Goal: Task Accomplishment & Management: Use online tool/utility

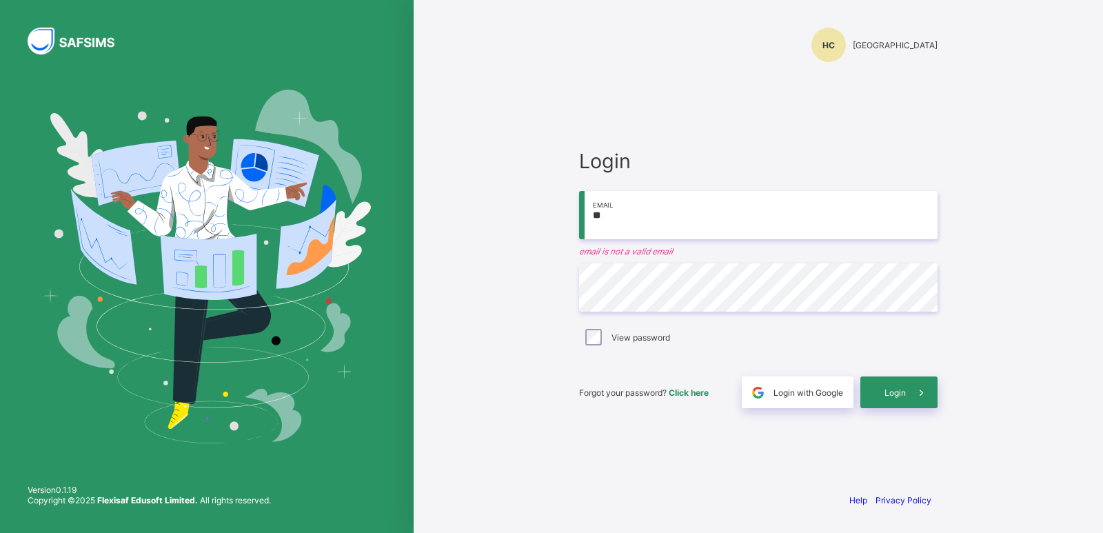
type input "*"
click at [633, 218] on input "email" at bounding box center [758, 215] width 358 height 48
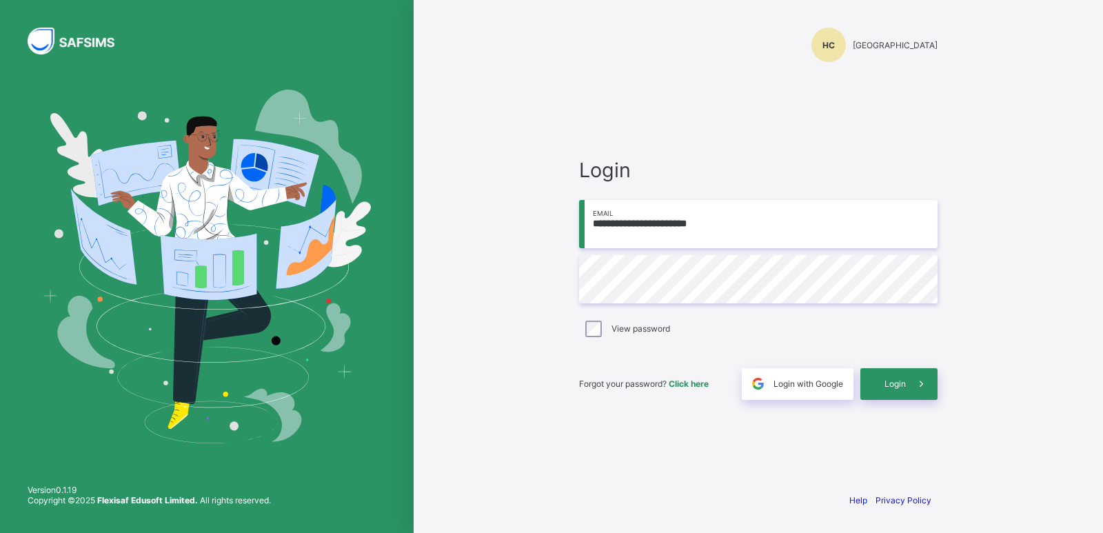
click at [666, 218] on input "**********" at bounding box center [758, 224] width 358 height 48
type input "**********"
click at [686, 232] on input "**********" at bounding box center [758, 224] width 358 height 48
click at [683, 229] on input "**********" at bounding box center [758, 224] width 358 height 48
click at [894, 380] on span "Login" at bounding box center [894, 383] width 21 height 10
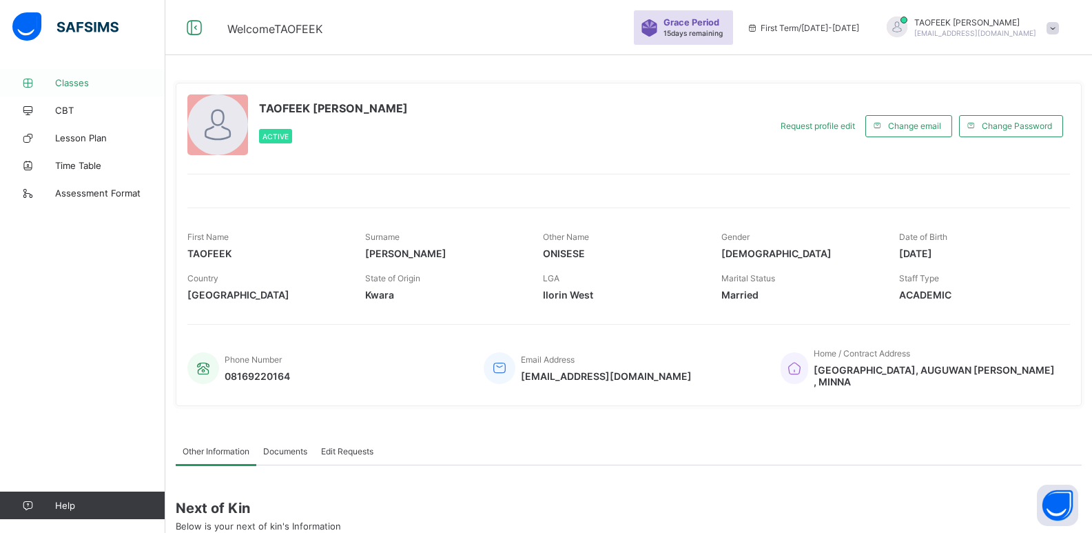
click at [80, 86] on span "Classes" at bounding box center [110, 82] width 110 height 11
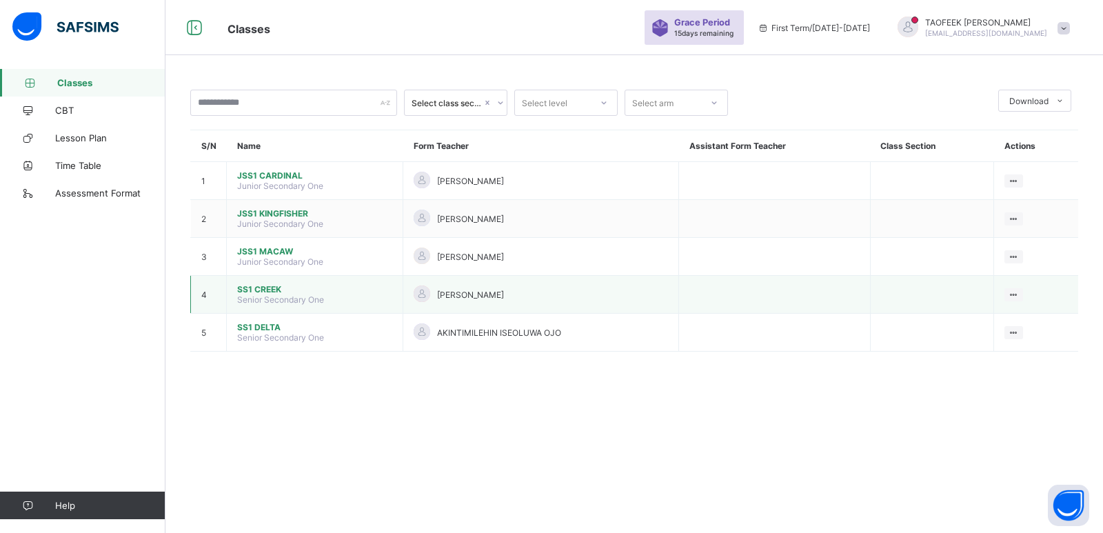
click at [269, 292] on span "SS1 CREEK" at bounding box center [314, 289] width 155 height 10
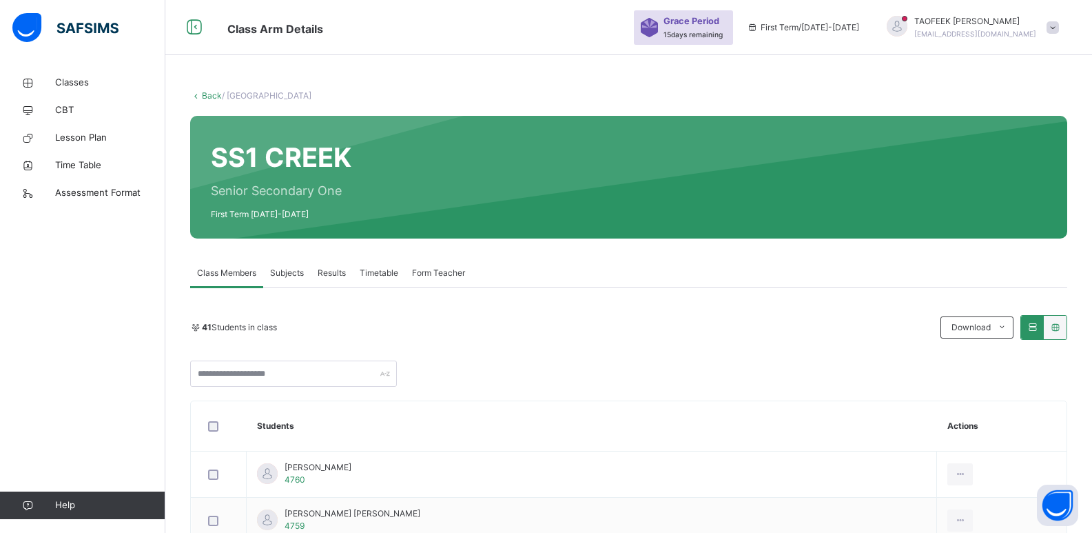
click at [289, 269] on span "Subjects" at bounding box center [287, 273] width 34 height 12
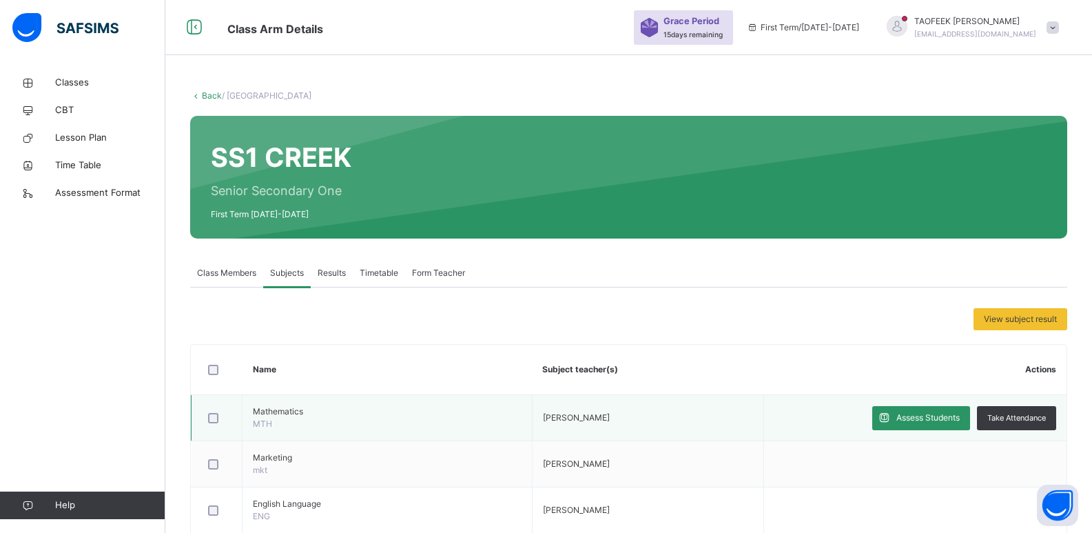
click at [253, 415] on span "Mathematics" at bounding box center [387, 411] width 269 height 12
click at [347, 425] on td "Mathematics MTH" at bounding box center [388, 418] width 290 height 46
click at [937, 423] on span "Assess Students" at bounding box center [928, 417] width 63 height 12
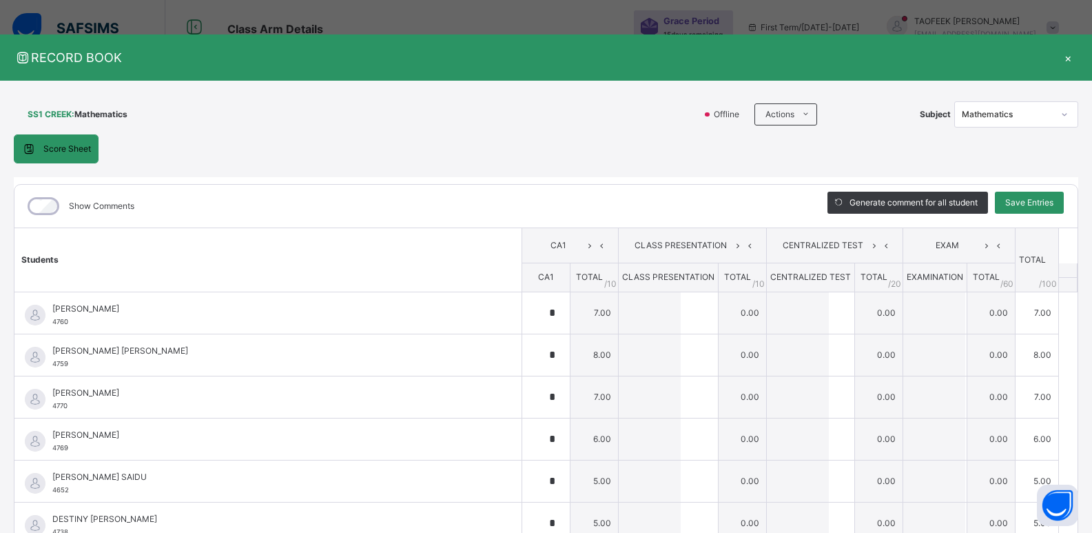
type input "*"
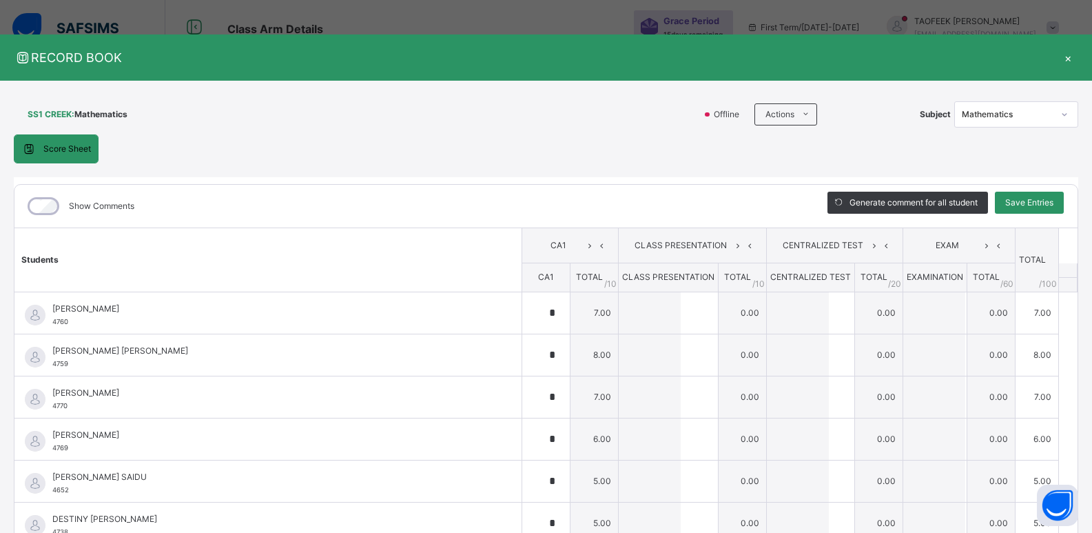
type input "*"
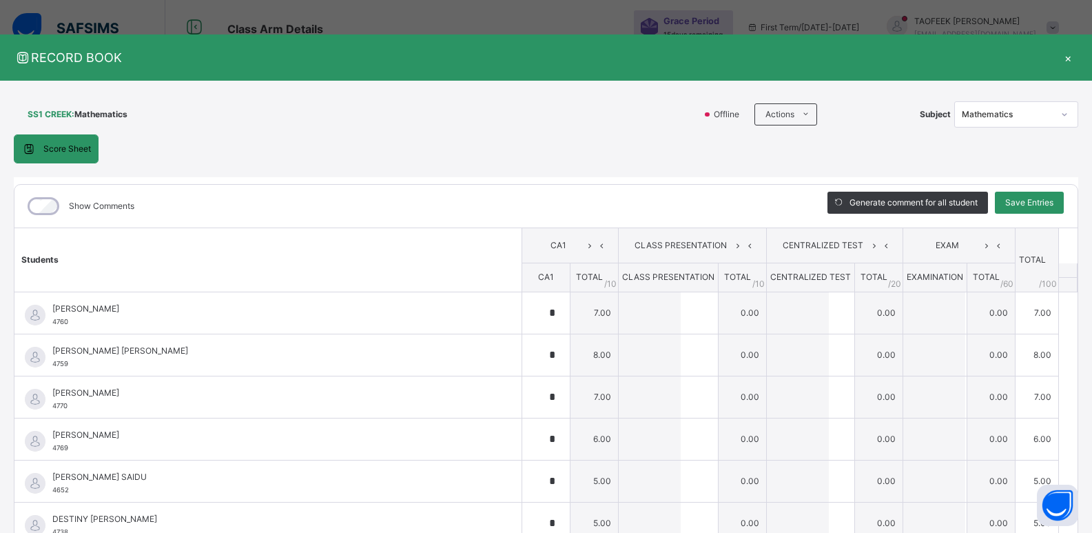
type input "*"
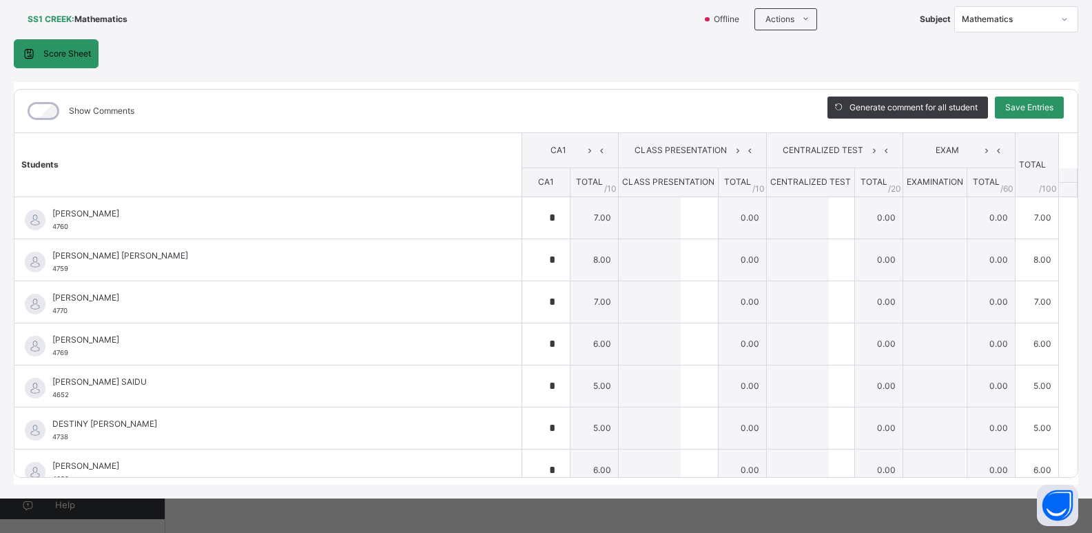
click at [1030, 10] on div "Mathematics" at bounding box center [1003, 19] width 96 height 21
click at [999, 74] on div "Further Maths" at bounding box center [1016, 73] width 123 height 23
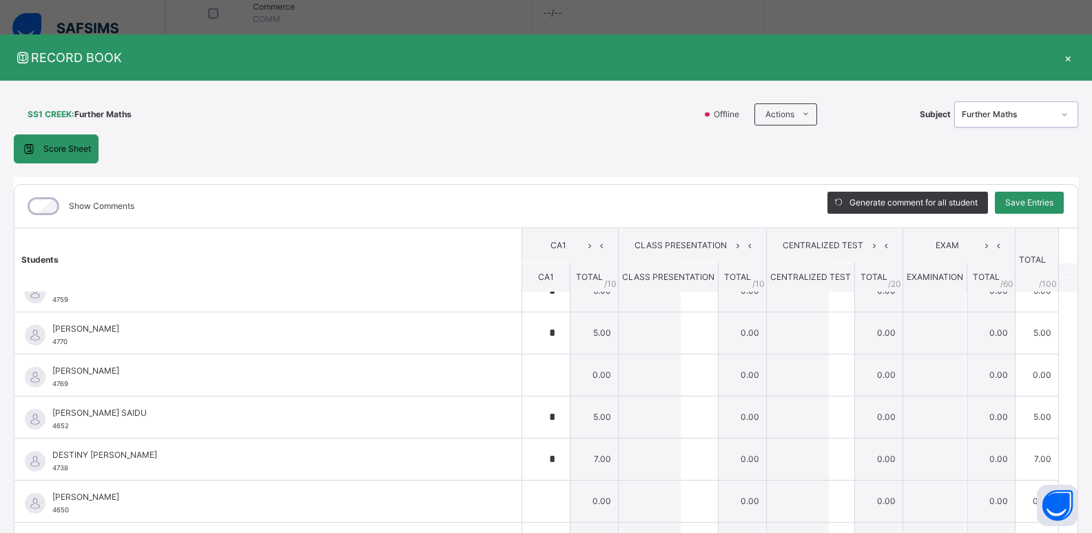
click at [1059, 56] on div "×" at bounding box center [1068, 57] width 21 height 19
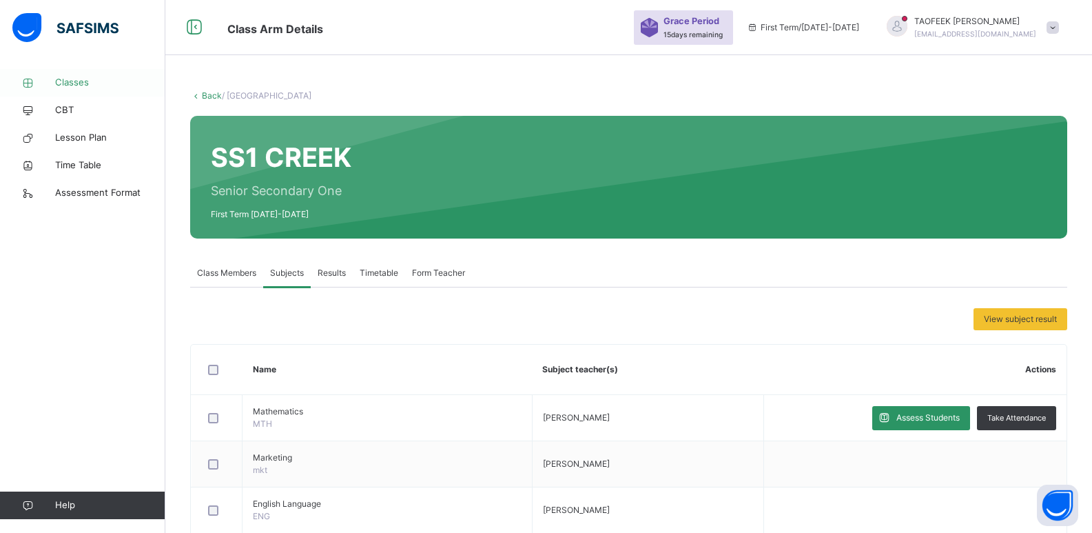
click at [77, 75] on link "Classes" at bounding box center [82, 83] width 165 height 28
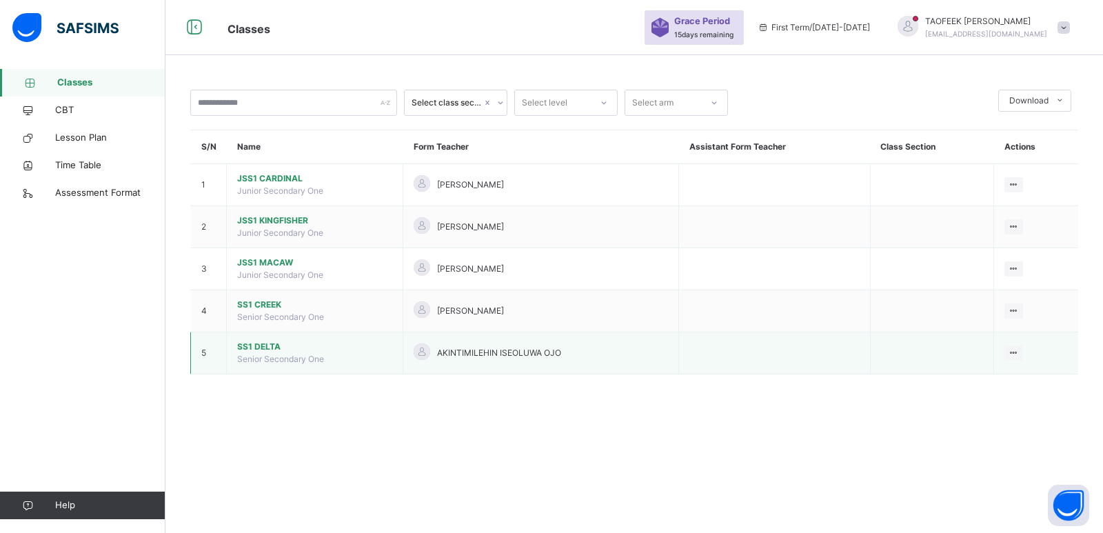
click at [268, 345] on span "SS1 DELTA" at bounding box center [314, 346] width 155 height 12
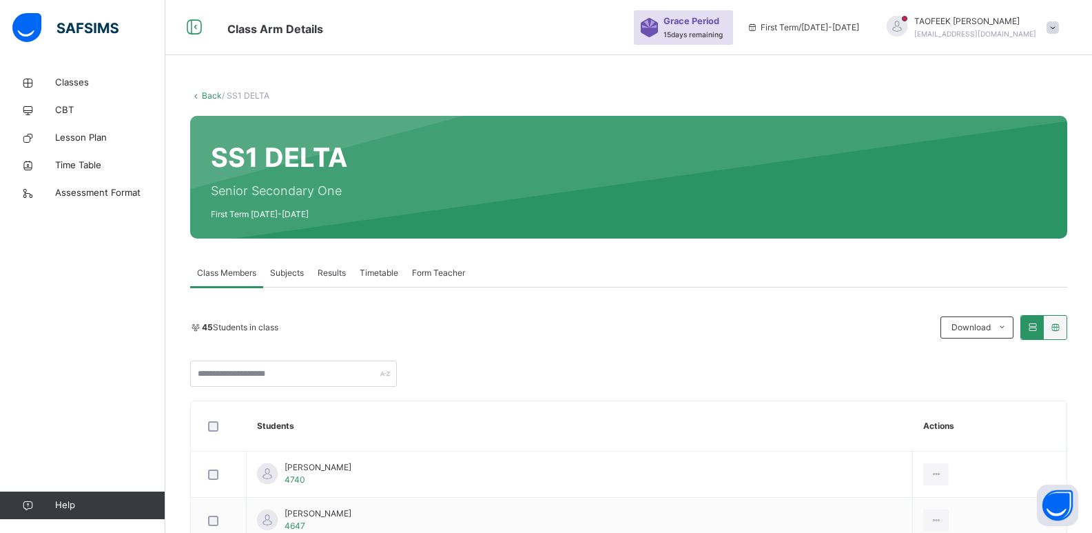
click at [289, 274] on span "Subjects" at bounding box center [287, 273] width 34 height 12
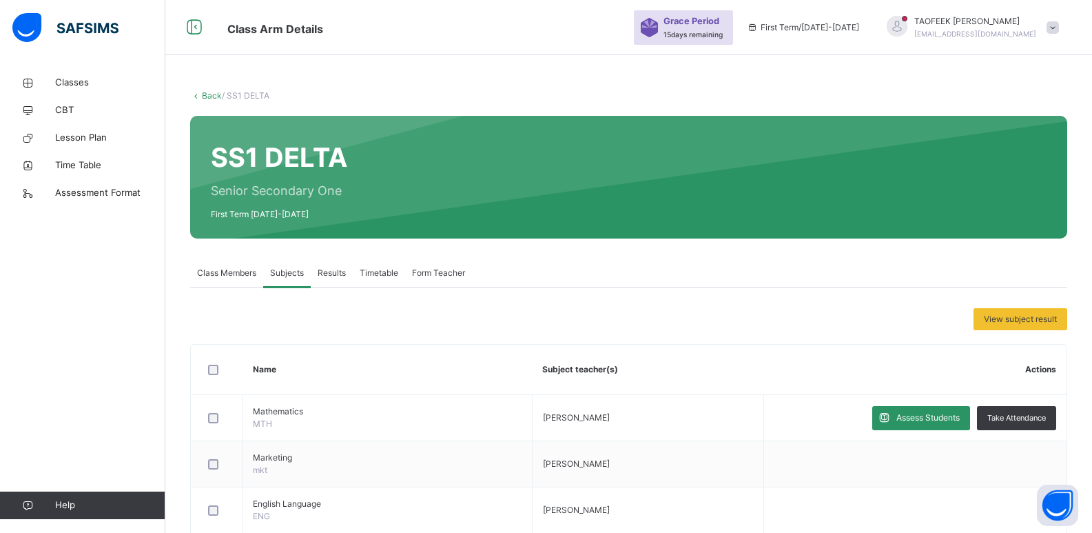
scroll to position [322, 0]
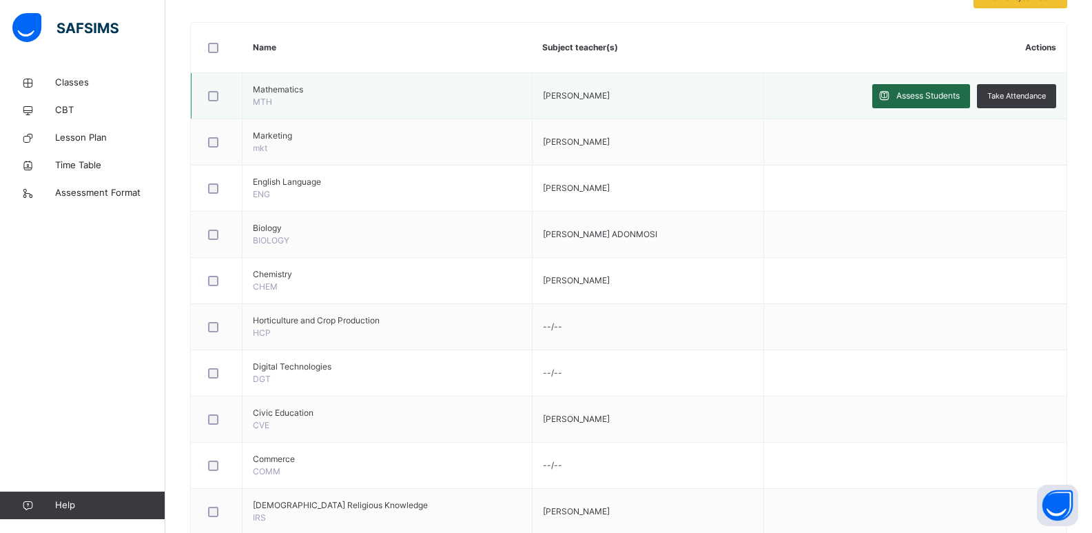
click at [928, 95] on span "Assess Students" at bounding box center [928, 96] width 63 height 12
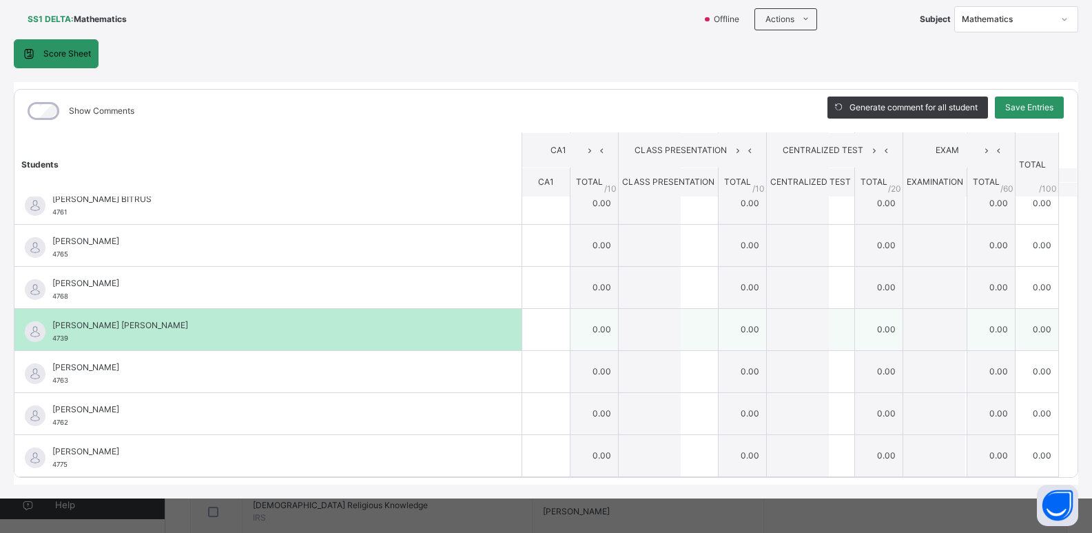
scroll to position [106, 0]
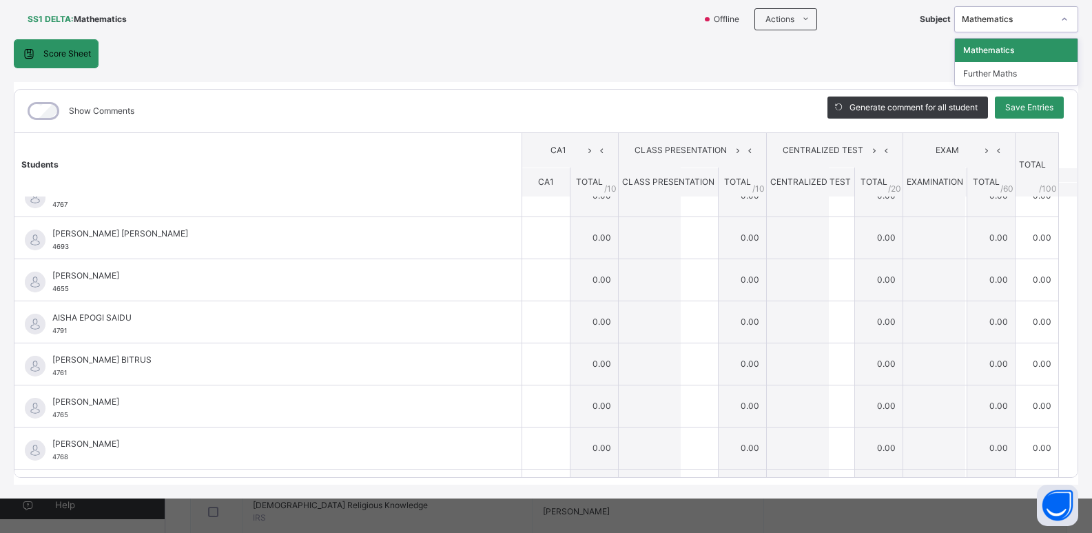
click at [1053, 24] on div at bounding box center [1064, 19] width 23 height 22
click at [994, 81] on div "Further Maths" at bounding box center [1016, 73] width 123 height 23
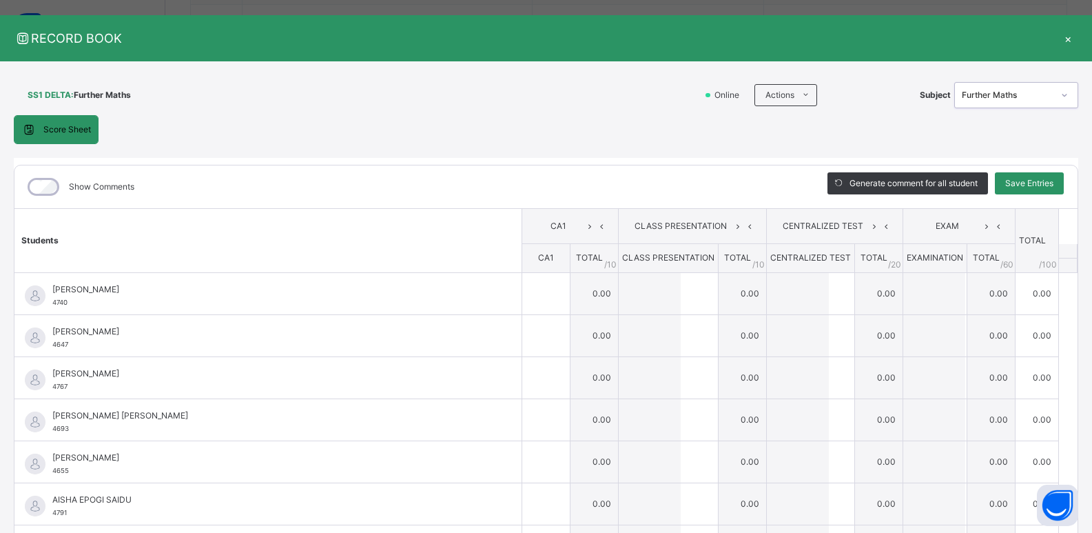
scroll to position [0, 0]
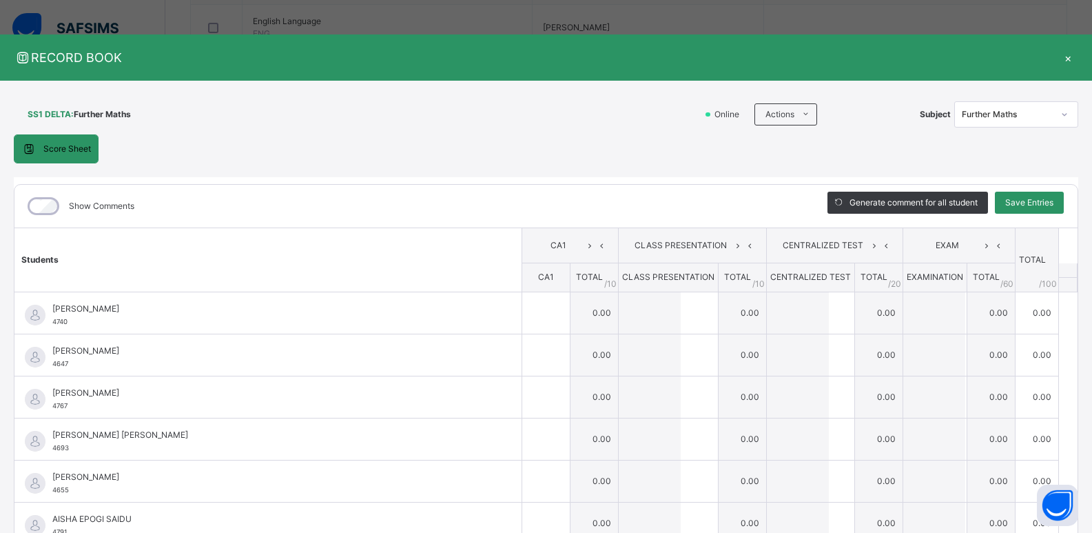
click at [1060, 52] on div "×" at bounding box center [1068, 57] width 21 height 19
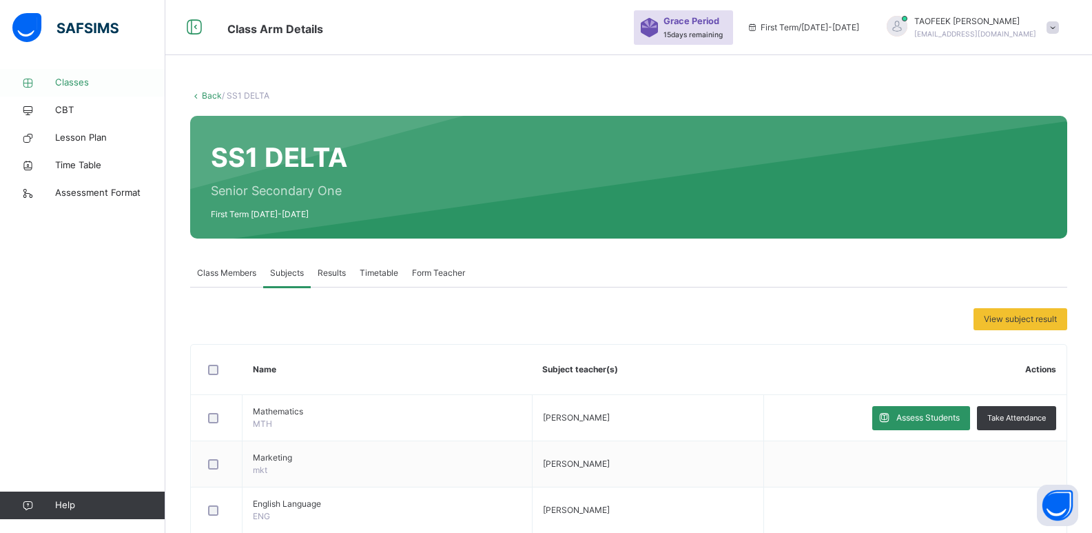
click at [90, 81] on span "Classes" at bounding box center [110, 83] width 110 height 14
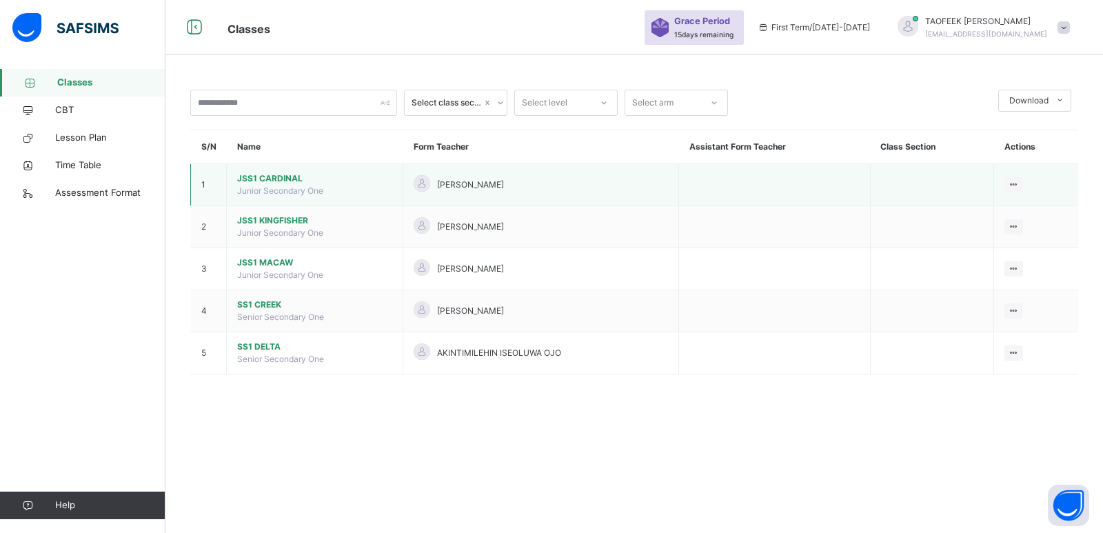
click at [291, 176] on span "JSS1 CARDINAL" at bounding box center [314, 178] width 155 height 12
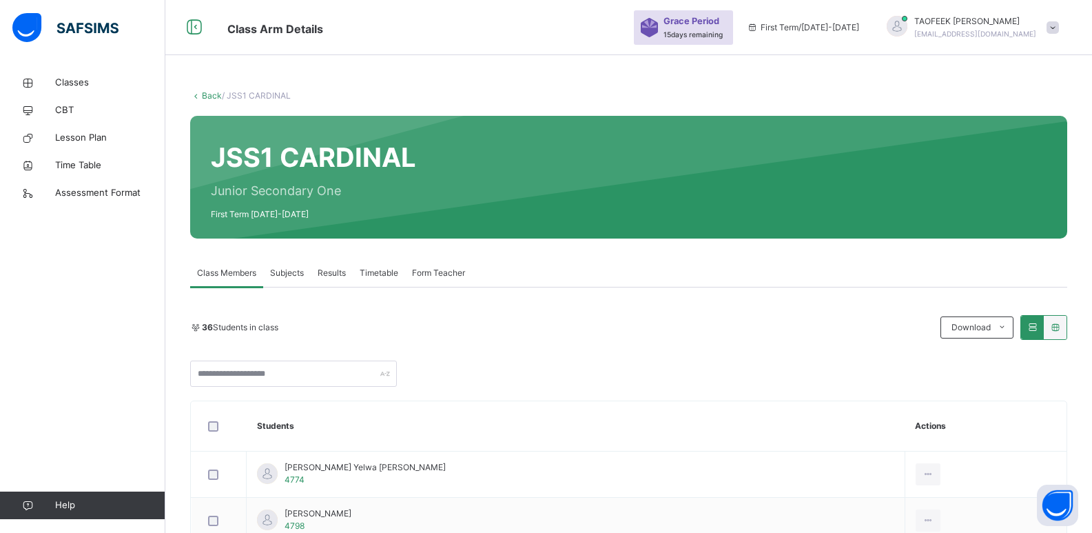
click at [287, 274] on span "Subjects" at bounding box center [287, 273] width 34 height 12
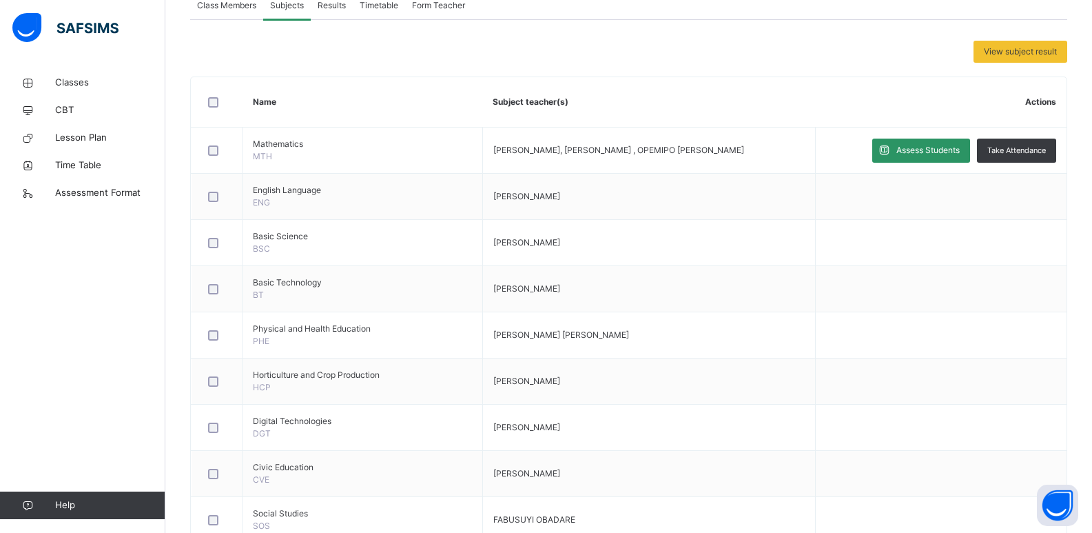
scroll to position [107, 0]
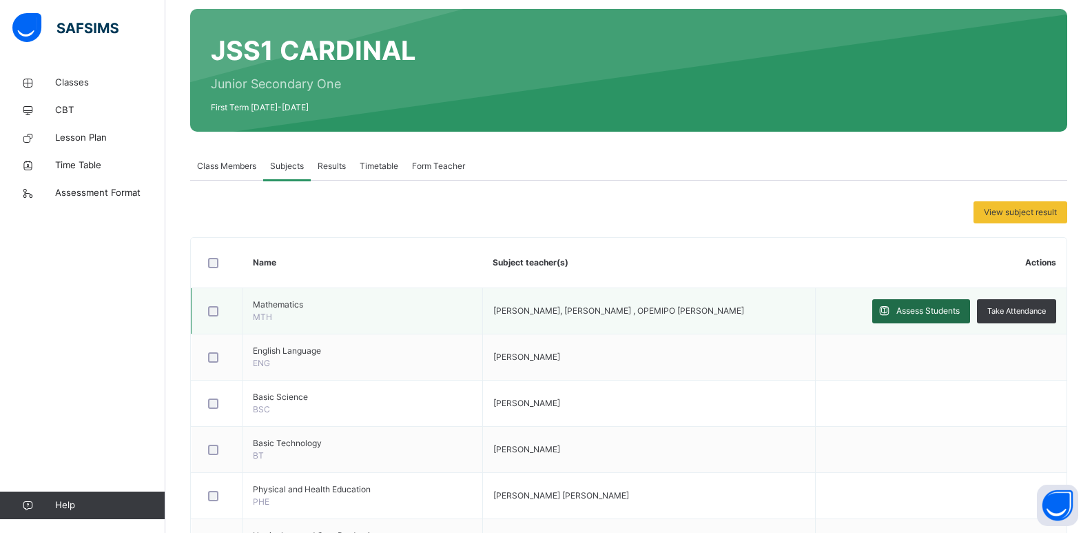
click at [921, 308] on span "Assess Students" at bounding box center [928, 311] width 63 height 12
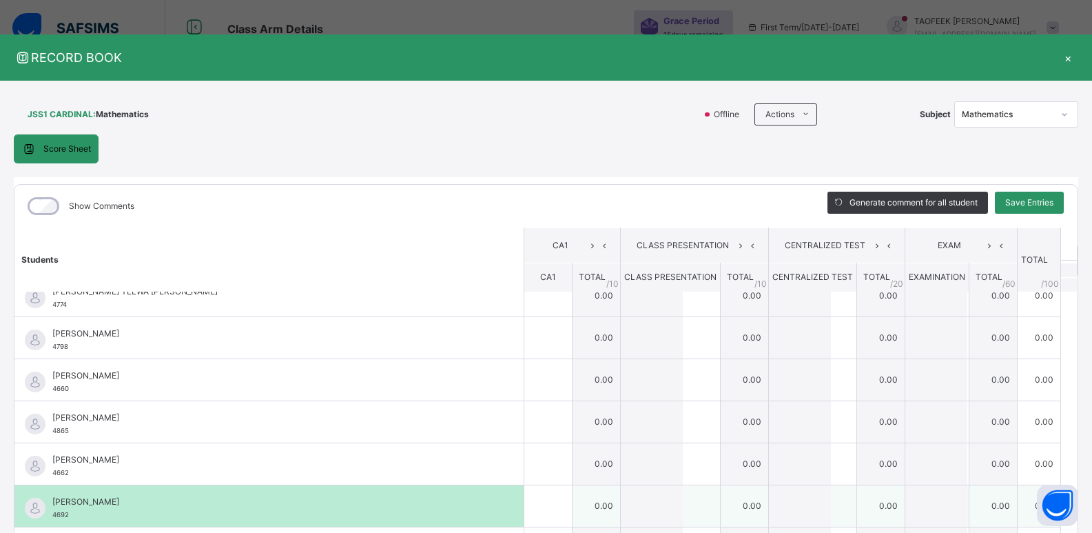
scroll to position [0, 0]
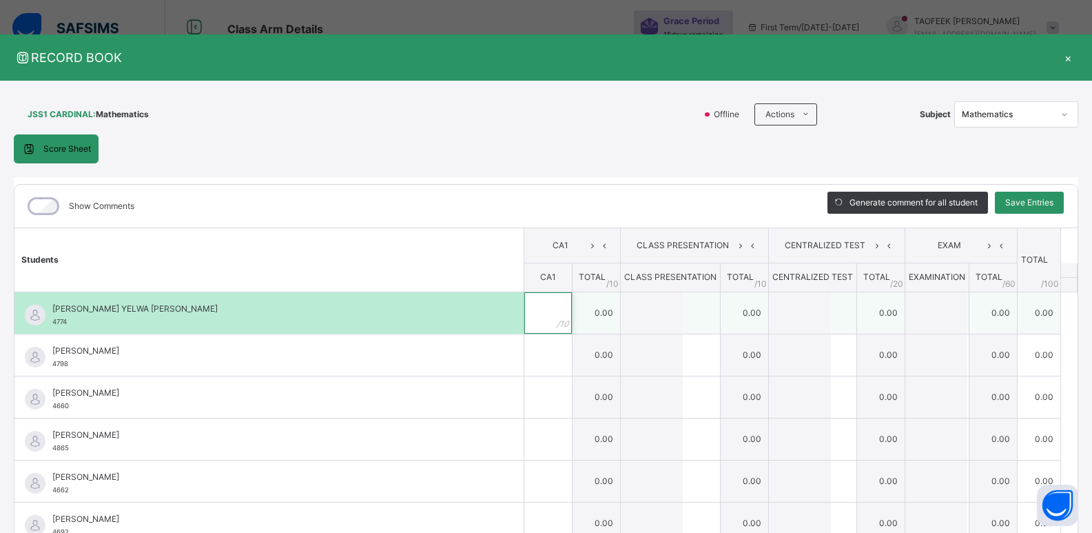
click at [538, 321] on div at bounding box center [548, 312] width 48 height 41
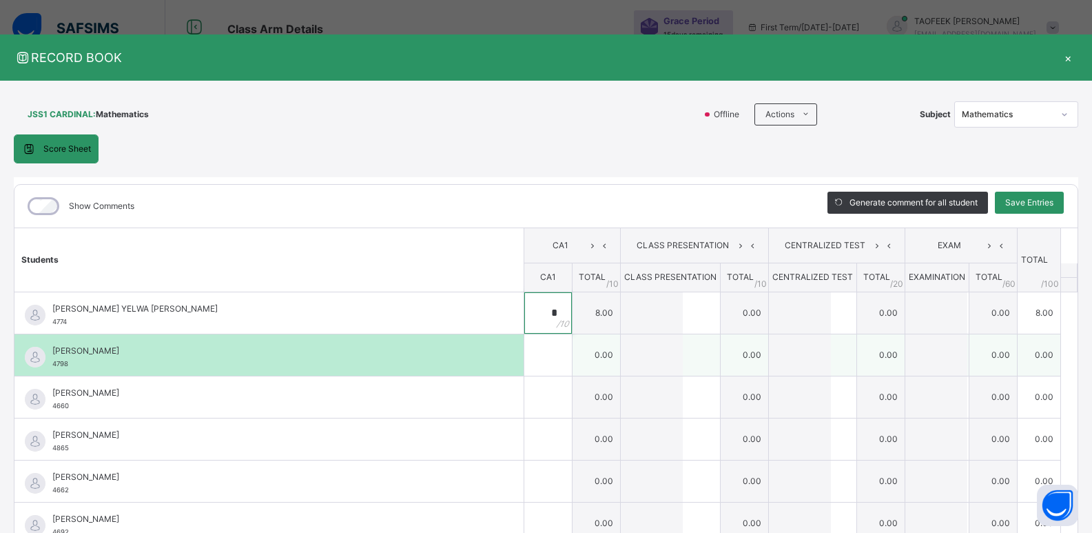
type input "*"
click at [546, 355] on div at bounding box center [548, 354] width 48 height 41
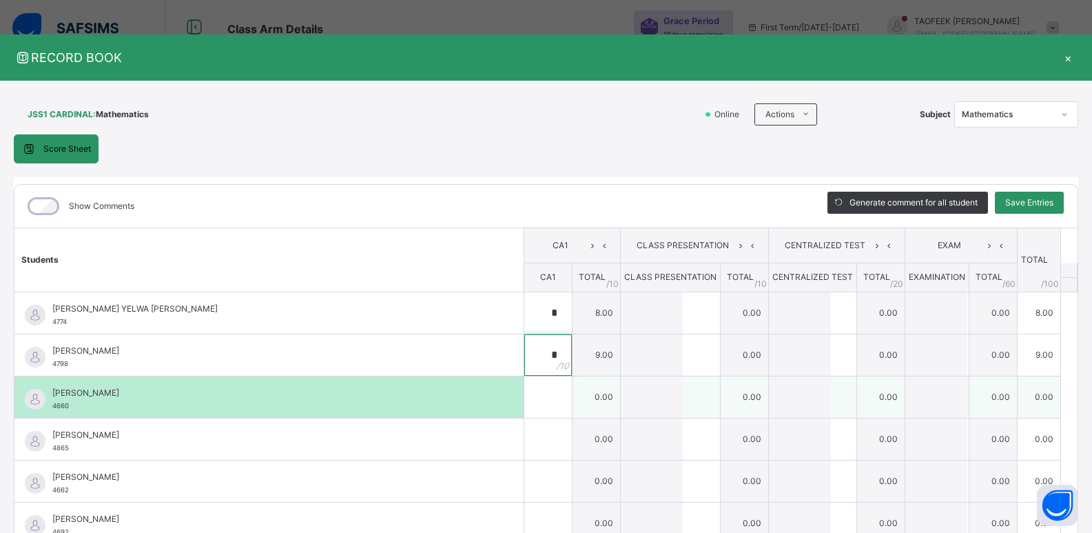
type input "*"
click at [542, 405] on div at bounding box center [548, 396] width 48 height 41
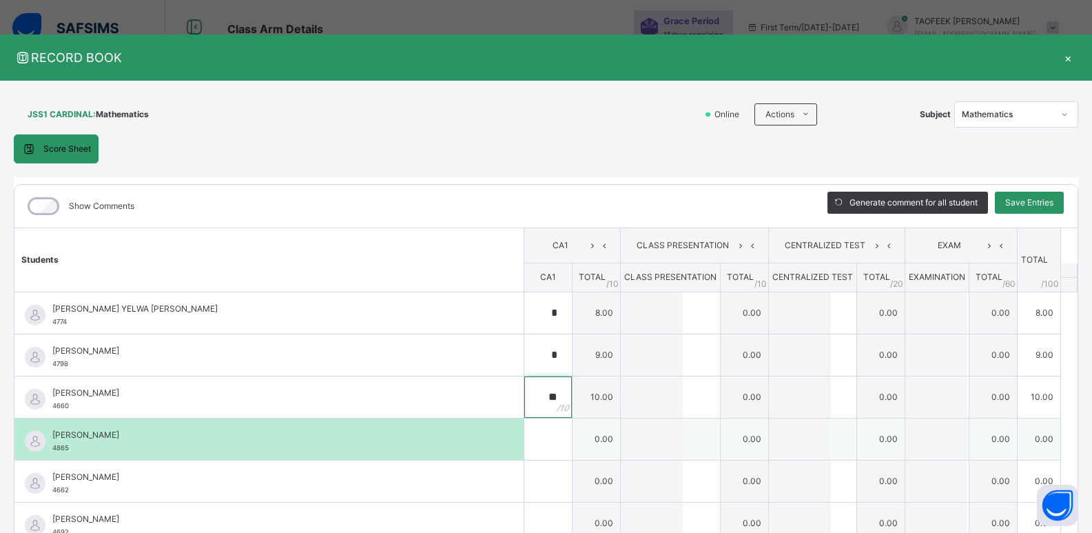
type input "**"
click at [544, 433] on div at bounding box center [548, 438] width 48 height 41
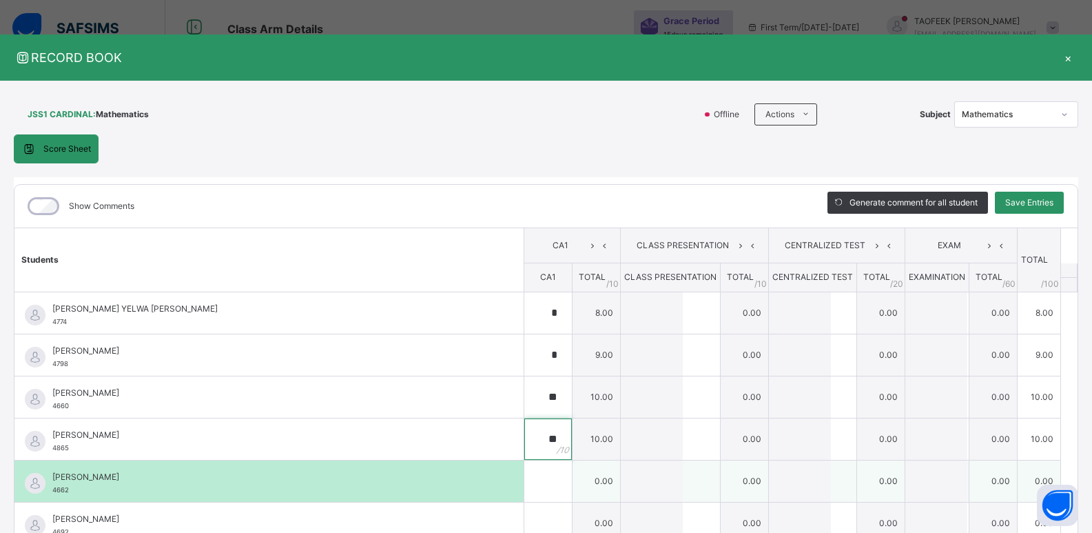
type input "**"
click at [540, 489] on div at bounding box center [548, 480] width 48 height 41
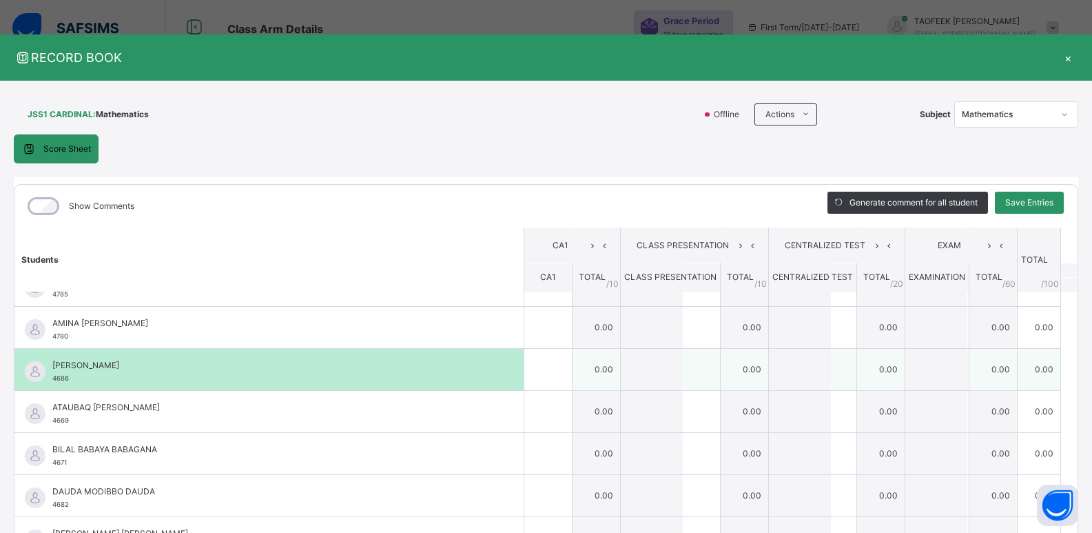
scroll to position [161, 0]
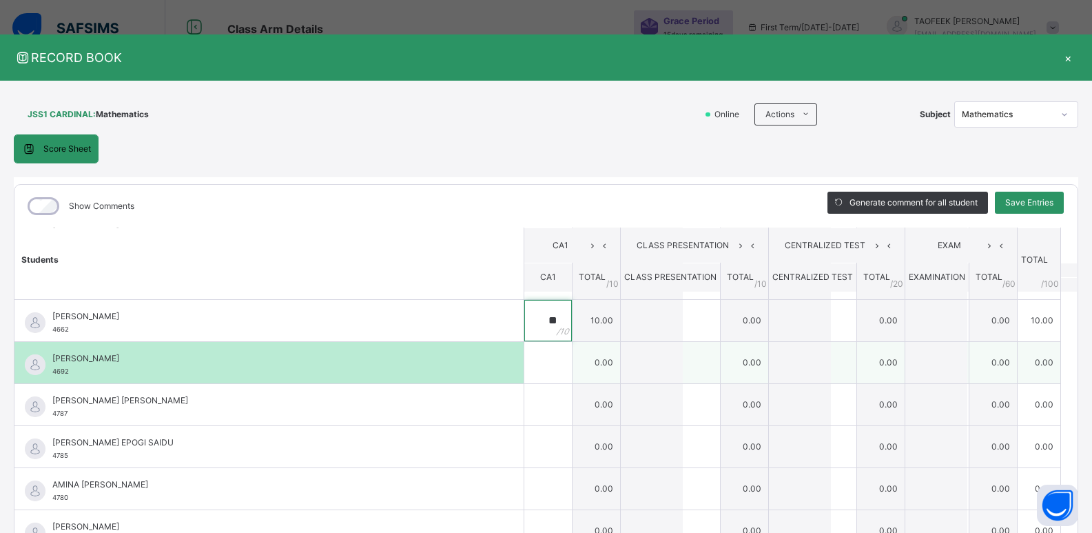
type input "**"
click at [549, 369] on div at bounding box center [548, 362] width 48 height 41
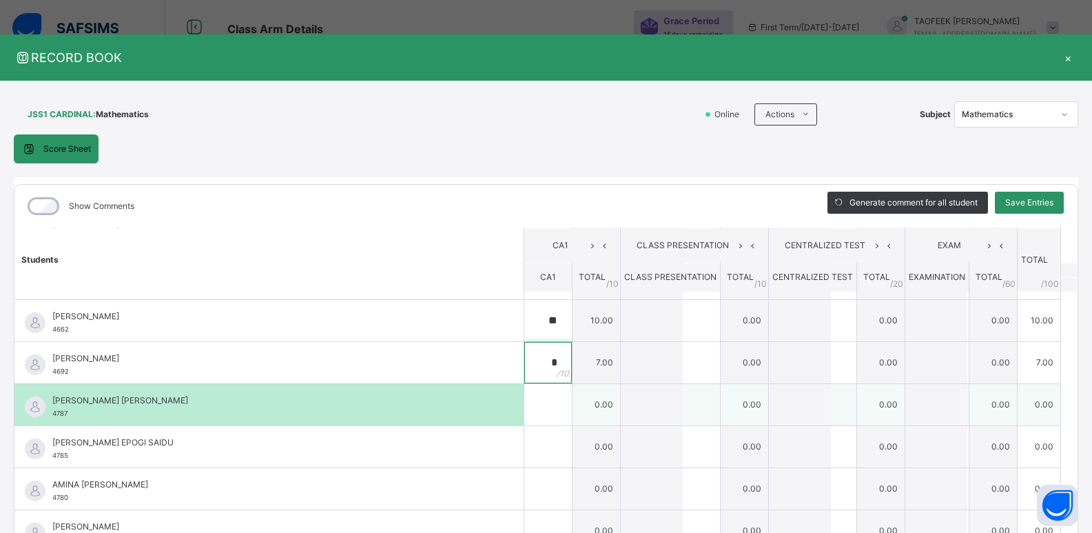
type input "*"
click at [549, 397] on div at bounding box center [548, 404] width 48 height 41
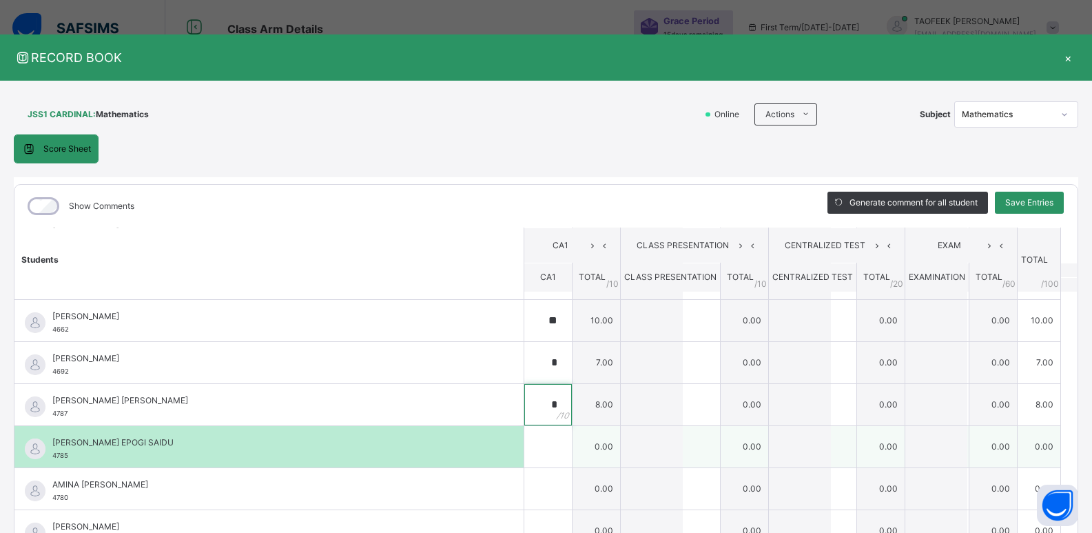
type input "*"
click at [540, 447] on div at bounding box center [548, 446] width 48 height 41
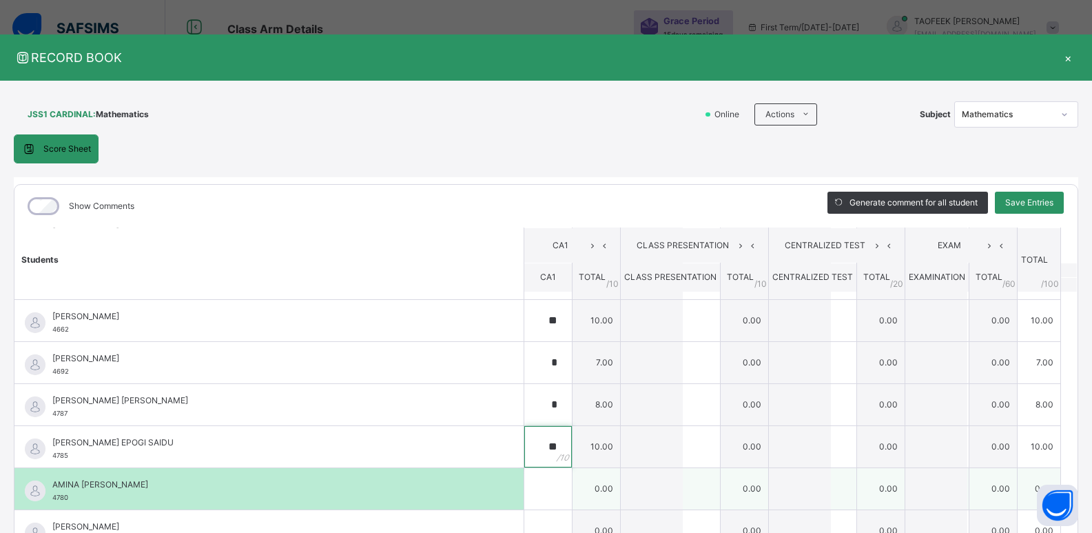
type input "**"
click at [538, 485] on div at bounding box center [548, 488] width 48 height 41
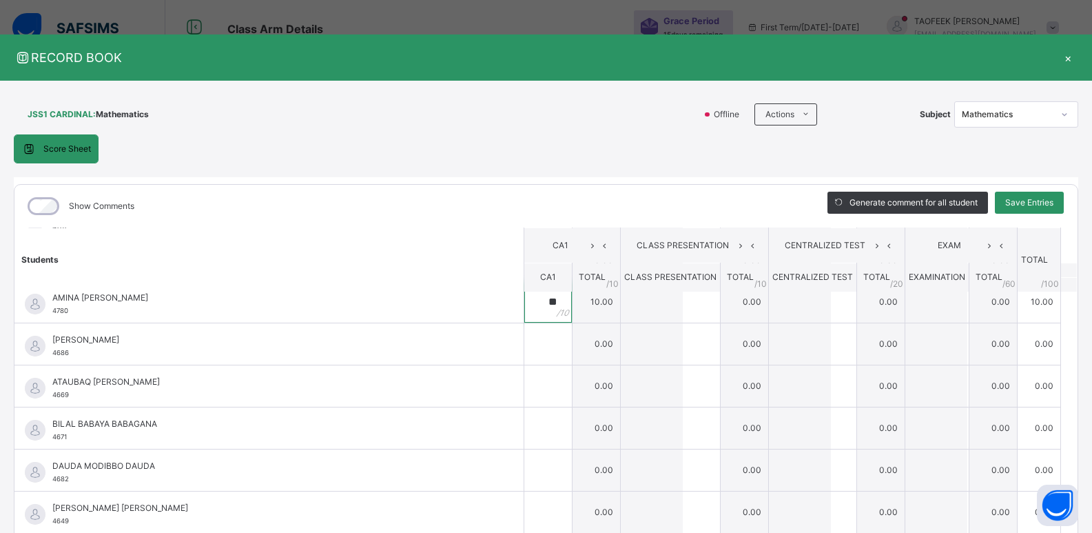
scroll to position [322, 0]
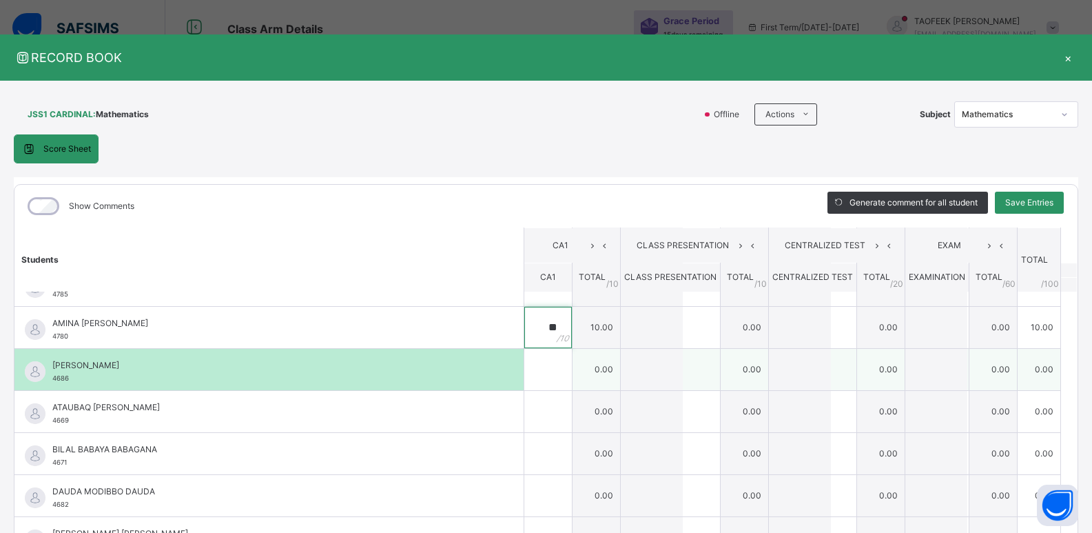
type input "**"
click at [544, 372] on div at bounding box center [548, 369] width 48 height 41
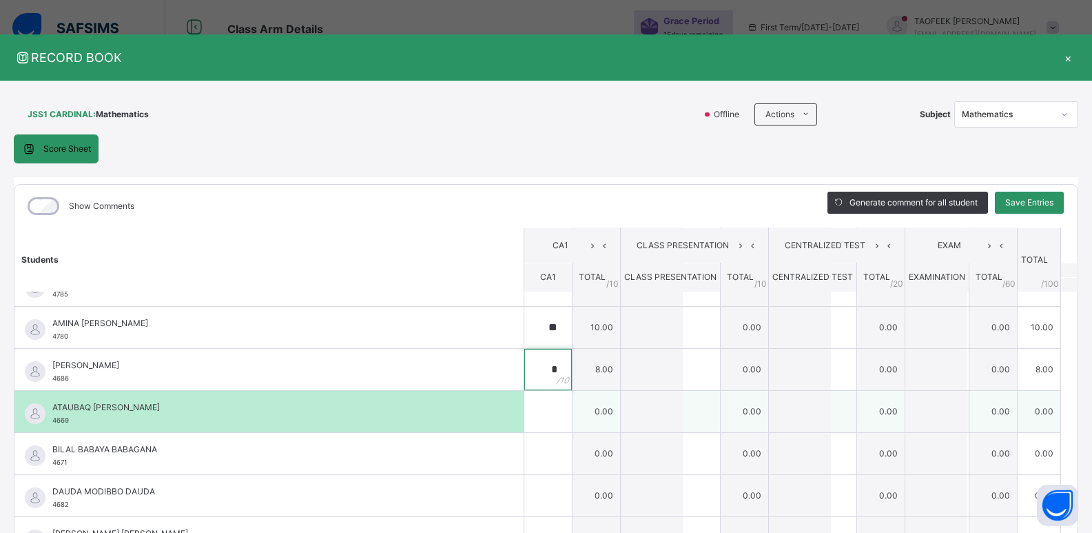
type input "*"
click at [524, 425] on input "text" at bounding box center [548, 411] width 48 height 41
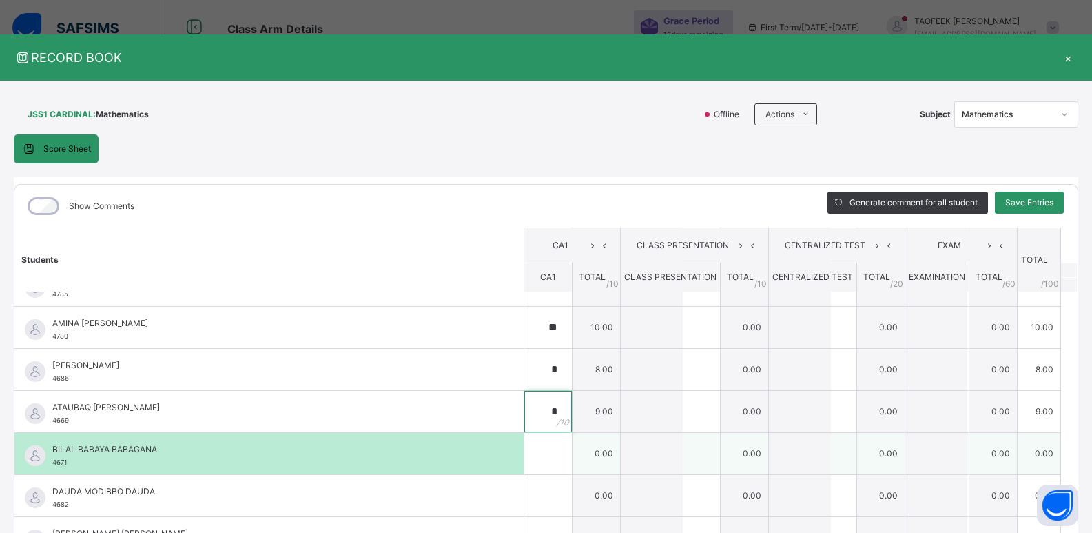
type input "*"
click at [524, 455] on input "text" at bounding box center [548, 453] width 48 height 41
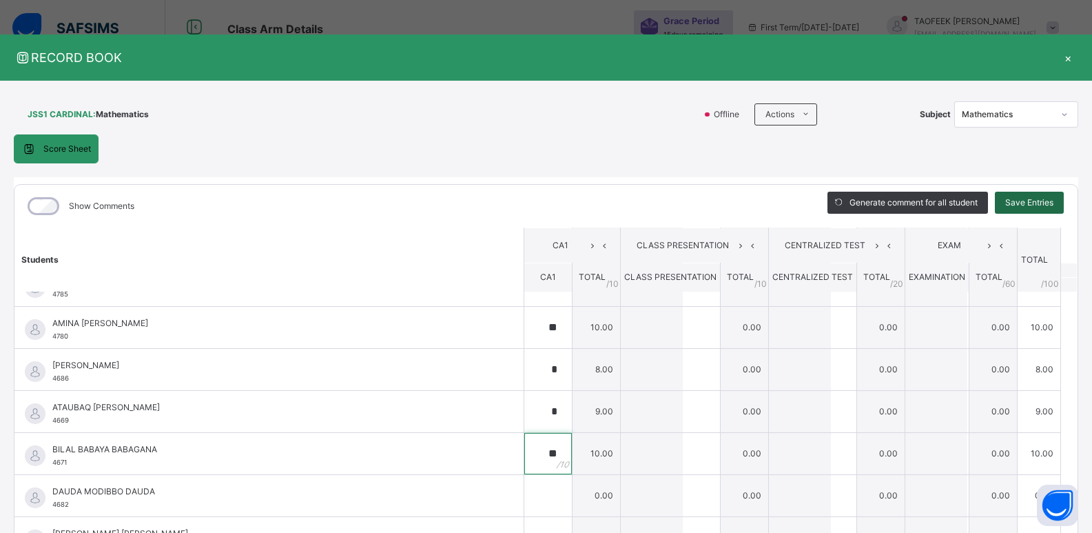
type input "**"
click at [1030, 196] on span "Save Entries" at bounding box center [1029, 202] width 48 height 12
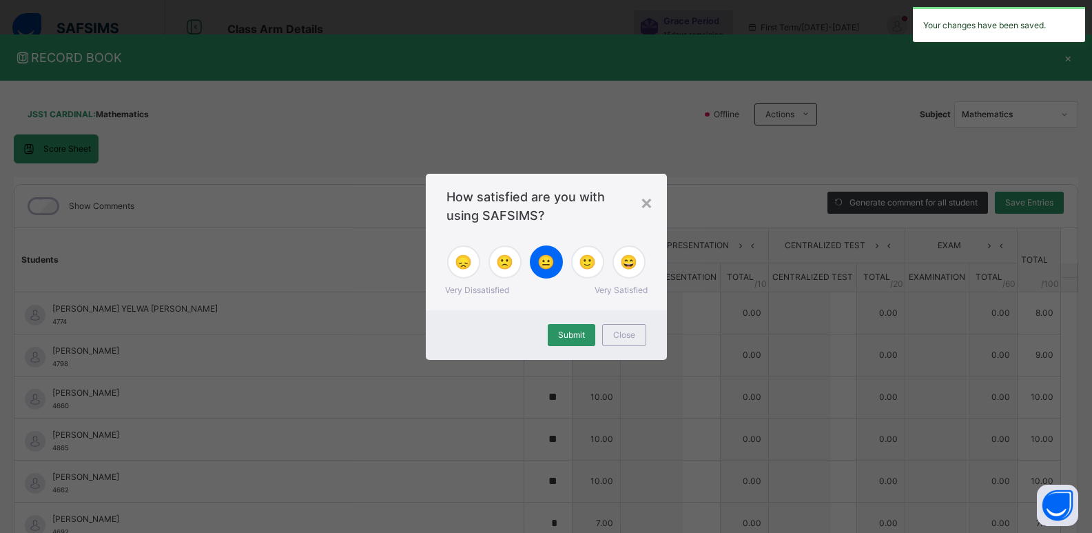
click at [546, 256] on span "😐" at bounding box center [546, 262] width 17 height 21
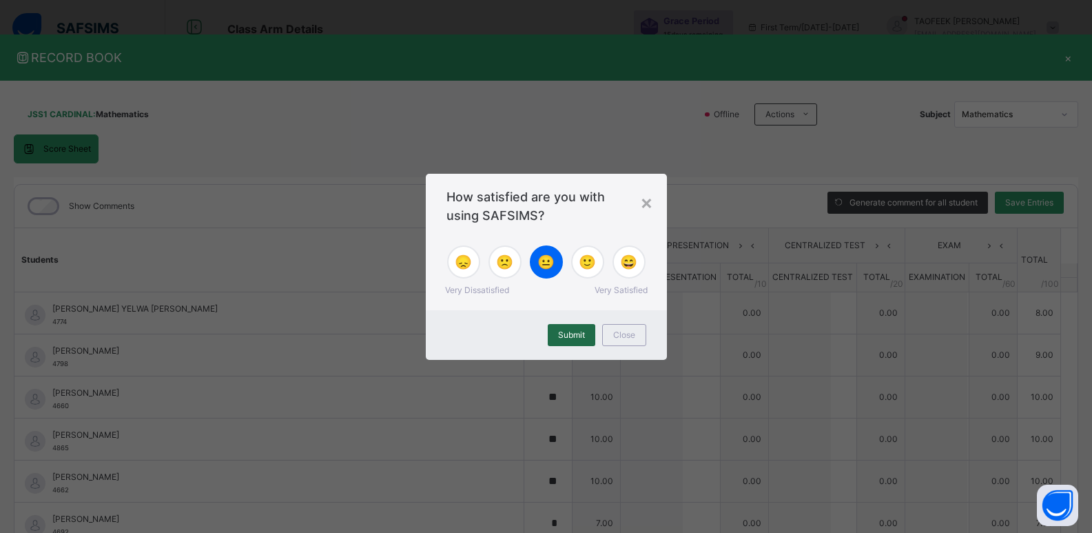
click at [574, 334] on span "Submit" at bounding box center [571, 335] width 27 height 12
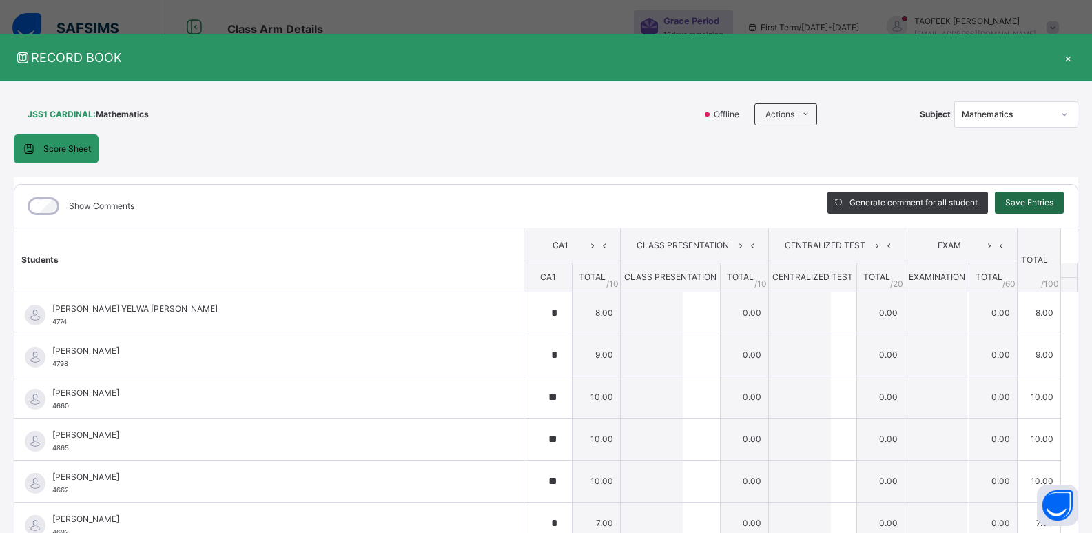
click at [1022, 206] on span "Save Entries" at bounding box center [1029, 202] width 48 height 12
click at [1012, 207] on div "Save Entries" at bounding box center [1029, 203] width 69 height 22
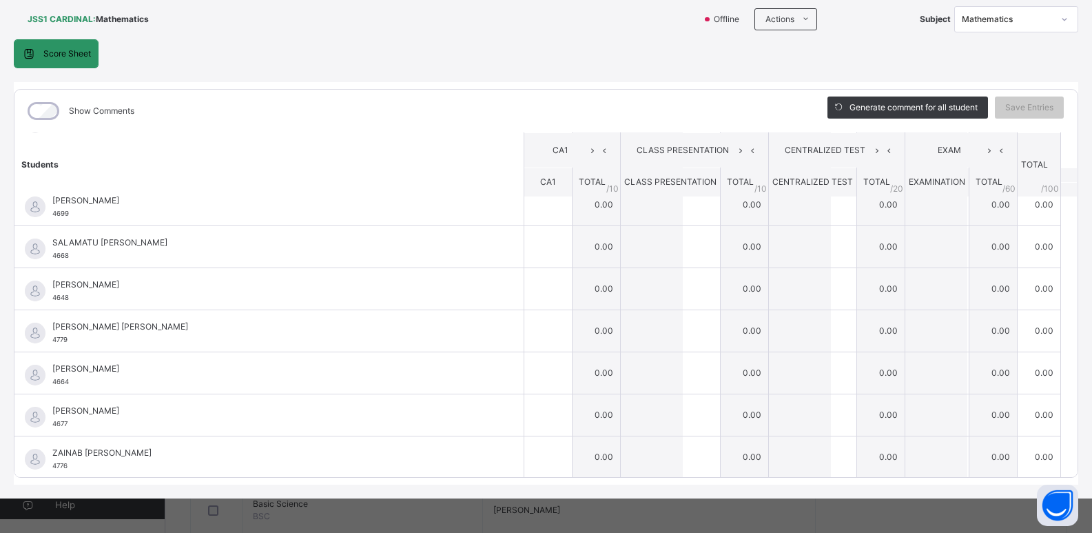
scroll to position [1234, 0]
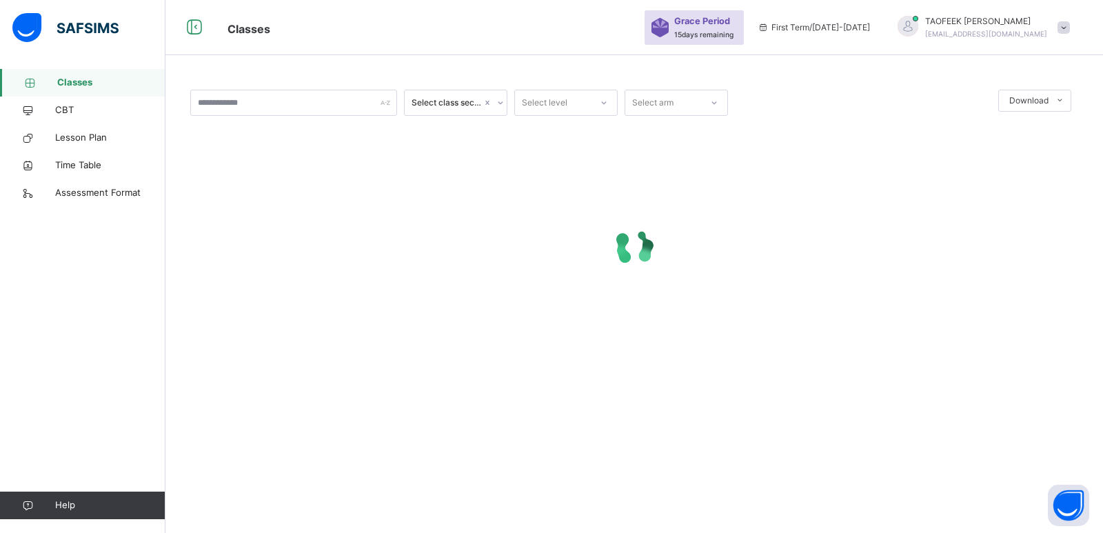
click at [99, 81] on span "Classes" at bounding box center [111, 83] width 108 height 14
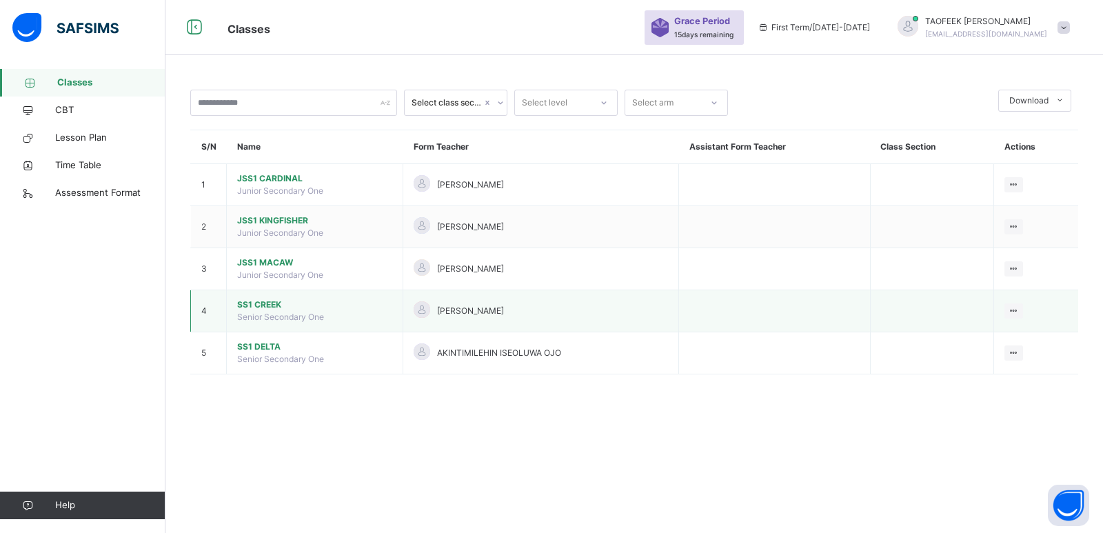
click at [269, 306] on span "SS1 CREEK" at bounding box center [314, 304] width 155 height 12
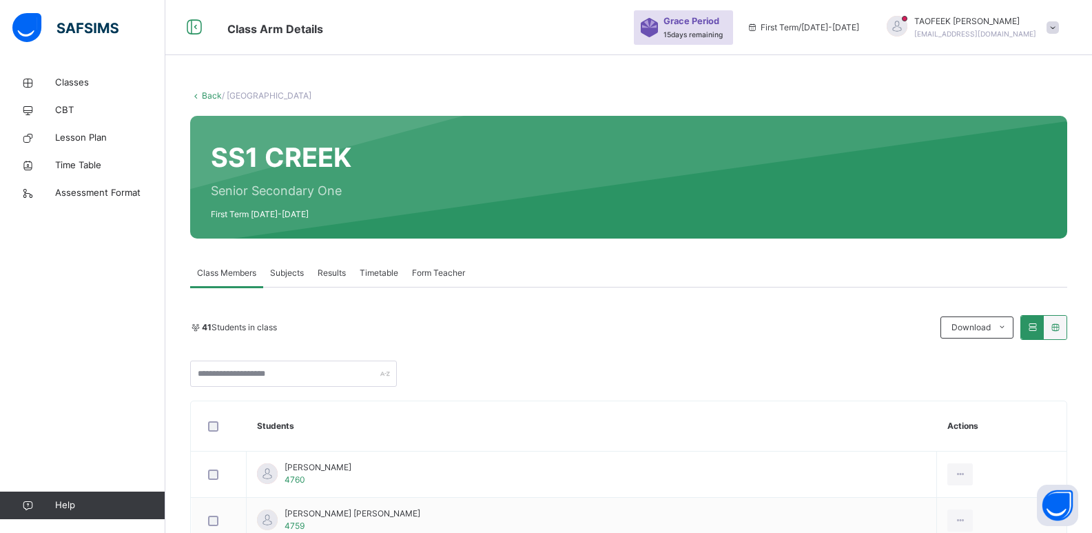
click at [279, 267] on span "Subjects" at bounding box center [287, 273] width 34 height 12
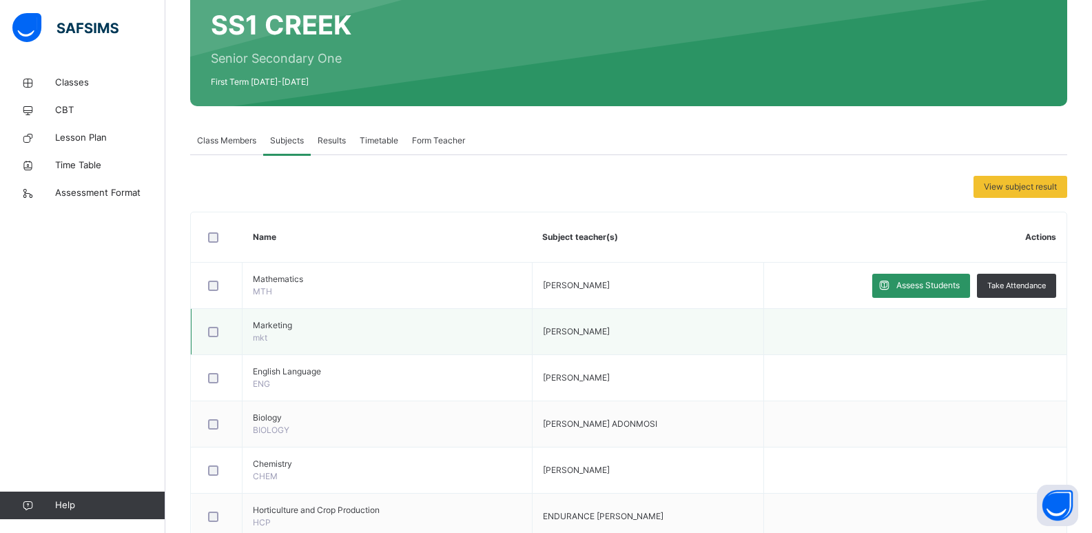
scroll to position [161, 0]
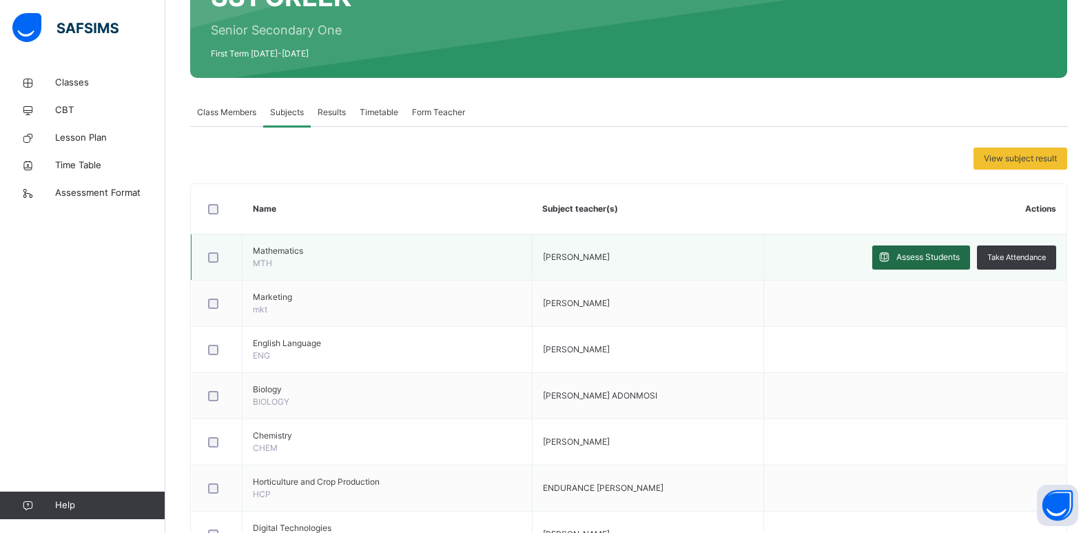
click at [944, 258] on span "Assess Students" at bounding box center [928, 257] width 63 height 12
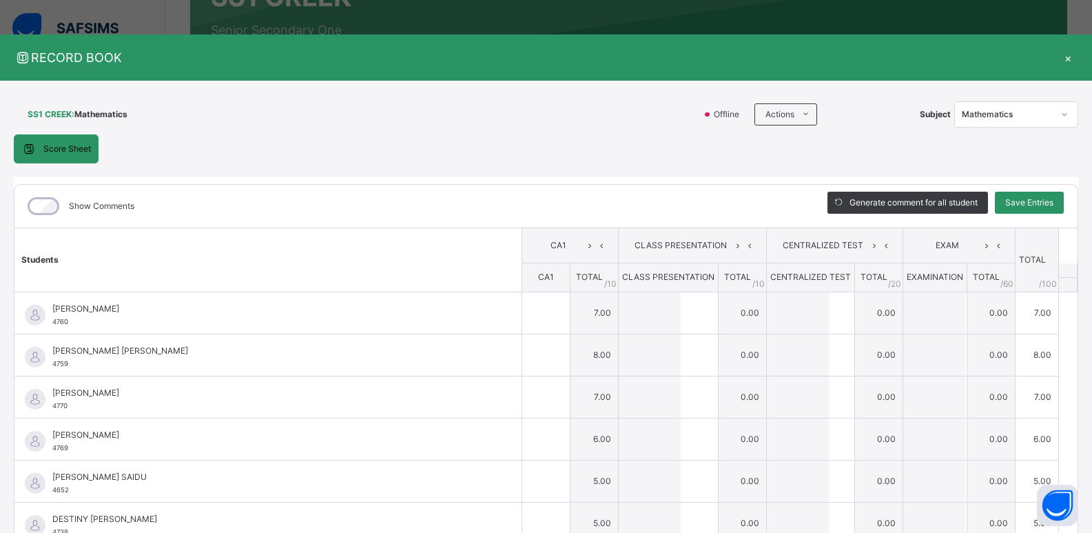
type input "*"
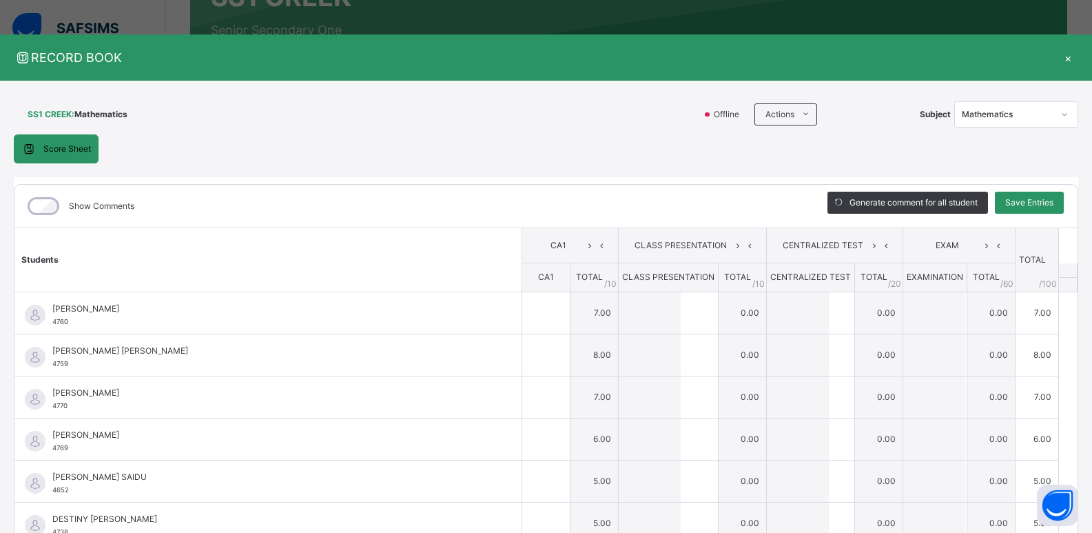
type input "*"
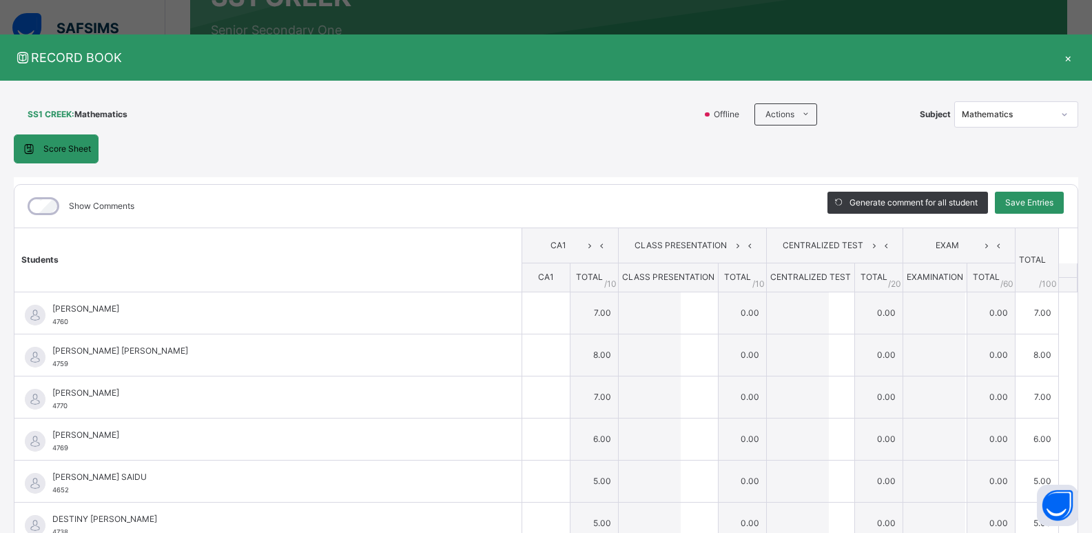
type input "*"
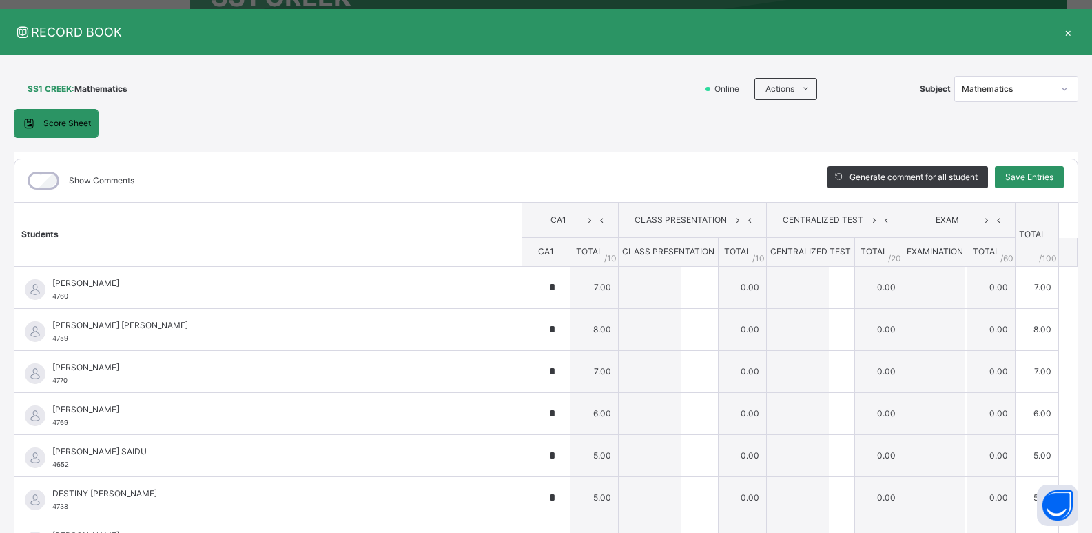
scroll to position [0, 0]
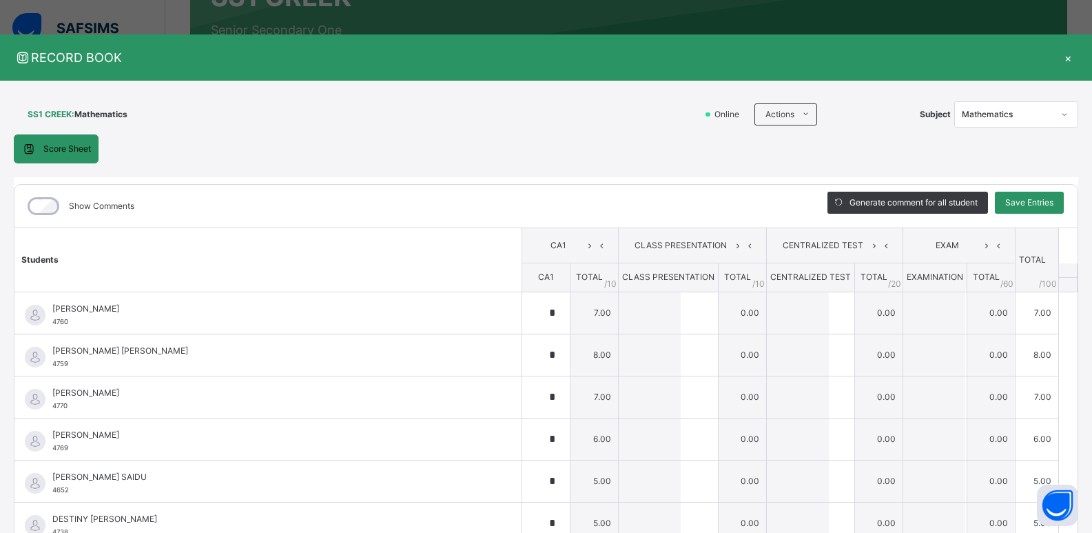
click at [1065, 59] on div "×" at bounding box center [1068, 57] width 21 height 19
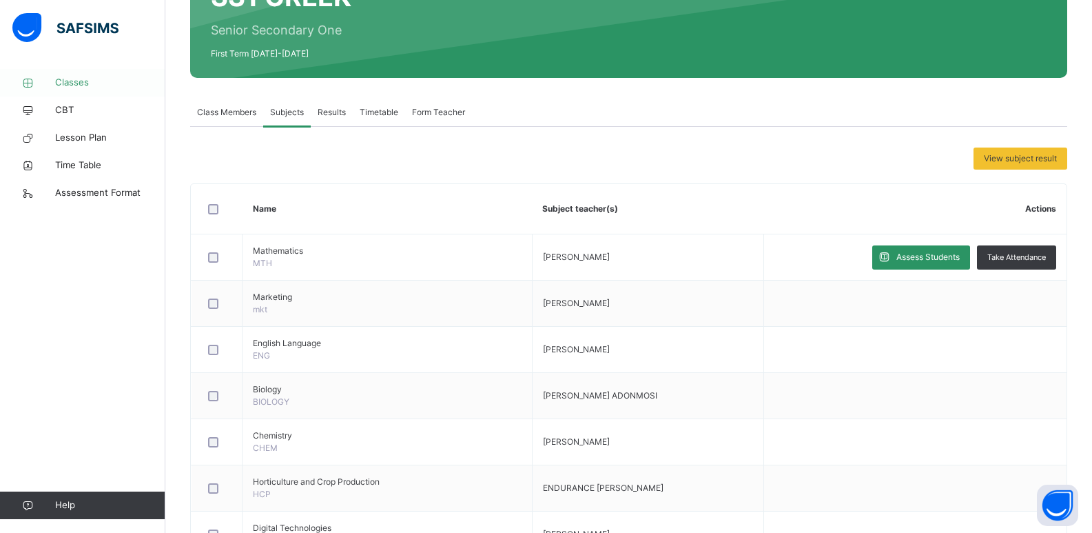
click at [60, 84] on span "Classes" at bounding box center [110, 83] width 110 height 14
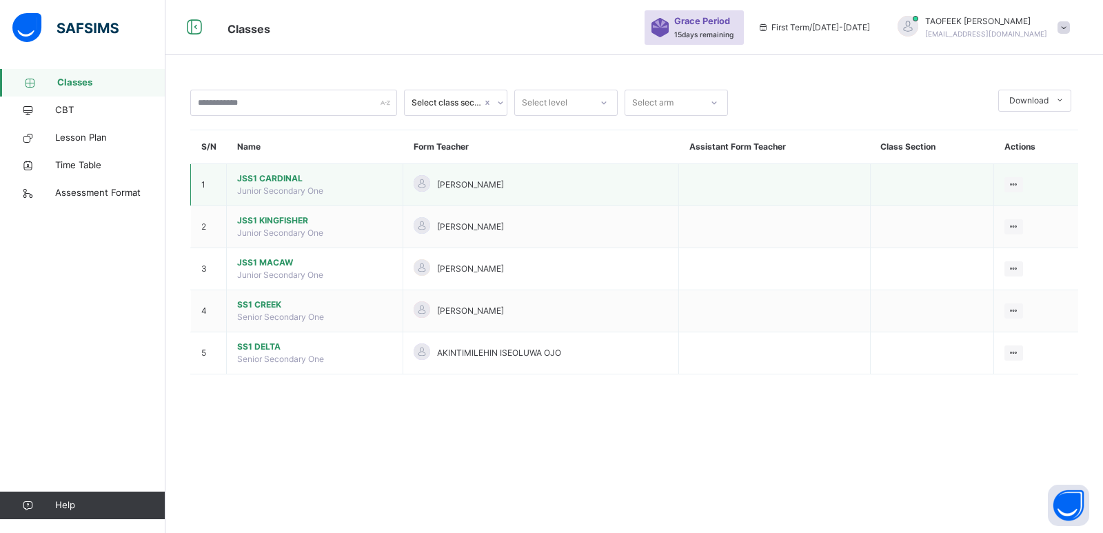
click at [254, 180] on span "JSS1 CARDINAL" at bounding box center [314, 178] width 155 height 12
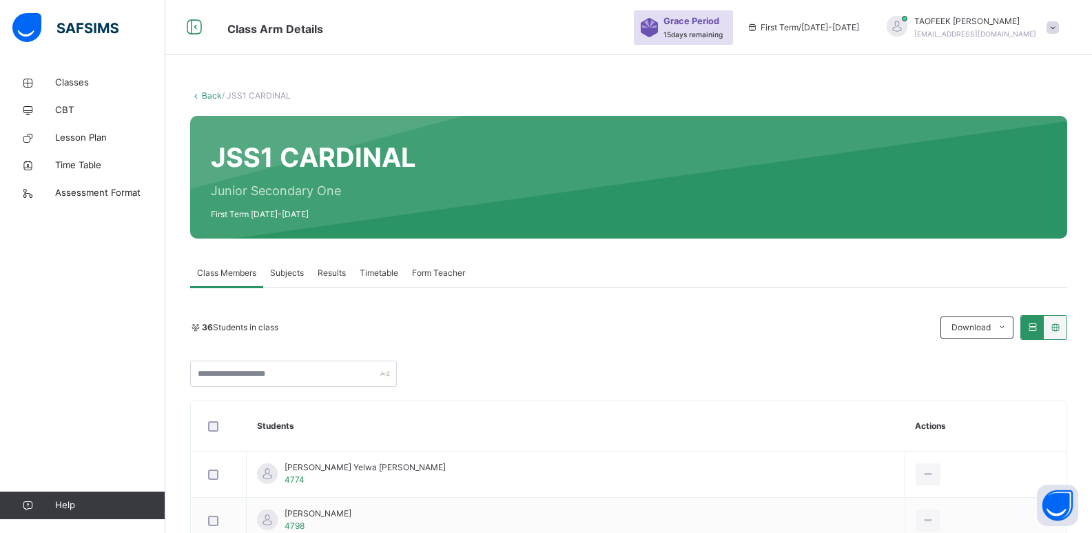
click at [292, 263] on div "Subjects" at bounding box center [287, 273] width 48 height 28
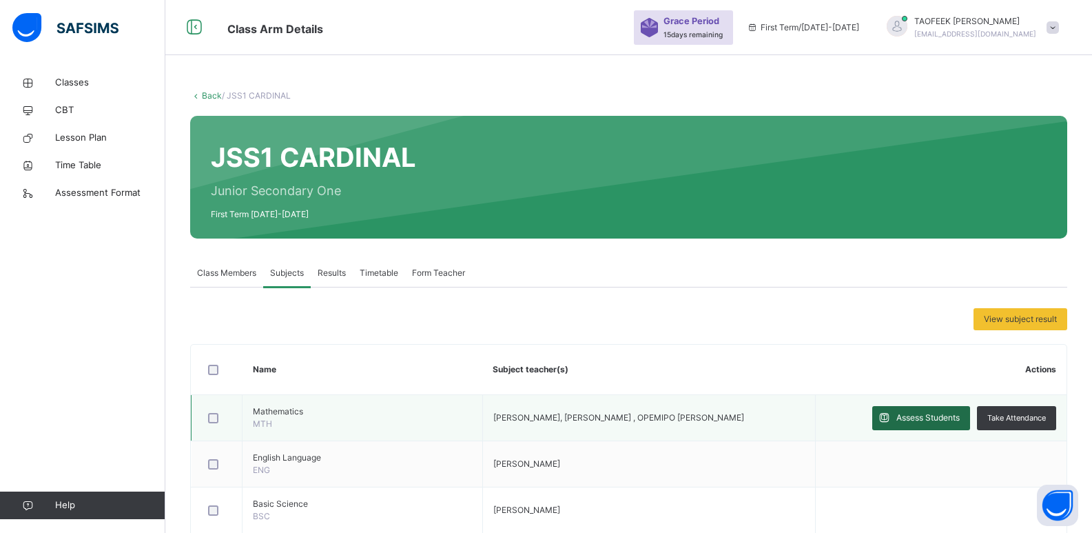
click at [933, 420] on span "Assess Students" at bounding box center [928, 417] width 63 height 12
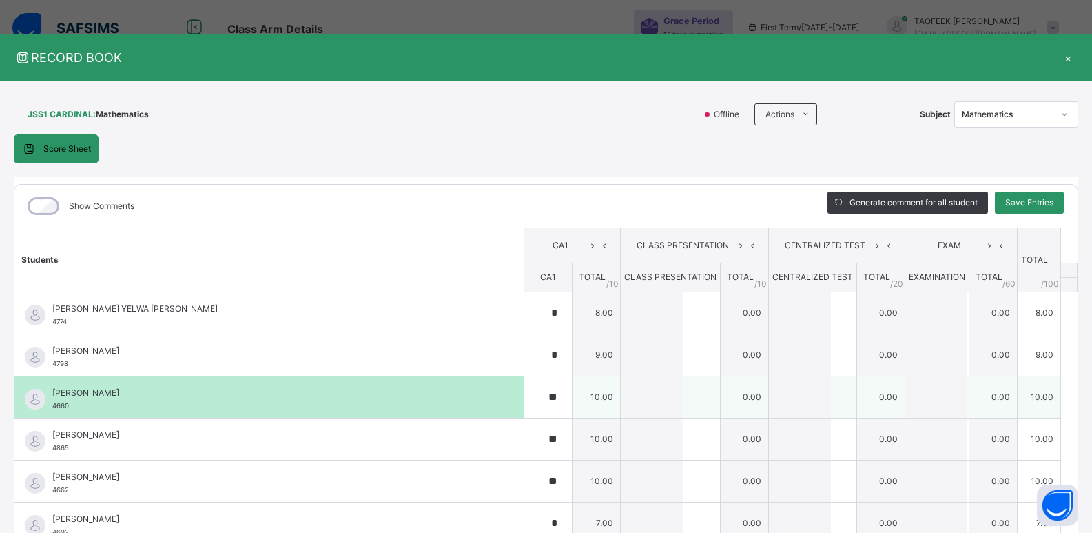
type input "*"
type input "**"
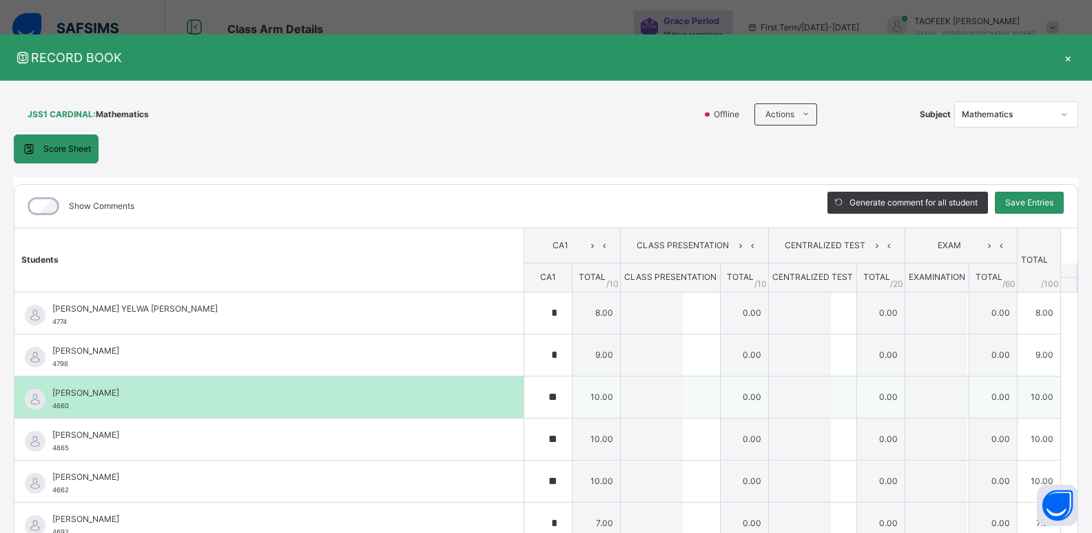
type input "*"
type input "**"
type input "*"
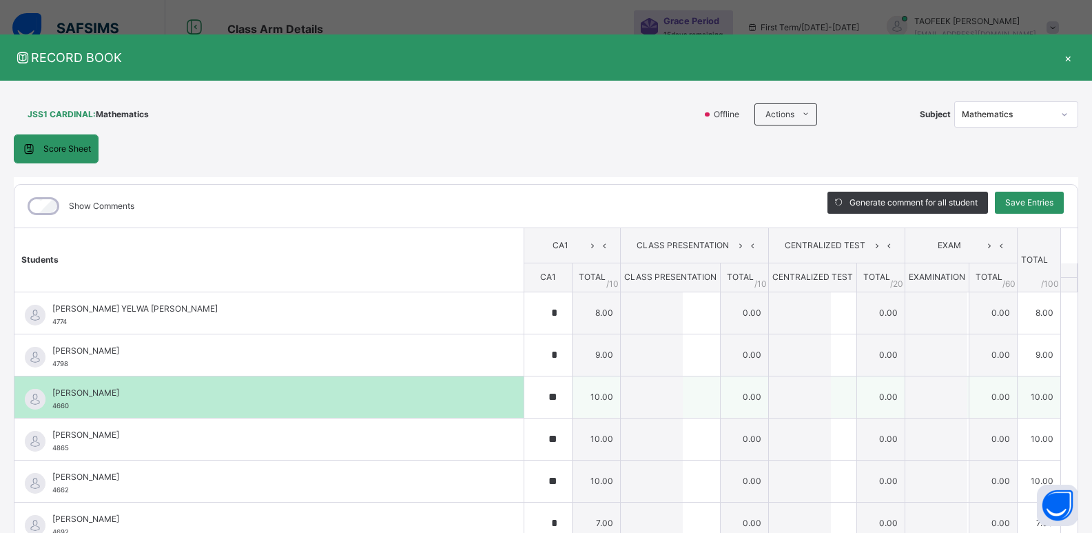
type input "*"
type input "**"
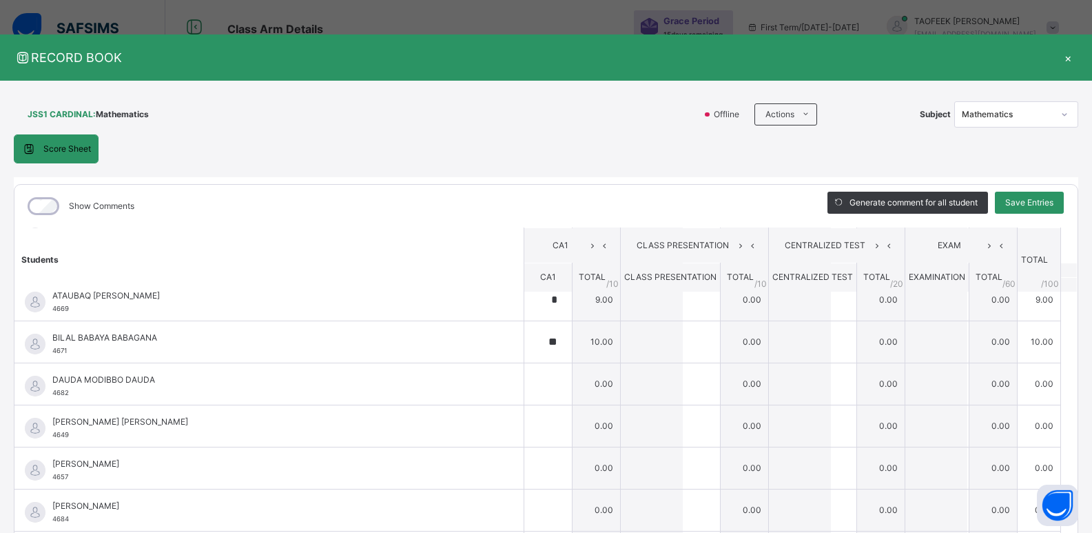
scroll to position [482, 0]
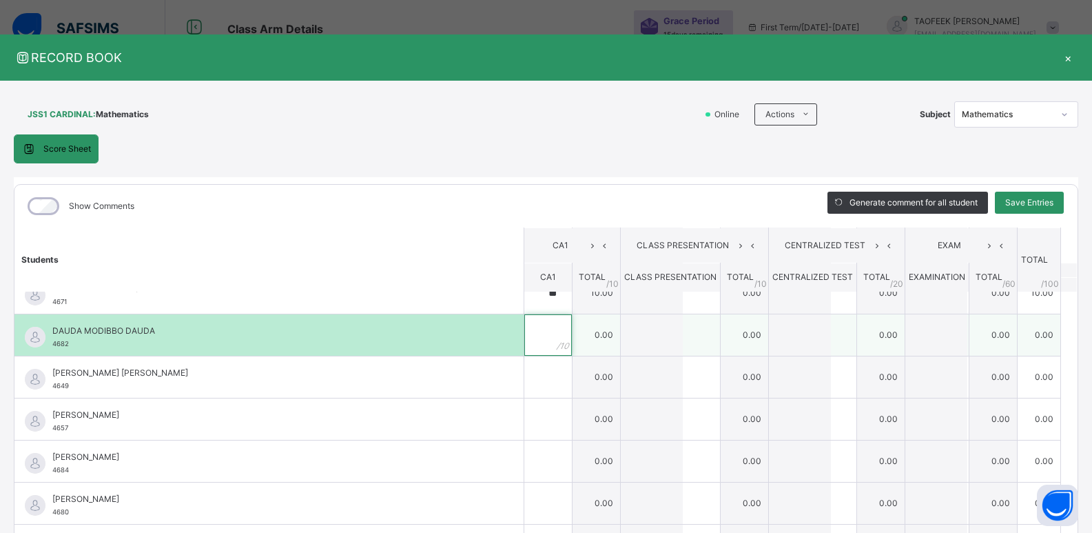
click at [548, 336] on div at bounding box center [548, 334] width 48 height 41
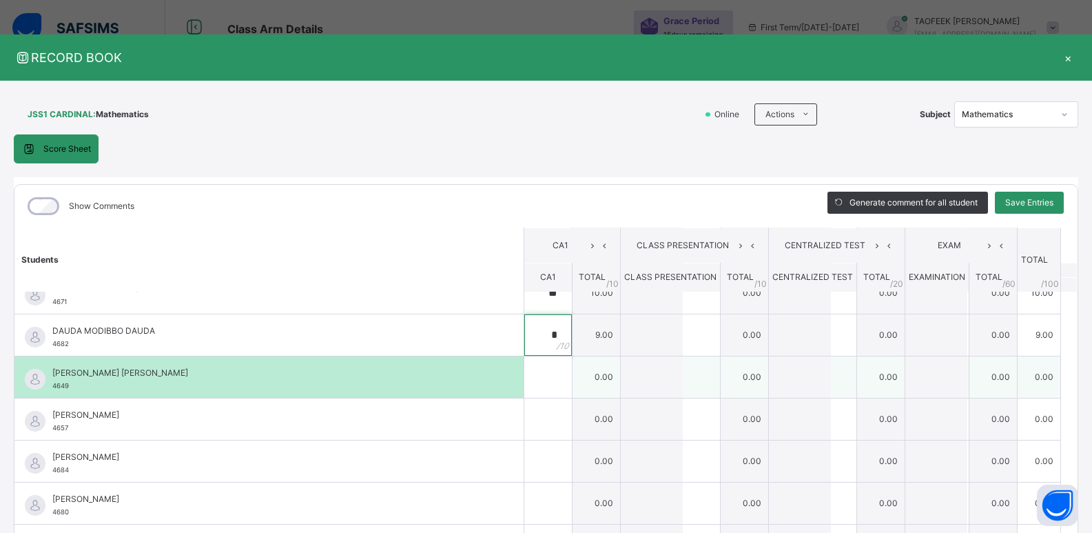
type input "*"
click at [538, 382] on div at bounding box center [548, 376] width 48 height 41
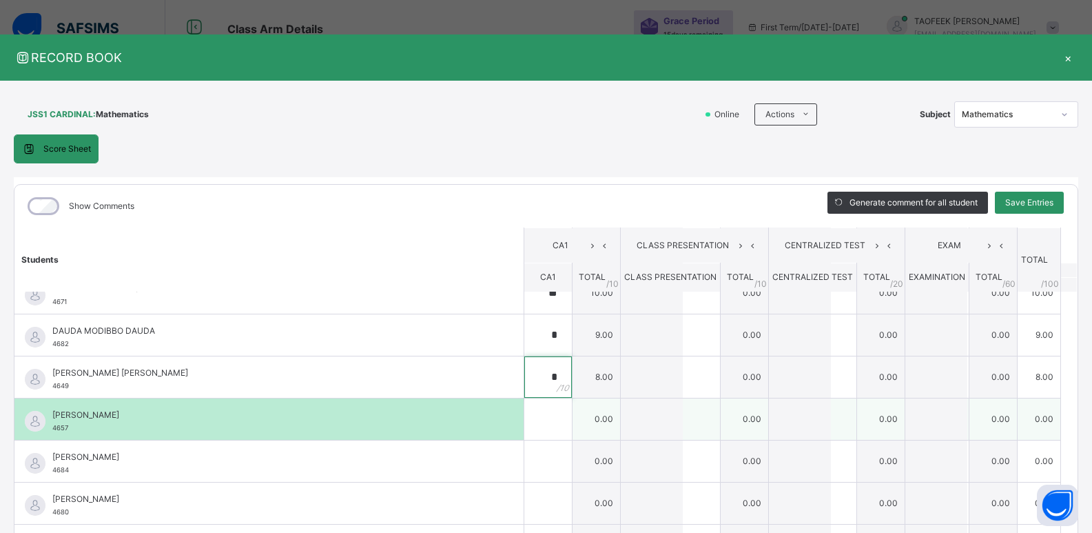
type input "*"
click at [542, 429] on div at bounding box center [548, 418] width 48 height 41
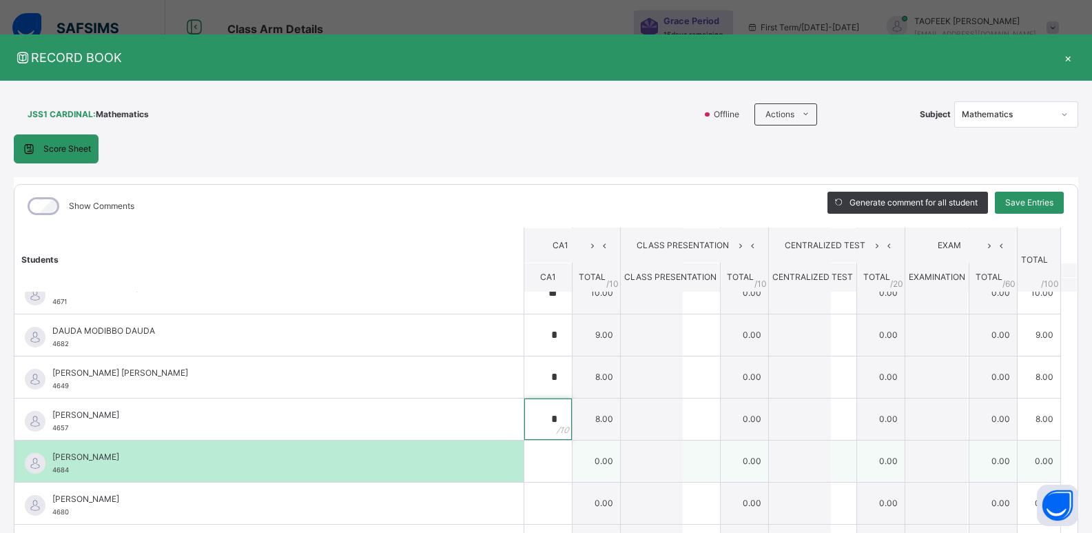
type input "*"
click at [524, 465] on input "text" at bounding box center [548, 460] width 48 height 41
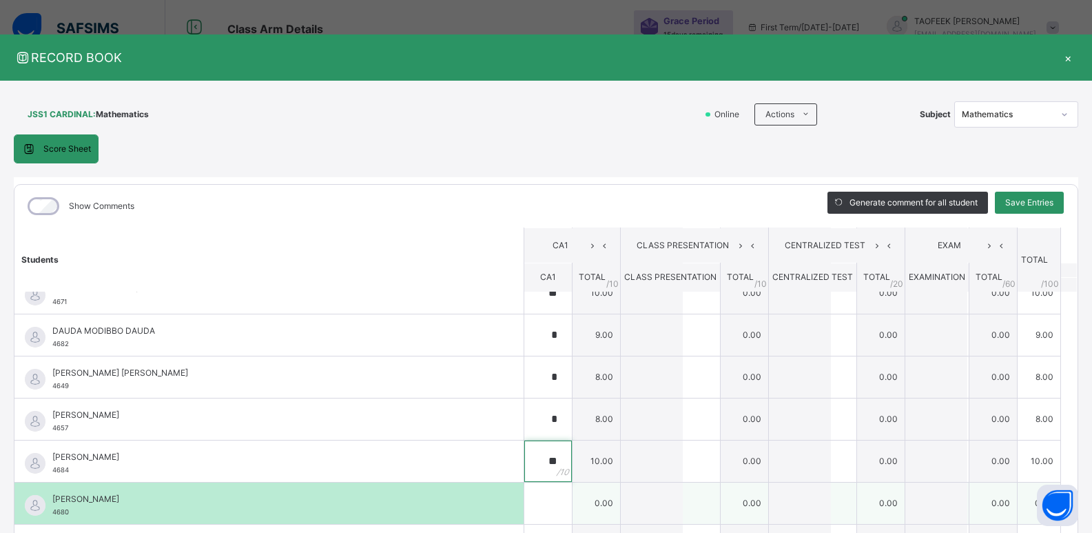
type input "**"
click at [542, 502] on div at bounding box center [548, 502] width 48 height 41
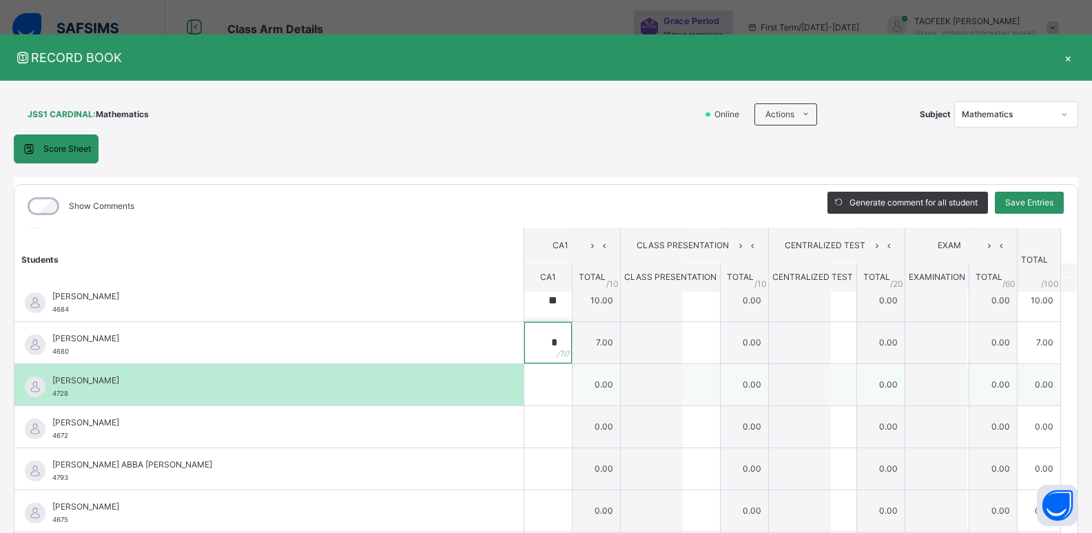
type input "*"
click at [539, 386] on div at bounding box center [548, 384] width 48 height 41
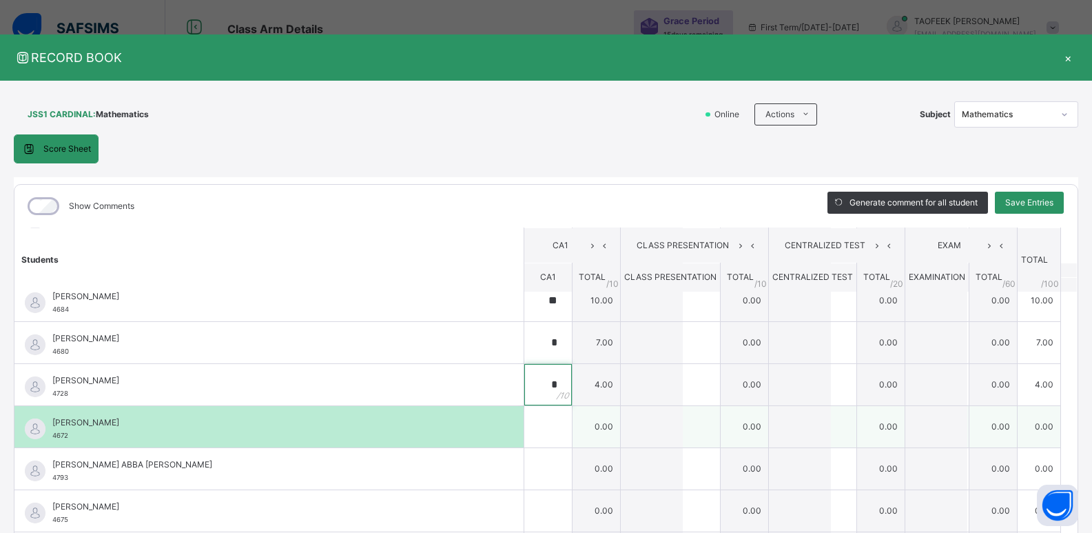
type input "*"
click at [524, 421] on input "text" at bounding box center [548, 426] width 48 height 41
click at [524, 421] on input "*" at bounding box center [548, 426] width 48 height 41
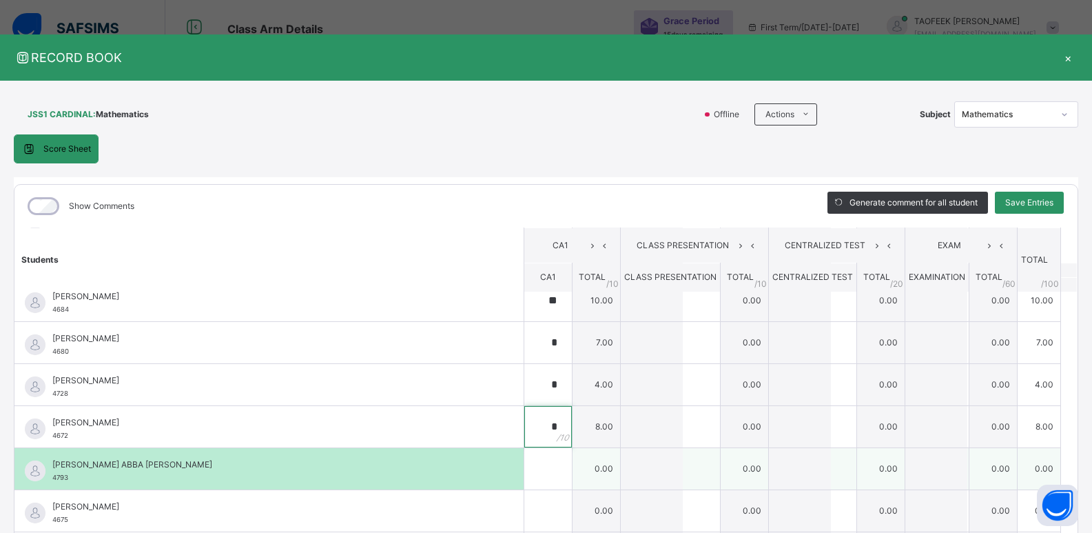
type input "*"
click at [536, 460] on input "text" at bounding box center [548, 468] width 48 height 41
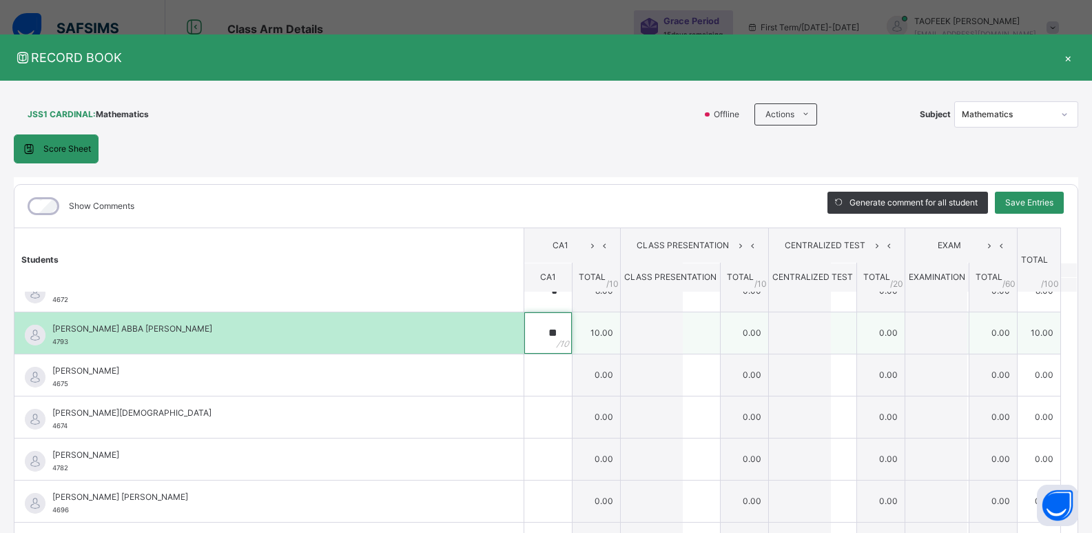
scroll to position [804, 0]
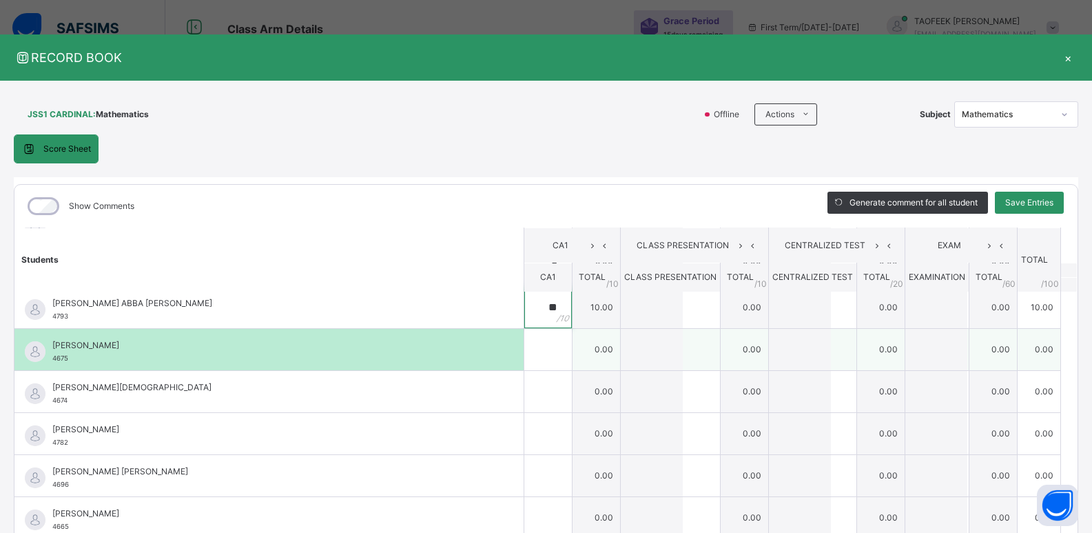
type input "**"
click at [542, 358] on div at bounding box center [548, 349] width 48 height 41
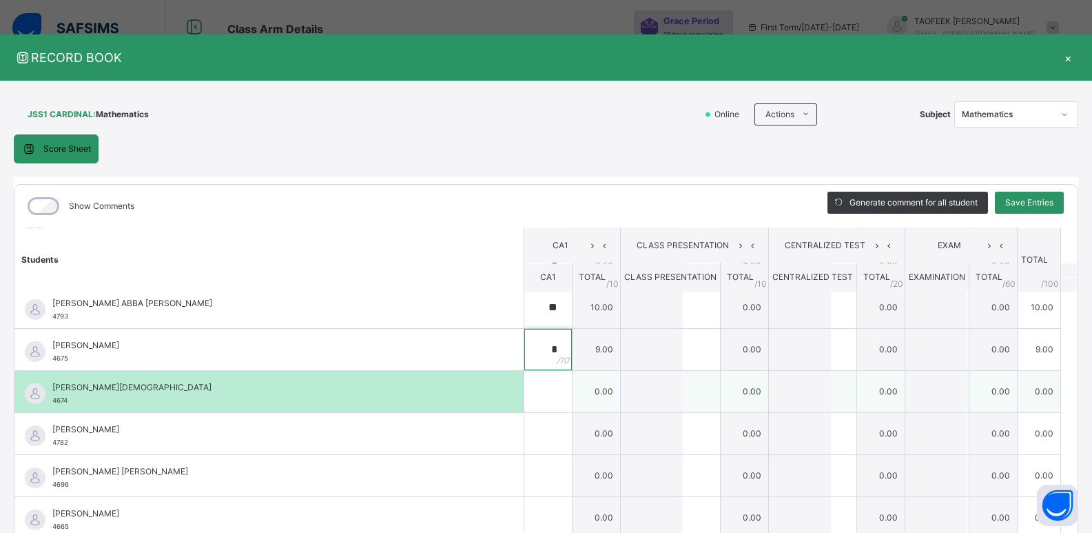
type input "*"
click at [542, 398] on div at bounding box center [548, 391] width 48 height 41
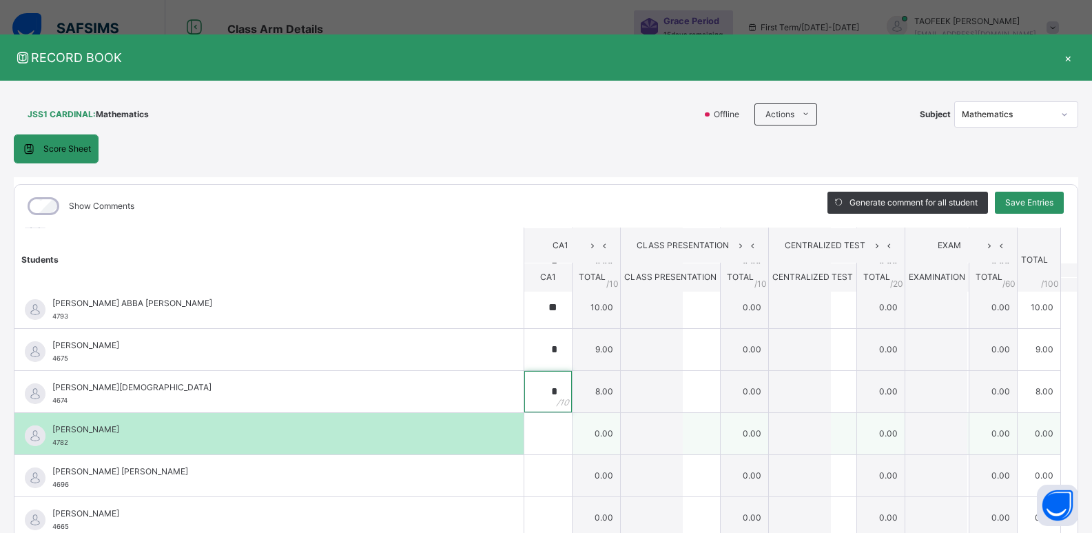
type input "*"
click at [531, 445] on input "text" at bounding box center [548, 433] width 48 height 41
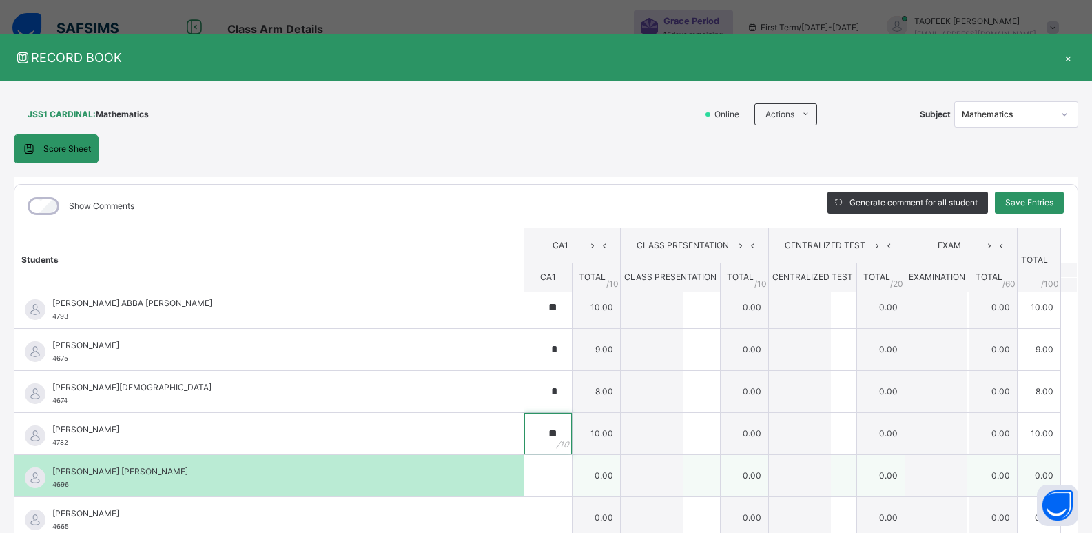
type input "**"
click at [533, 473] on input "text" at bounding box center [548, 475] width 48 height 41
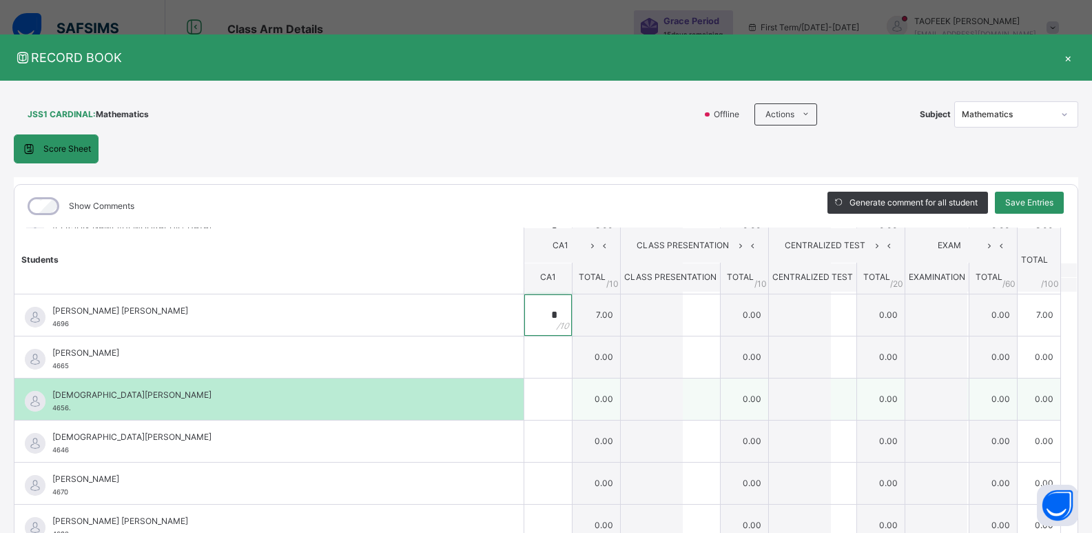
type input "*"
click at [531, 379] on input "text" at bounding box center [548, 398] width 48 height 41
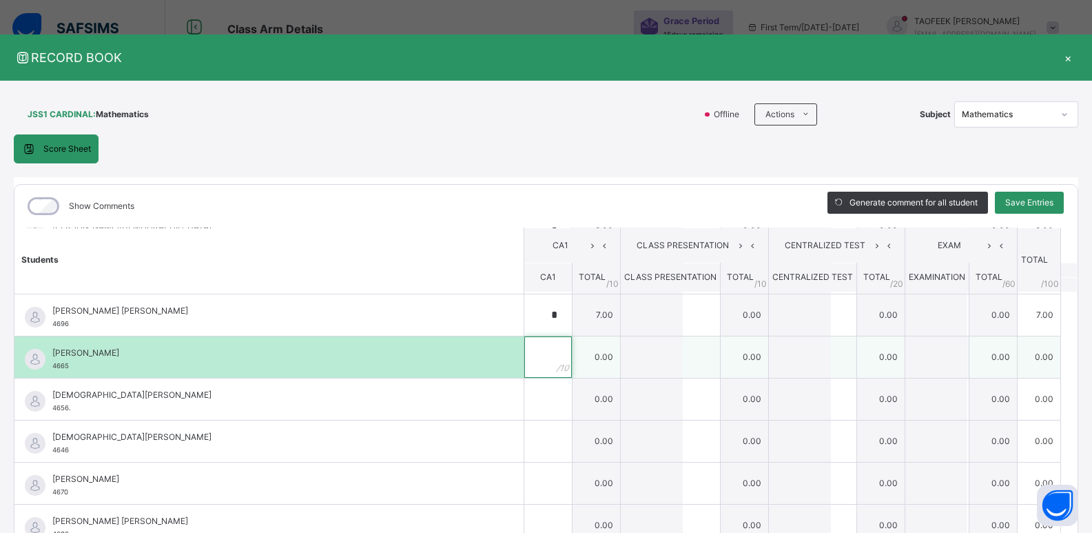
click at [531, 360] on input "text" at bounding box center [548, 356] width 48 height 41
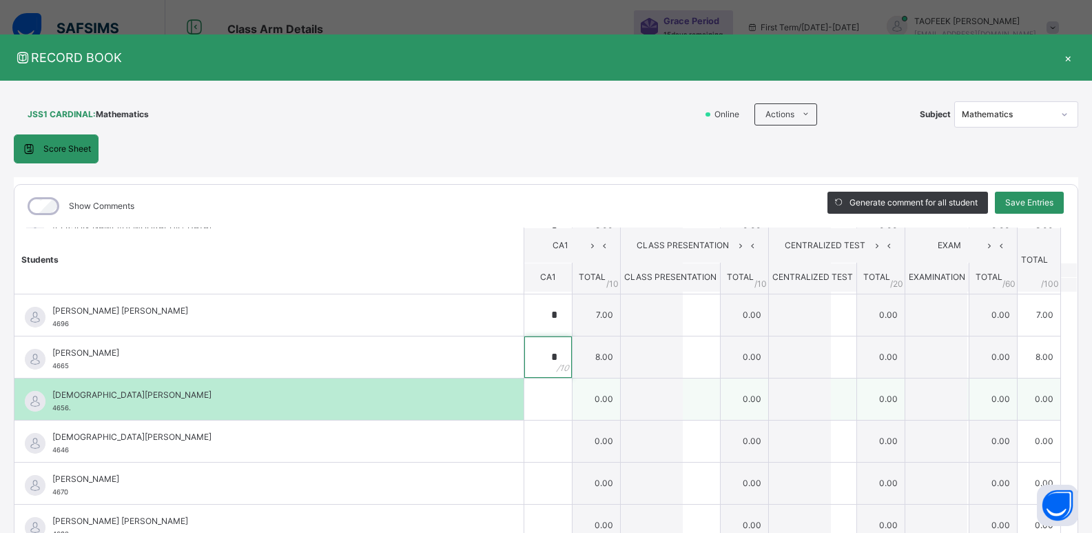
type input "*"
click at [537, 408] on input "text" at bounding box center [548, 398] width 48 height 41
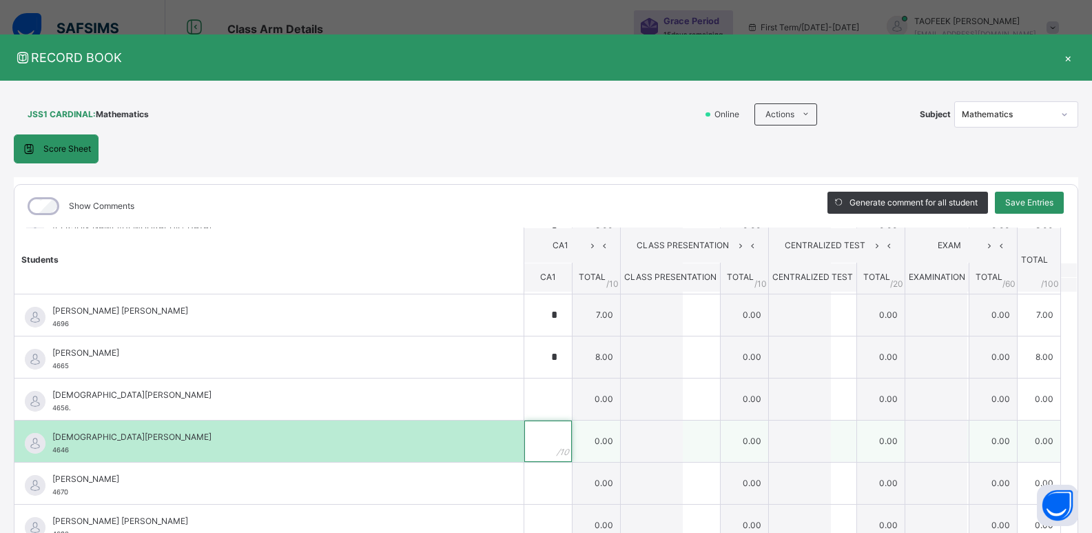
click at [538, 449] on div at bounding box center [548, 440] width 48 height 41
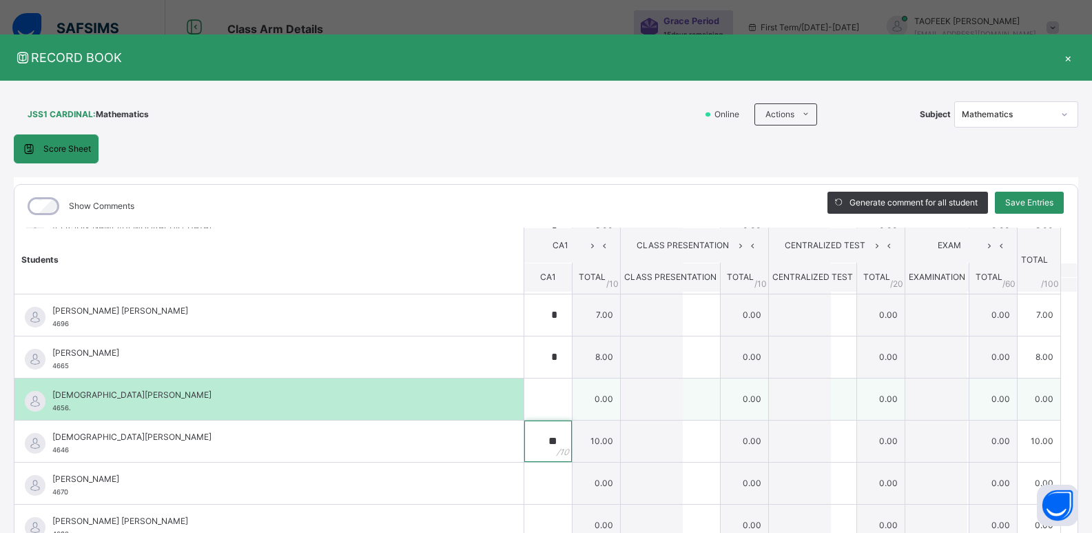
type input "**"
click at [551, 402] on div at bounding box center [548, 398] width 48 height 41
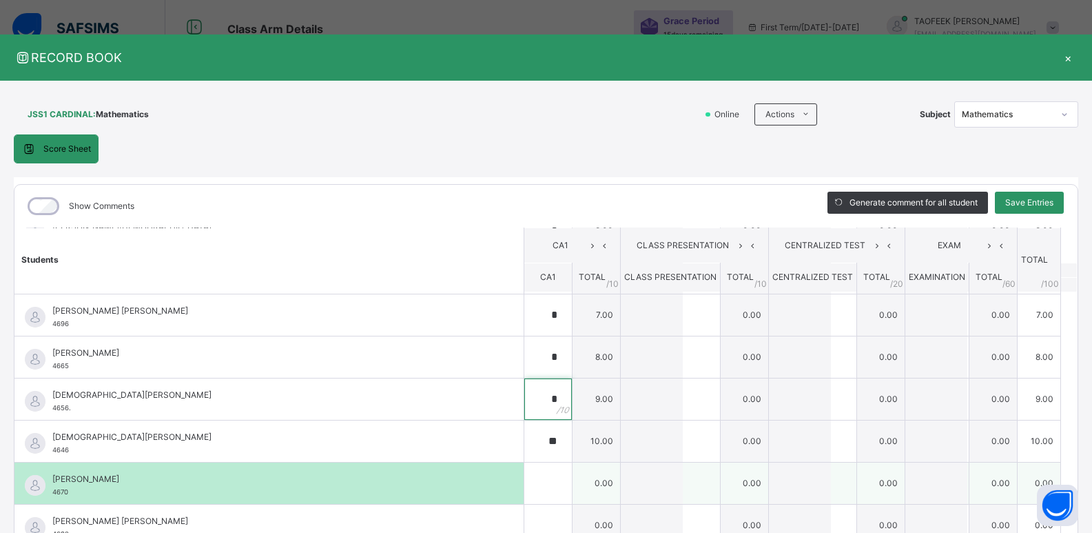
type input "*"
click at [529, 480] on input "text" at bounding box center [548, 482] width 48 height 41
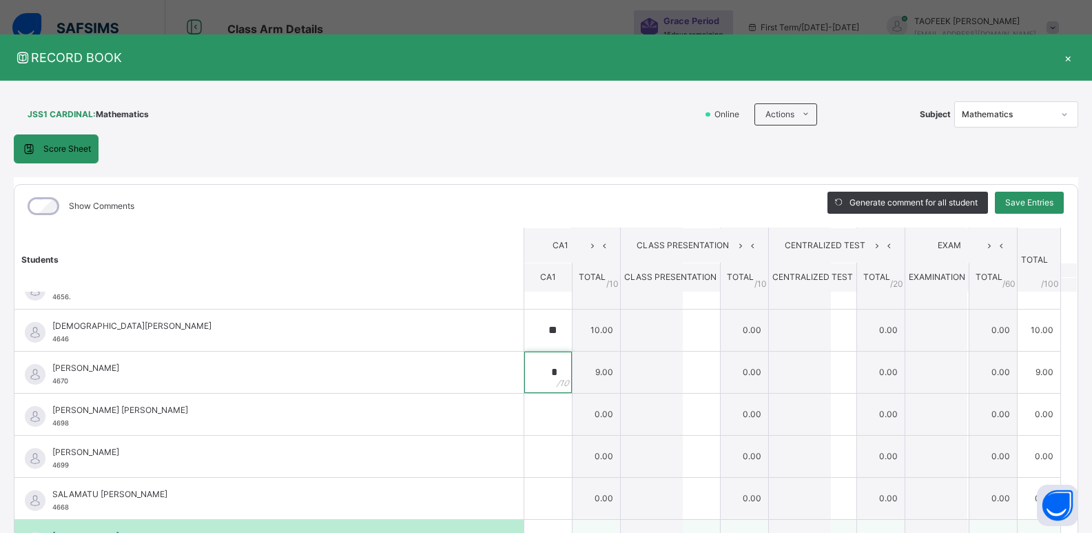
scroll to position [1073, 0]
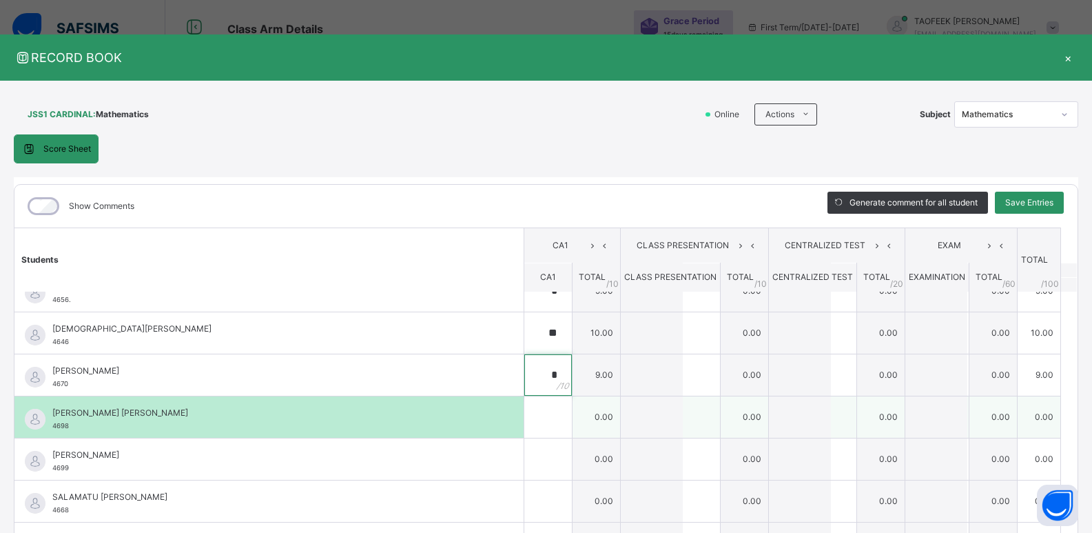
type input "*"
click at [533, 423] on input "text" at bounding box center [548, 416] width 48 height 41
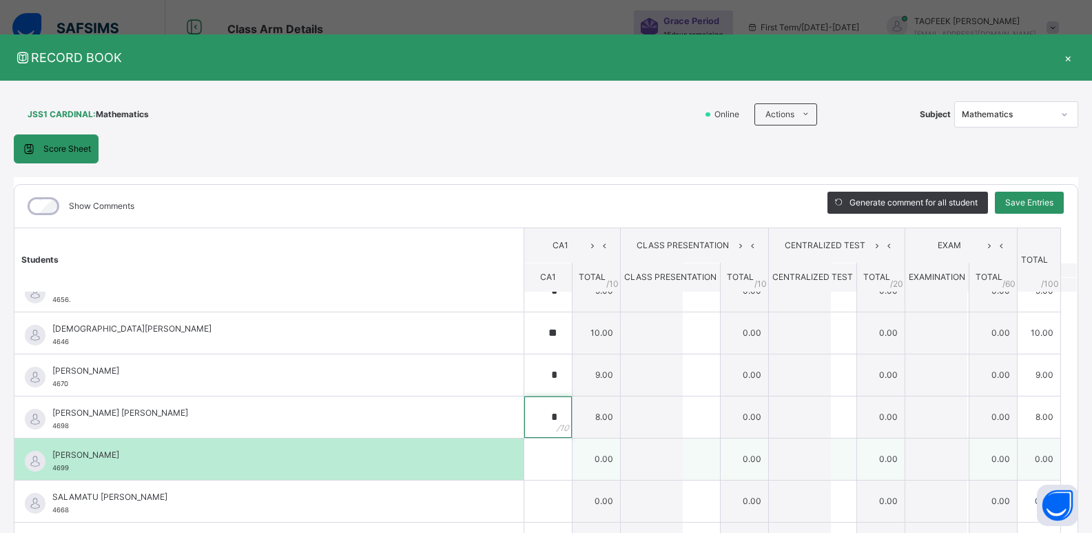
type input "*"
click at [528, 450] on input "text" at bounding box center [548, 458] width 48 height 41
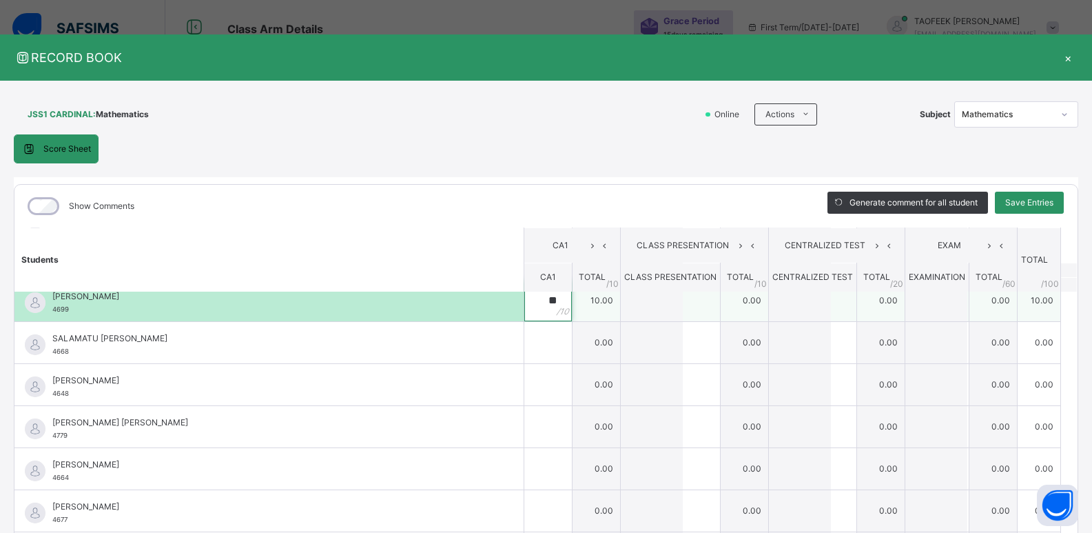
scroll to position [1234, 0]
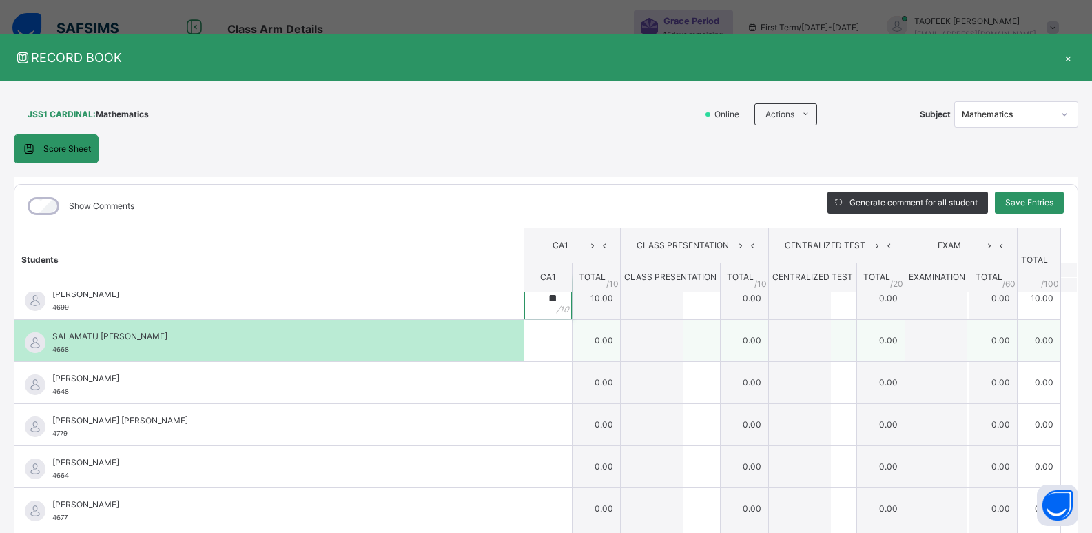
type input "**"
click at [551, 349] on div at bounding box center [548, 340] width 48 height 41
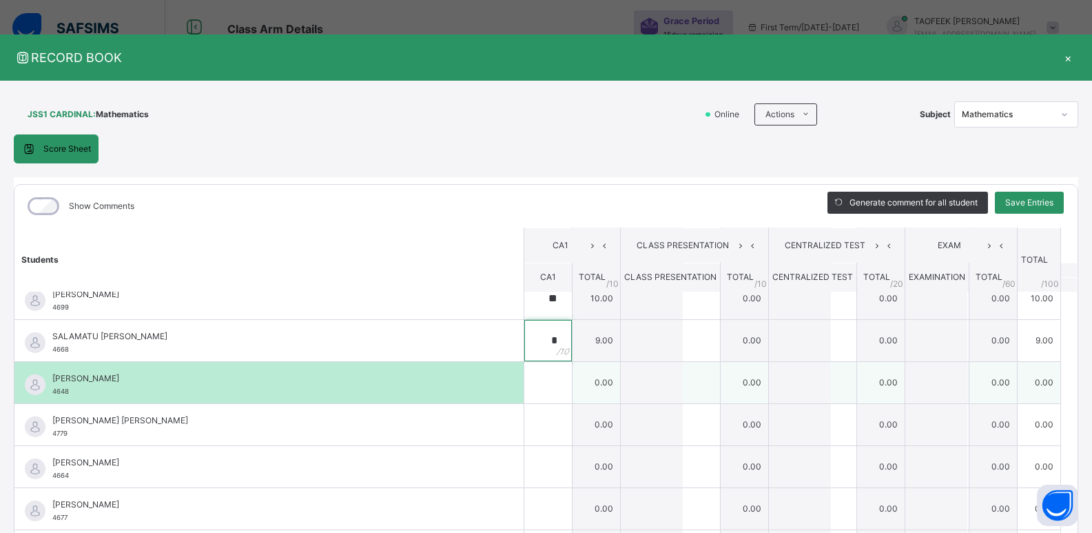
type input "*"
click at [551, 381] on div at bounding box center [548, 382] width 48 height 41
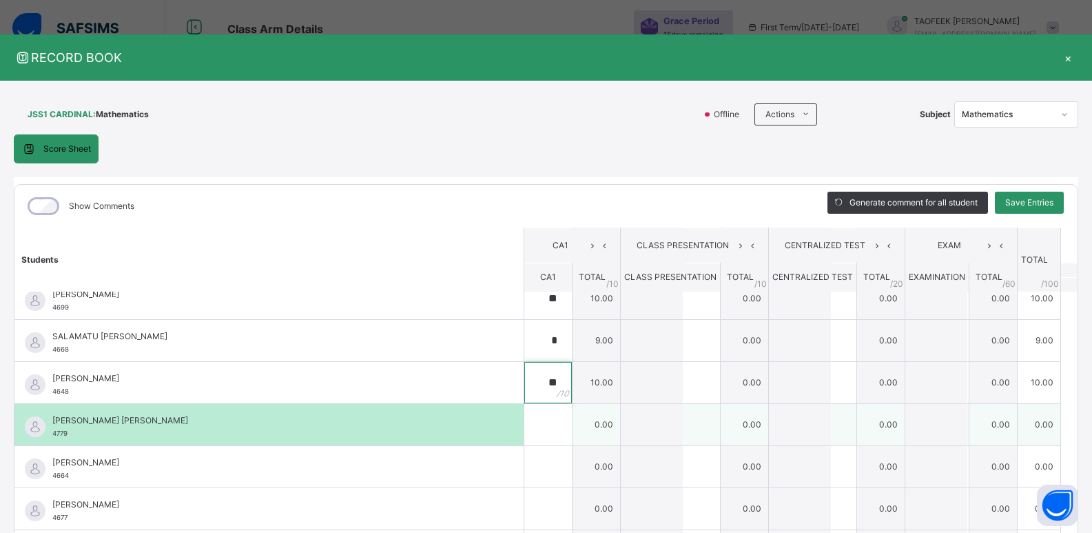
type input "**"
click at [549, 432] on div at bounding box center [548, 424] width 48 height 41
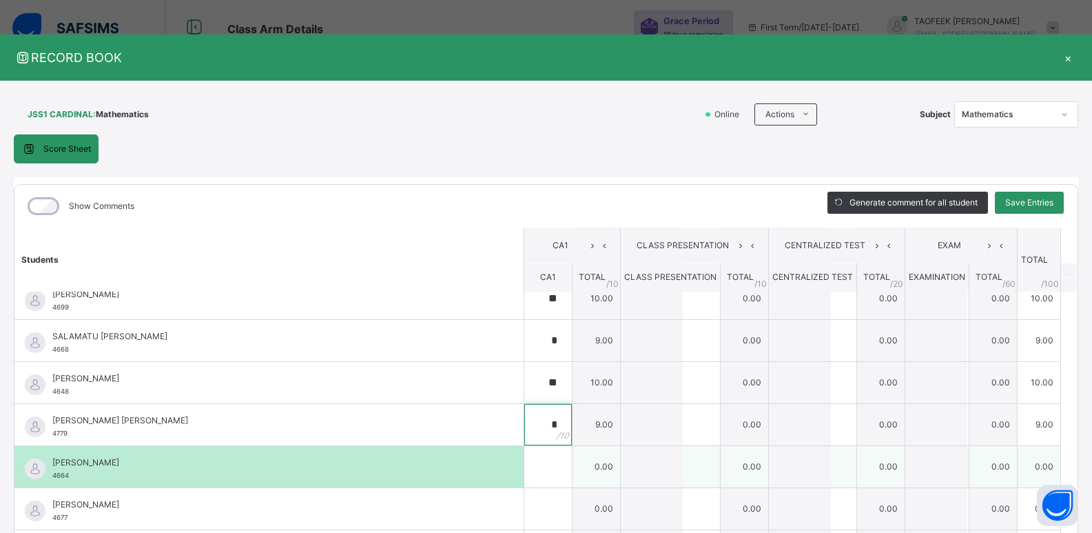
type input "*"
click at [524, 458] on input "text" at bounding box center [548, 466] width 48 height 41
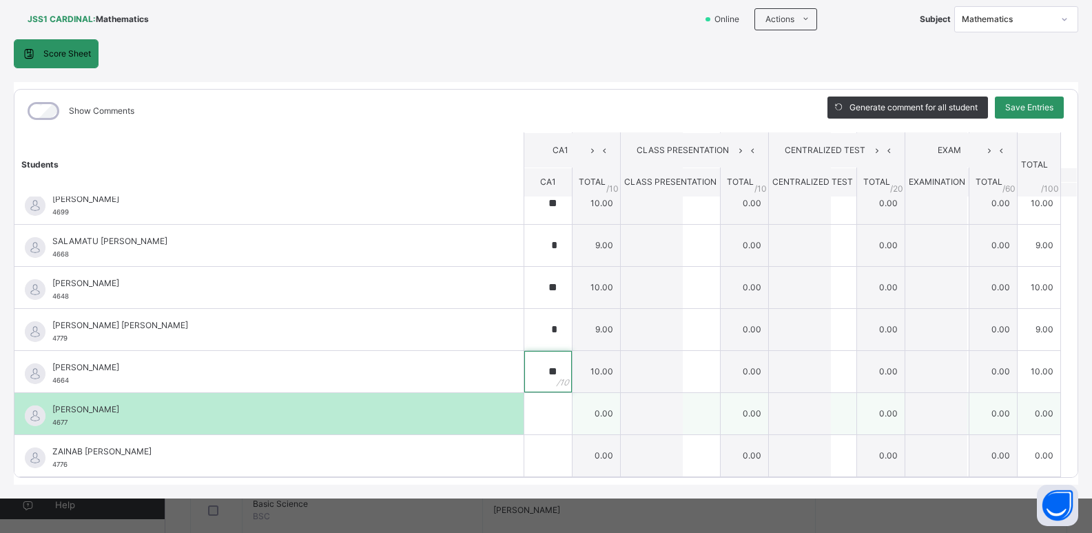
type input "**"
click at [549, 413] on div at bounding box center [548, 413] width 48 height 41
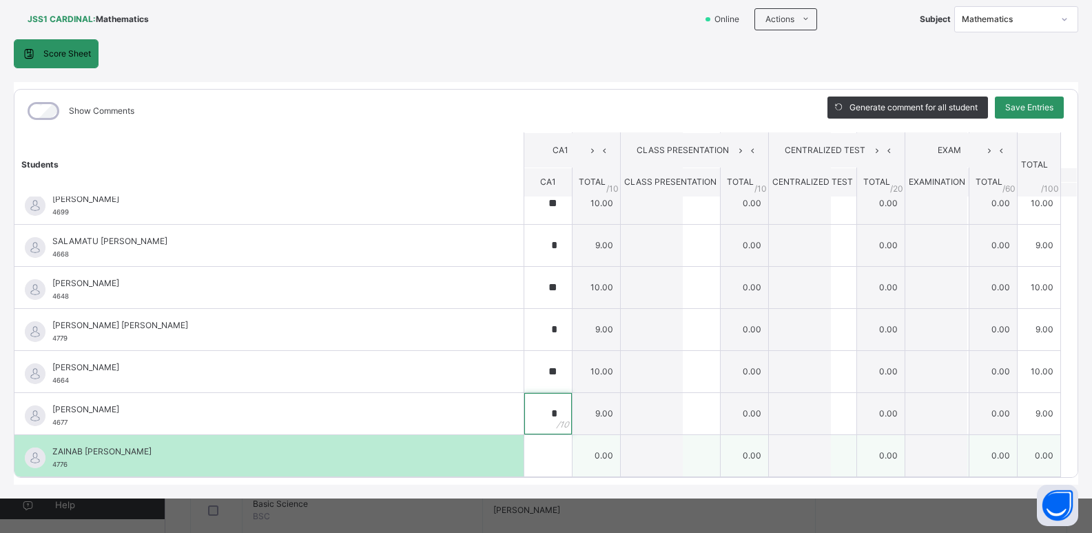
type input "*"
click at [549, 460] on div at bounding box center [548, 455] width 48 height 41
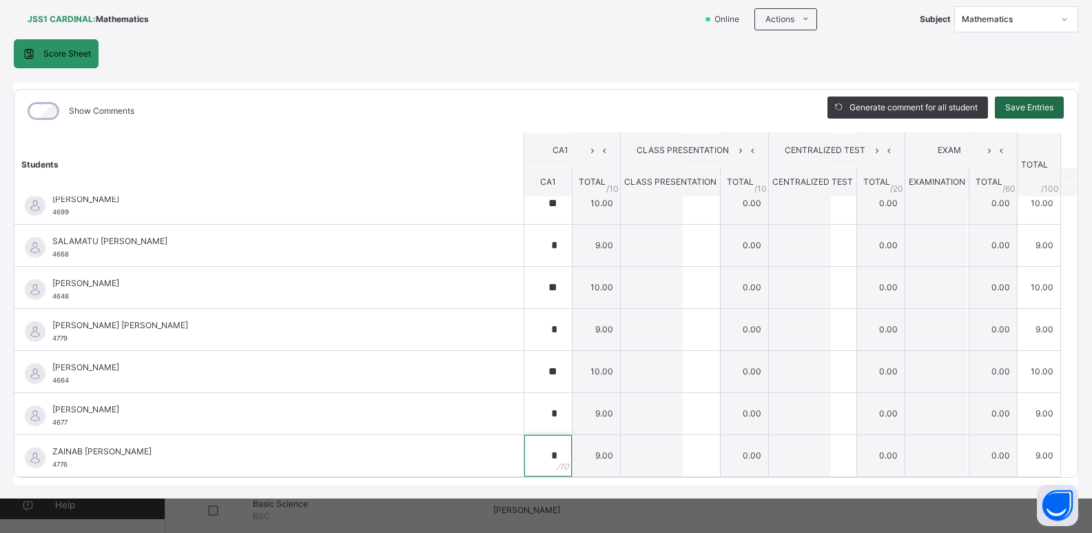
type input "*"
click at [1023, 108] on span "Save Entries" at bounding box center [1029, 107] width 48 height 12
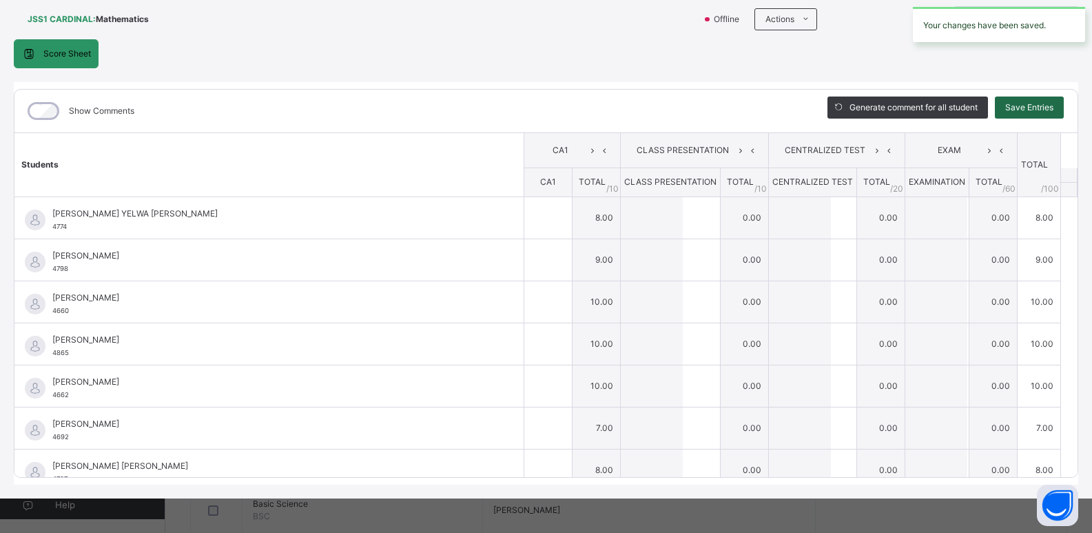
type input "*"
type input "**"
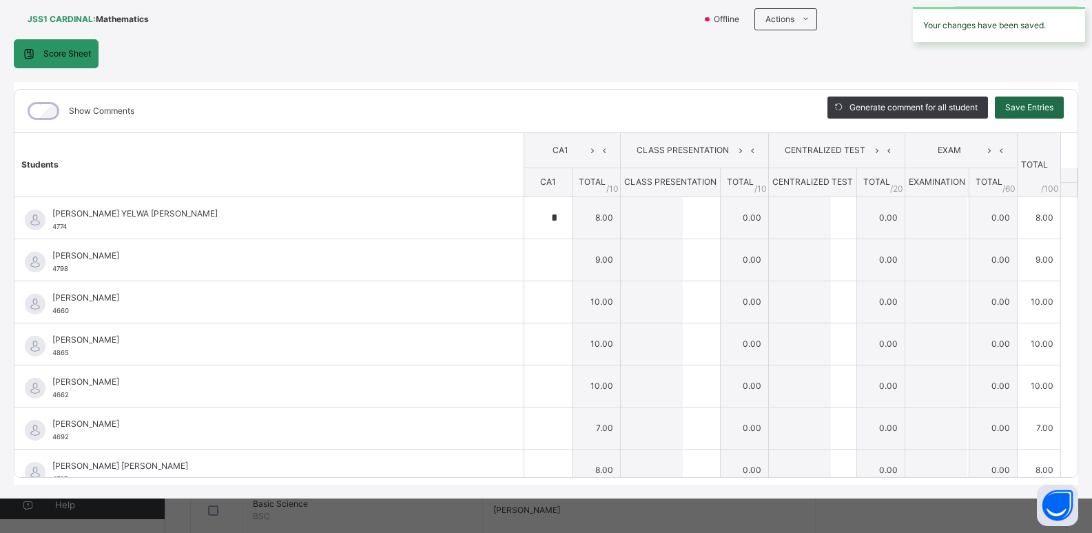
type input "*"
type input "**"
type input "*"
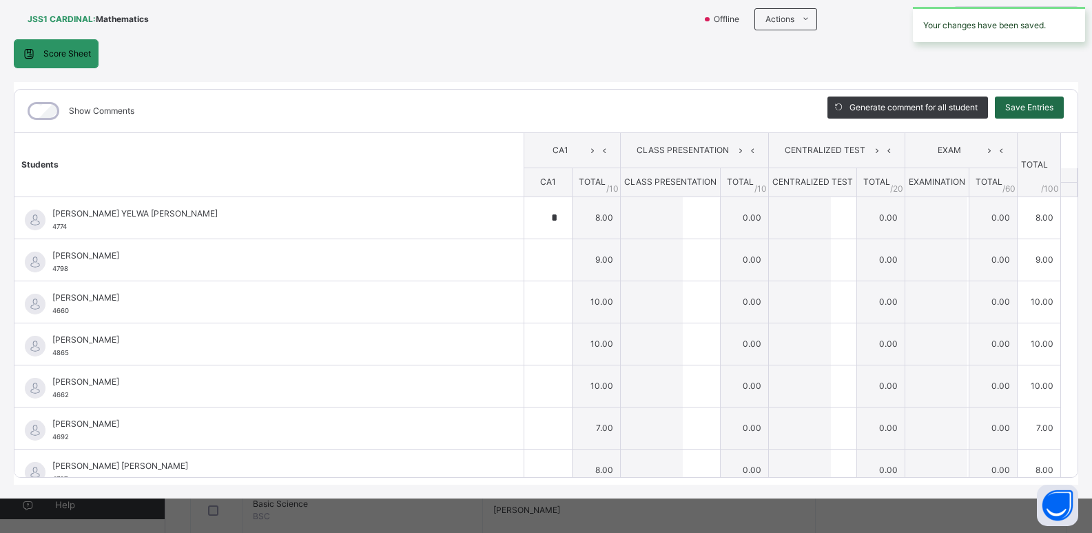
type input "*"
type input "**"
type input "*"
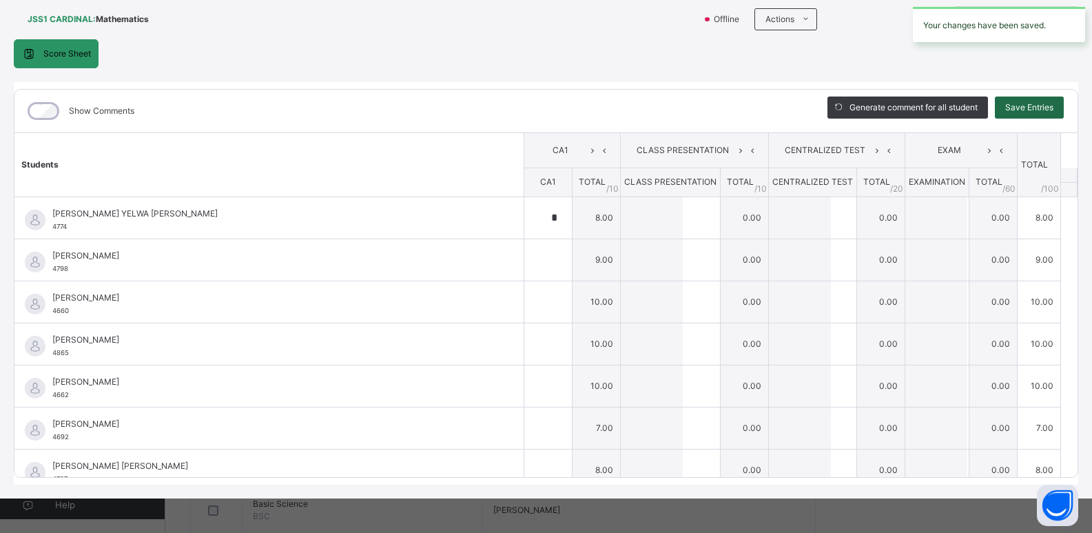
type input "**"
type input "*"
type input "**"
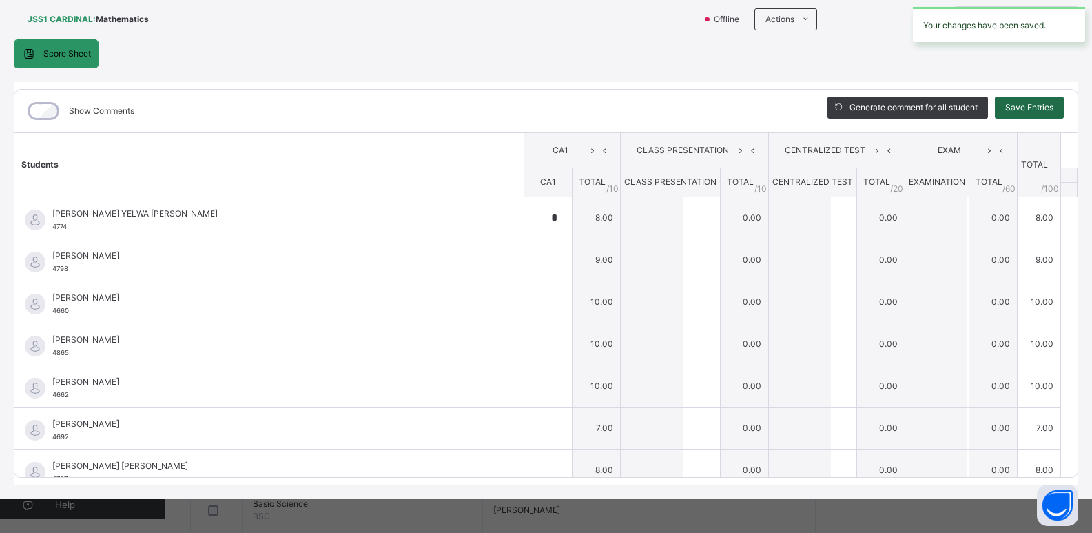
type input "*"
type input "**"
type input "*"
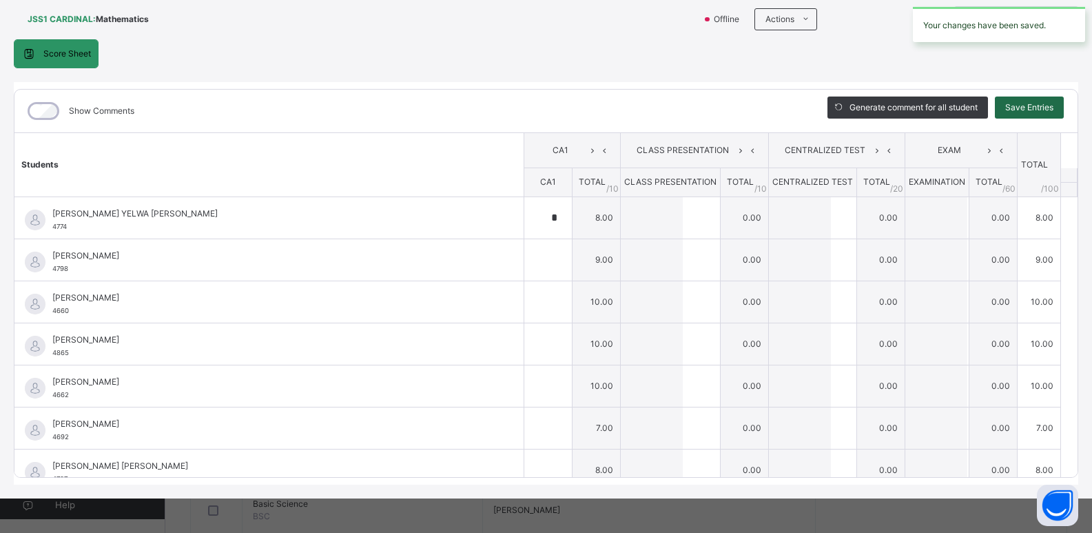
type input "*"
type input "**"
type input "*"
type input "**"
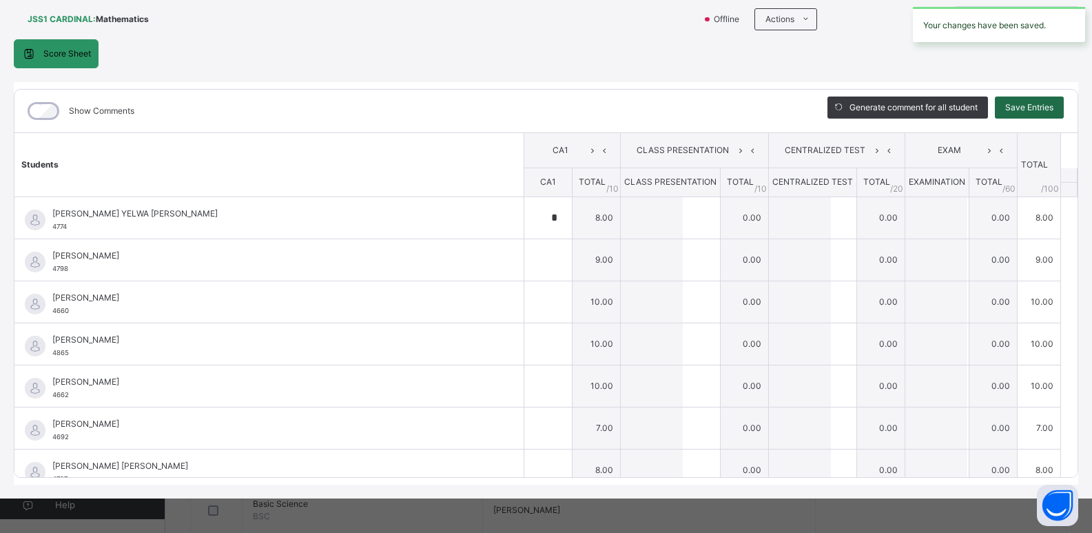
type input "*"
type input "**"
type input "*"
type input "**"
type input "*"
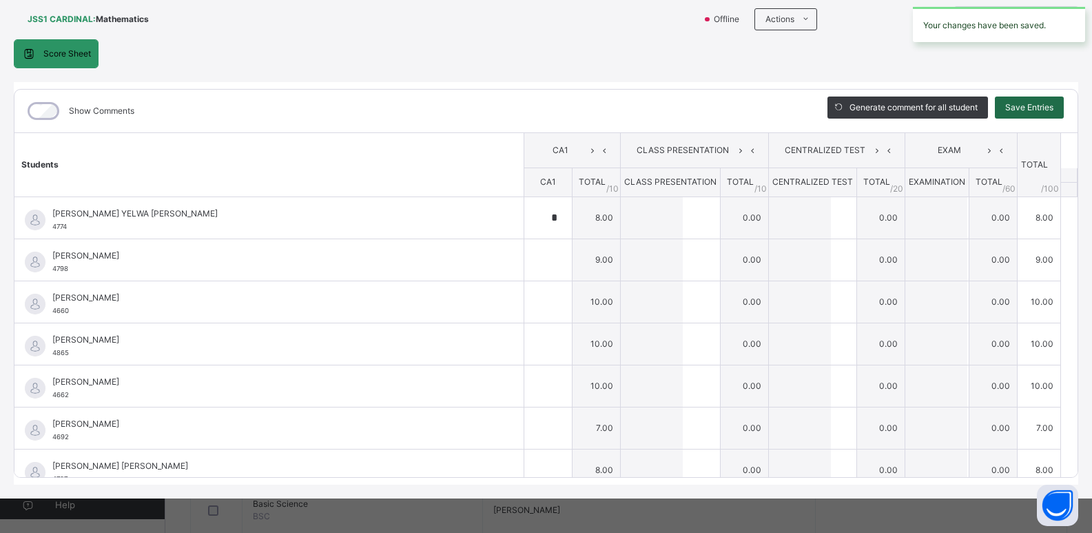
type input "*"
click at [1023, 108] on span "Save Entries" at bounding box center [1029, 107] width 48 height 12
type input "*"
type input "**"
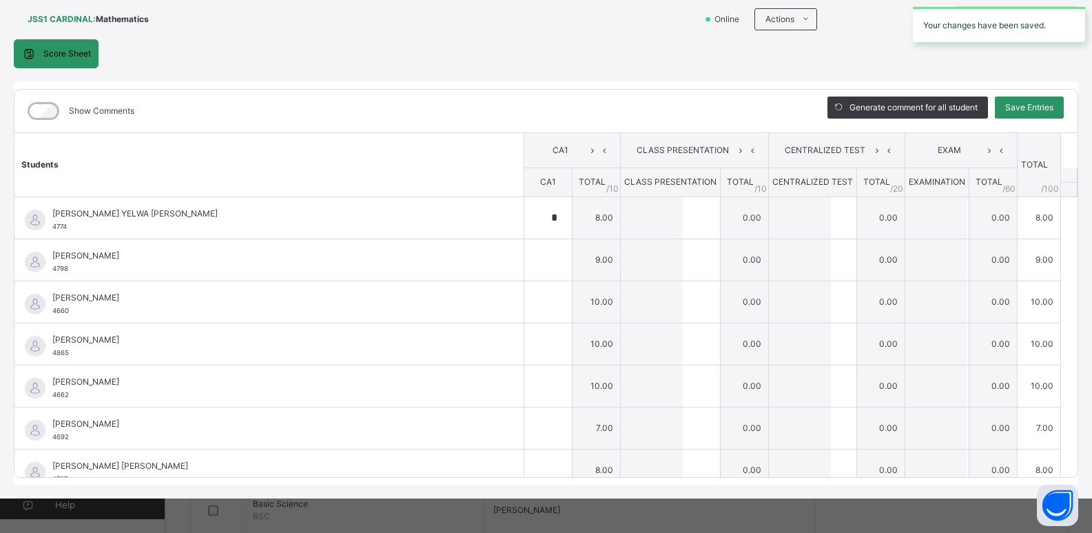
type input "**"
type input "*"
type input "**"
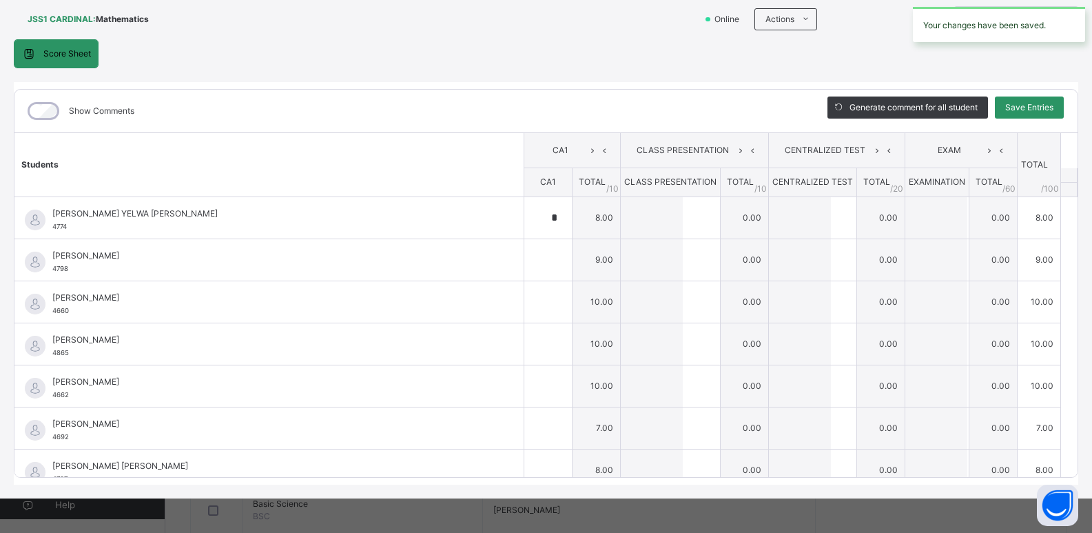
type input "**"
type input "*"
type input "**"
type input "*"
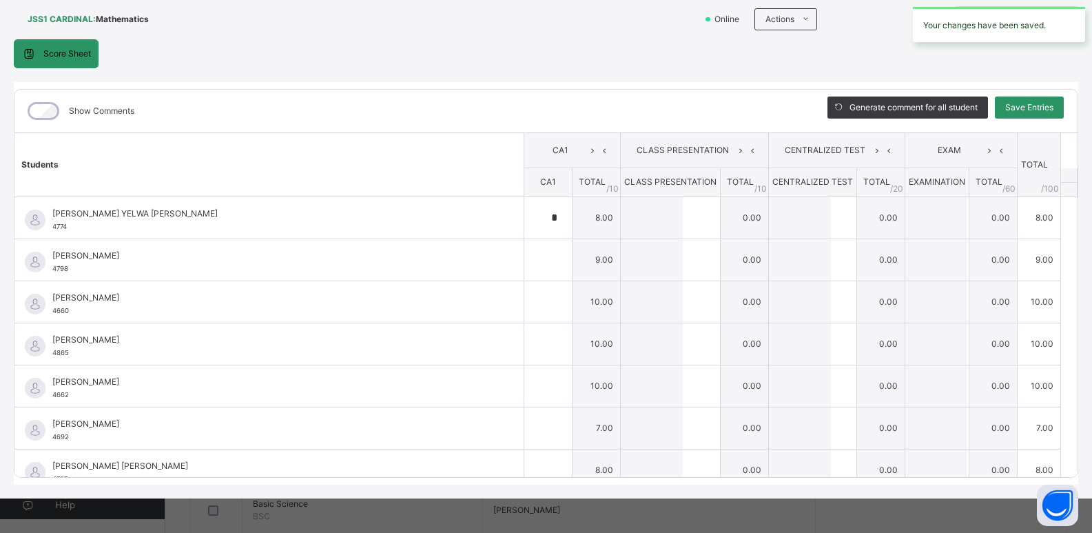
type input "*"
type input "**"
type input "*"
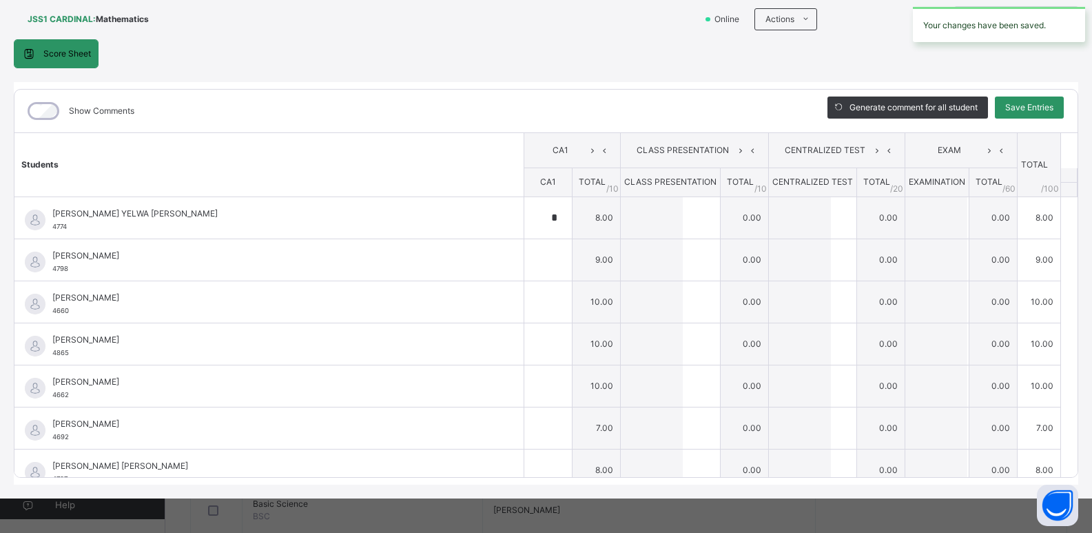
type input "*"
type input "**"
type input "*"
type input "**"
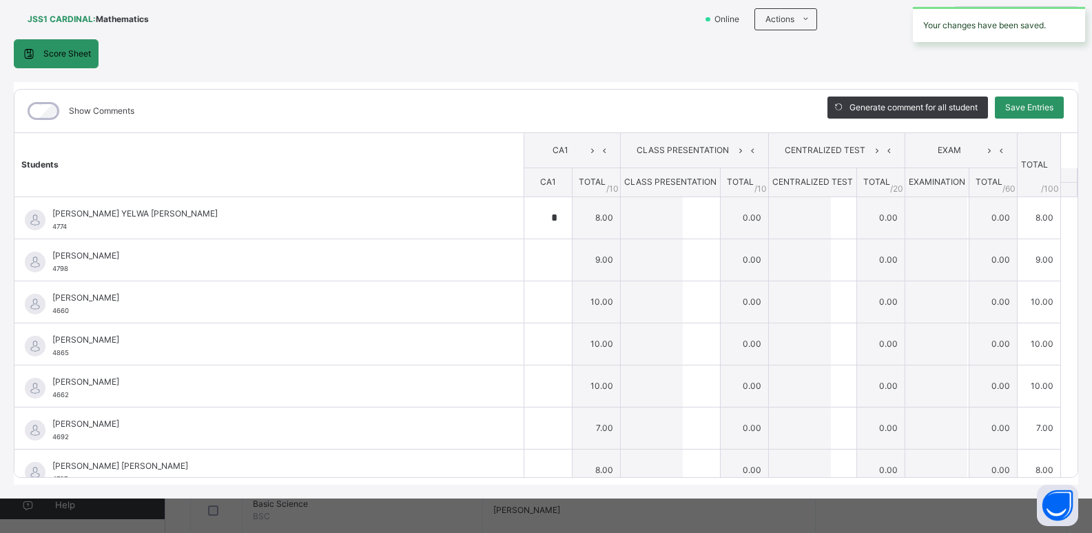
type input "*"
type input "**"
type input "*"
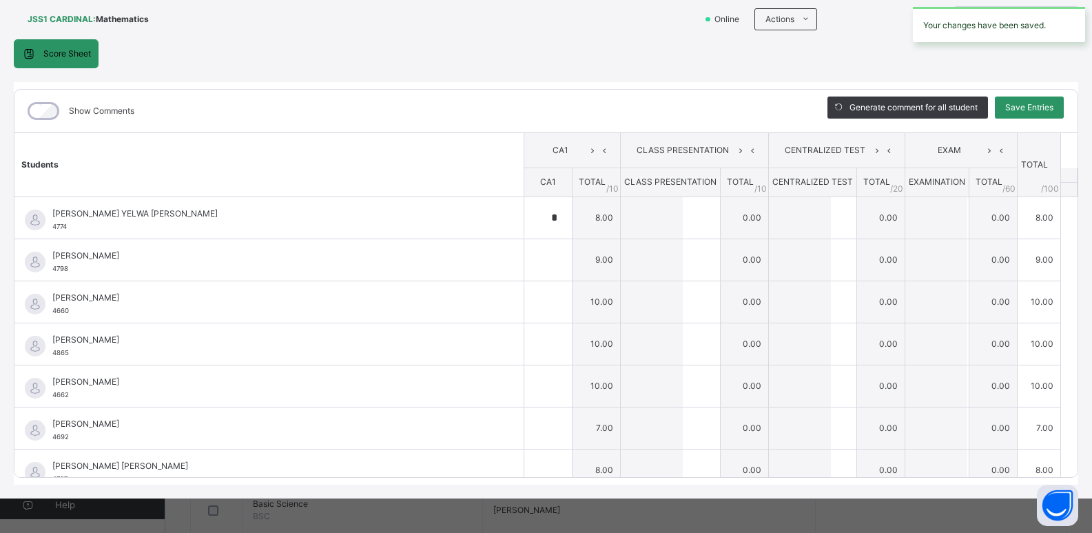
type input "*"
type input "**"
type input "*"
type input "**"
type input "*"
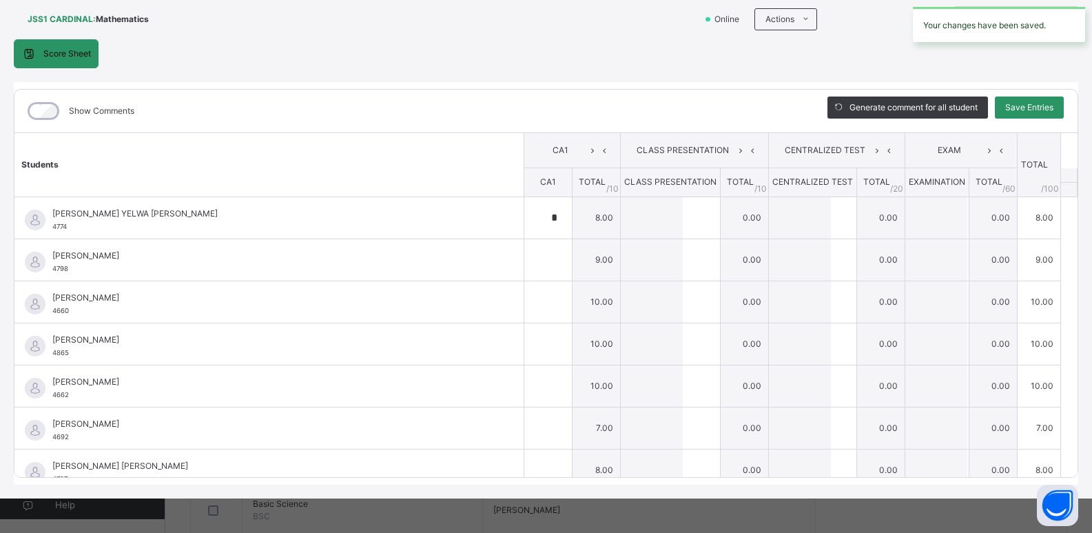
type input "**"
type input "*"
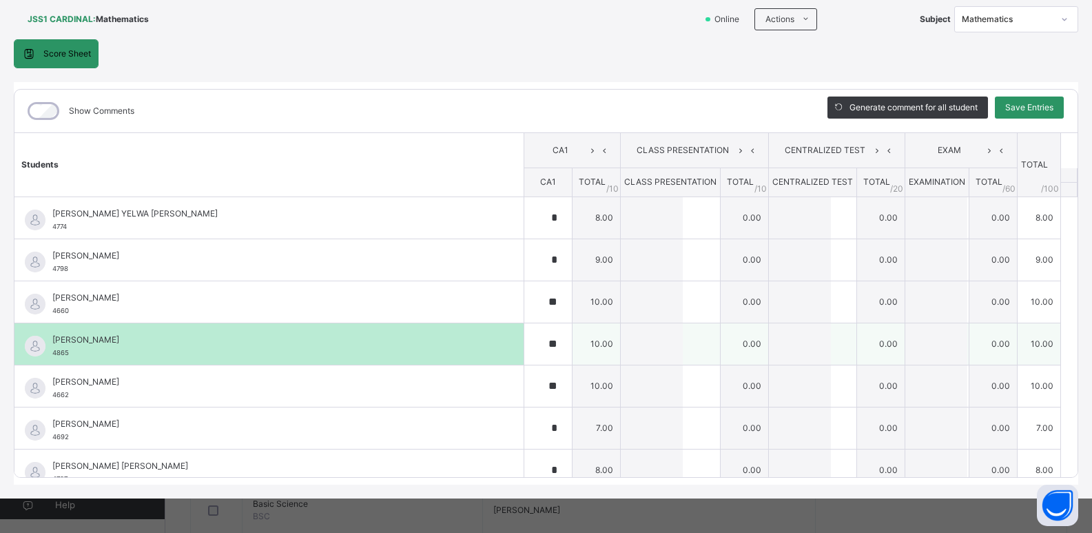
scroll to position [0, 0]
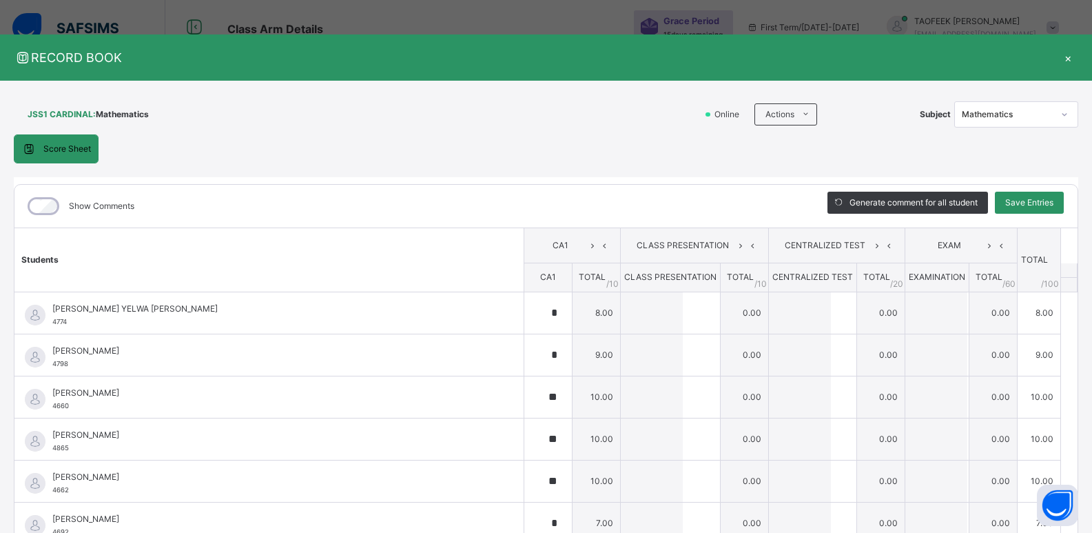
click at [1067, 52] on div "×" at bounding box center [1068, 57] width 21 height 19
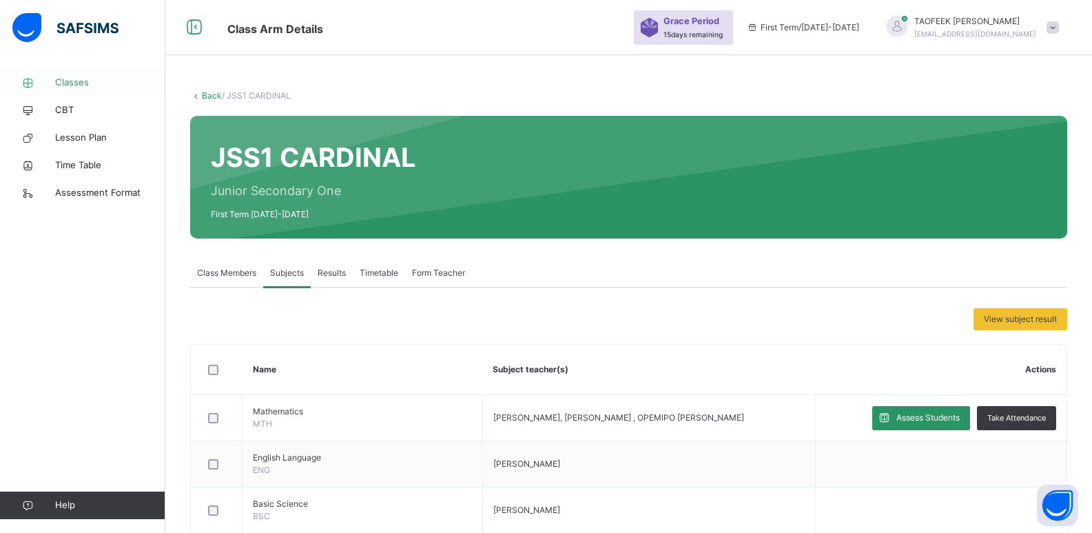
click at [83, 80] on span "Classes" at bounding box center [110, 83] width 110 height 14
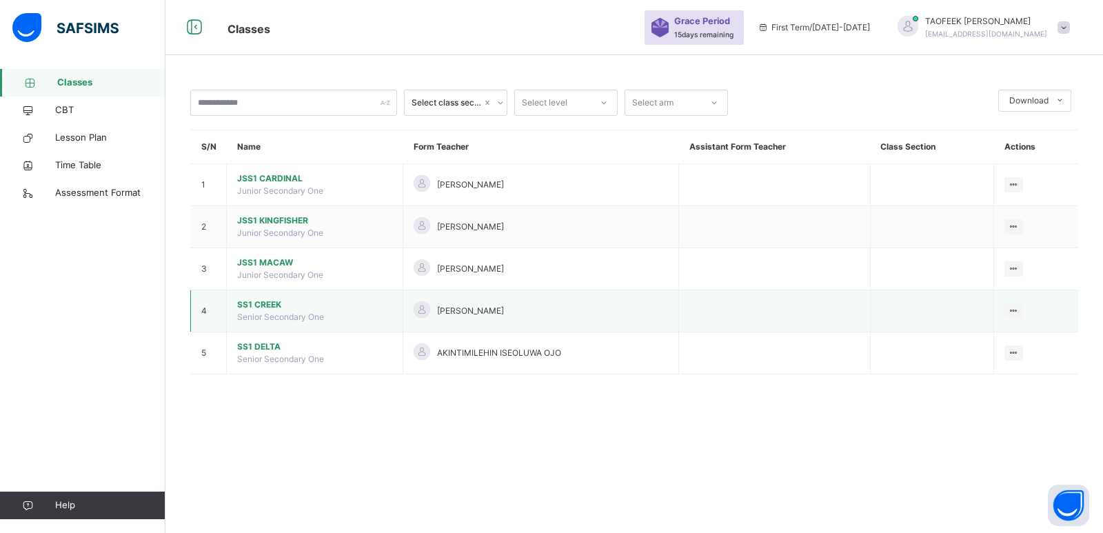
click at [255, 303] on span "SS1 CREEK" at bounding box center [314, 304] width 155 height 12
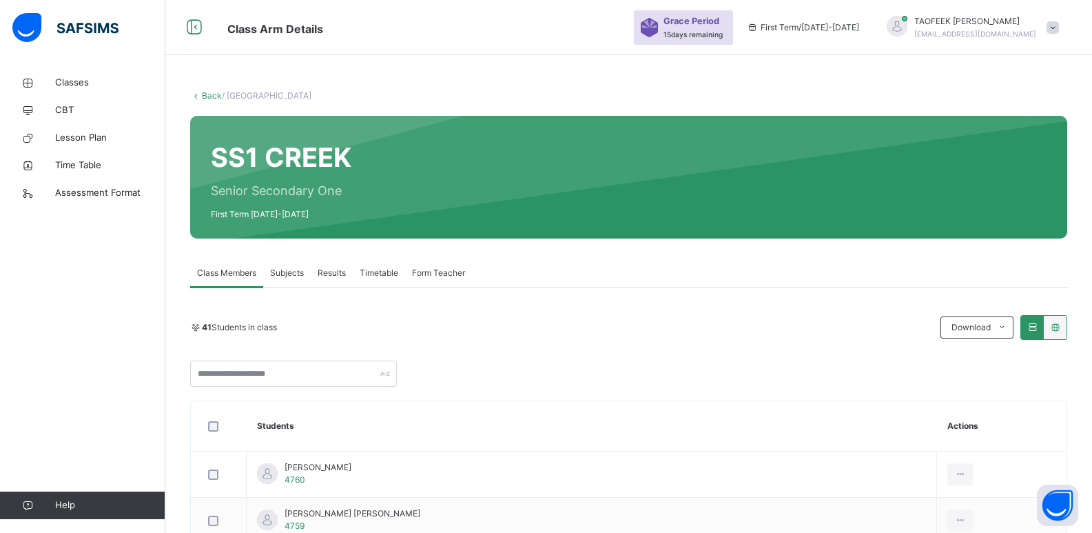
click at [289, 268] on span "Subjects" at bounding box center [287, 273] width 34 height 12
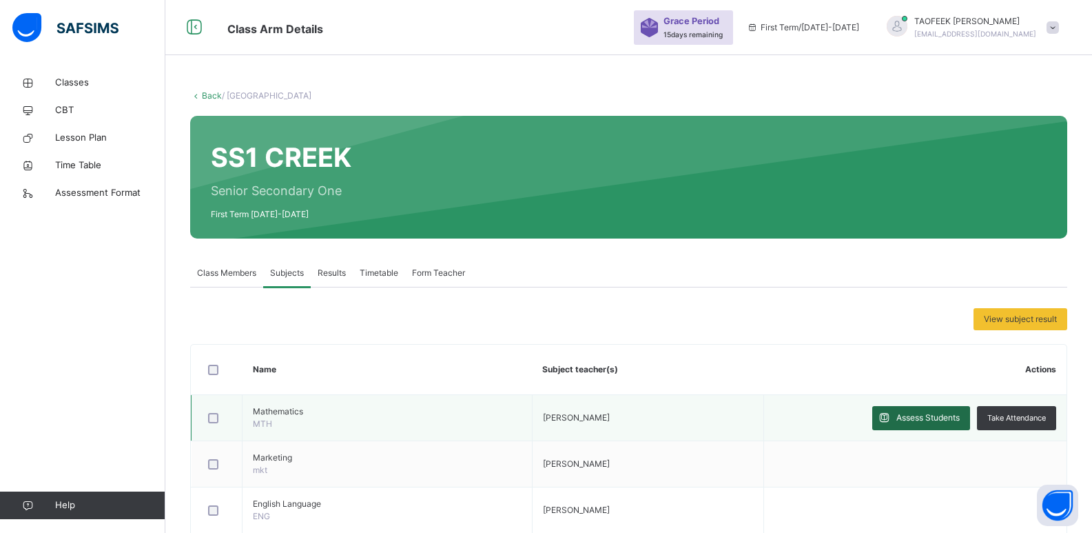
click at [924, 421] on span "Assess Students" at bounding box center [928, 417] width 63 height 12
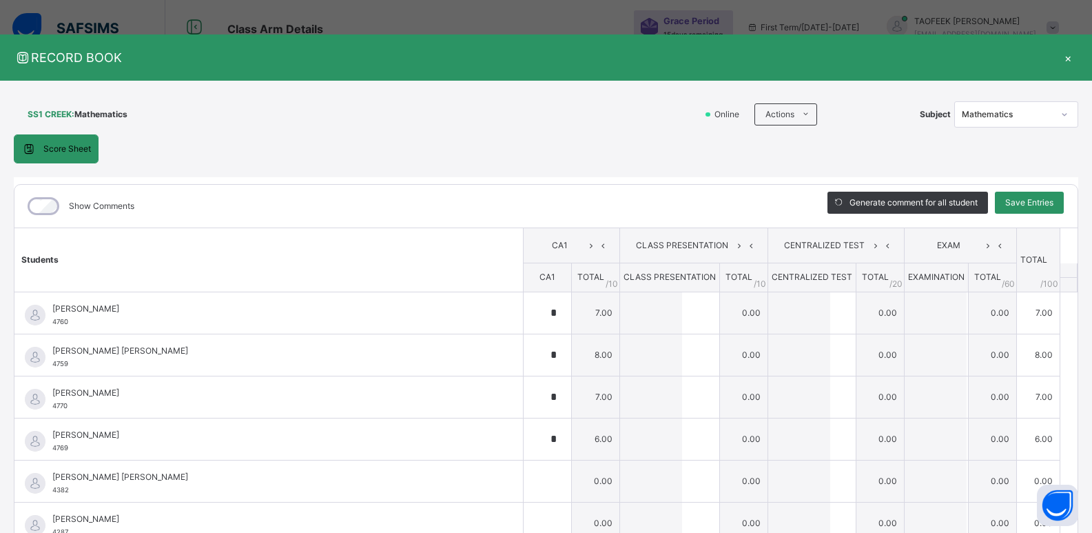
type input "*"
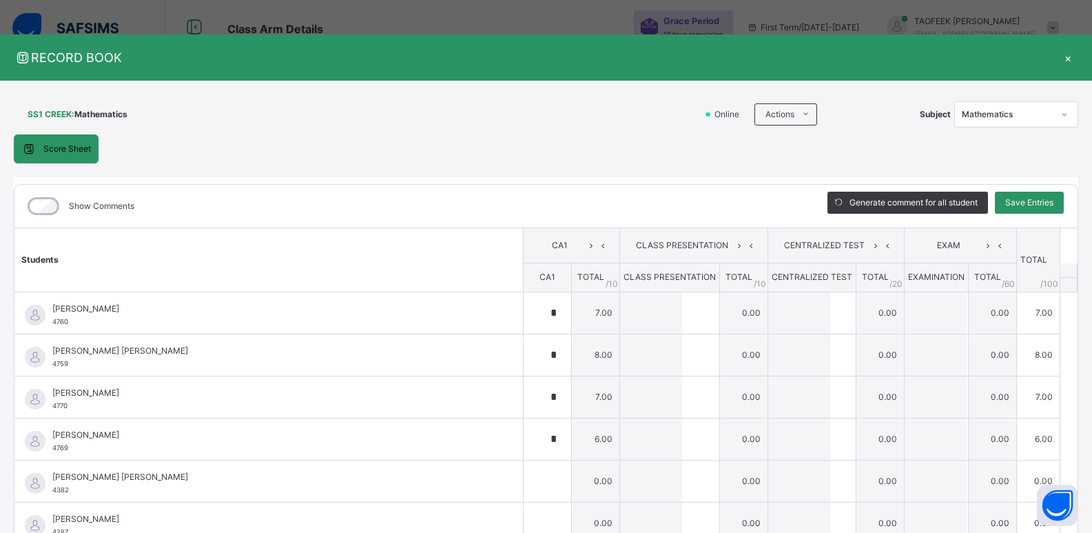
type input "*"
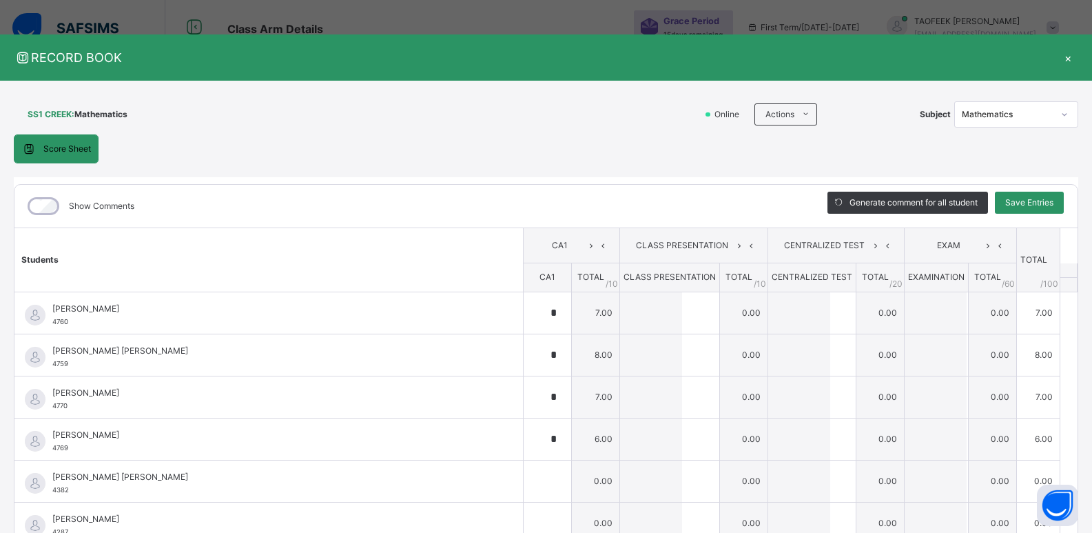
type input "*"
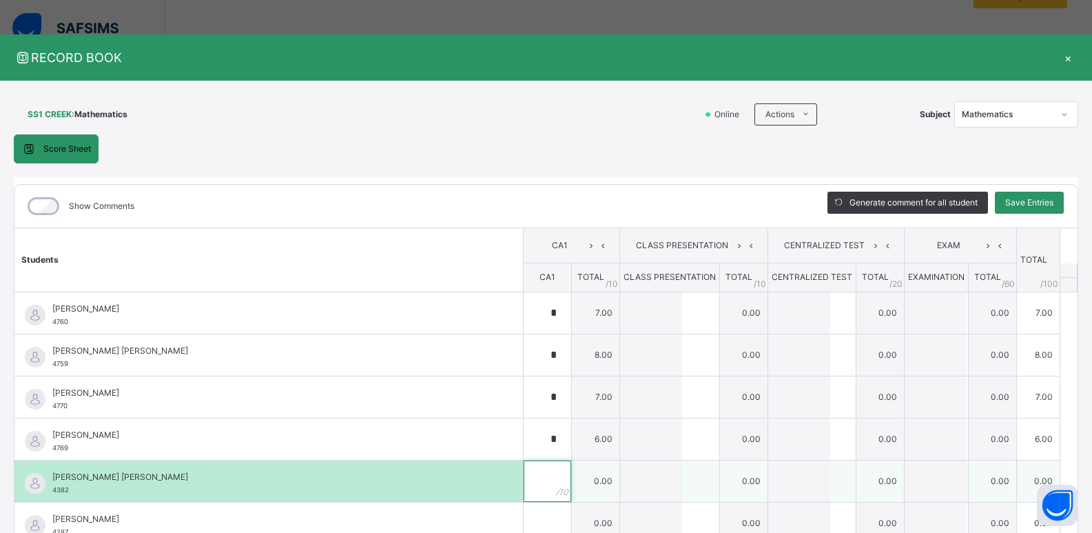
click at [540, 482] on div at bounding box center [548, 480] width 48 height 41
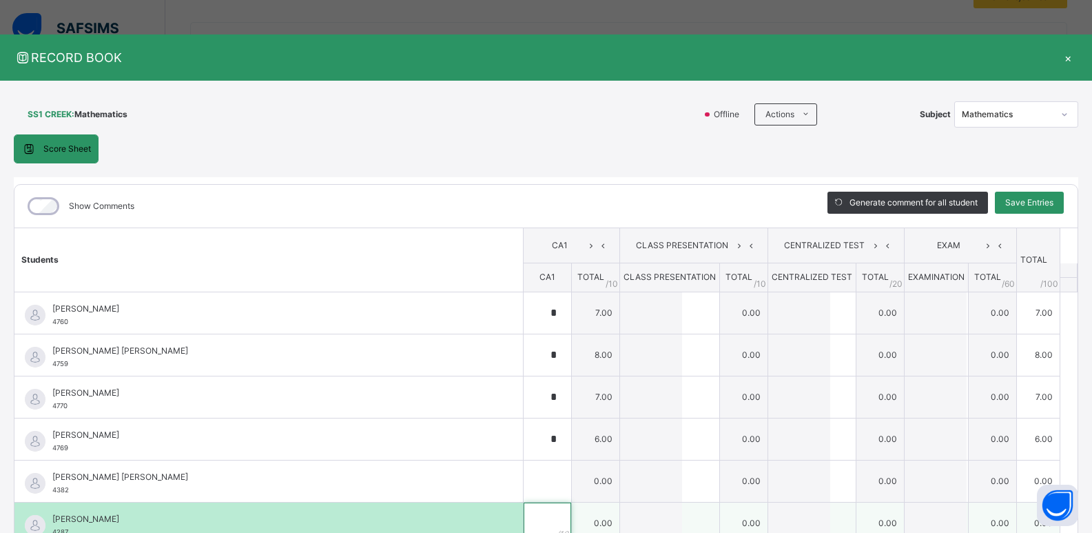
click at [524, 509] on input "text" at bounding box center [548, 522] width 48 height 41
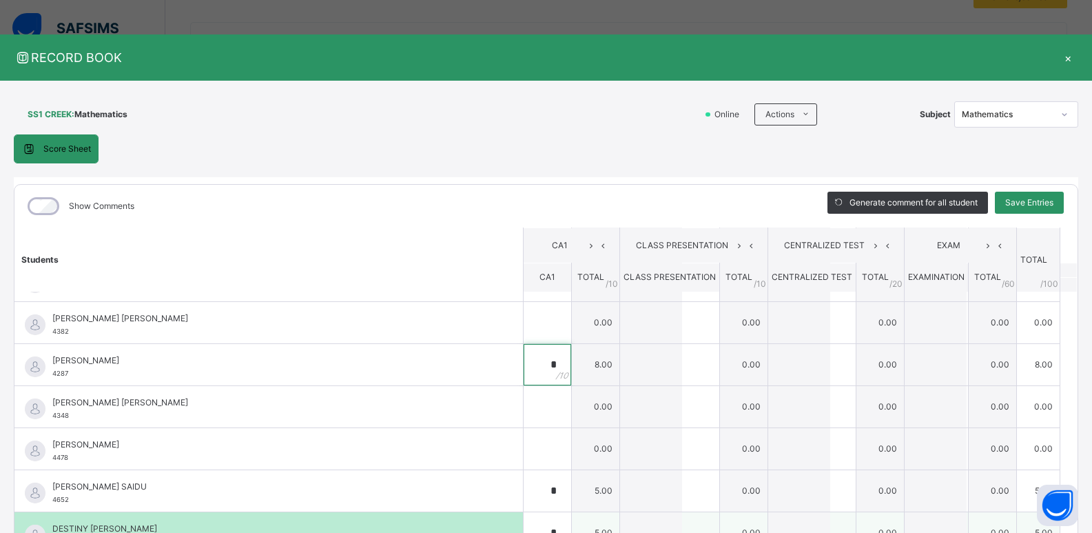
scroll to position [161, 0]
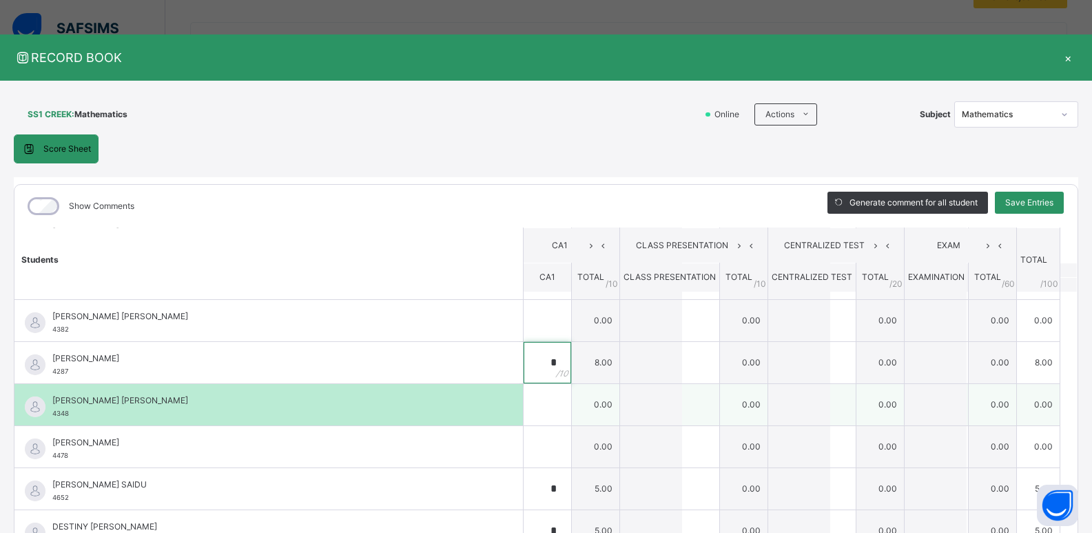
type input "*"
click at [540, 402] on div at bounding box center [548, 404] width 48 height 41
type input "*"
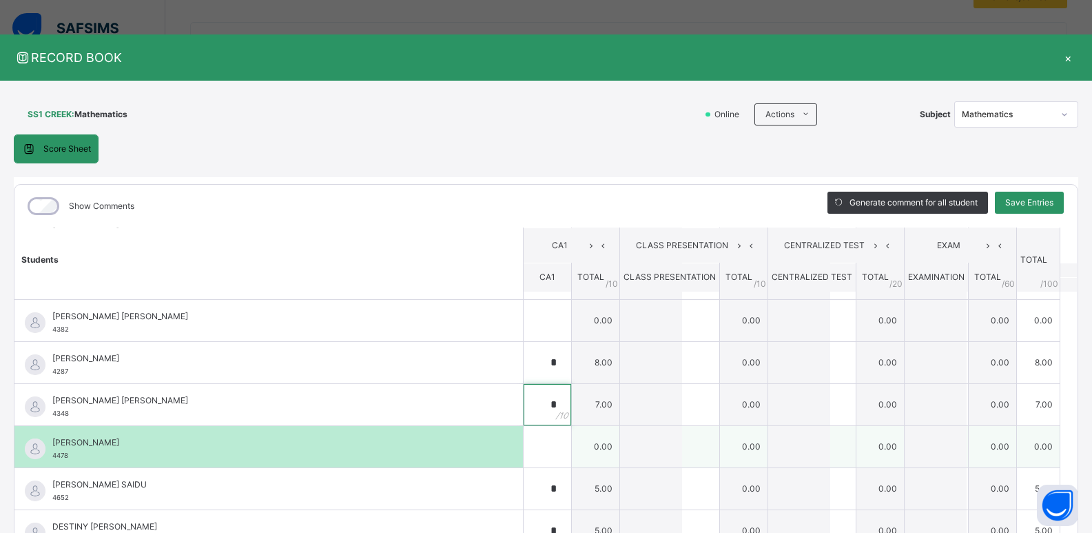
type input "*"
click at [539, 453] on div at bounding box center [548, 446] width 48 height 41
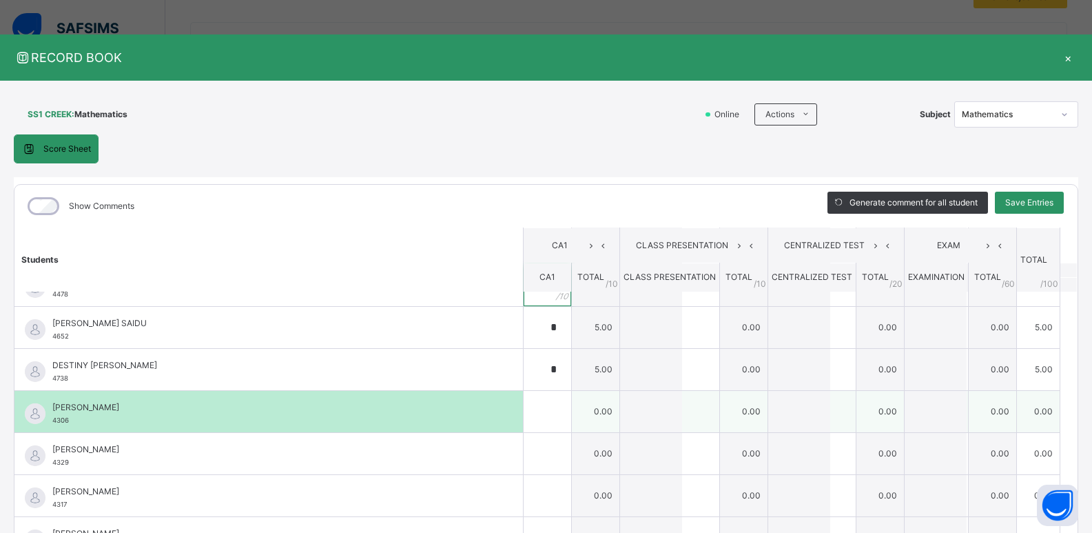
type input "*"
click at [548, 403] on div at bounding box center [548, 411] width 48 height 41
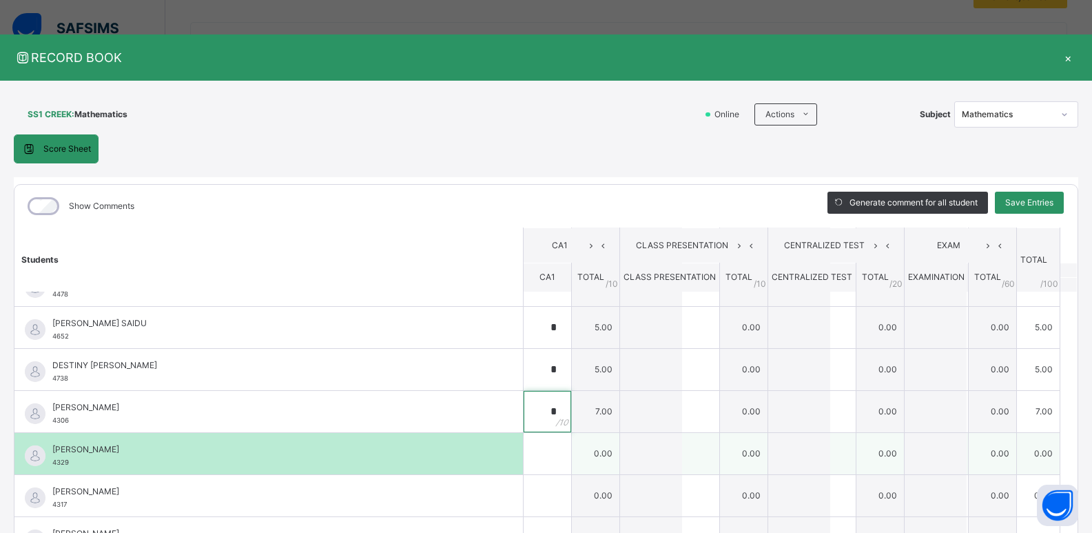
type input "*"
click at [531, 454] on input "text" at bounding box center [548, 453] width 48 height 41
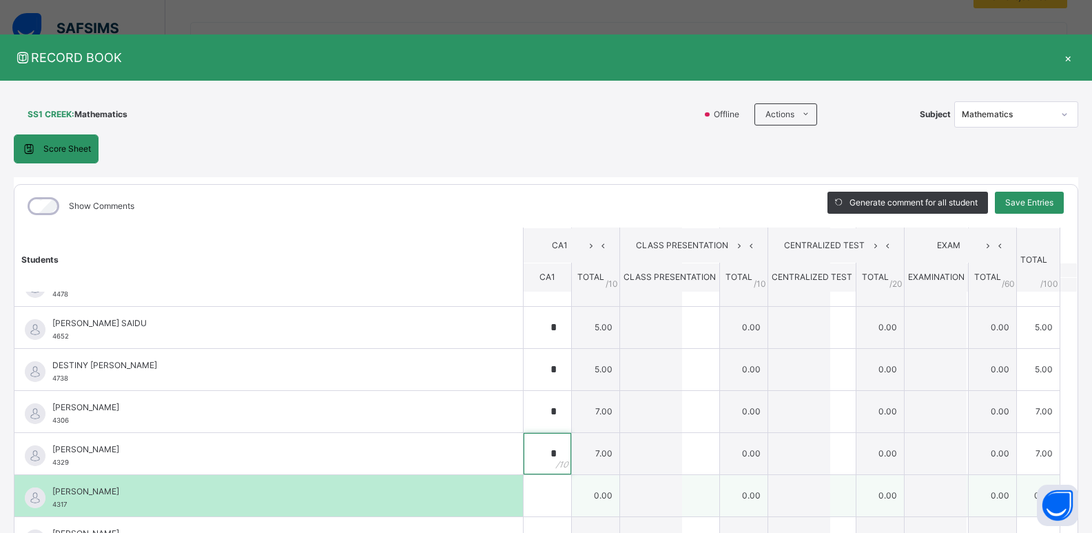
type input "*"
click at [541, 492] on div at bounding box center [548, 495] width 48 height 41
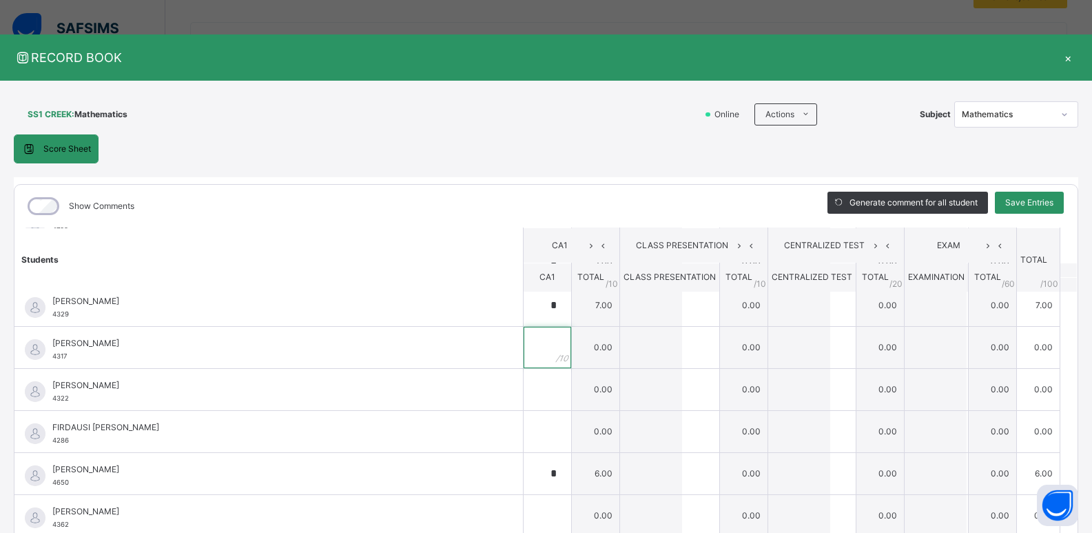
scroll to position [482, 0]
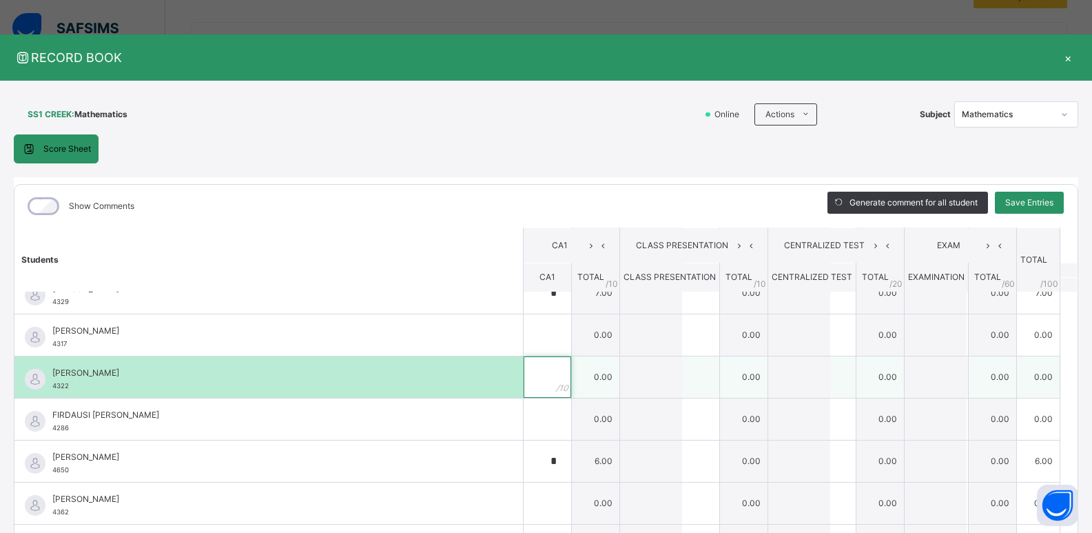
click at [541, 385] on div at bounding box center [548, 376] width 48 height 41
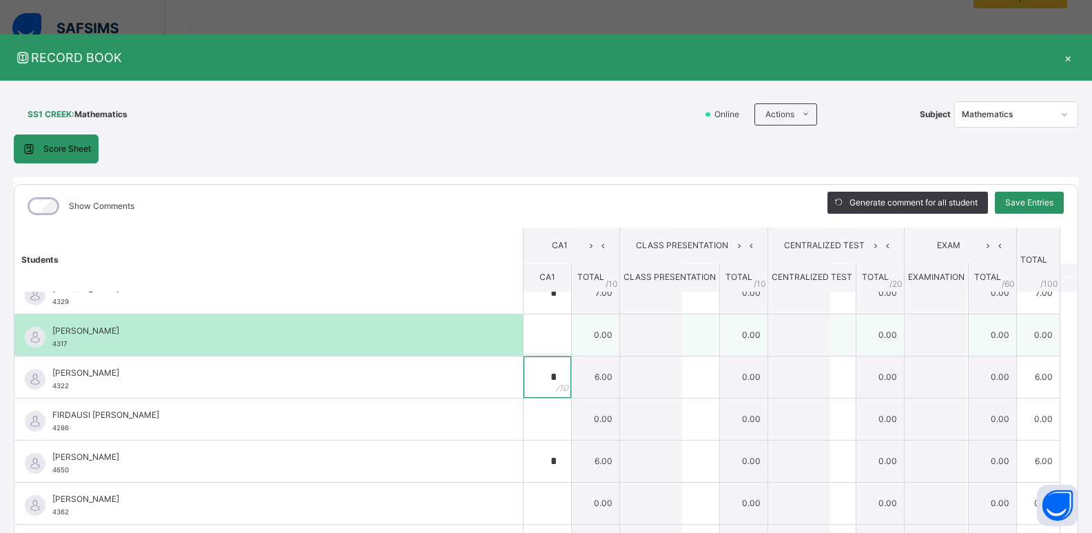
type input "*"
click at [556, 330] on div at bounding box center [548, 334] width 48 height 41
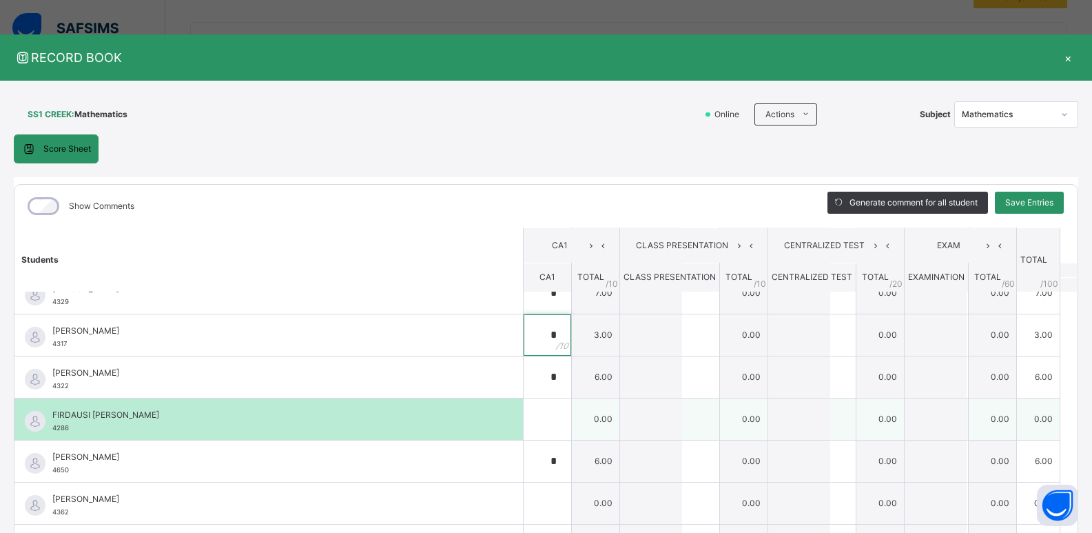
type input "*"
click at [544, 422] on div at bounding box center [548, 418] width 48 height 41
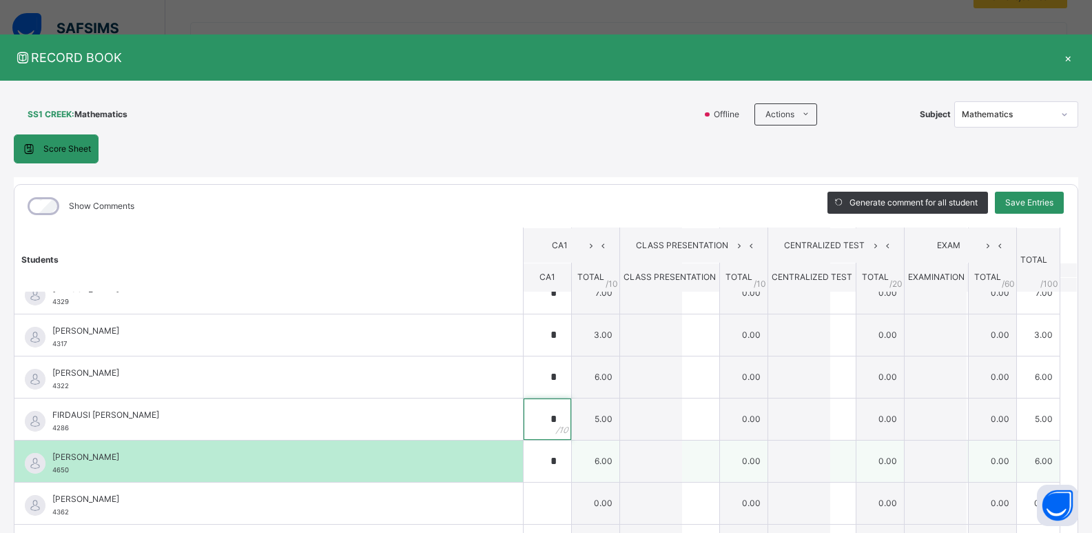
scroll to position [643, 0]
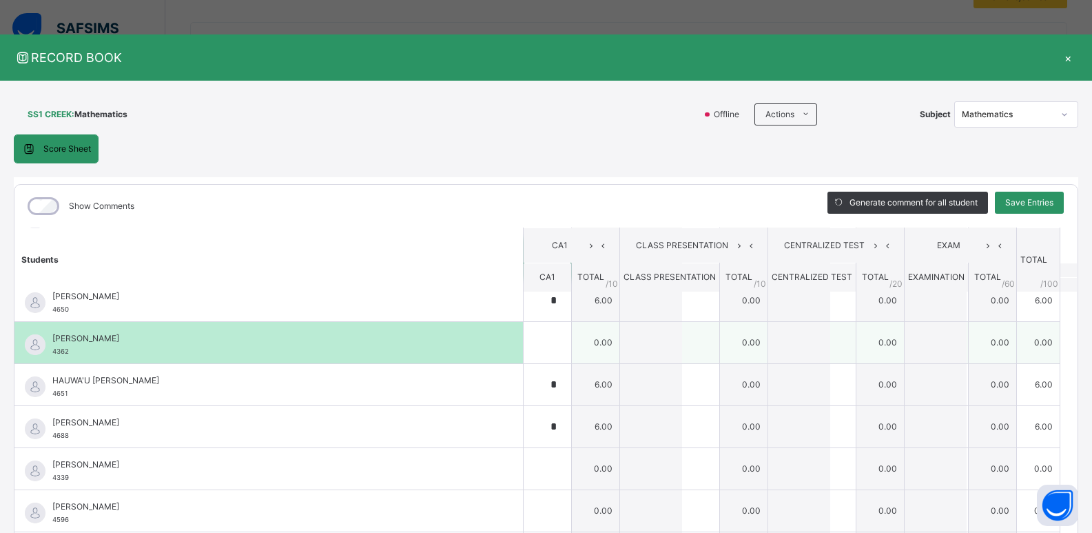
type input "*"
click at [546, 351] on div at bounding box center [548, 342] width 48 height 41
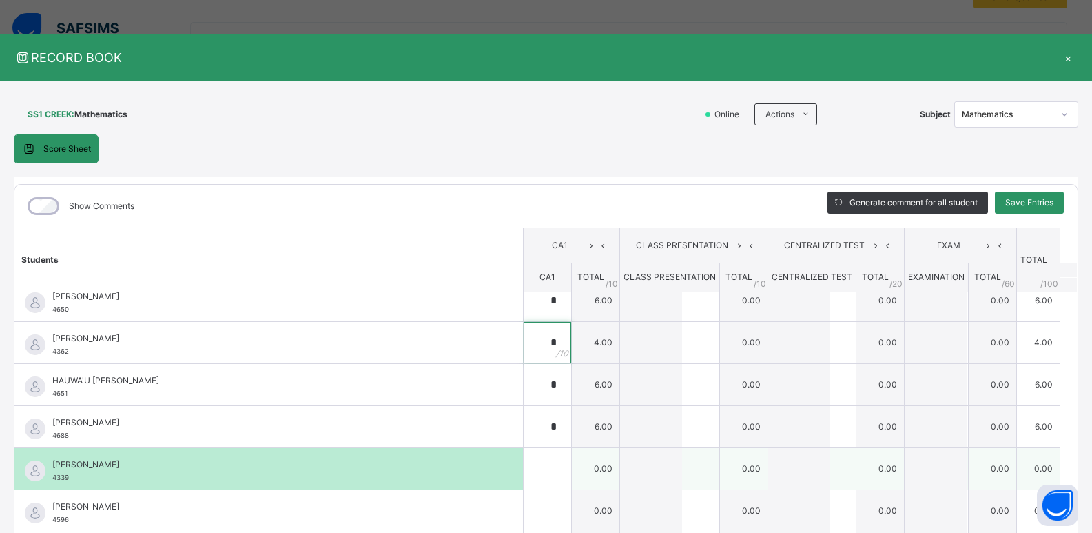
type input "*"
click at [546, 465] on div at bounding box center [548, 468] width 48 height 41
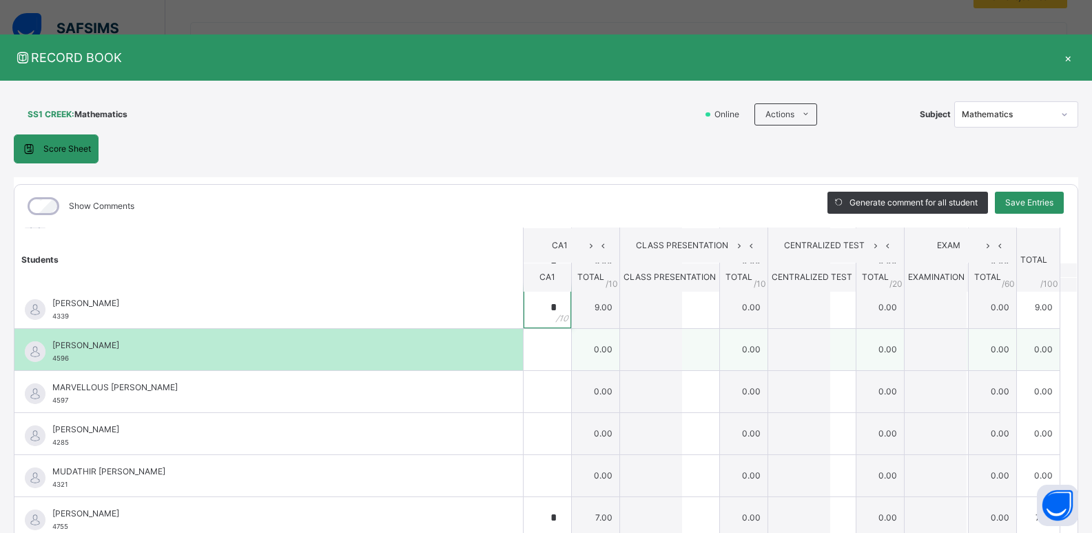
type input "*"
click at [547, 358] on div at bounding box center [548, 349] width 48 height 41
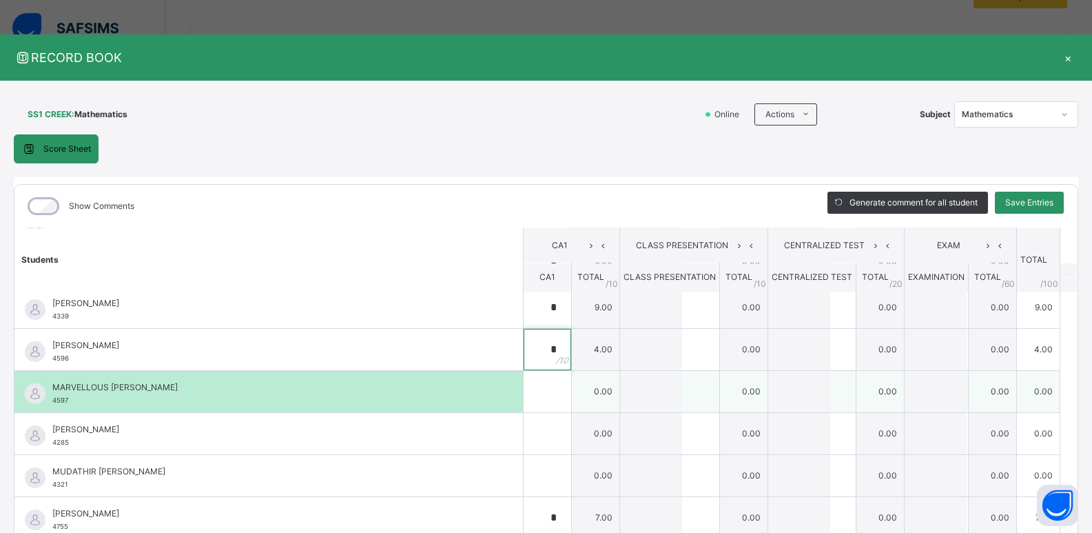
type input "*"
click at [541, 377] on div at bounding box center [548, 391] width 48 height 41
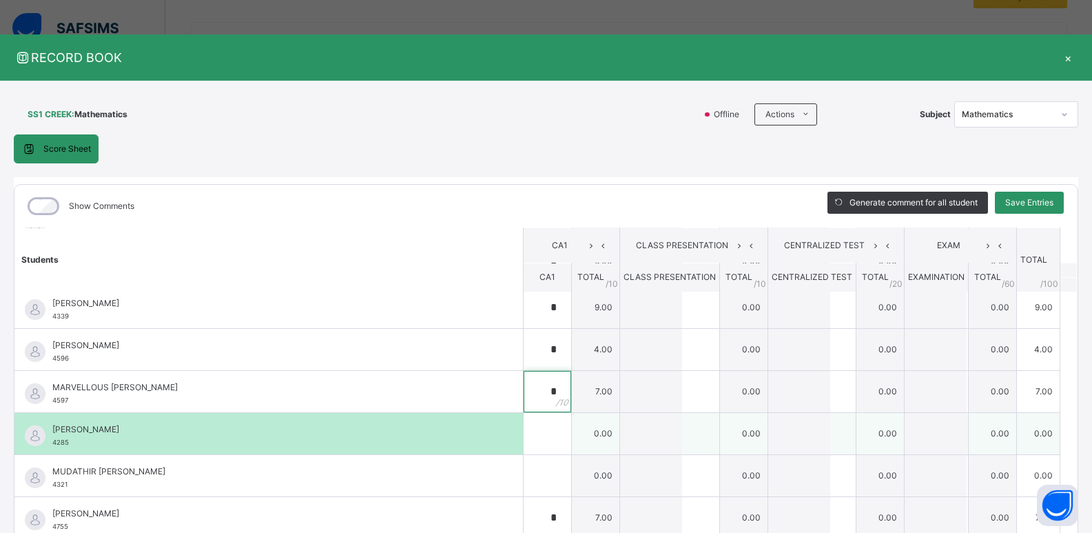
type input "*"
click at [537, 435] on input "text" at bounding box center [548, 433] width 48 height 41
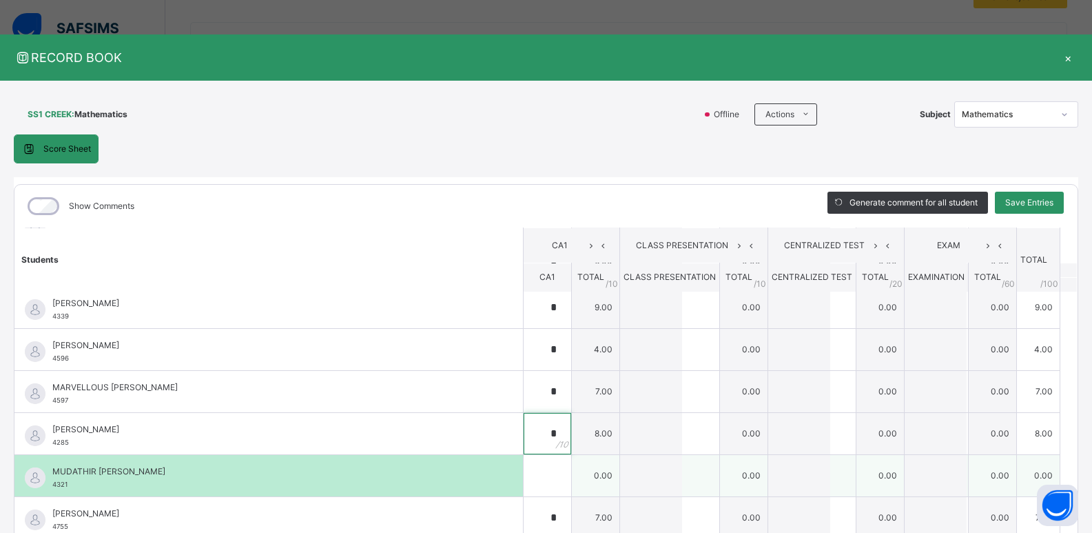
type input "*"
click at [528, 480] on input "text" at bounding box center [548, 475] width 48 height 41
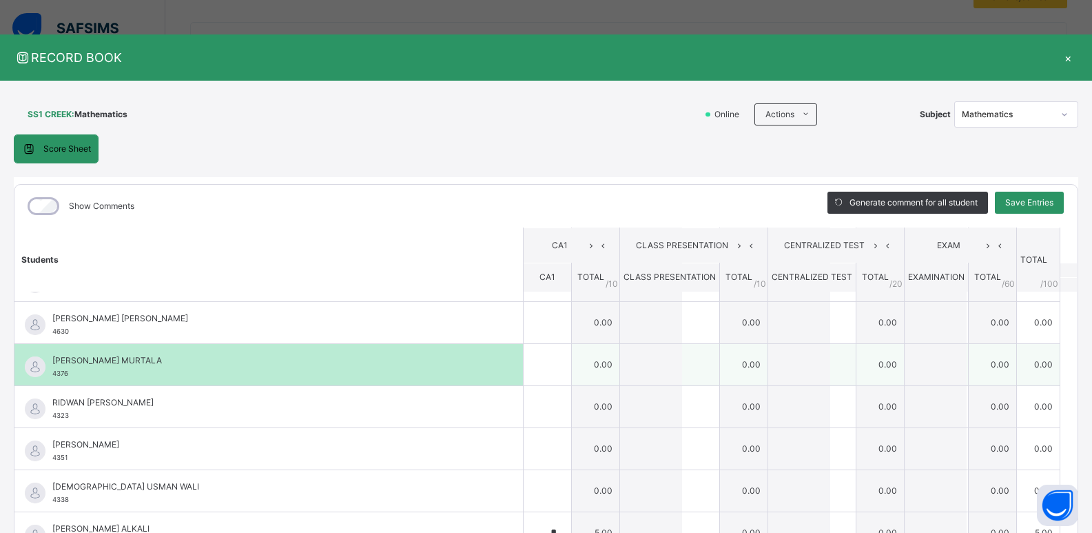
scroll to position [965, 0]
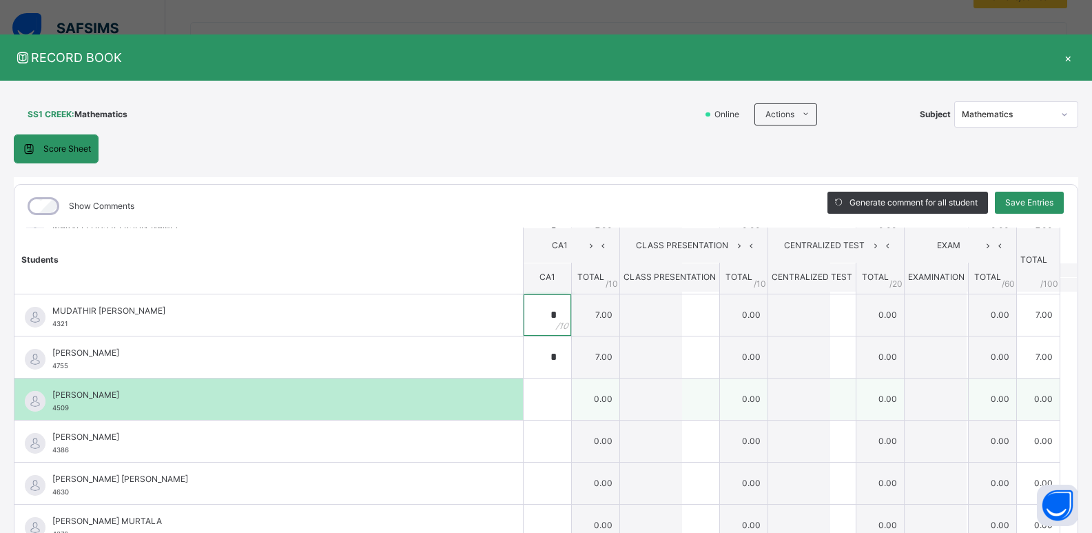
type input "*"
click at [538, 398] on input "text" at bounding box center [548, 398] width 48 height 41
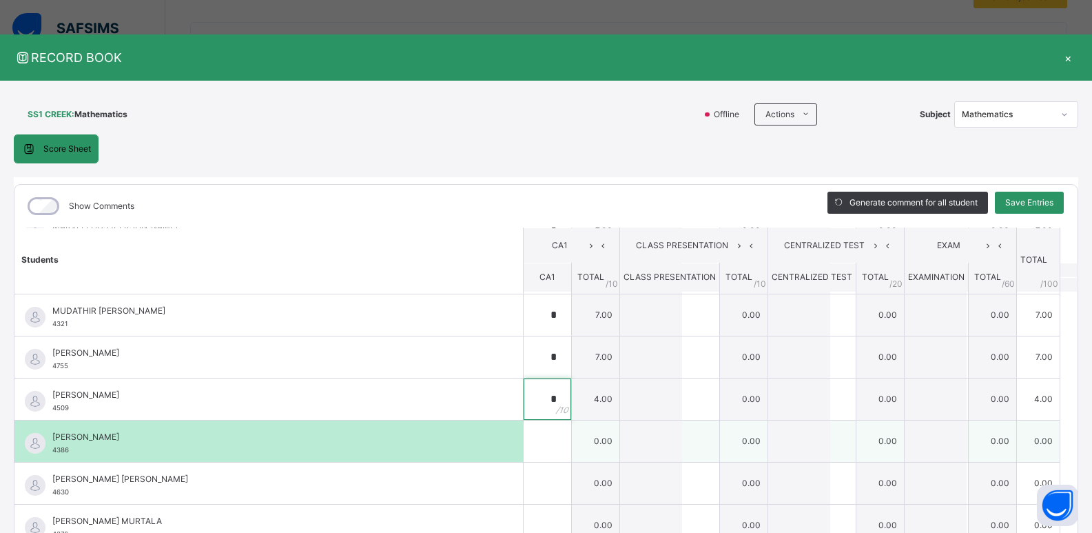
type input "*"
click at [543, 450] on div at bounding box center [548, 440] width 48 height 41
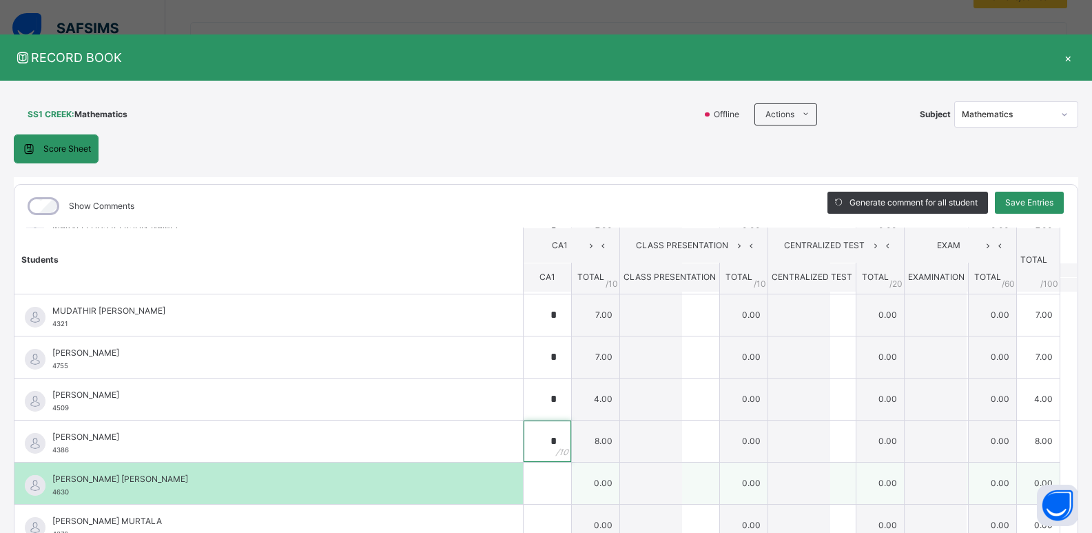
type input "*"
click at [551, 484] on div at bounding box center [548, 482] width 48 height 41
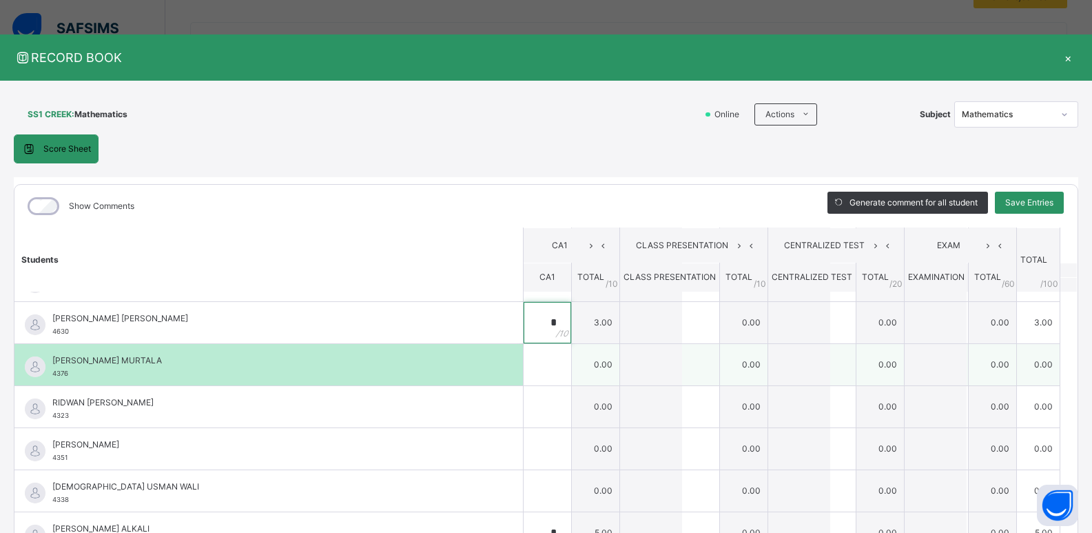
type input "*"
click at [526, 359] on input "text" at bounding box center [548, 364] width 48 height 41
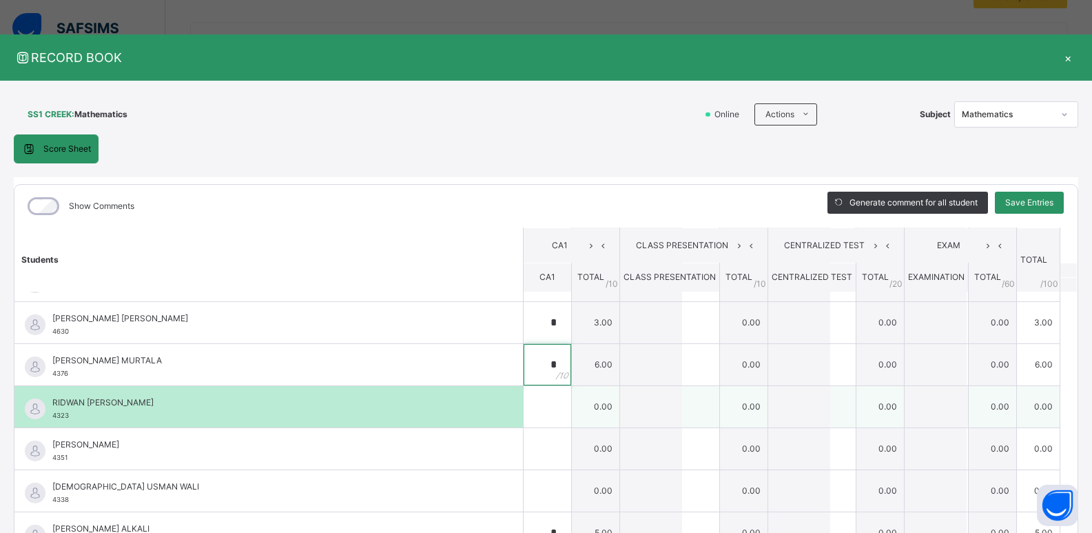
type input "*"
click at [535, 413] on input "text" at bounding box center [548, 406] width 48 height 41
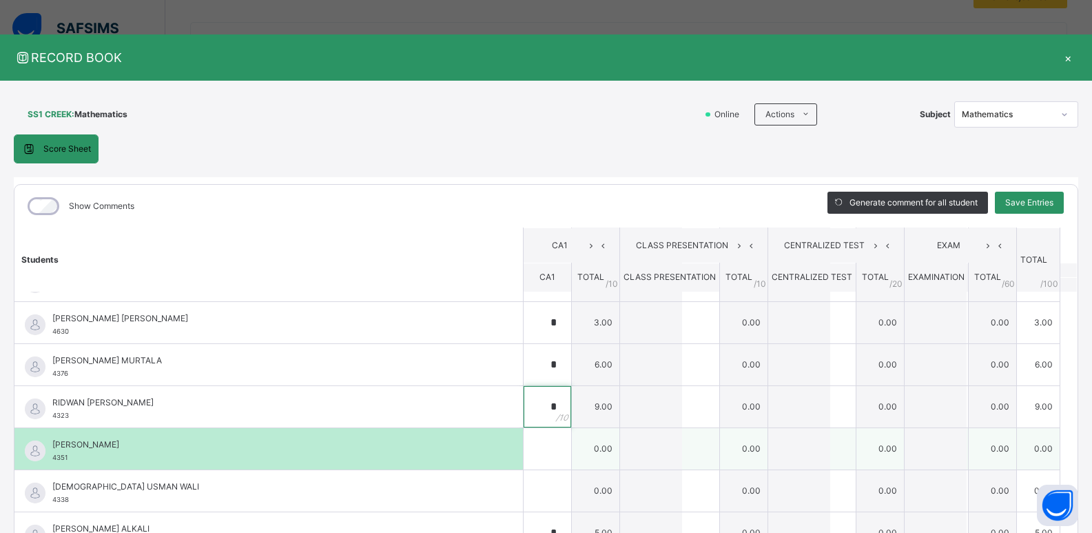
type input "*"
click at [552, 438] on div at bounding box center [548, 448] width 48 height 41
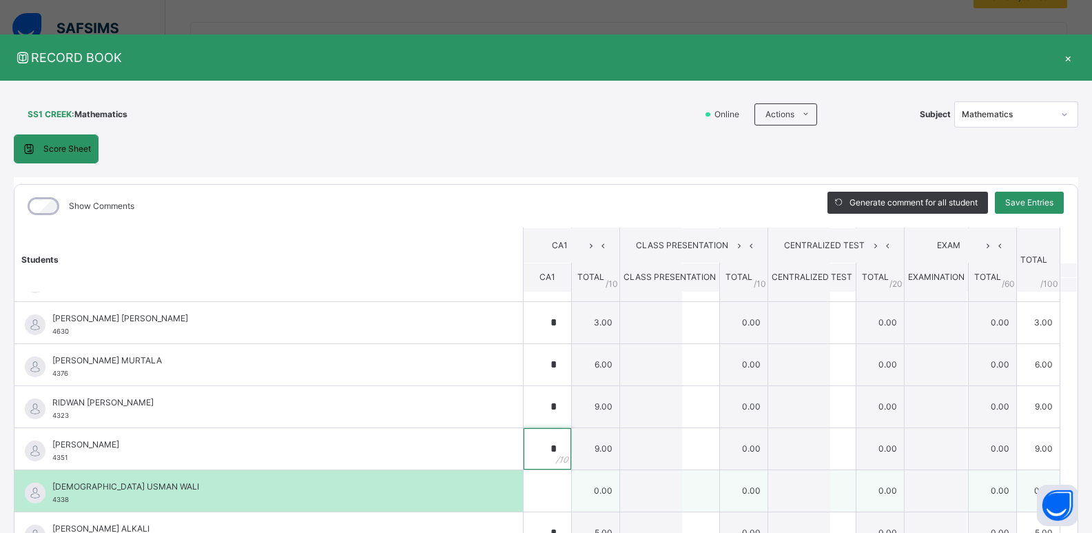
type input "*"
click at [546, 487] on div at bounding box center [548, 490] width 48 height 41
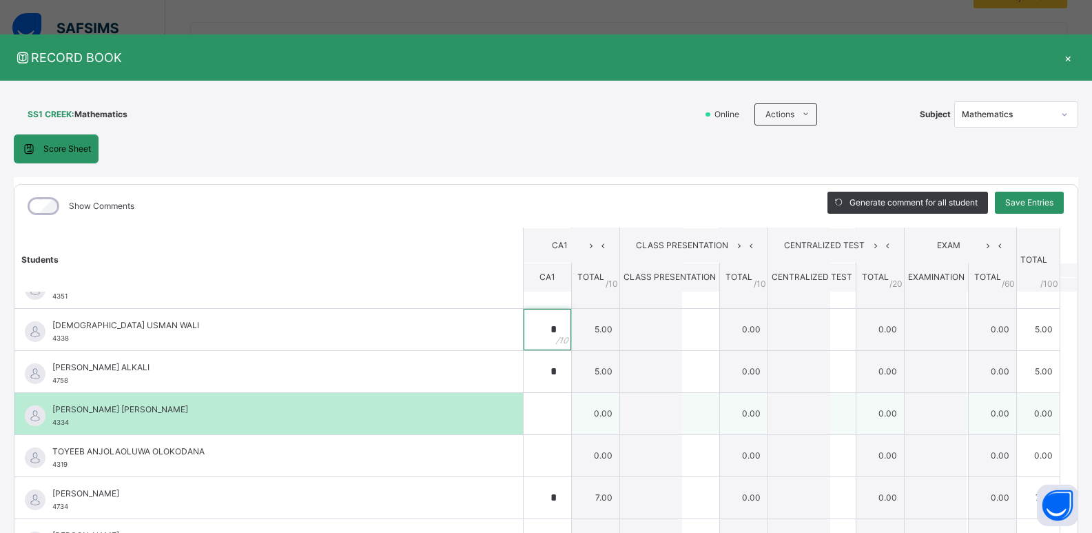
type input "*"
click at [541, 418] on div at bounding box center [548, 413] width 48 height 41
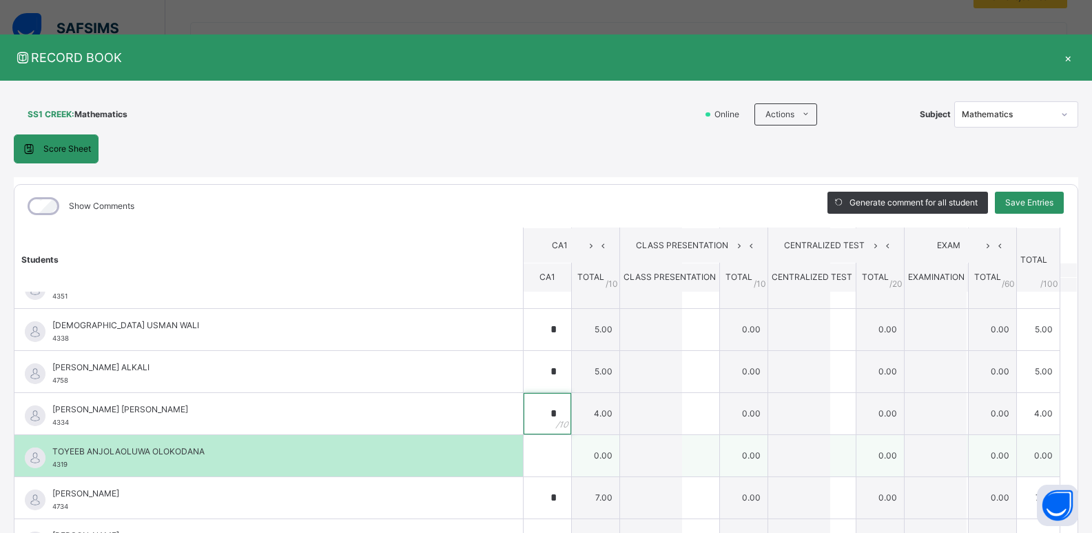
type input "*"
click at [539, 460] on div at bounding box center [548, 455] width 48 height 41
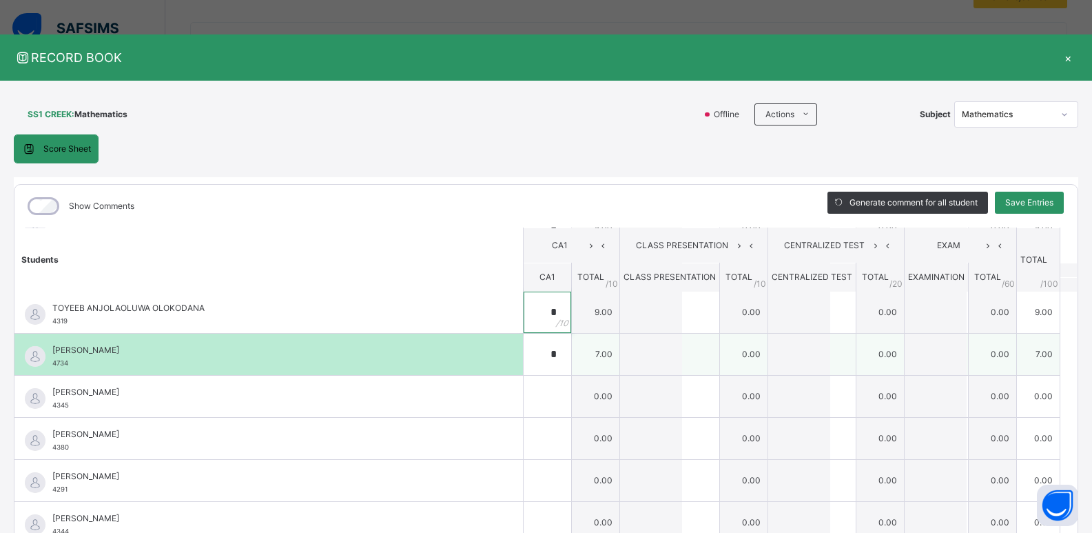
scroll to position [1444, 0]
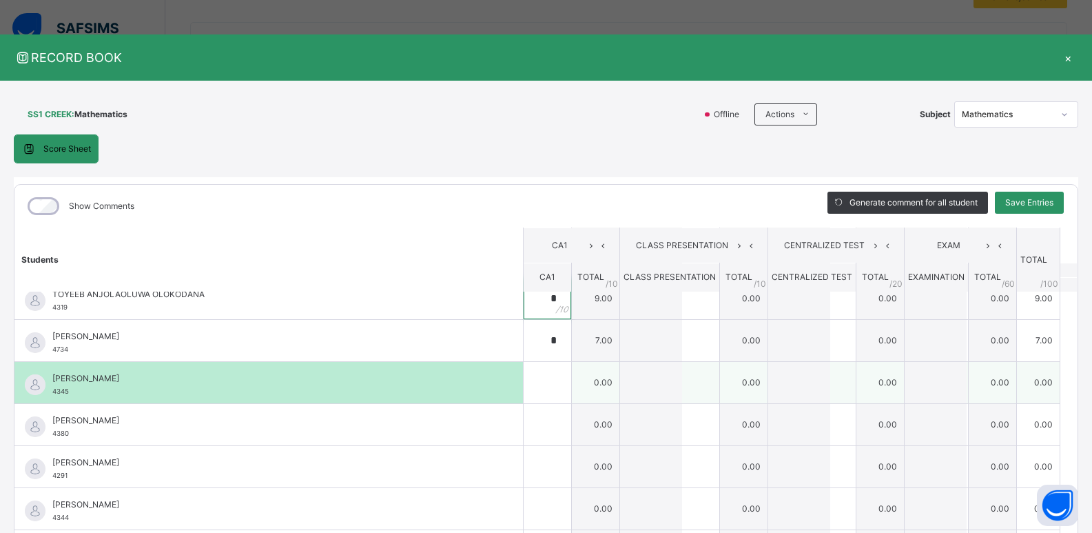
type input "*"
click at [538, 376] on div at bounding box center [548, 382] width 48 height 41
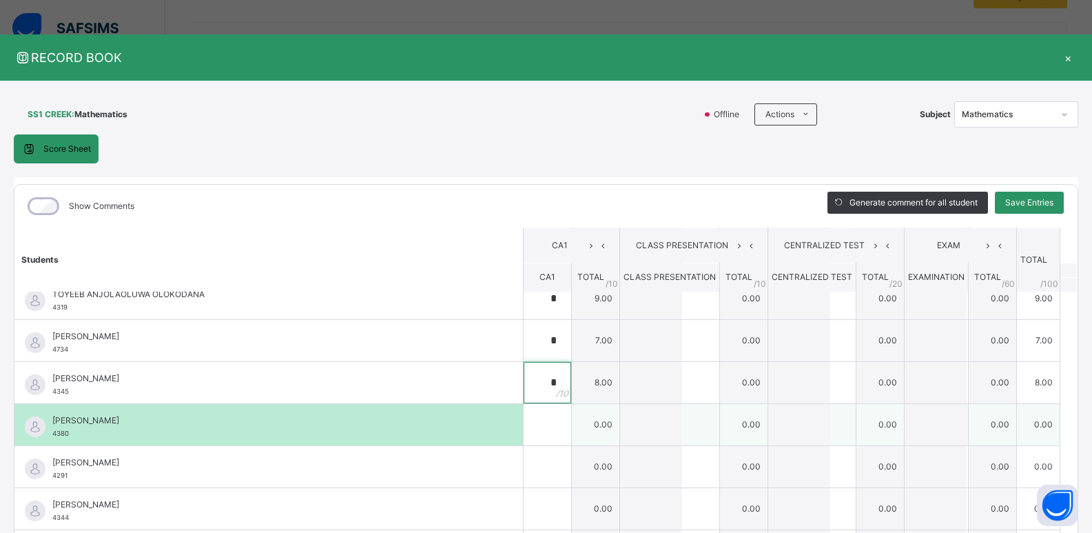
type input "*"
click at [524, 434] on input "text" at bounding box center [548, 424] width 48 height 41
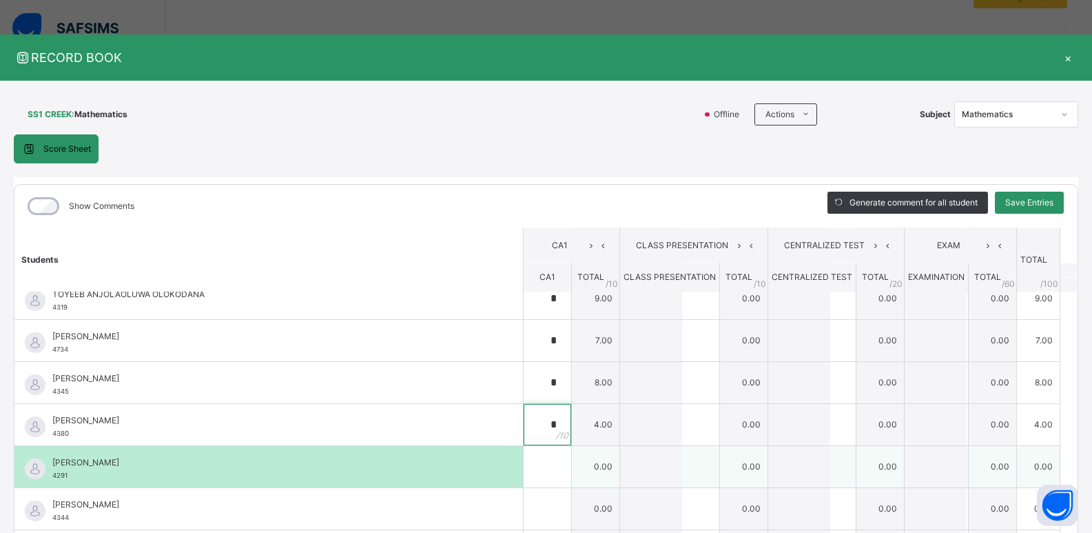
type input "*"
click at [525, 462] on input "text" at bounding box center [548, 466] width 48 height 41
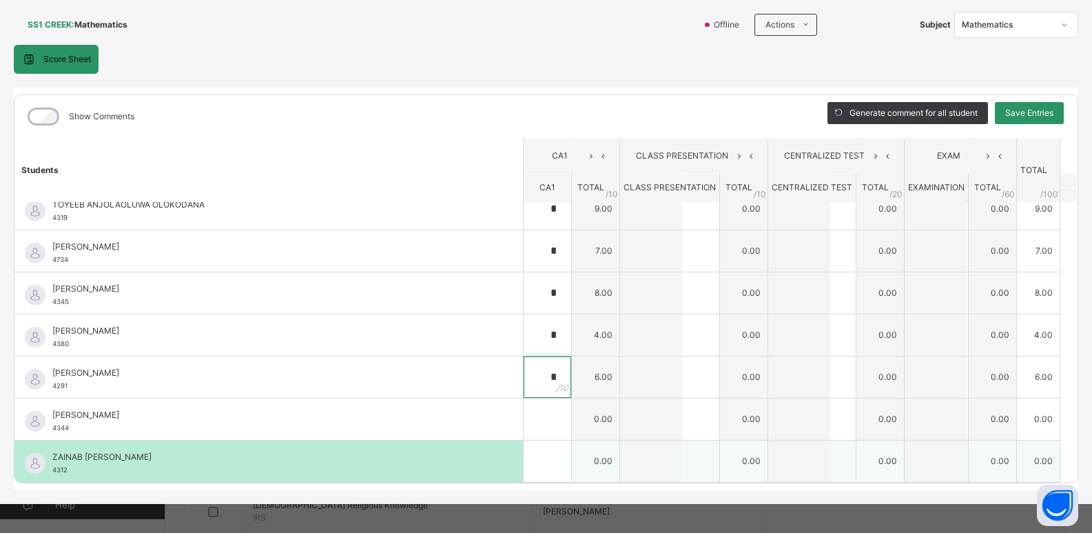
scroll to position [95, 0]
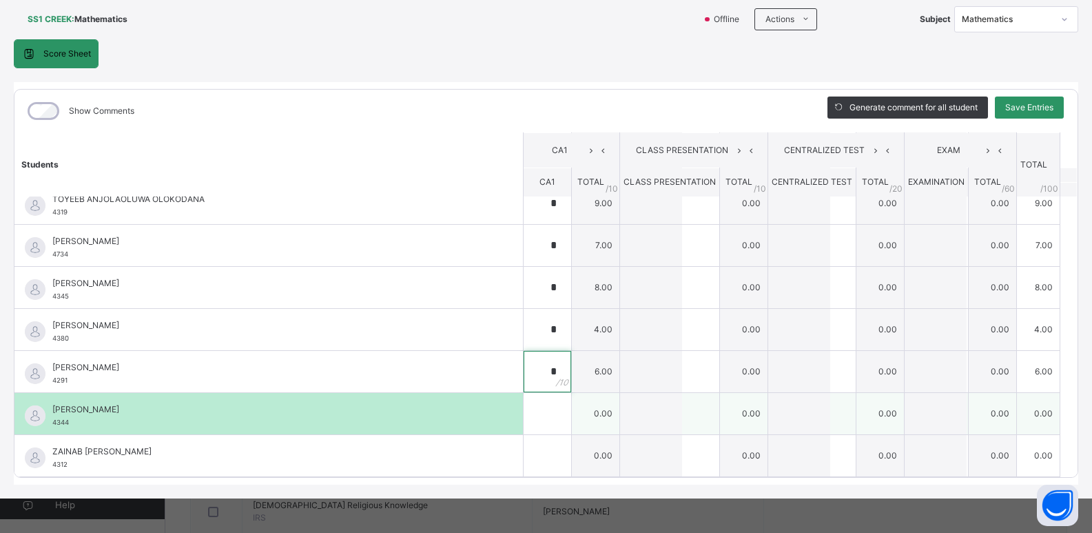
type input "*"
click at [530, 412] on input "text" at bounding box center [548, 413] width 48 height 41
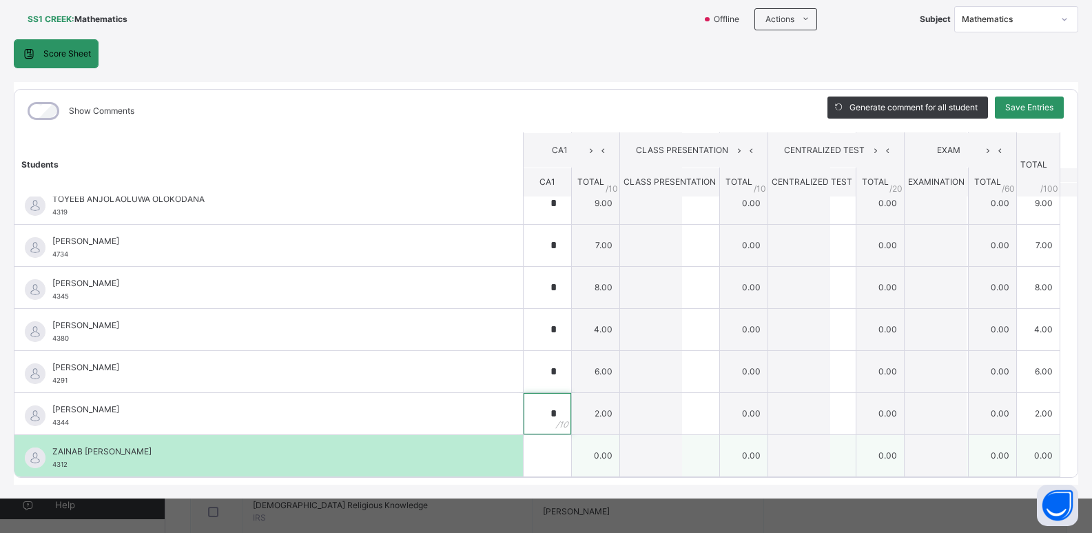
type input "*"
click at [529, 456] on input "text" at bounding box center [548, 455] width 48 height 41
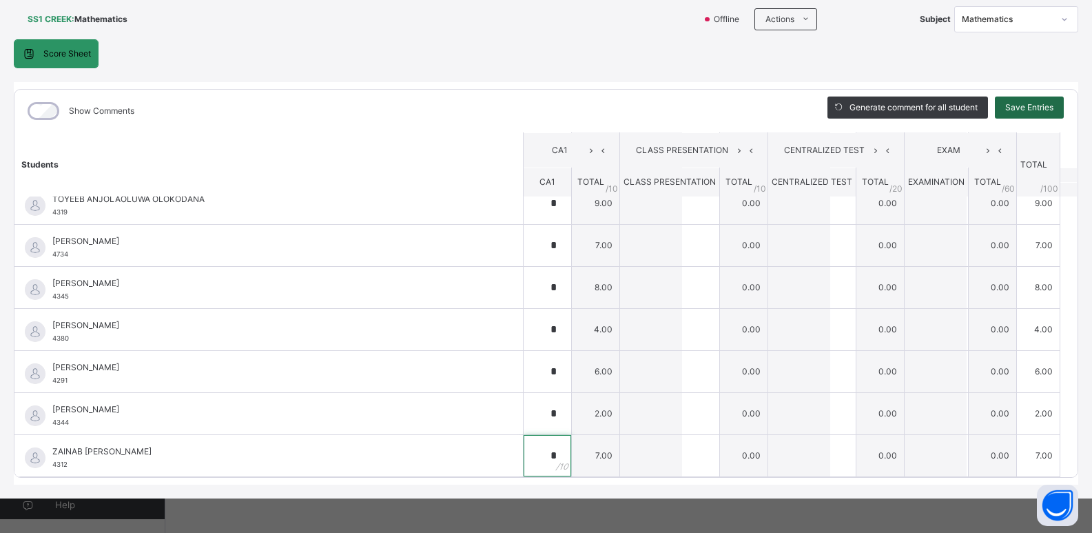
type input "*"
click at [1005, 103] on span "Save Entries" at bounding box center [1029, 107] width 48 height 12
click at [1041, 108] on div "Save Entries" at bounding box center [1029, 107] width 69 height 22
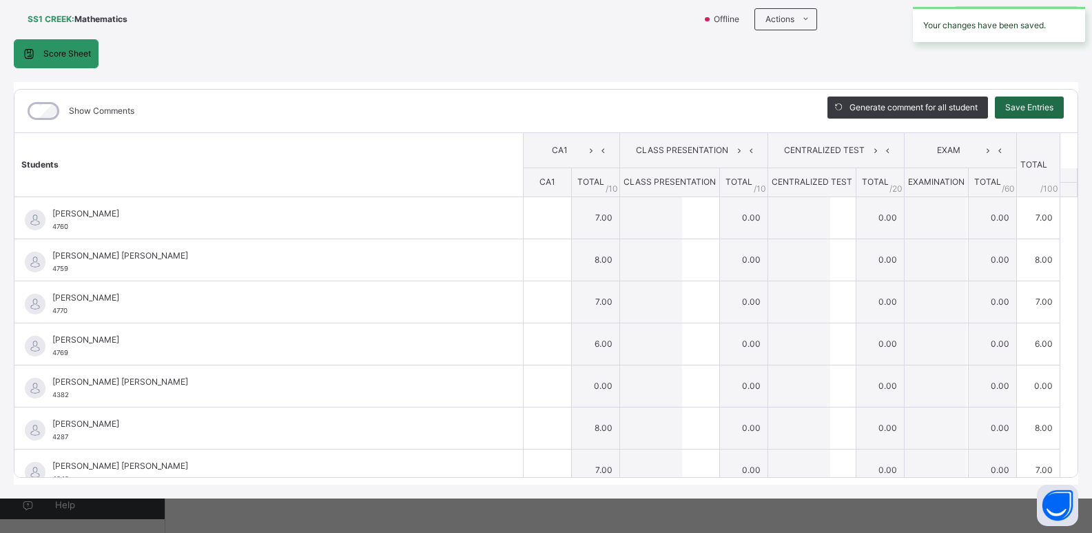
type input "*"
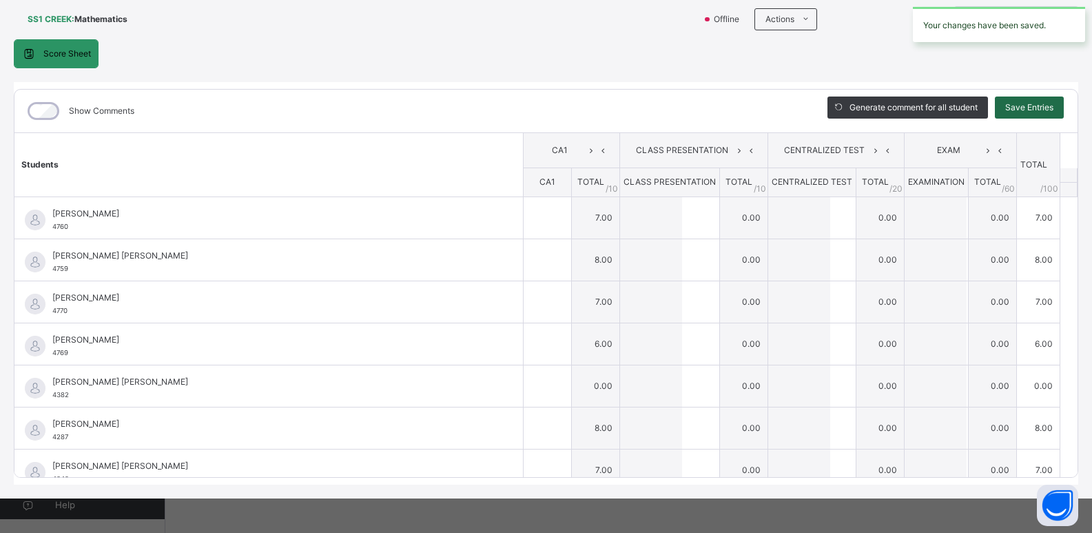
type input "*"
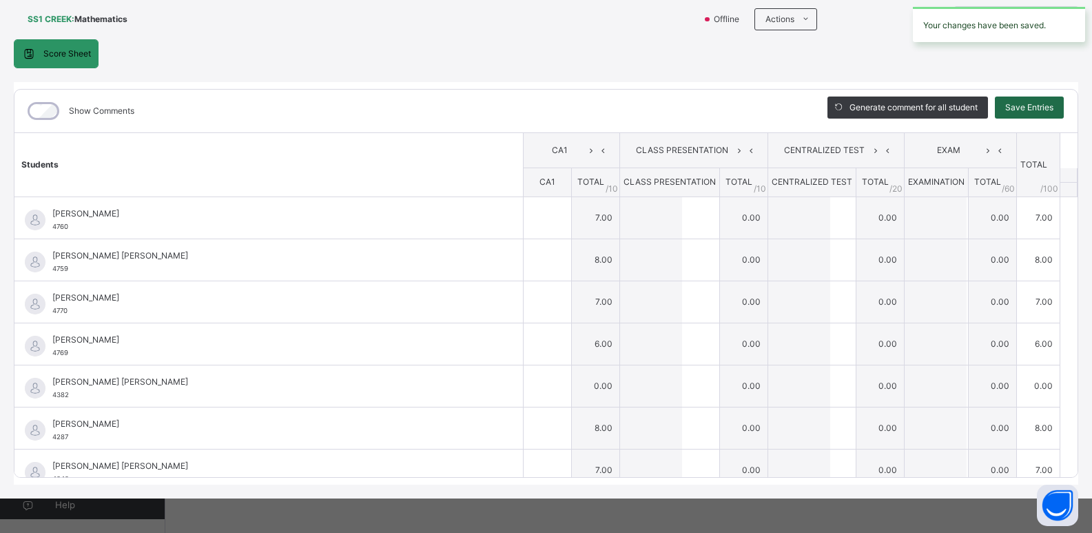
type input "*"
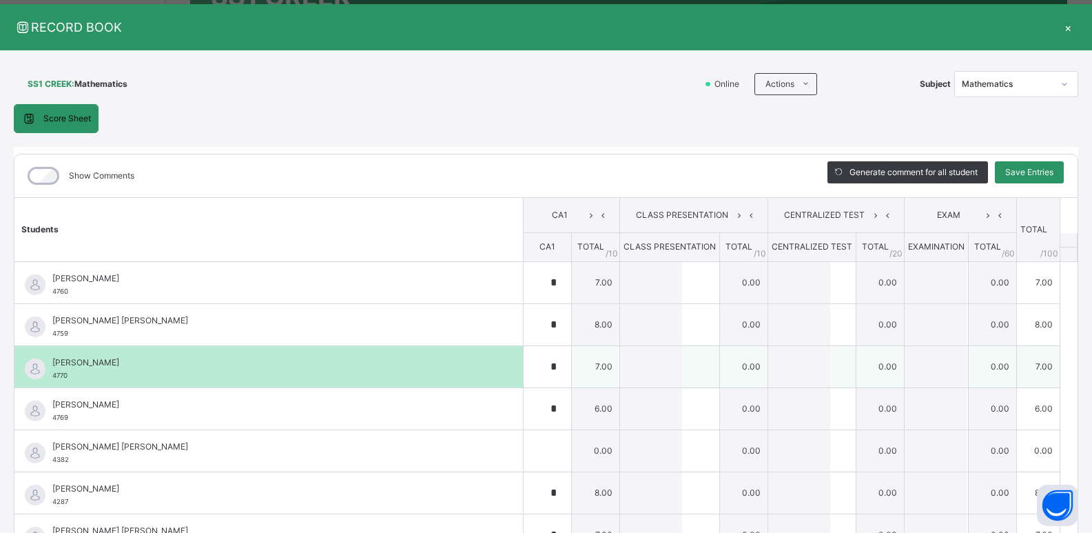
scroll to position [0, 0]
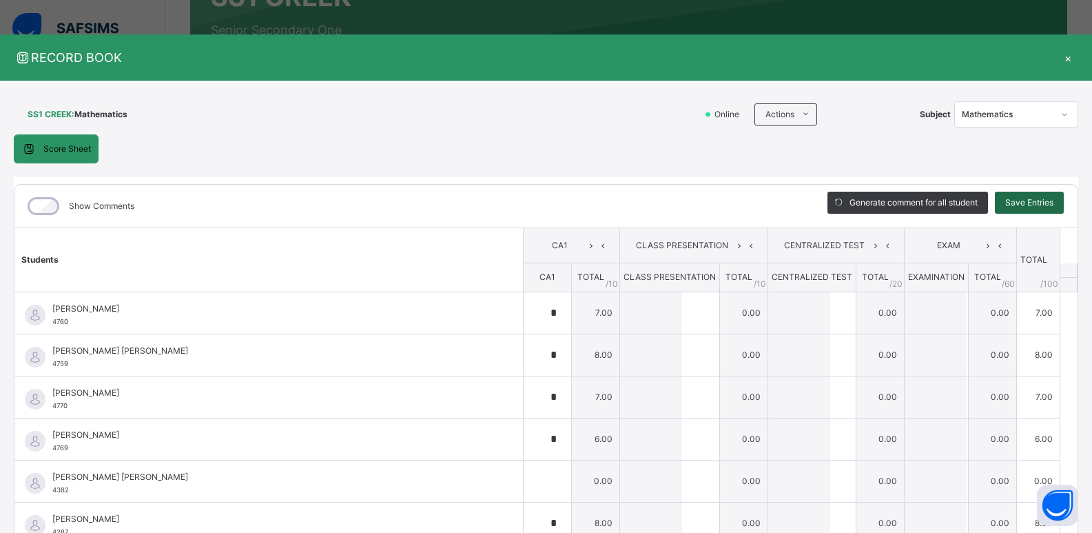
click at [1014, 198] on span "Save Entries" at bounding box center [1029, 202] width 48 height 12
click at [1062, 110] on div at bounding box center [1064, 114] width 23 height 22
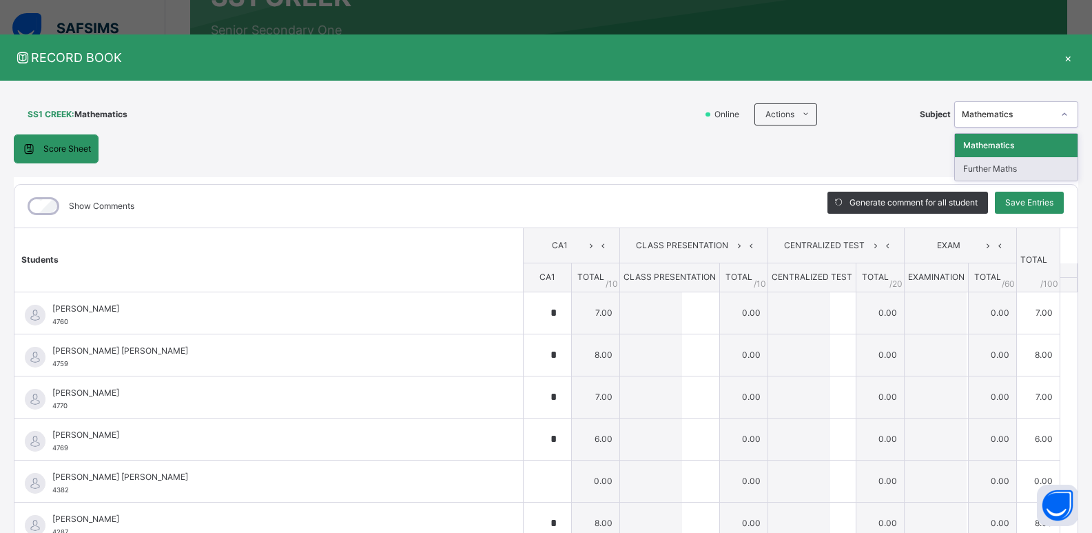
click at [1005, 170] on div "Further Maths" at bounding box center [1016, 168] width 123 height 23
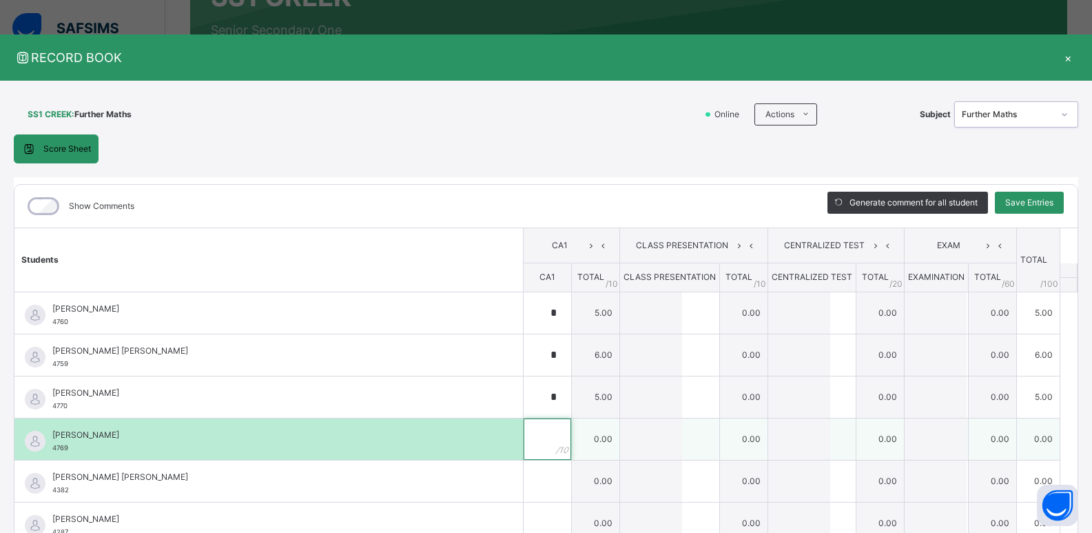
click at [528, 449] on input "text" at bounding box center [548, 438] width 48 height 41
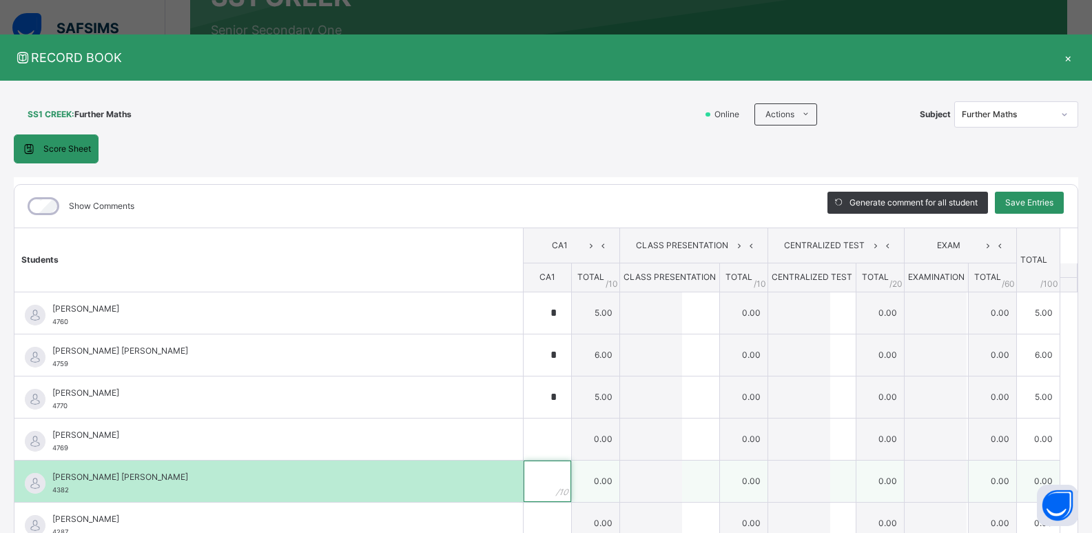
click at [524, 491] on input "text" at bounding box center [548, 480] width 48 height 41
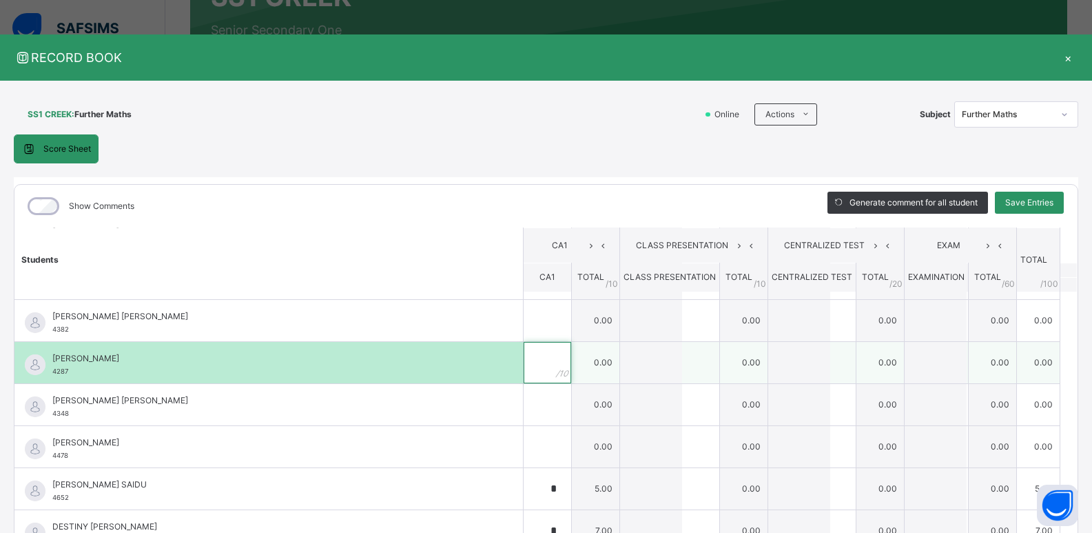
click at [538, 358] on input "text" at bounding box center [548, 362] width 48 height 41
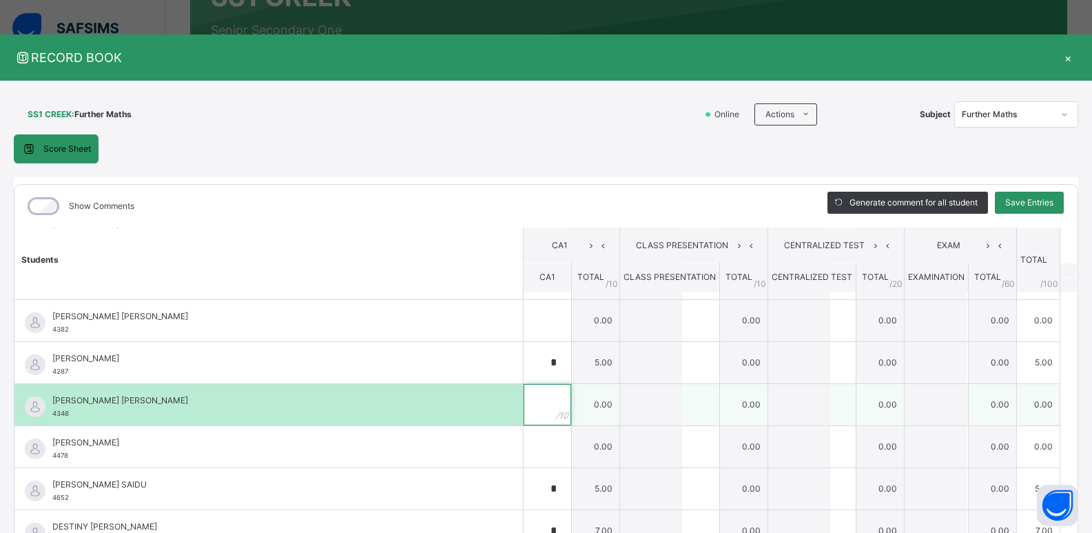
click at [534, 413] on input "text" at bounding box center [548, 404] width 48 height 41
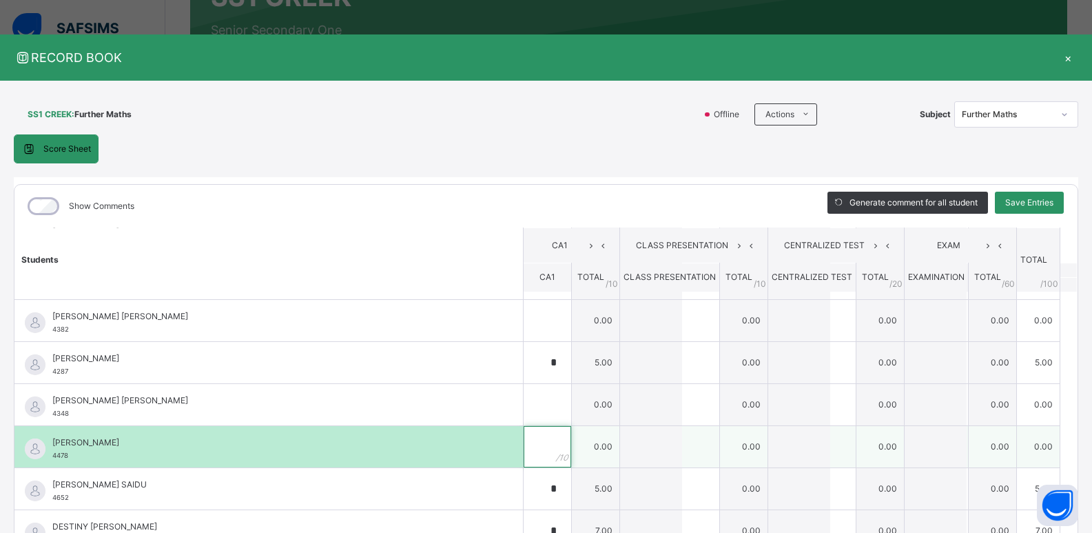
click at [531, 438] on input "text" at bounding box center [548, 446] width 48 height 41
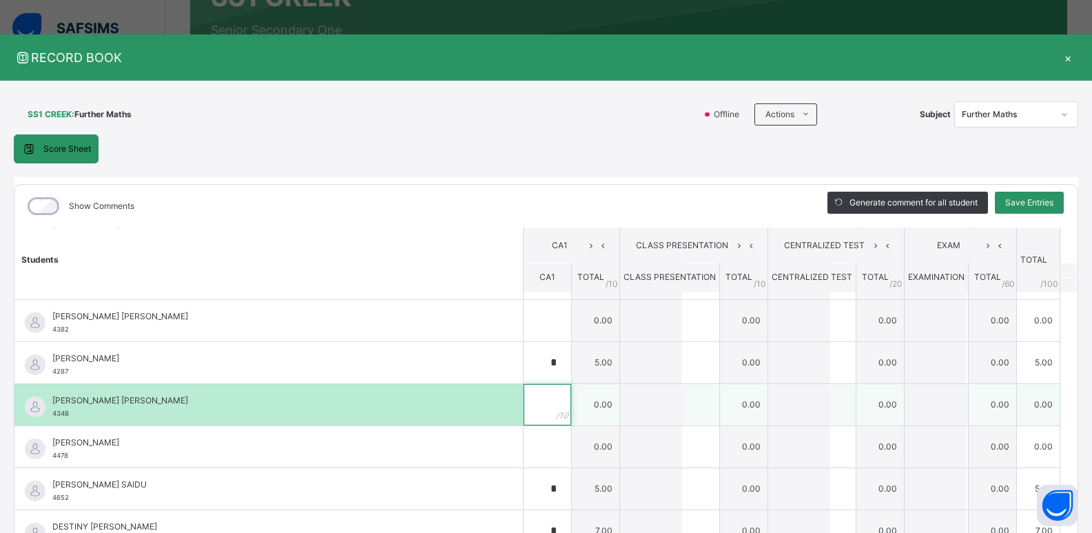
click at [538, 405] on div at bounding box center [548, 404] width 48 height 41
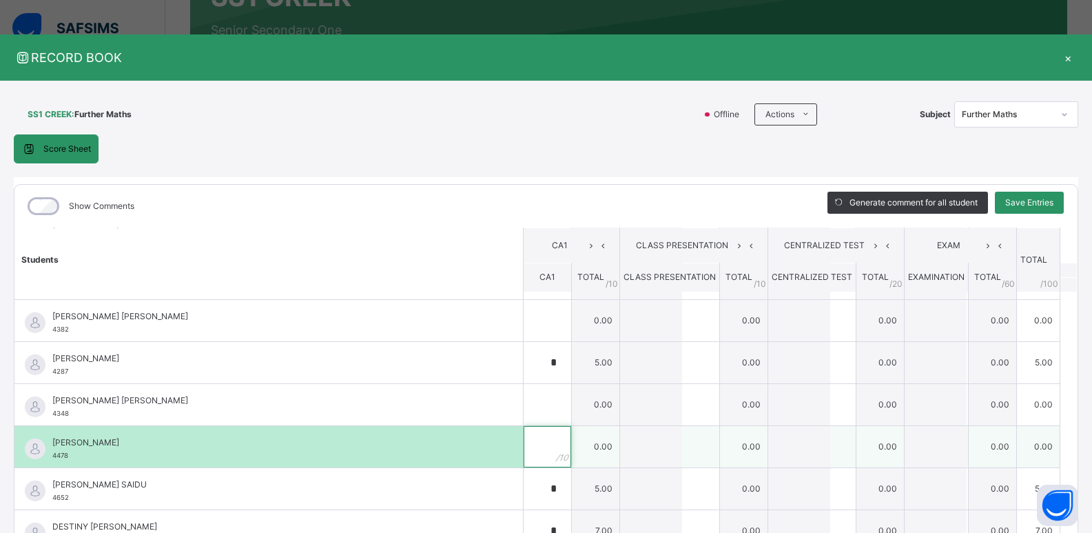
click at [532, 451] on input "text" at bounding box center [548, 446] width 48 height 41
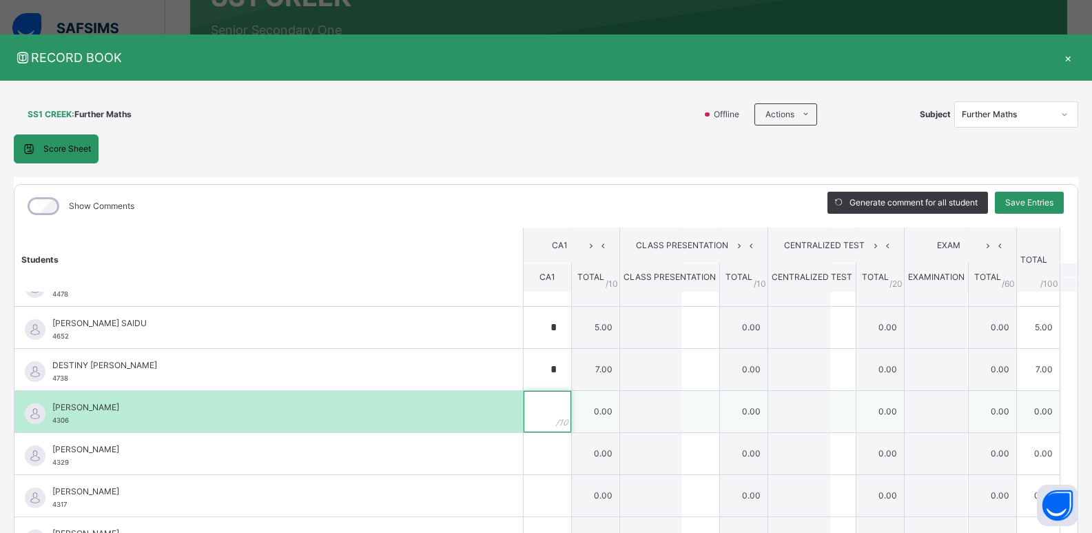
click at [549, 411] on div at bounding box center [548, 411] width 48 height 41
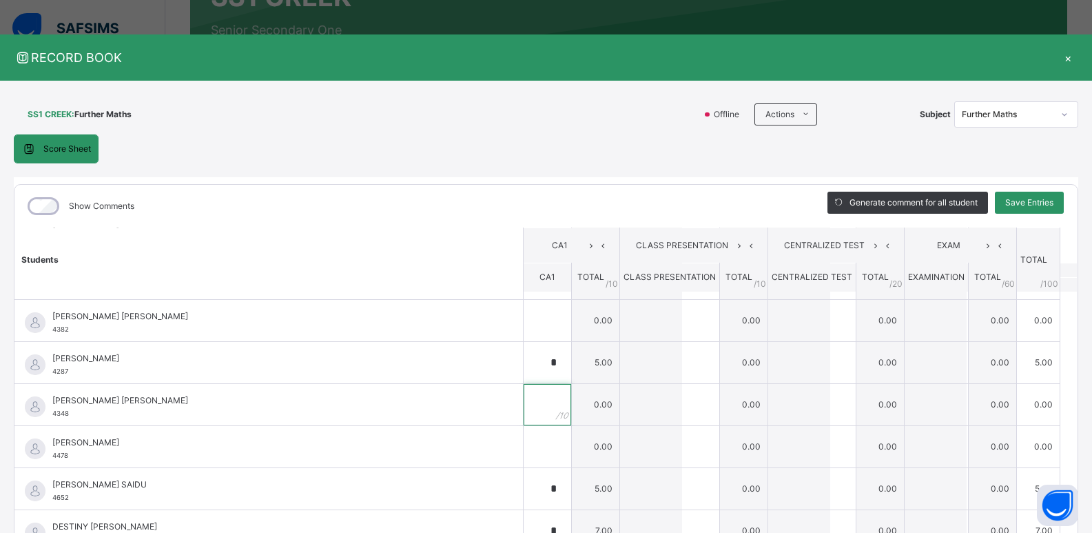
click at [549, 411] on div at bounding box center [548, 404] width 48 height 41
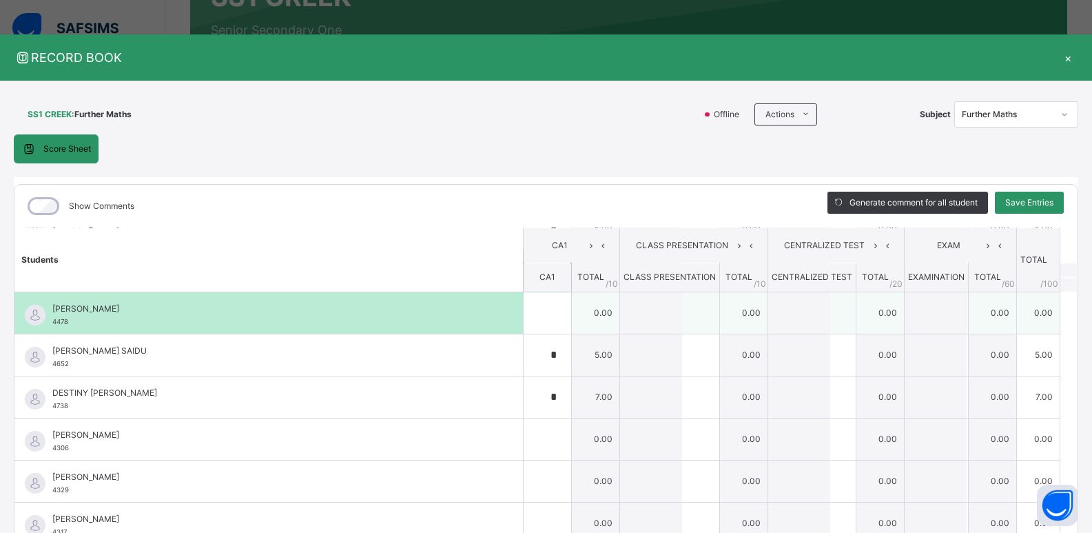
scroll to position [322, 0]
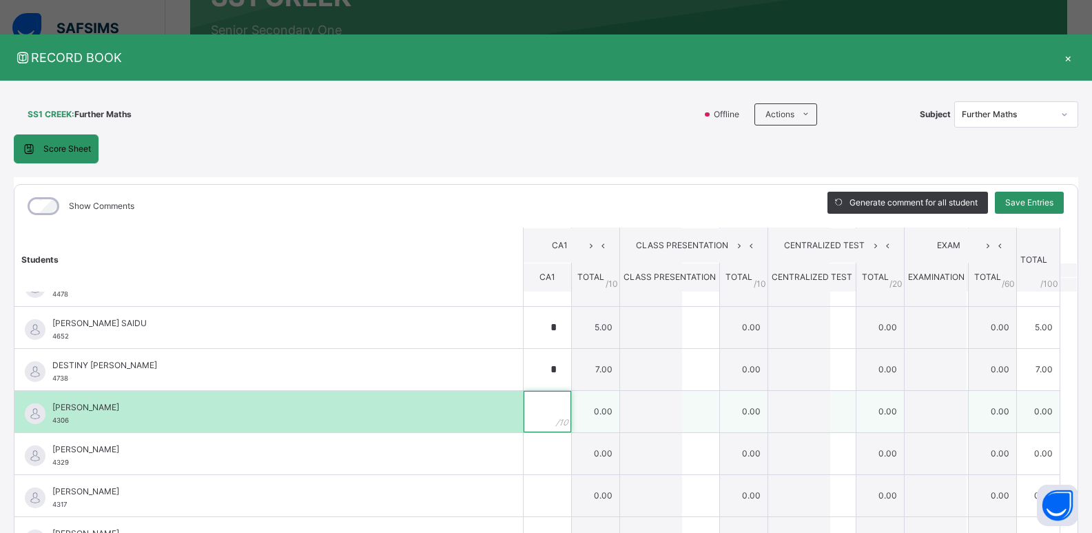
click at [554, 417] on div at bounding box center [548, 411] width 48 height 41
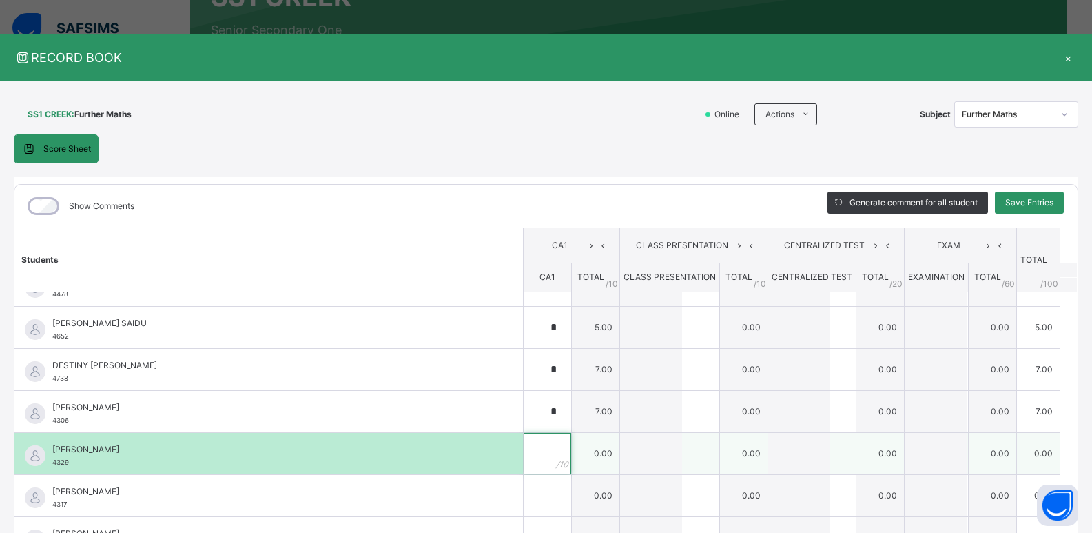
click at [551, 461] on div at bounding box center [548, 453] width 48 height 41
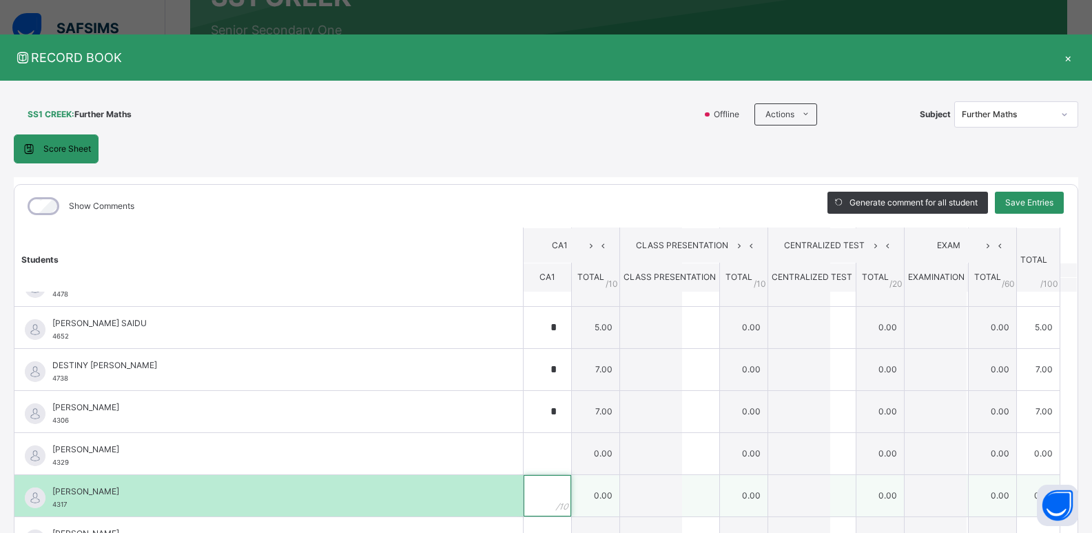
click at [542, 495] on div at bounding box center [548, 495] width 48 height 41
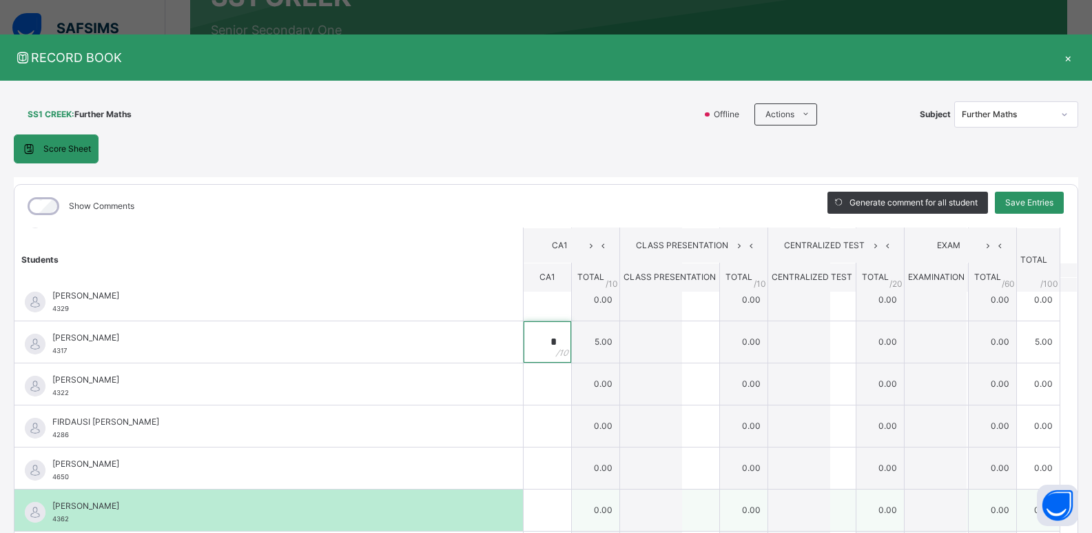
scroll to position [482, 0]
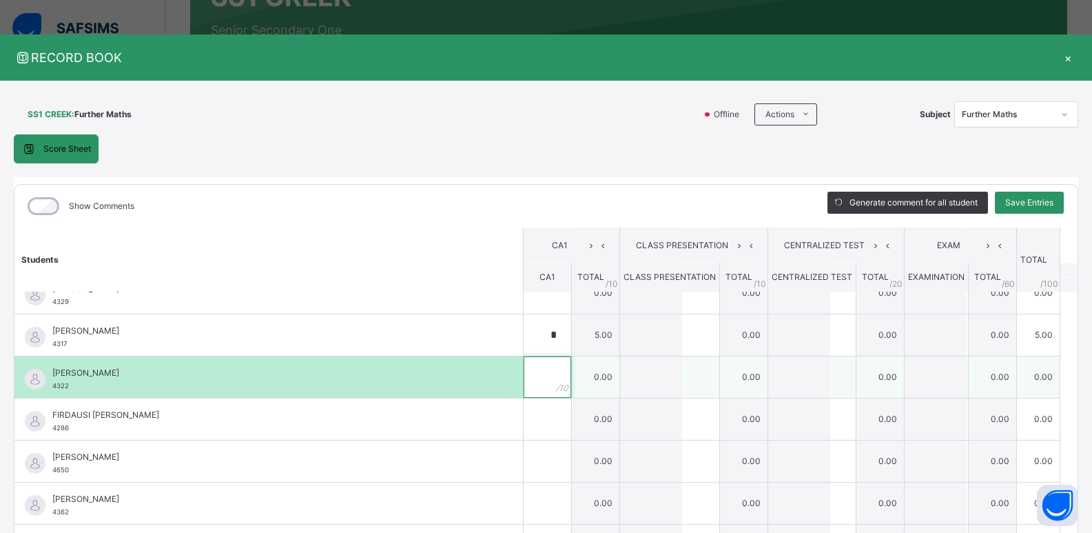
click at [546, 383] on div at bounding box center [548, 376] width 48 height 41
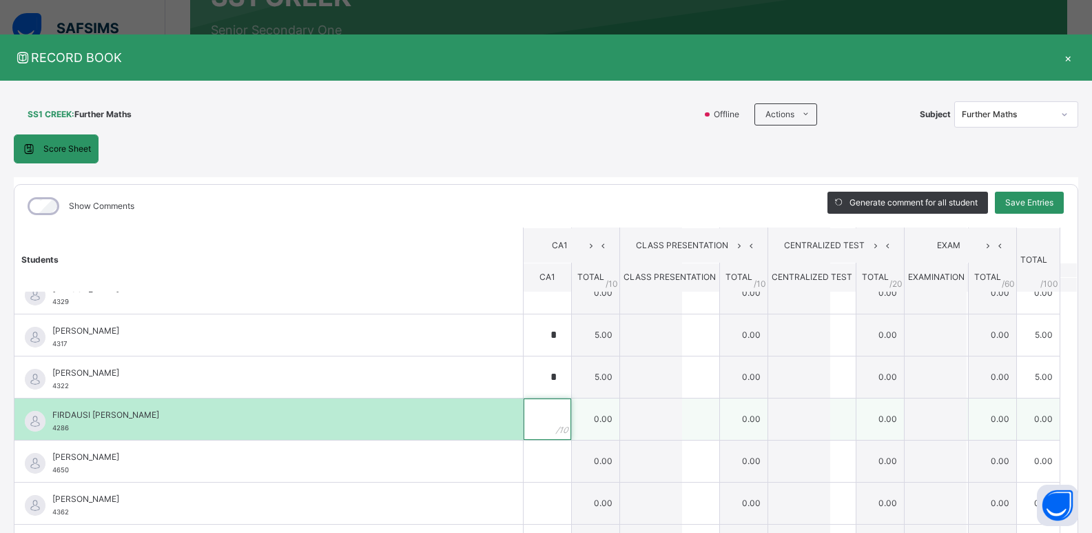
click at [544, 427] on div at bounding box center [548, 418] width 48 height 41
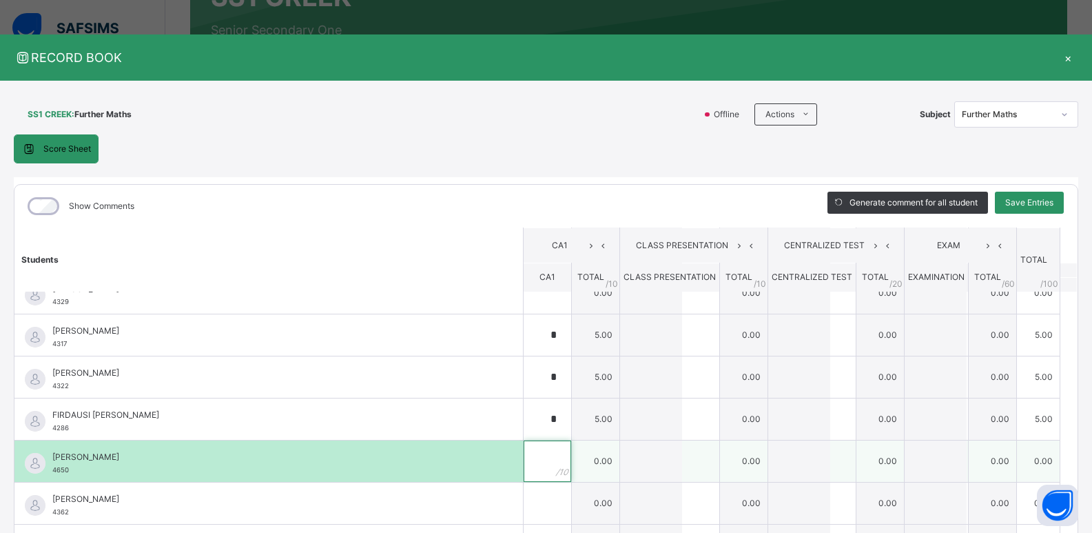
click at [524, 462] on input "text" at bounding box center [548, 460] width 48 height 41
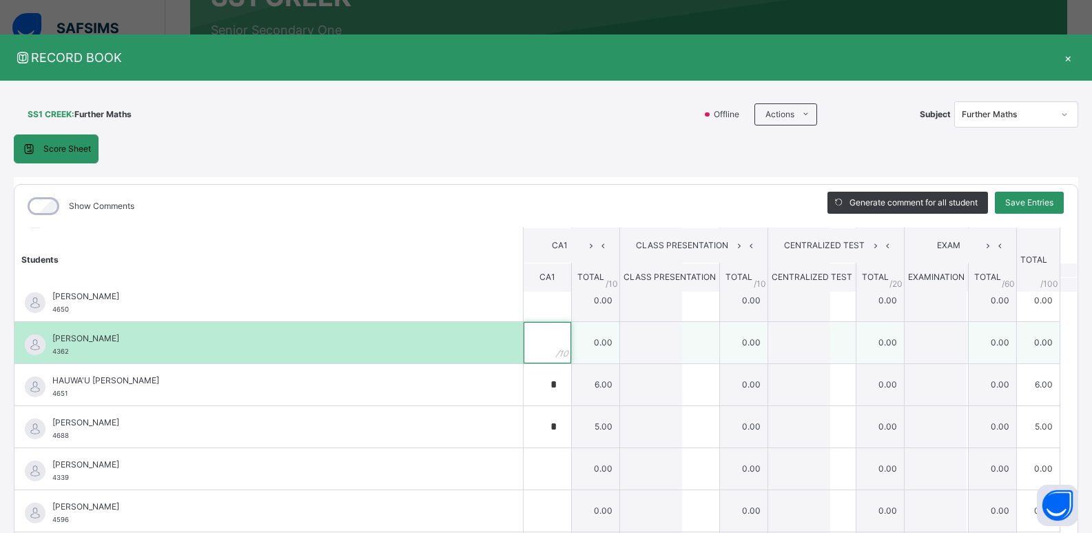
click at [531, 347] on input "text" at bounding box center [548, 342] width 48 height 41
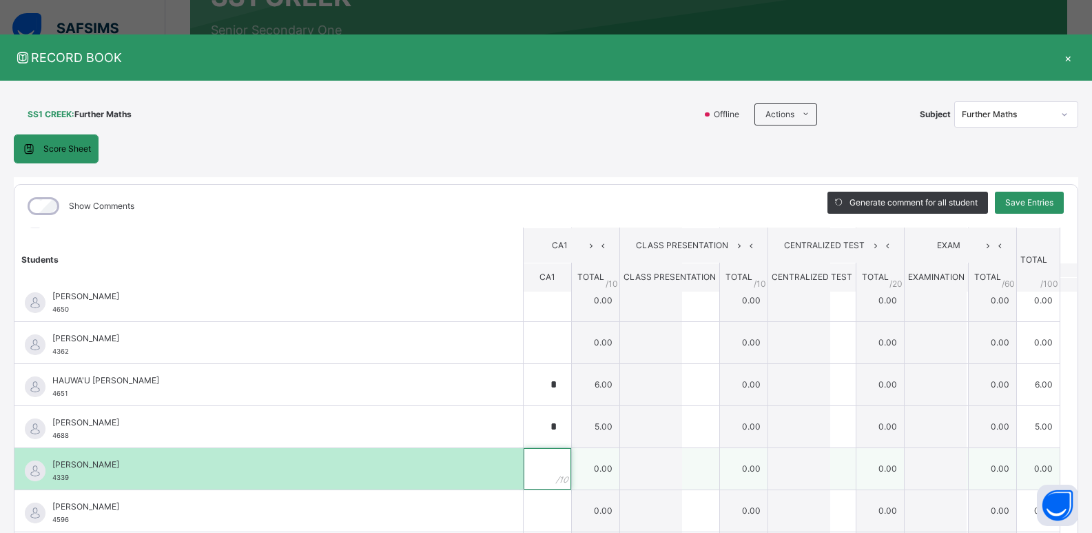
click at [532, 470] on input "text" at bounding box center [548, 468] width 48 height 41
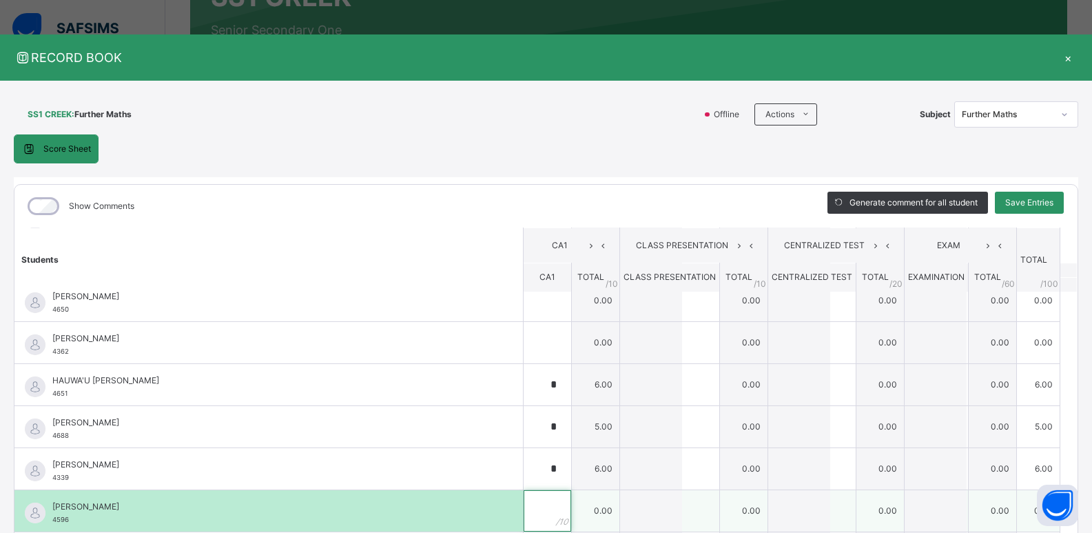
click at [533, 508] on input "text" at bounding box center [548, 510] width 48 height 41
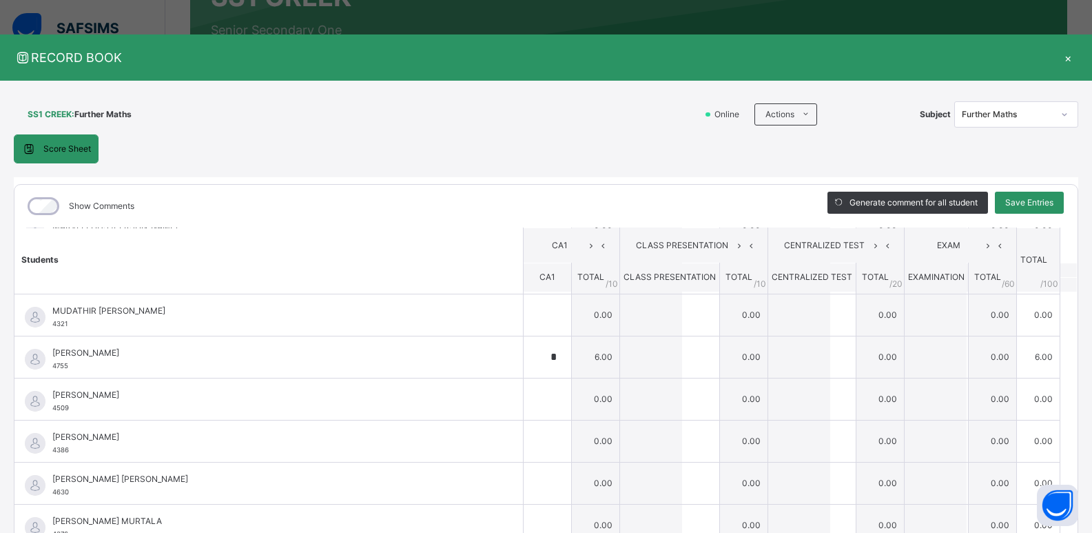
scroll to position [804, 0]
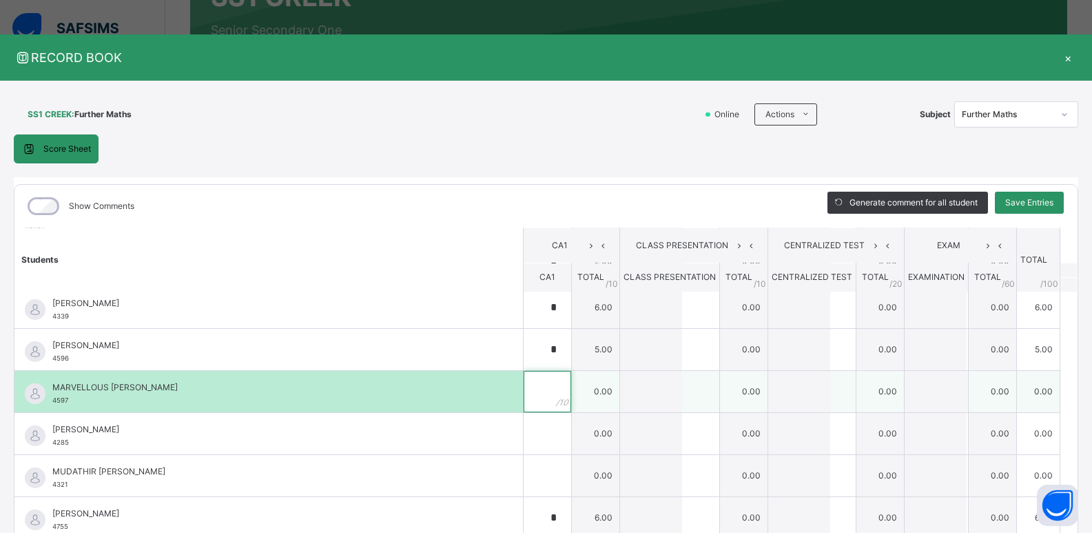
click at [539, 405] on div at bounding box center [548, 391] width 48 height 41
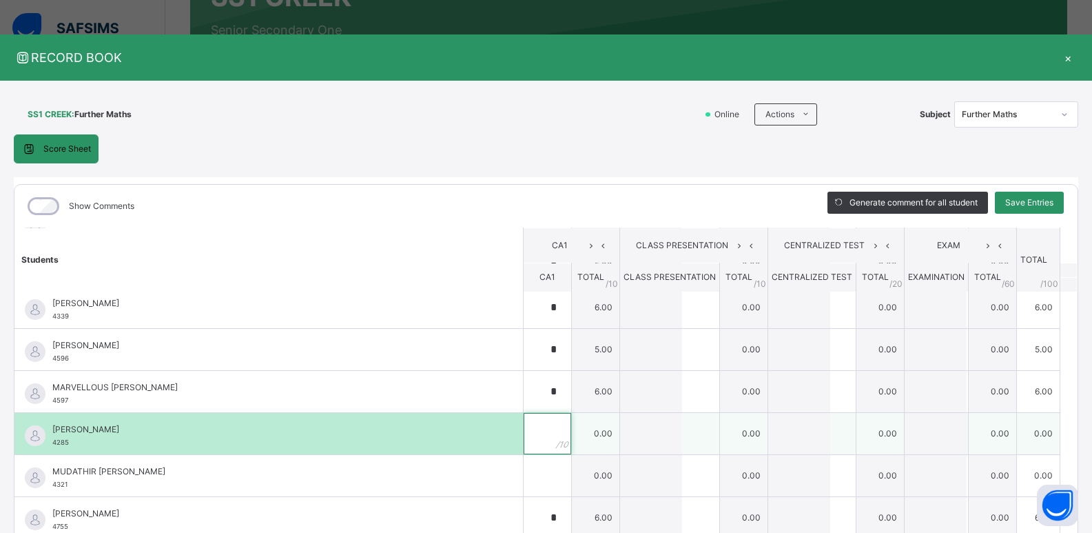
click at [524, 429] on input "text" at bounding box center [548, 433] width 48 height 41
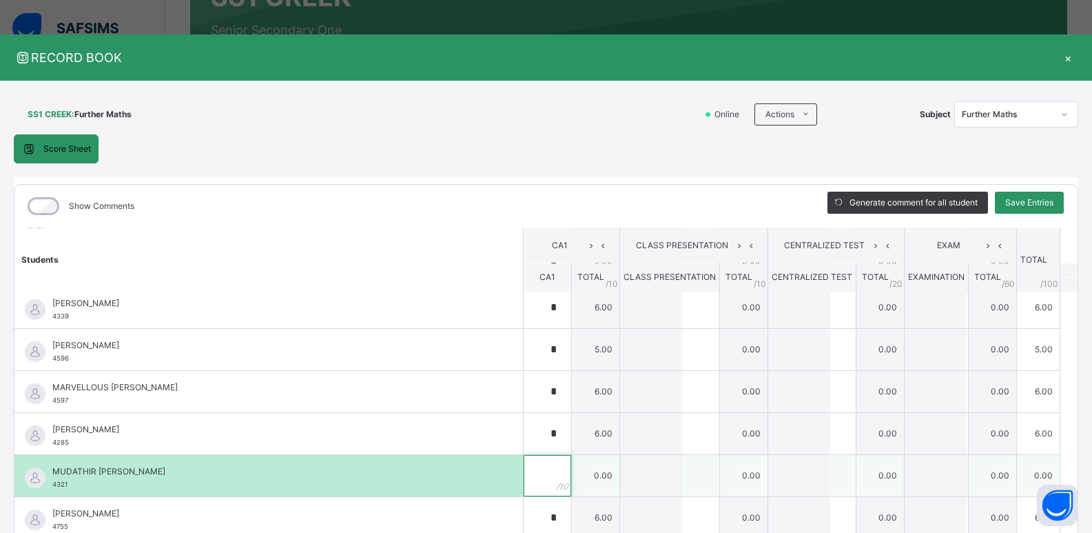
click at [542, 482] on div at bounding box center [548, 475] width 48 height 41
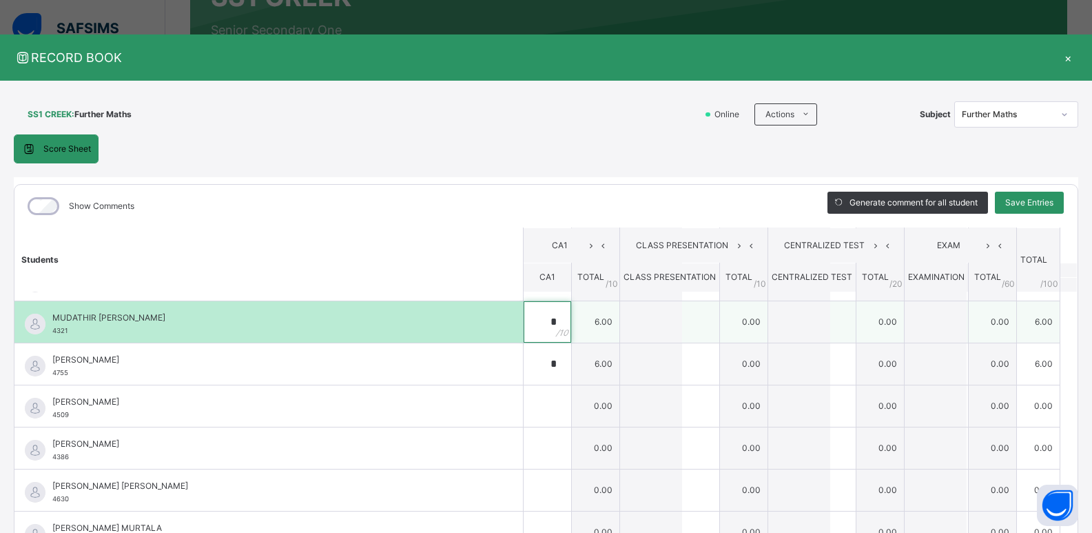
scroll to position [965, 0]
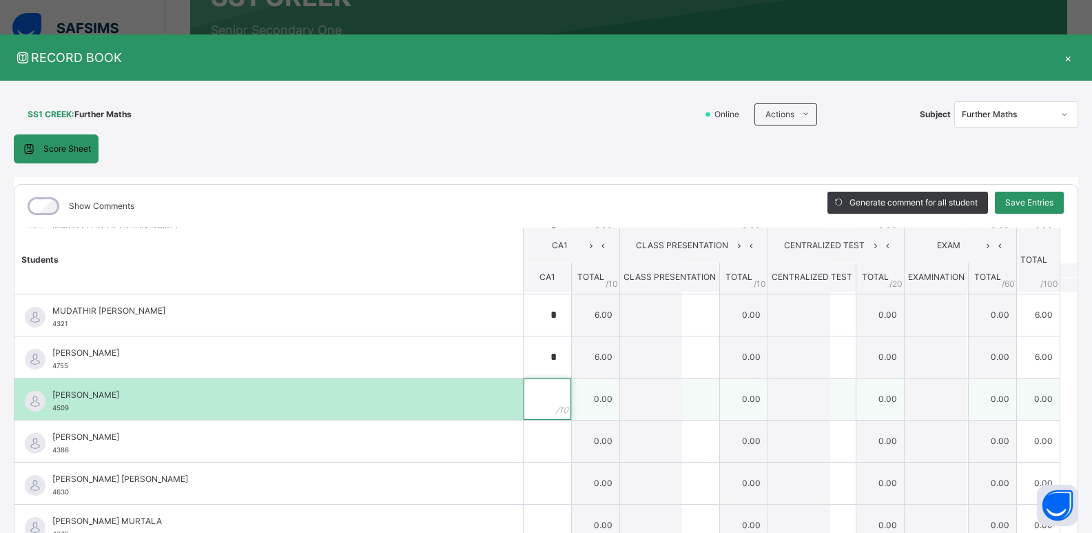
click at [530, 416] on input "text" at bounding box center [548, 398] width 48 height 41
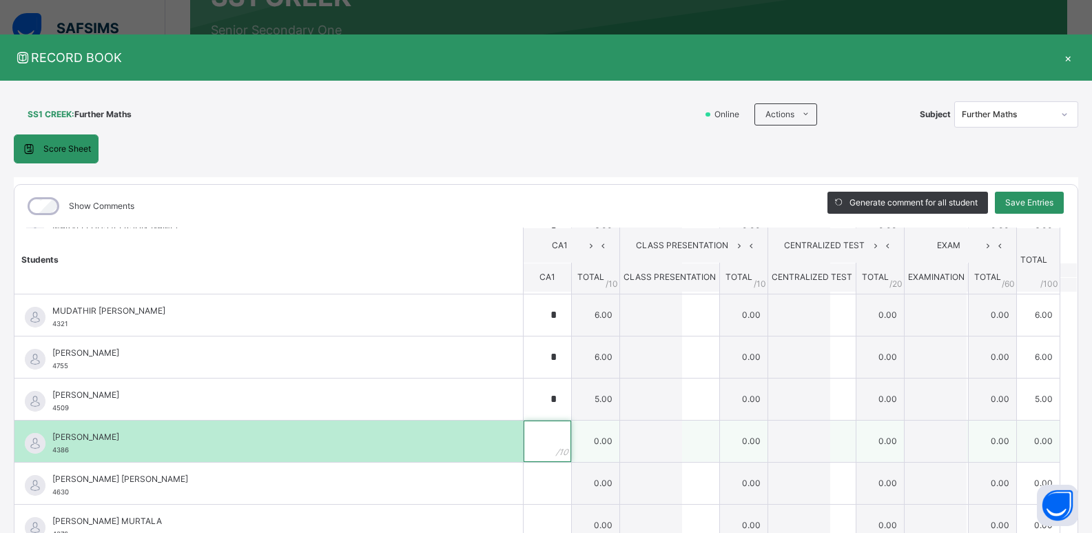
click at [544, 444] on div at bounding box center [548, 440] width 48 height 41
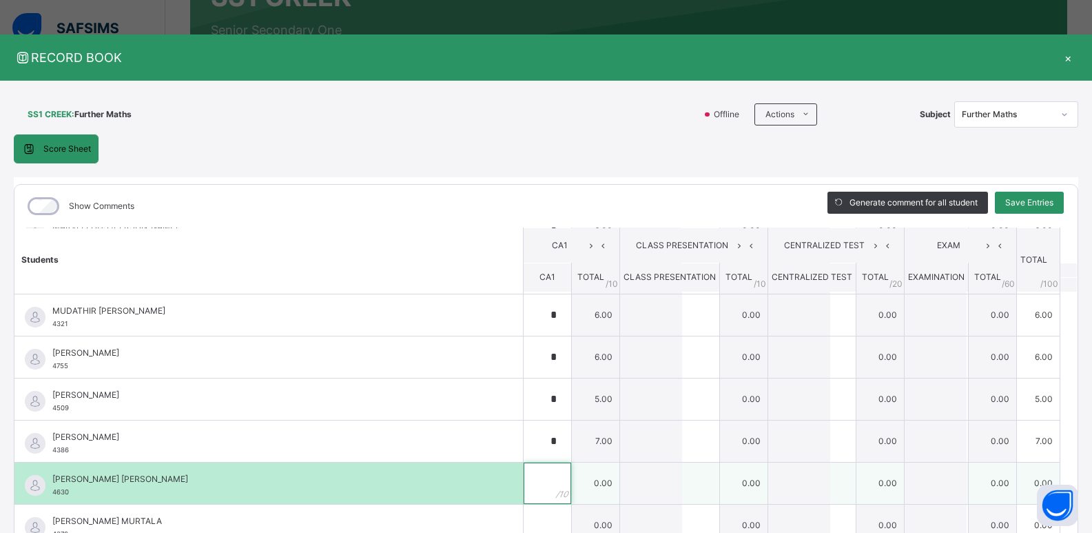
click at [537, 477] on input "text" at bounding box center [548, 482] width 48 height 41
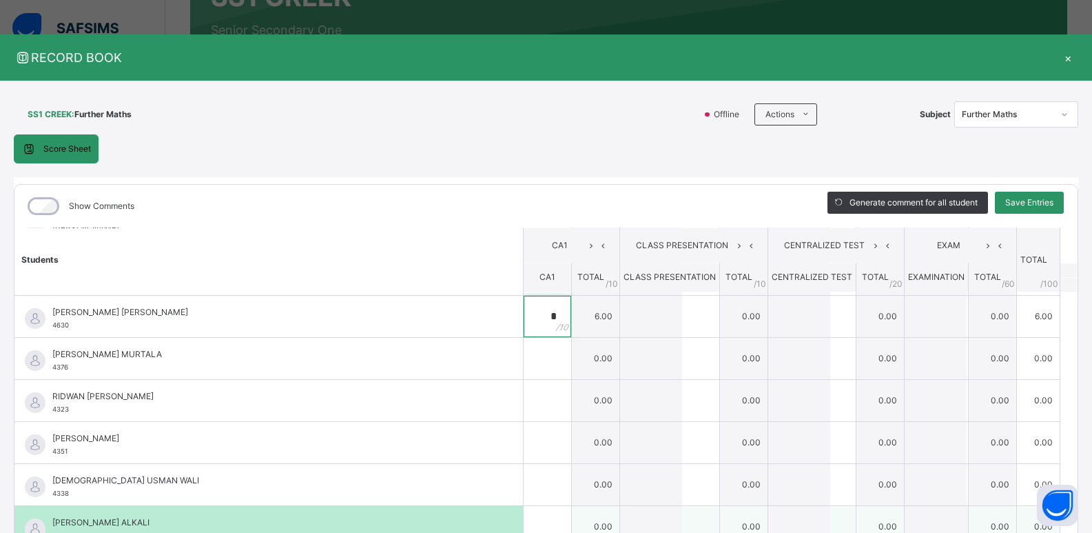
scroll to position [1125, 0]
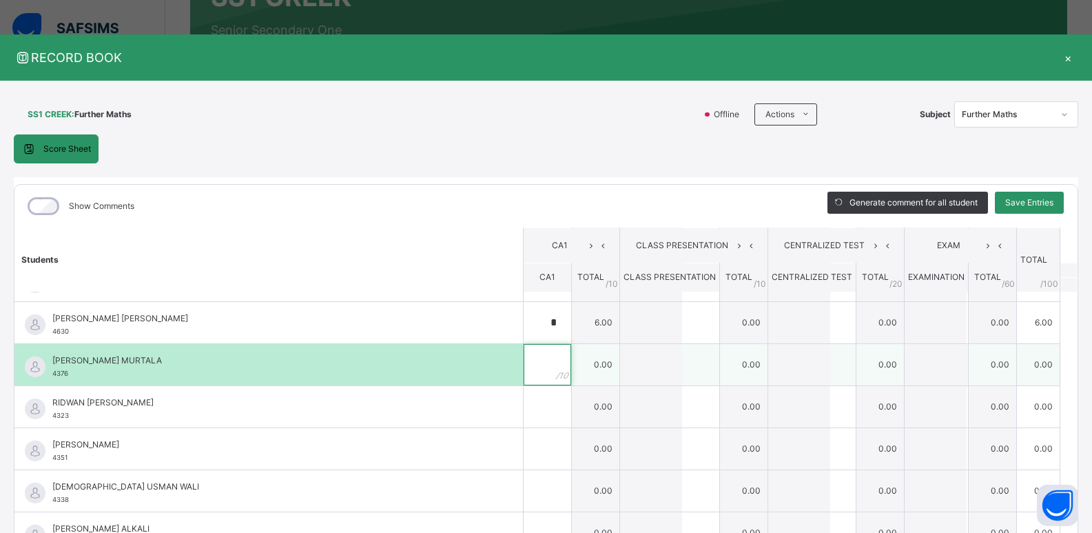
click at [526, 374] on input "text" at bounding box center [548, 364] width 48 height 41
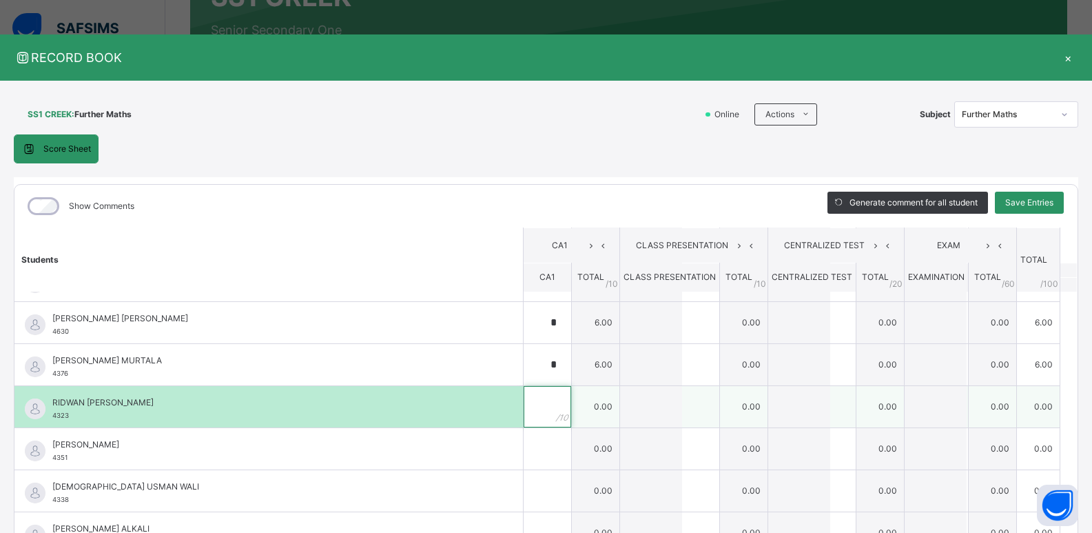
click at [531, 413] on input "text" at bounding box center [548, 406] width 48 height 41
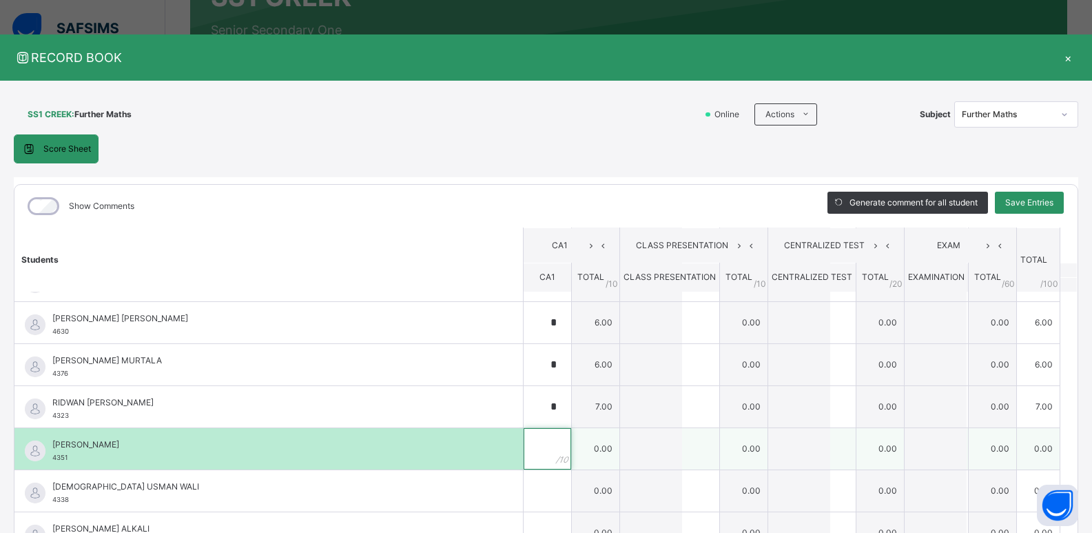
click at [524, 451] on input "text" at bounding box center [548, 448] width 48 height 41
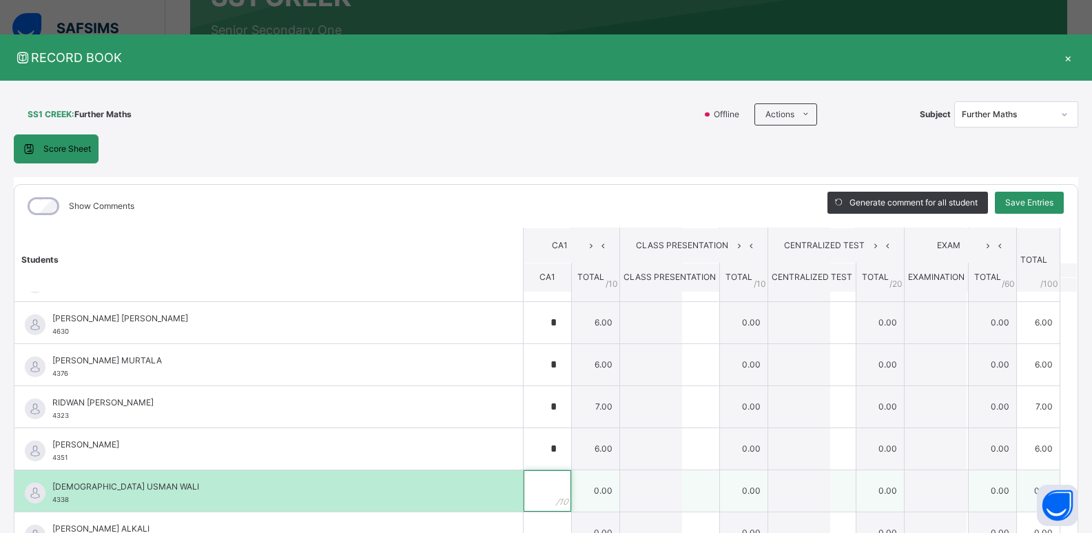
click at [526, 482] on input "text" at bounding box center [548, 490] width 48 height 41
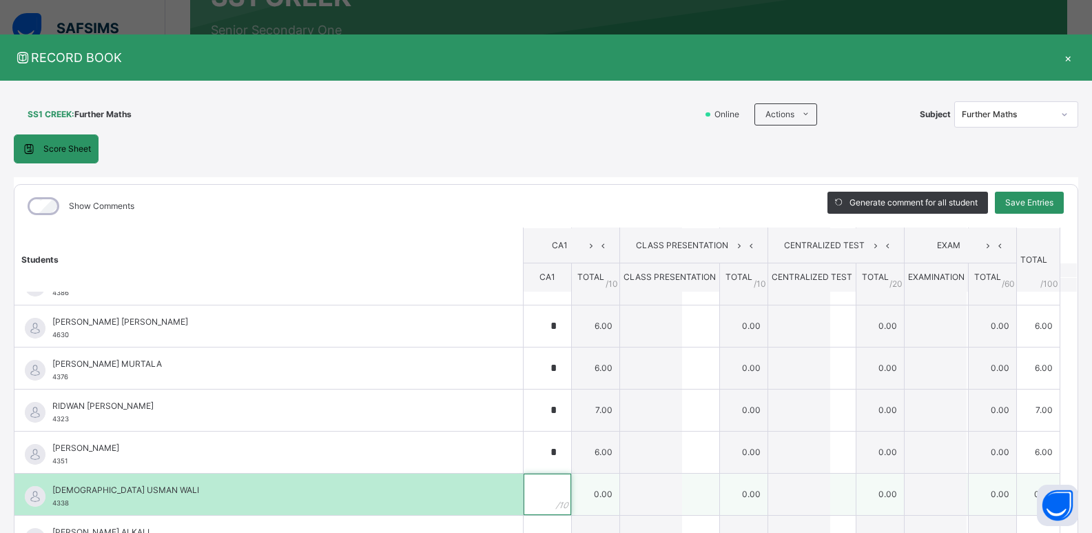
scroll to position [1283, 0]
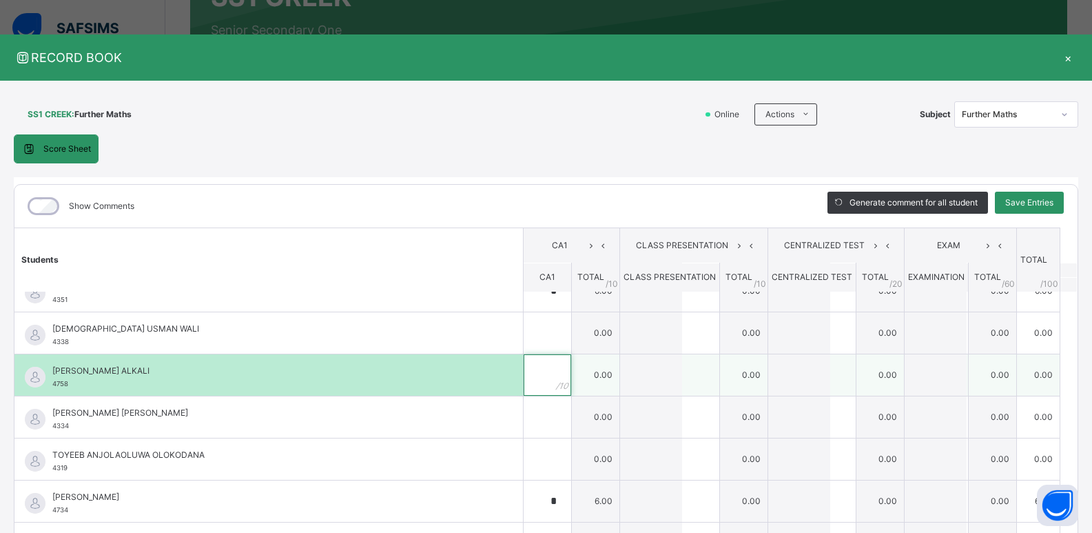
click at [543, 391] on div at bounding box center [548, 374] width 48 height 41
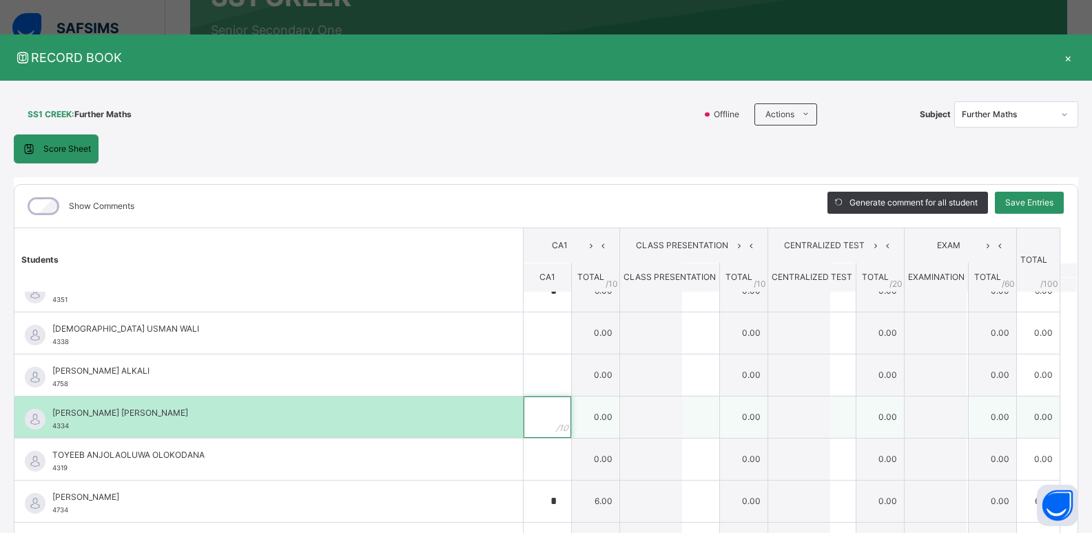
click at [528, 418] on input "text" at bounding box center [548, 416] width 48 height 41
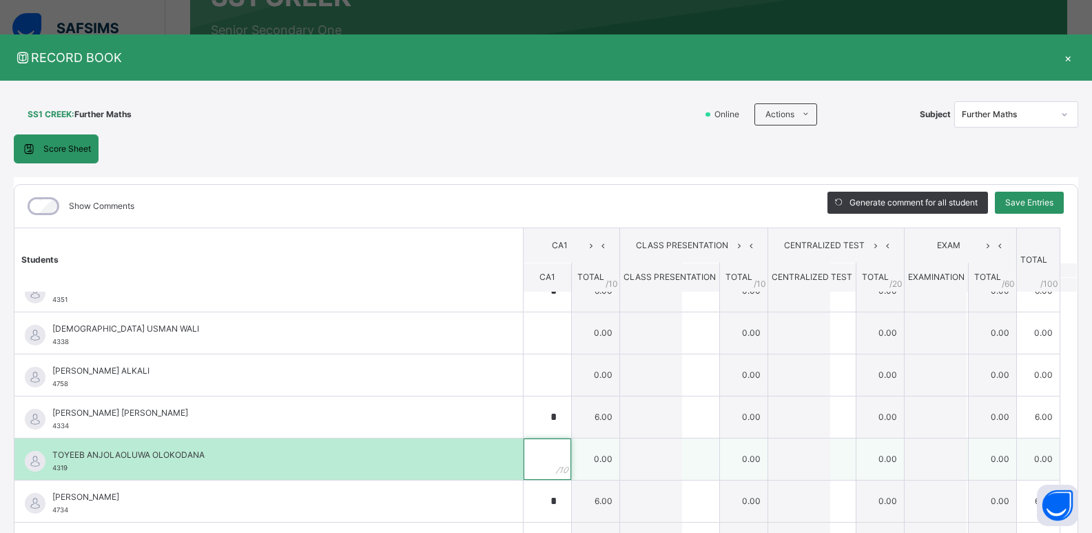
click at [542, 462] on div at bounding box center [548, 458] width 48 height 41
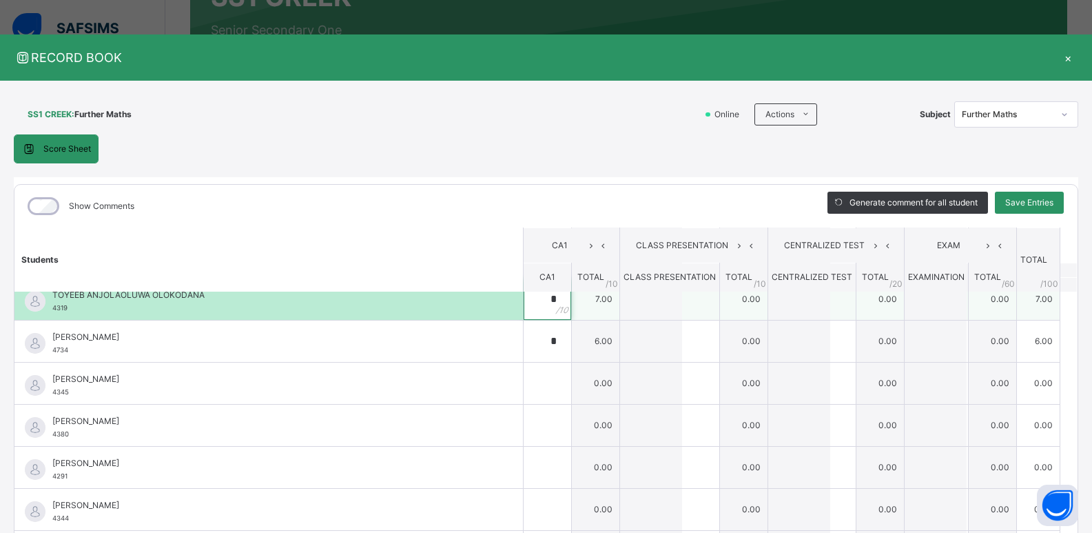
scroll to position [1444, 0]
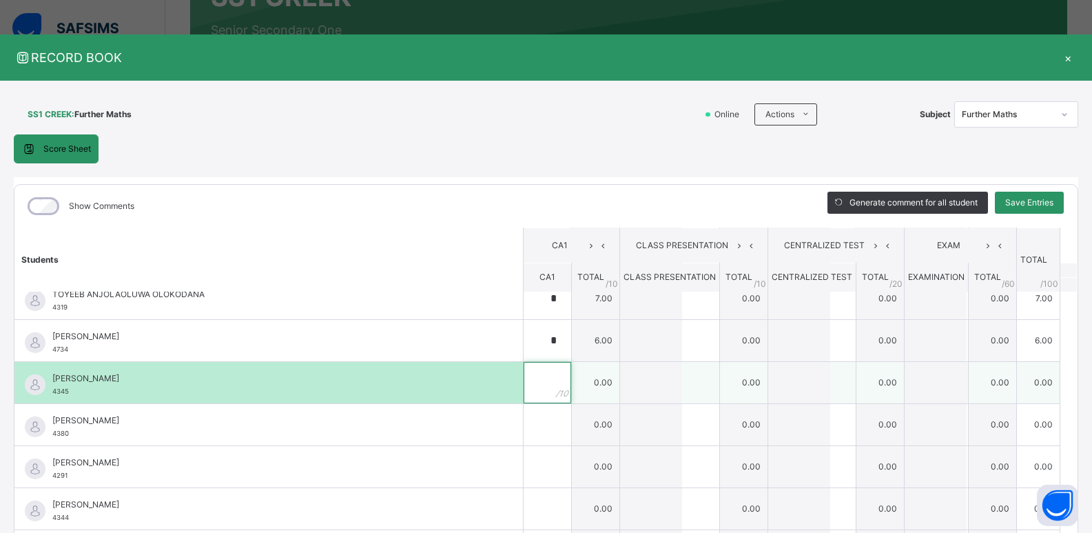
click at [540, 389] on div at bounding box center [548, 382] width 48 height 41
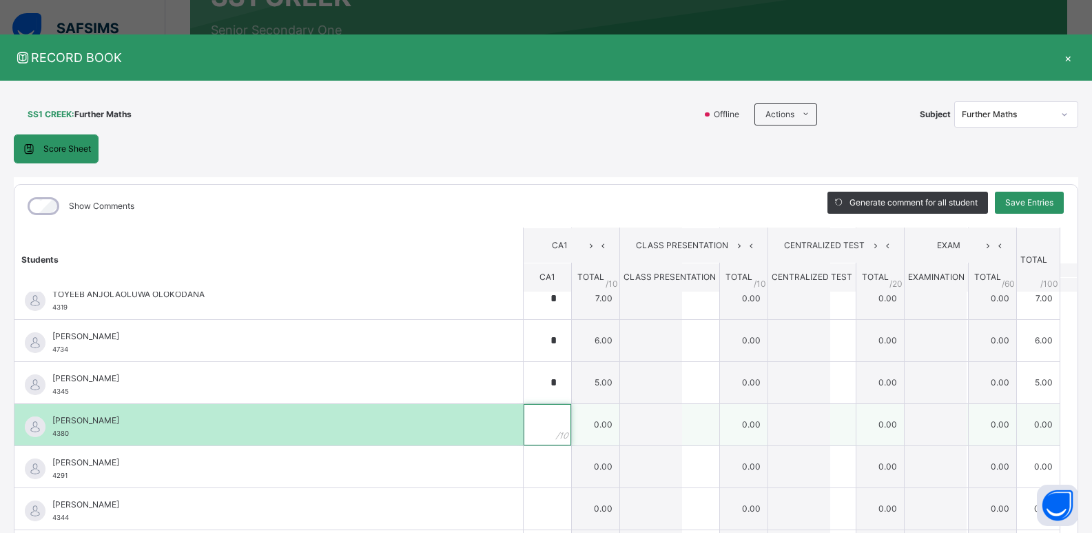
click at [533, 420] on input "text" at bounding box center [548, 424] width 48 height 41
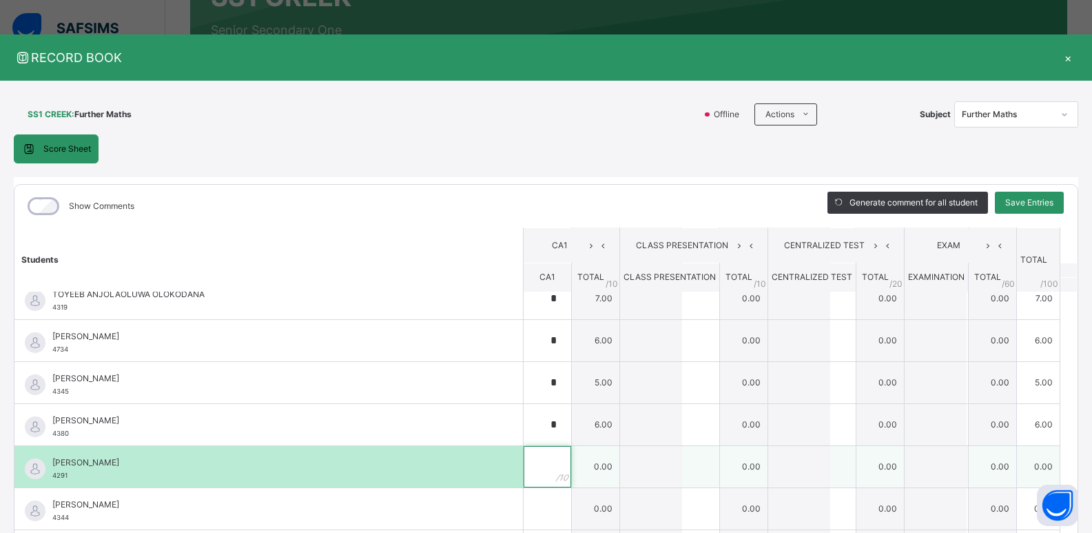
click at [531, 476] on input "text" at bounding box center [548, 466] width 48 height 41
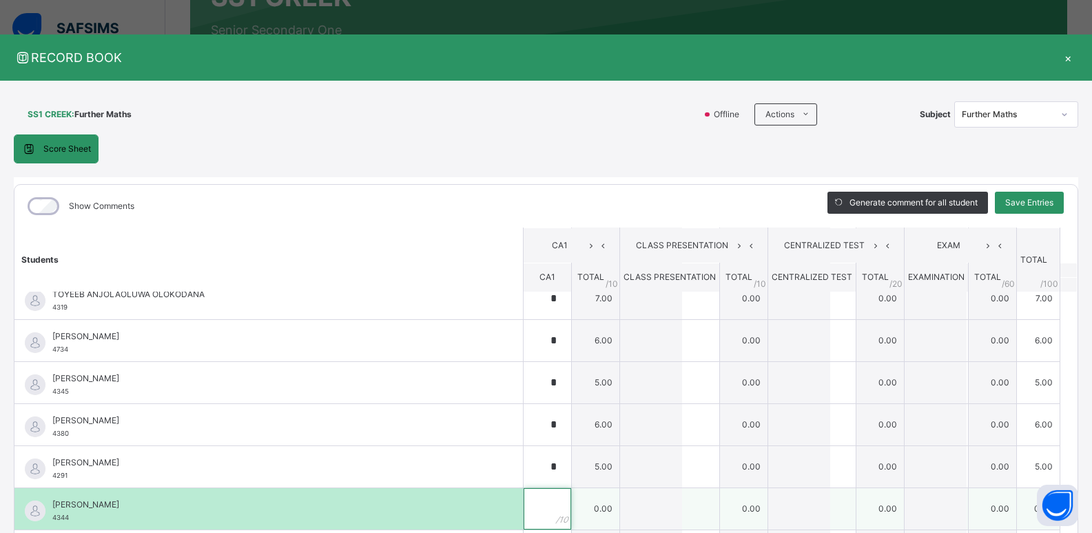
click at [528, 500] on input "text" at bounding box center [548, 508] width 48 height 41
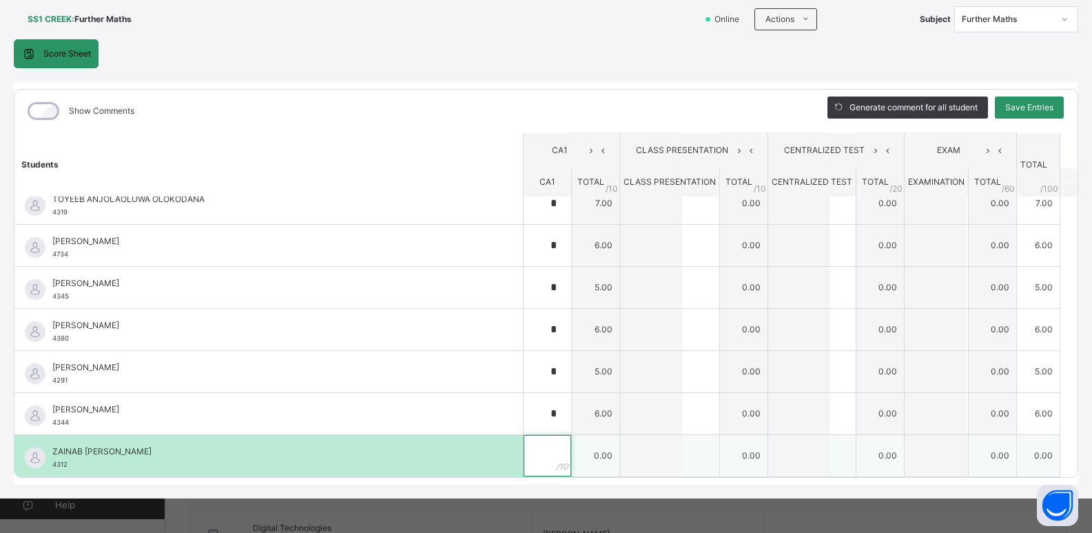
click at [537, 471] on input "text" at bounding box center [548, 455] width 48 height 41
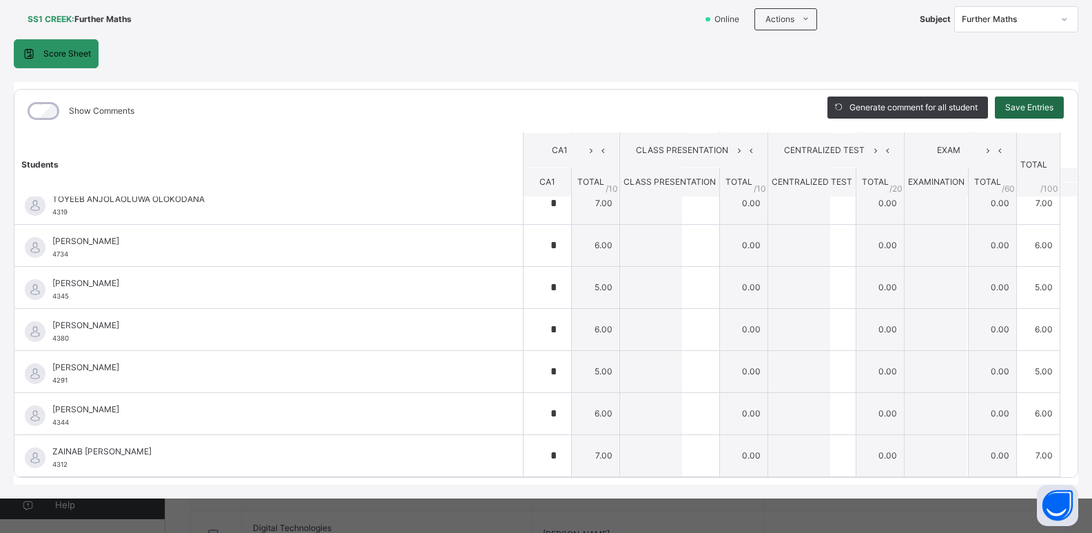
click at [1005, 109] on span "Save Entries" at bounding box center [1029, 107] width 48 height 12
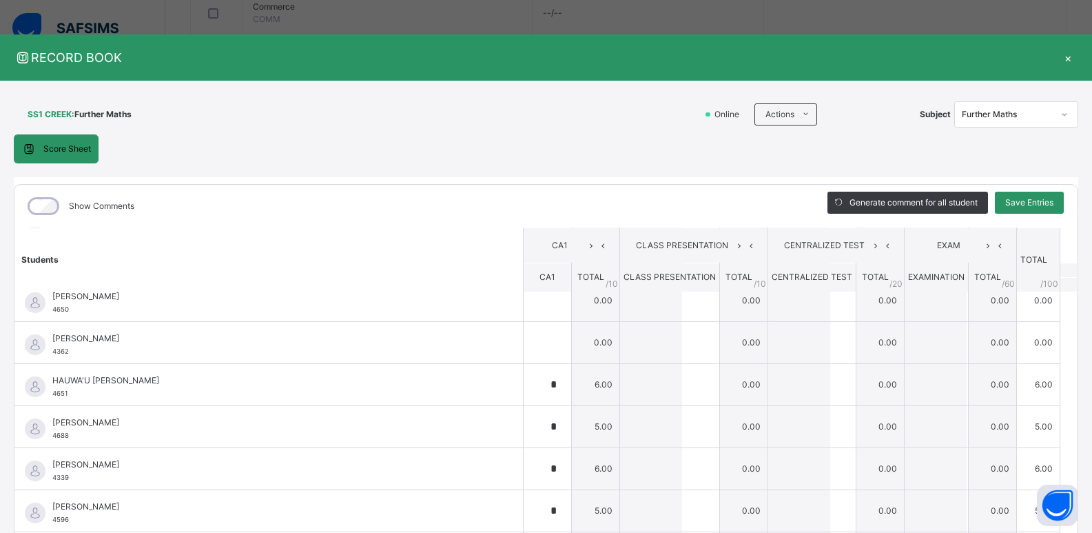
scroll to position [482, 0]
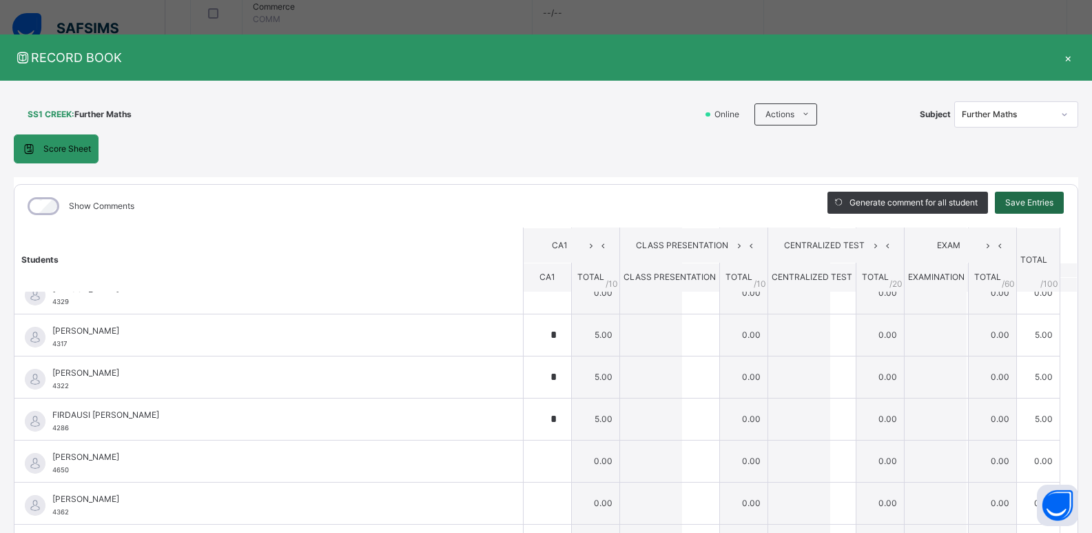
click at [1047, 194] on div "Save Entries" at bounding box center [1029, 203] width 69 height 22
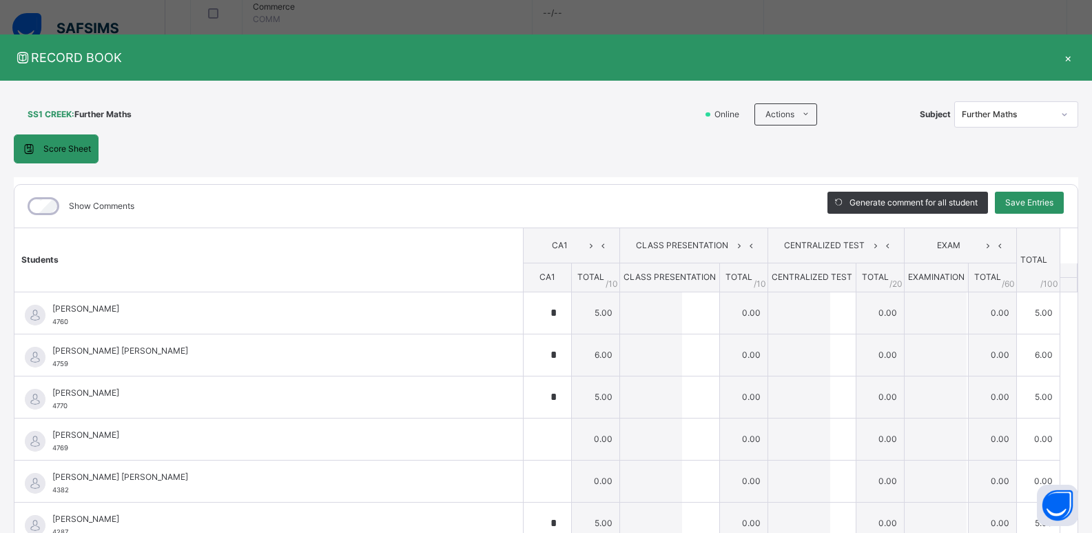
click at [1058, 57] on div "×" at bounding box center [1068, 57] width 21 height 19
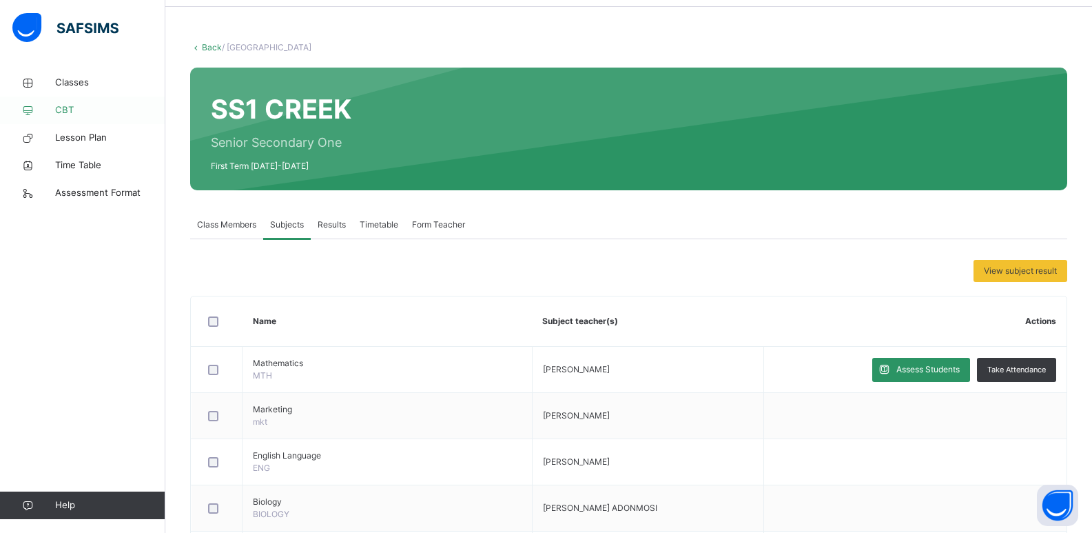
scroll to position [0, 0]
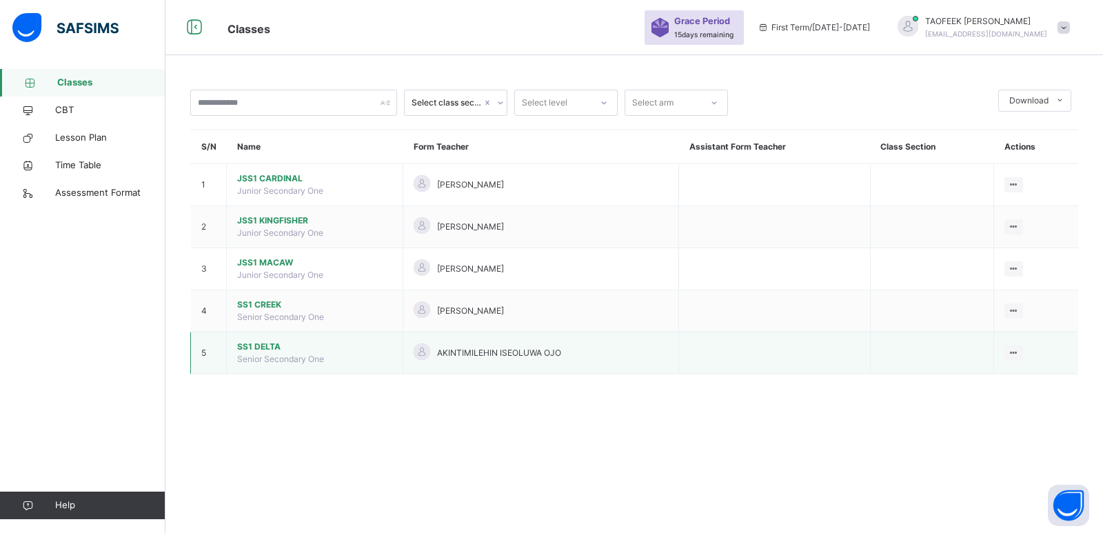
click at [273, 345] on span "SS1 DELTA" at bounding box center [314, 346] width 155 height 12
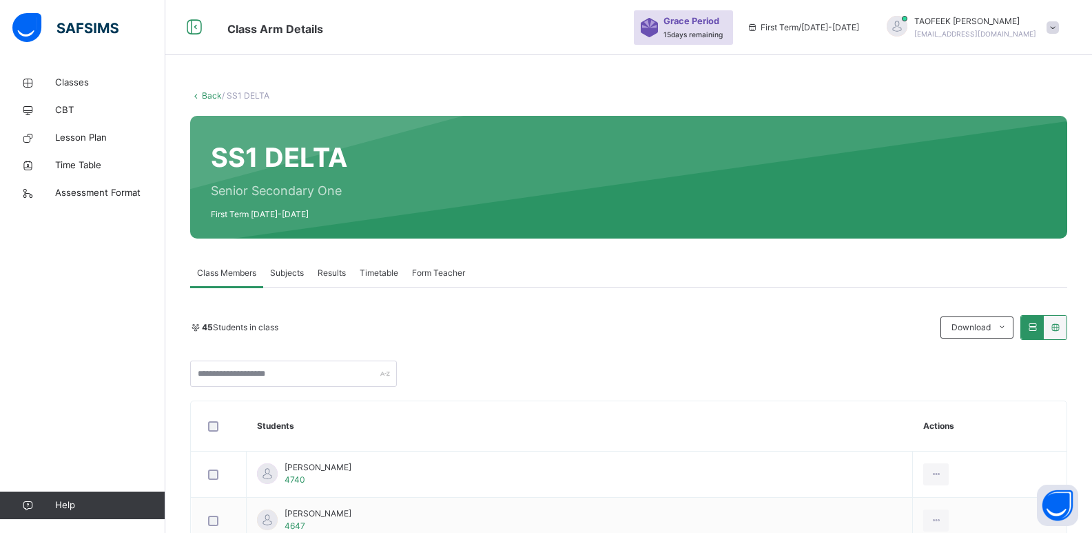
click at [288, 277] on span "Subjects" at bounding box center [287, 273] width 34 height 12
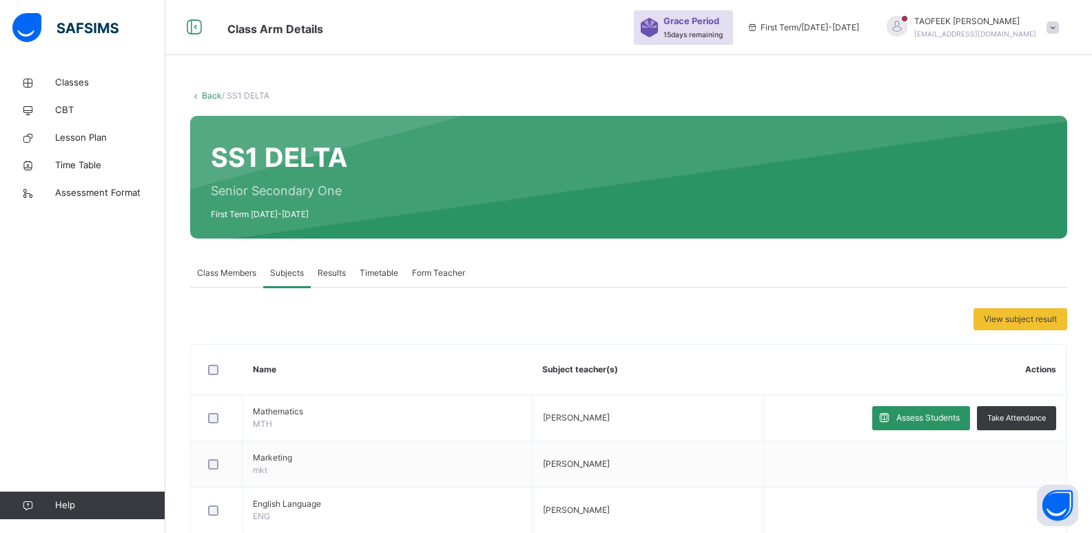
drag, startPoint x: 948, startPoint y: 418, endPoint x: 939, endPoint y: 416, distance: 9.9
click at [948, 418] on span "Assess Students" at bounding box center [928, 417] width 63 height 12
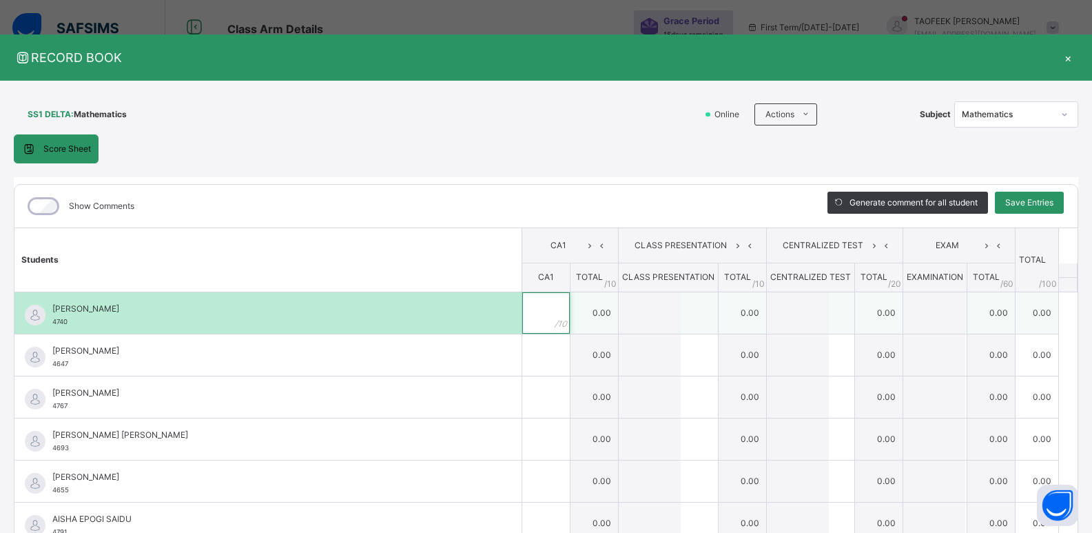
click at [529, 318] on input "text" at bounding box center [546, 312] width 48 height 41
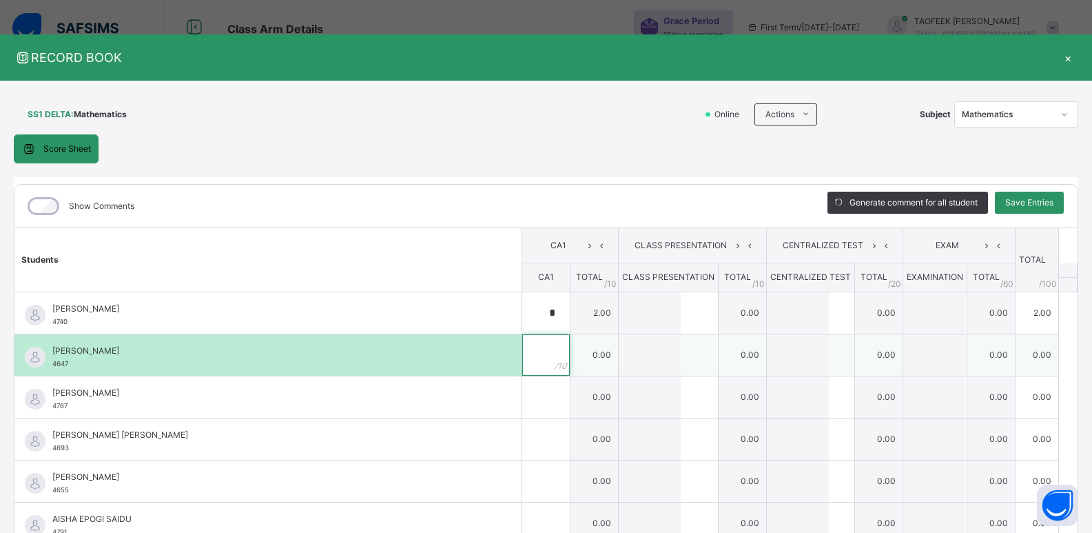
click at [549, 356] on div at bounding box center [546, 354] width 48 height 41
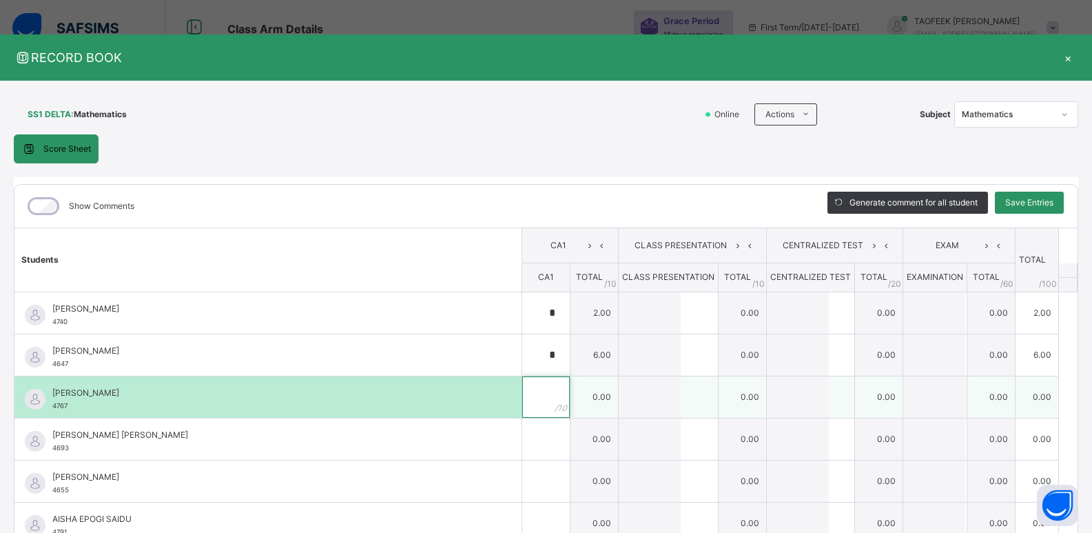
click at [551, 406] on div at bounding box center [546, 396] width 48 height 41
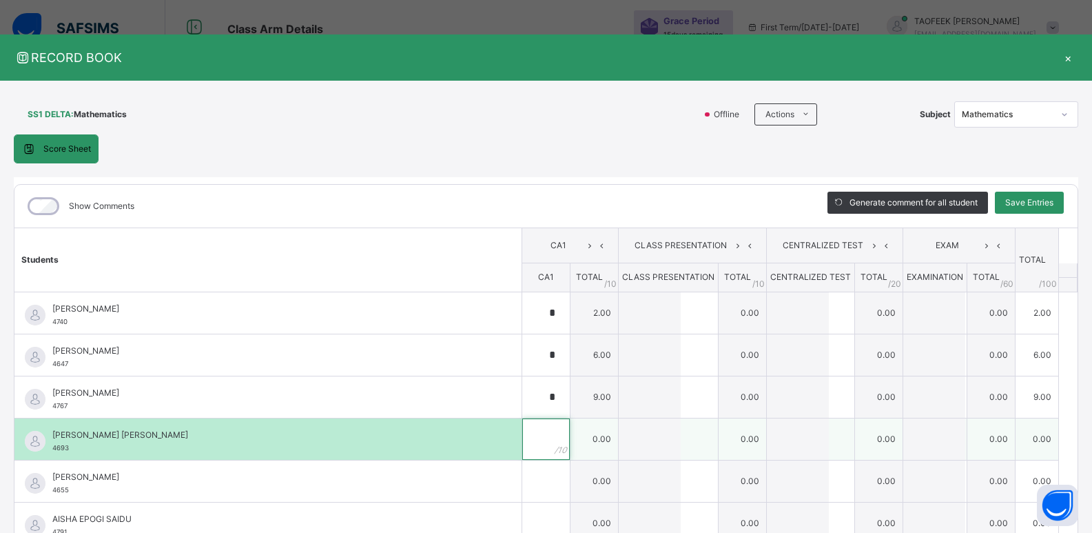
click at [527, 437] on input "text" at bounding box center [546, 438] width 48 height 41
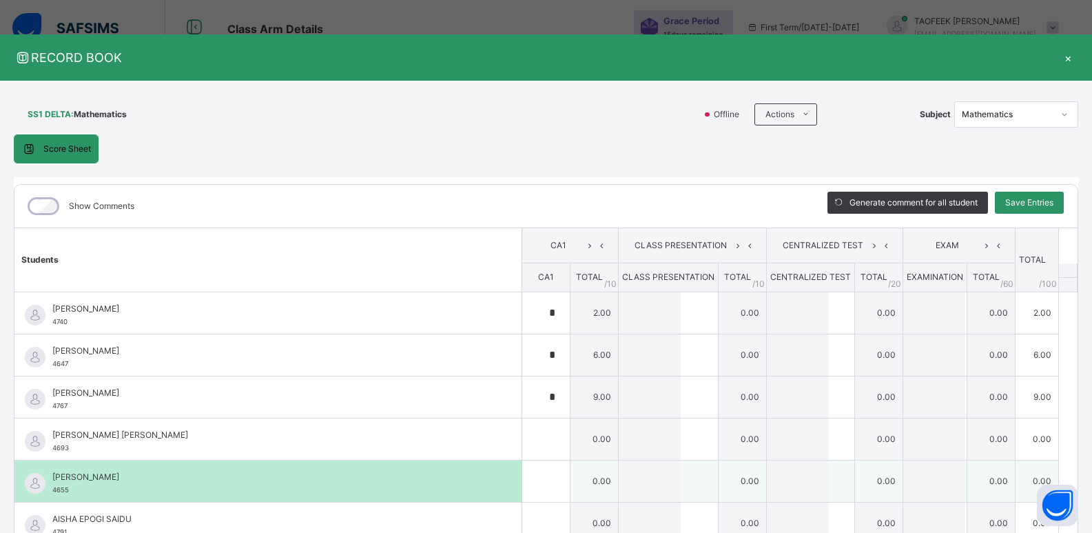
click at [507, 474] on div "[PERSON_NAME] 4655" at bounding box center [267, 480] width 507 height 41
click at [538, 478] on div at bounding box center [546, 480] width 48 height 41
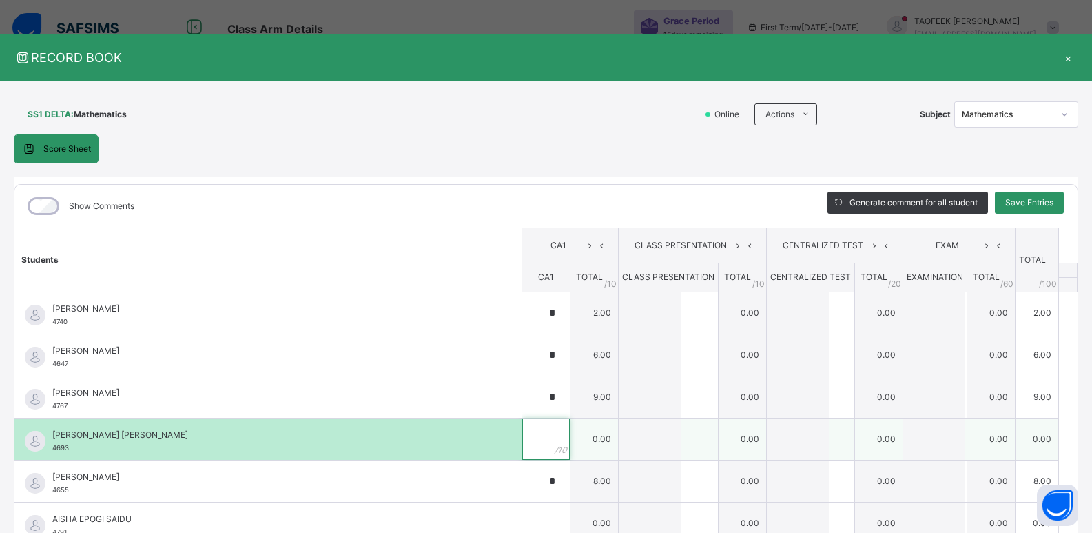
click at [548, 423] on div at bounding box center [546, 438] width 48 height 41
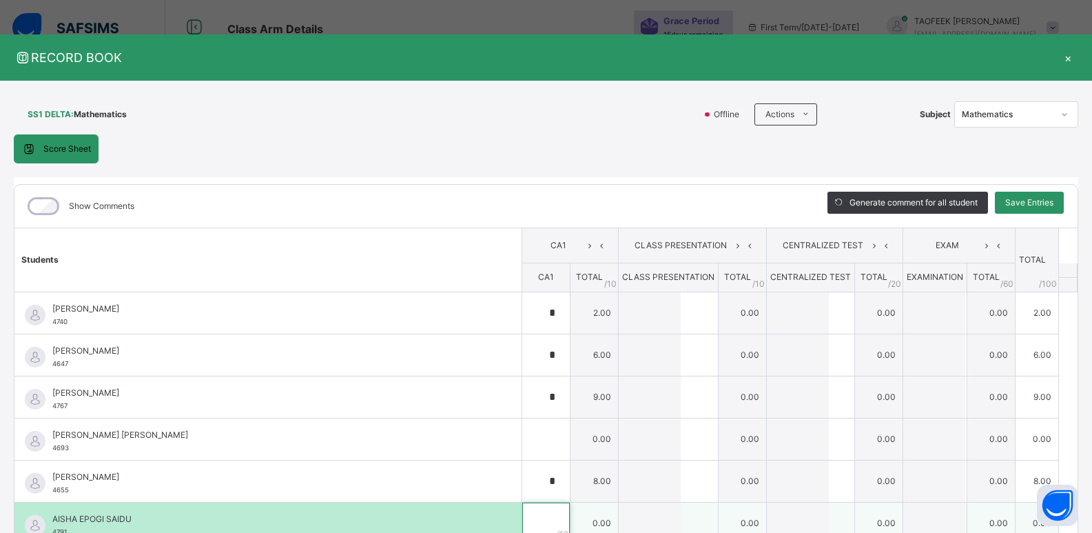
click at [551, 523] on div at bounding box center [546, 522] width 48 height 41
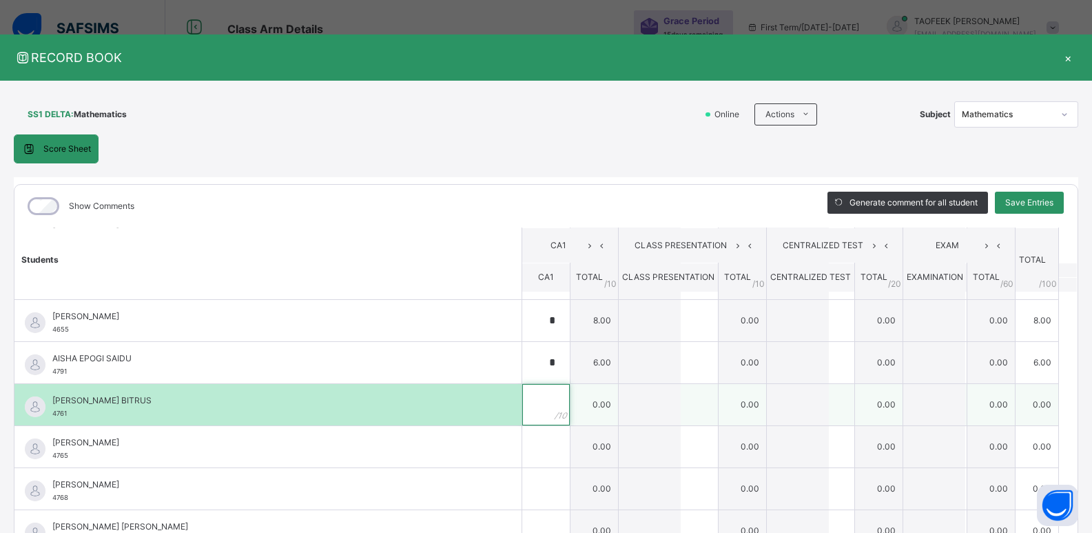
click at [534, 396] on input "text" at bounding box center [546, 404] width 48 height 41
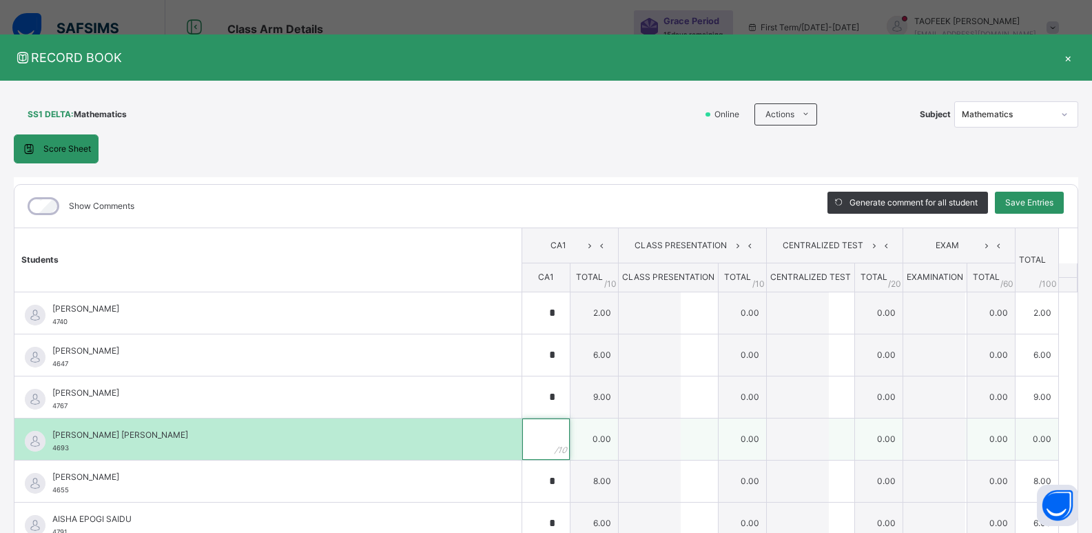
click at [522, 435] on input "text" at bounding box center [546, 438] width 48 height 41
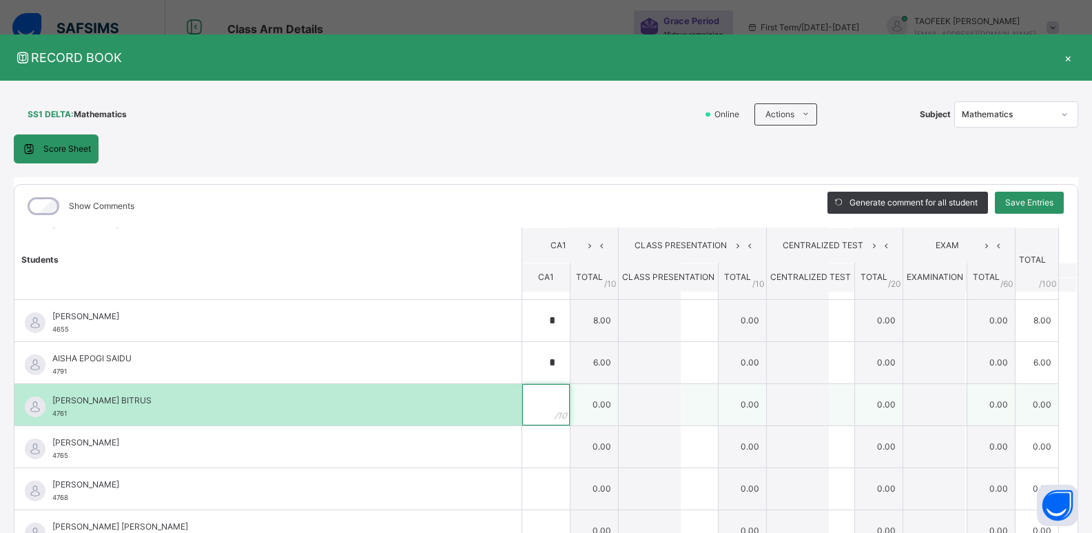
click at [525, 405] on input "text" at bounding box center [546, 404] width 48 height 41
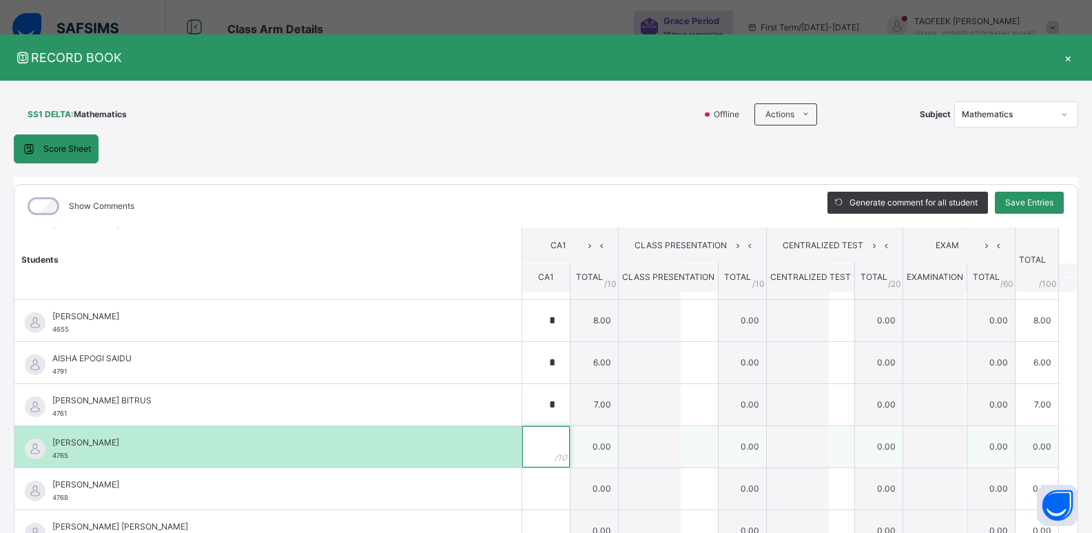
click at [536, 445] on input "text" at bounding box center [546, 446] width 48 height 41
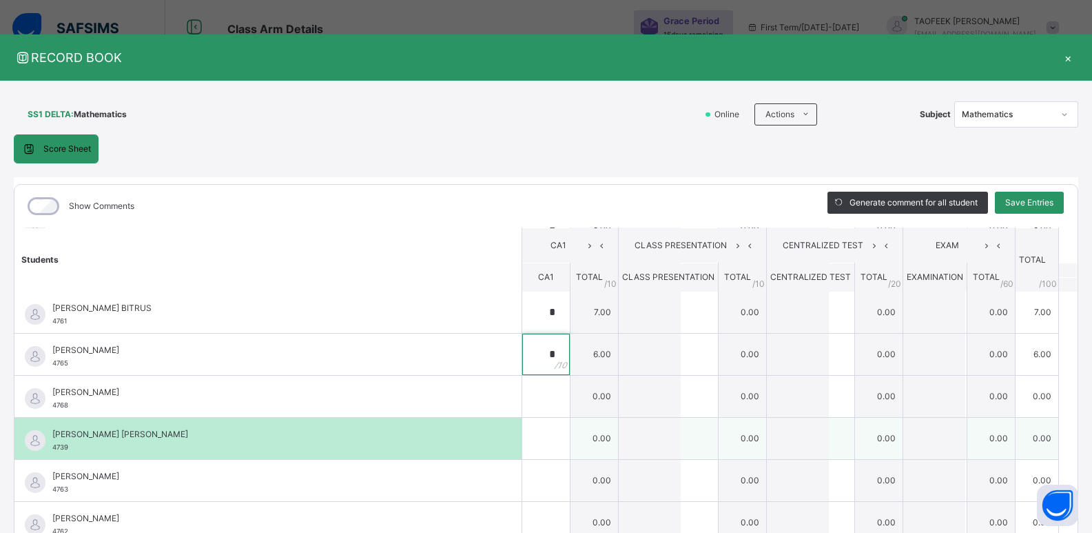
scroll to position [267, 0]
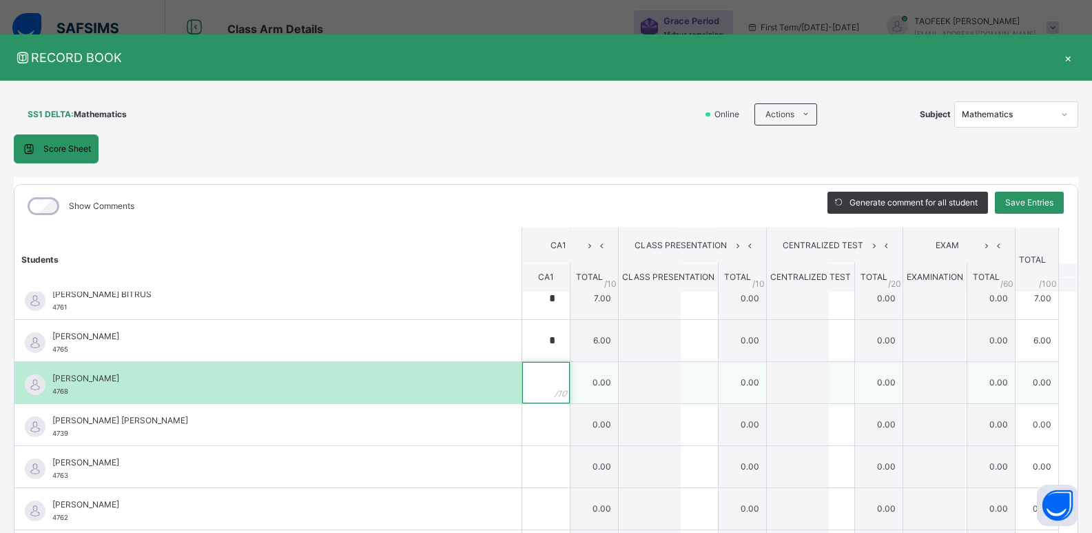
click at [536, 375] on input "text" at bounding box center [546, 382] width 48 height 41
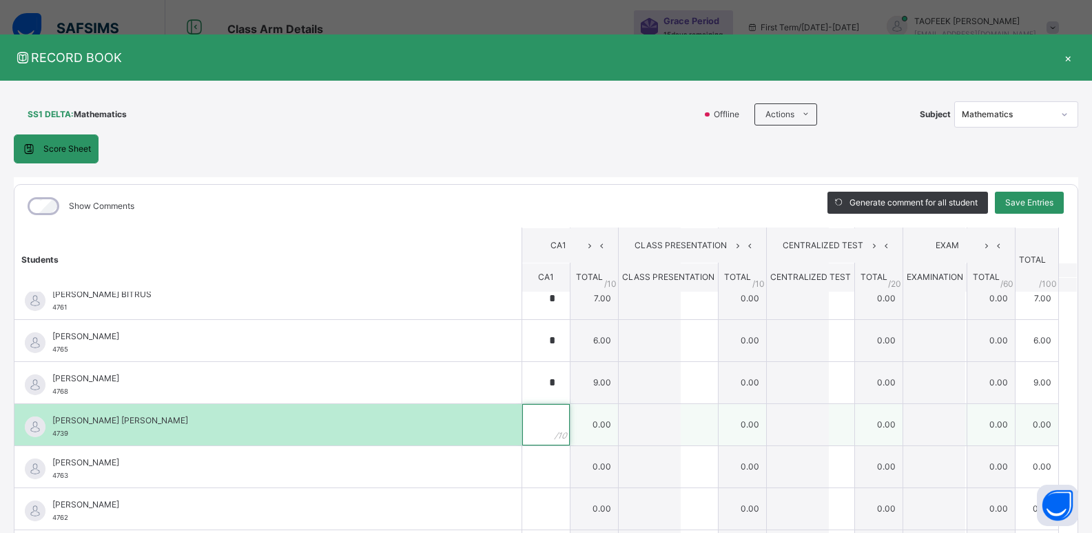
click at [539, 436] on div at bounding box center [546, 424] width 48 height 41
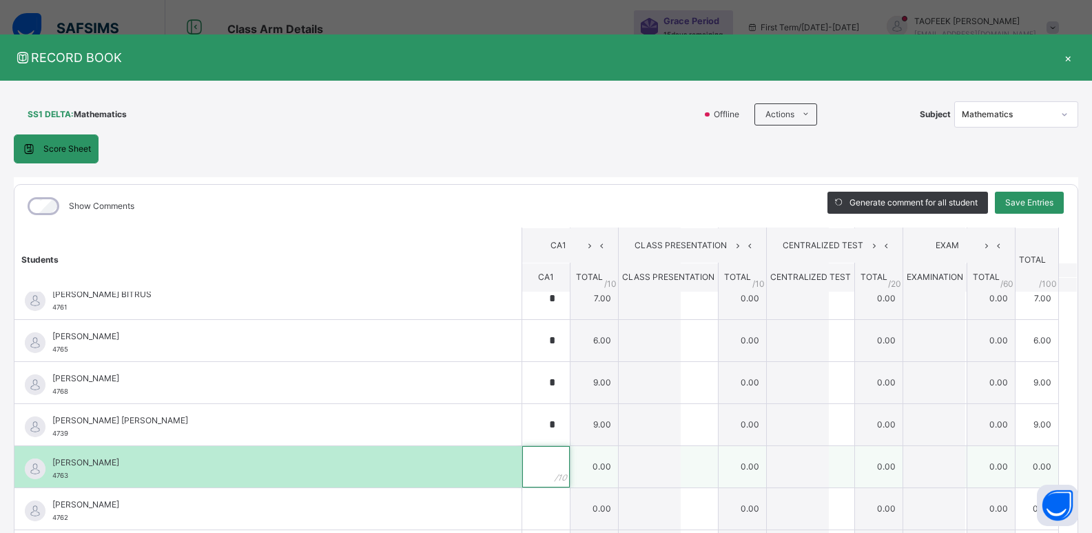
click at [548, 472] on div at bounding box center [546, 466] width 48 height 41
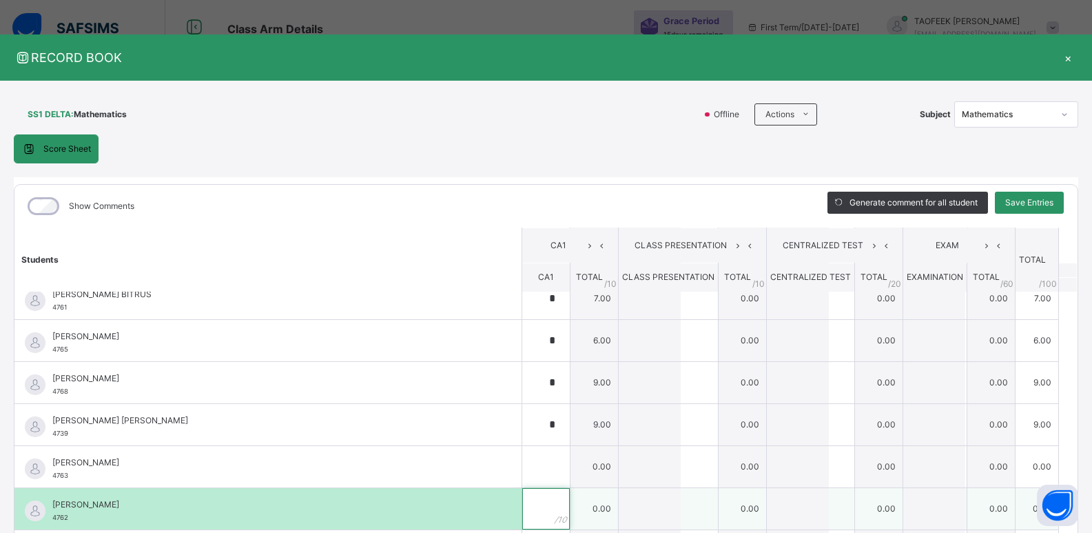
click at [522, 502] on input "text" at bounding box center [546, 508] width 48 height 41
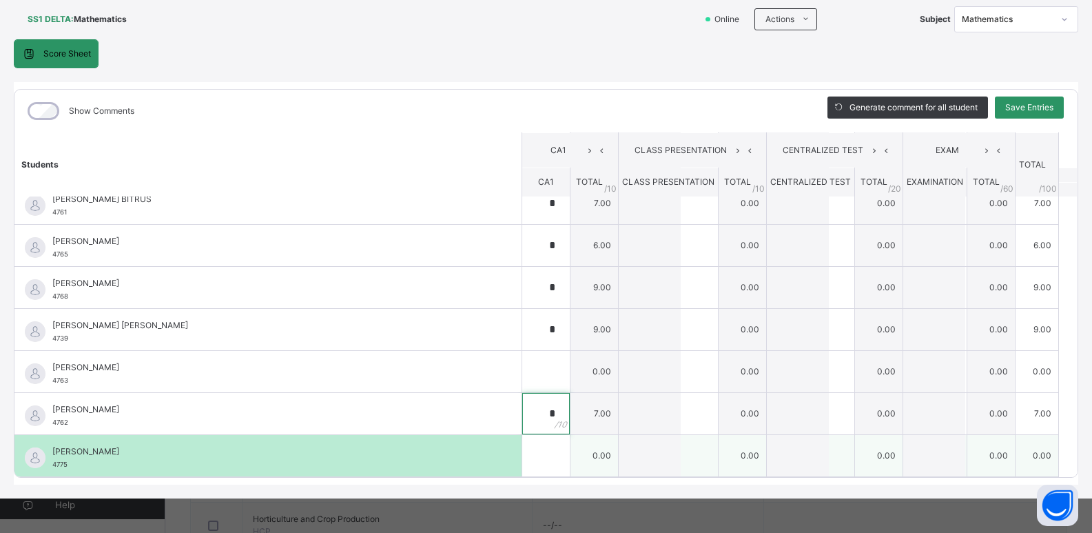
scroll to position [322, 0]
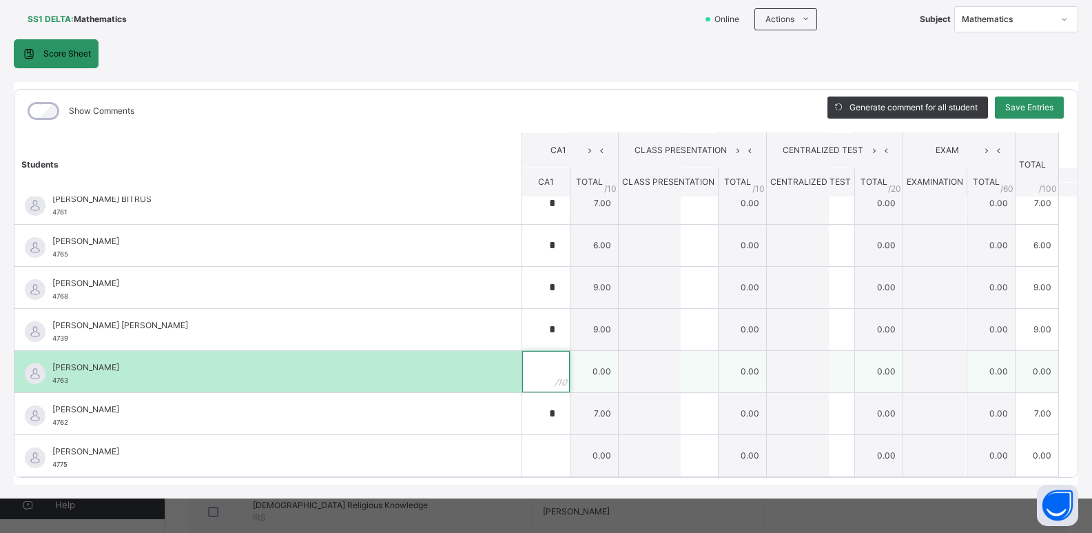
click at [548, 378] on div at bounding box center [546, 371] width 48 height 41
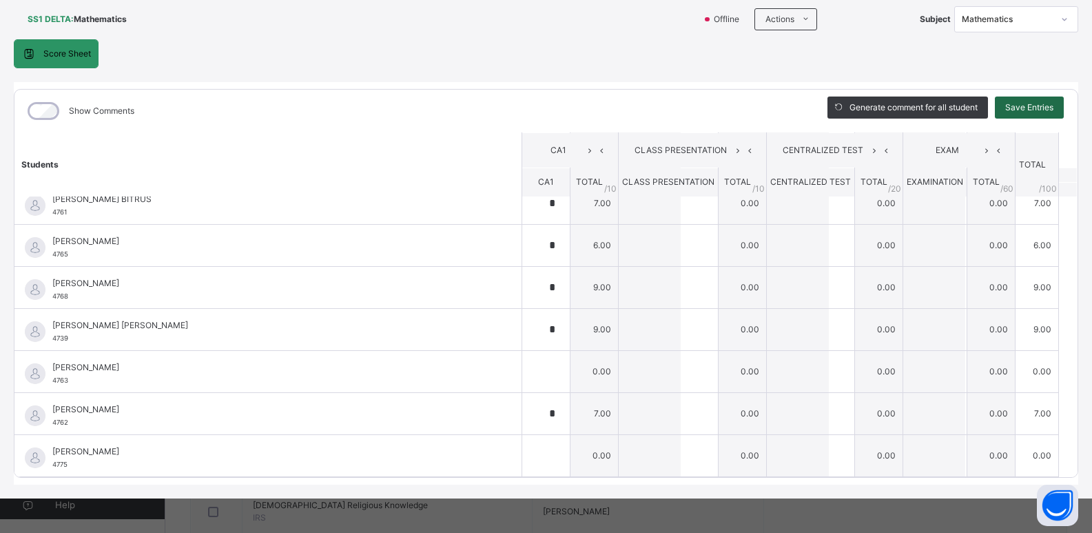
click at [1043, 105] on span "Save Entries" at bounding box center [1029, 107] width 48 height 12
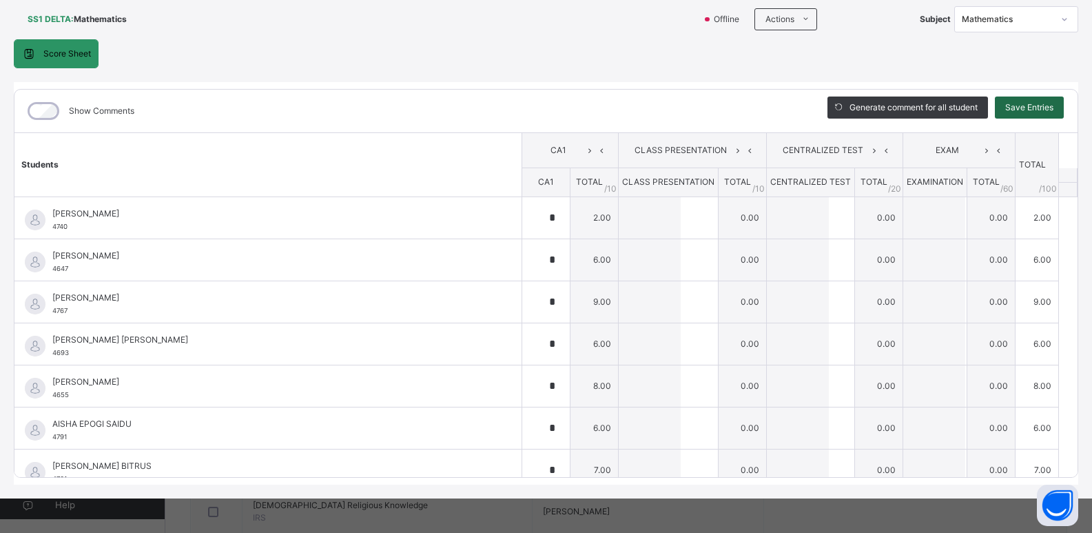
click at [1034, 101] on span "Save Entries" at bounding box center [1029, 107] width 48 height 12
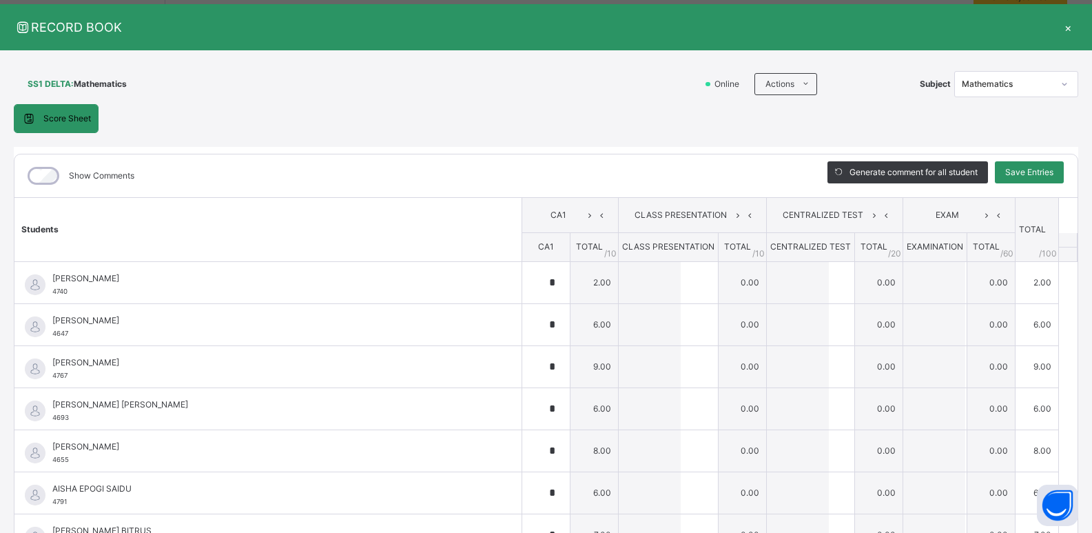
scroll to position [0, 0]
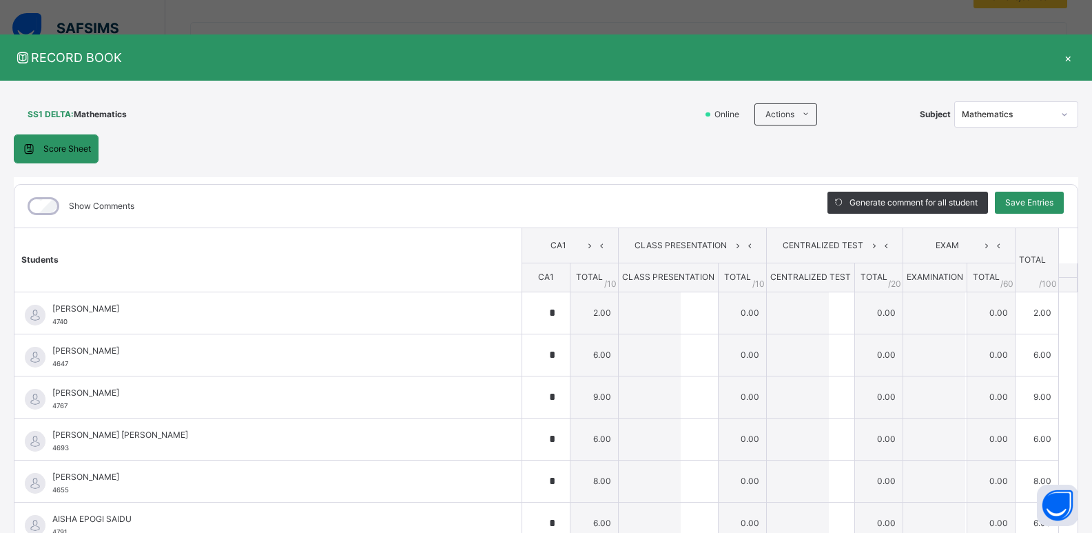
click at [1058, 61] on div "×" at bounding box center [1068, 57] width 21 height 19
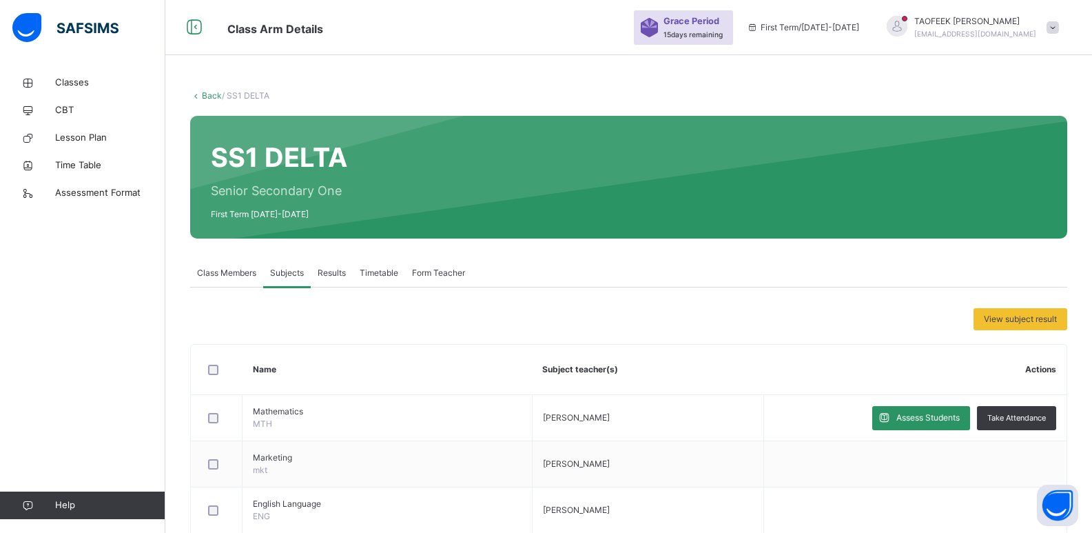
drag, startPoint x: 1069, startPoint y: 23, endPoint x: 1065, endPoint y: 30, distance: 8.3
click at [1059, 23] on span at bounding box center [1053, 27] width 12 height 12
click at [1026, 148] on span "Logout" at bounding box center [1014, 145] width 91 height 19
